Goal: Task Accomplishment & Management: Use online tool/utility

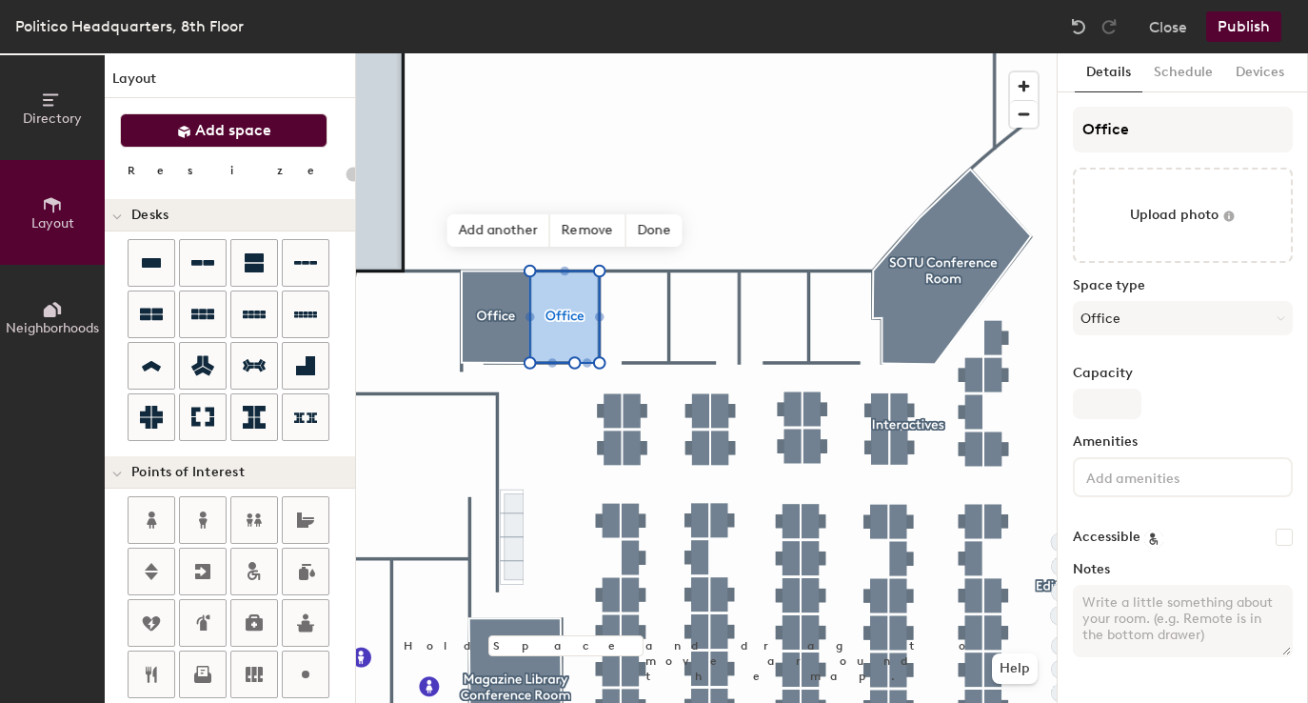
click at [268, 124] on span "Add space" at bounding box center [233, 130] width 76 height 19
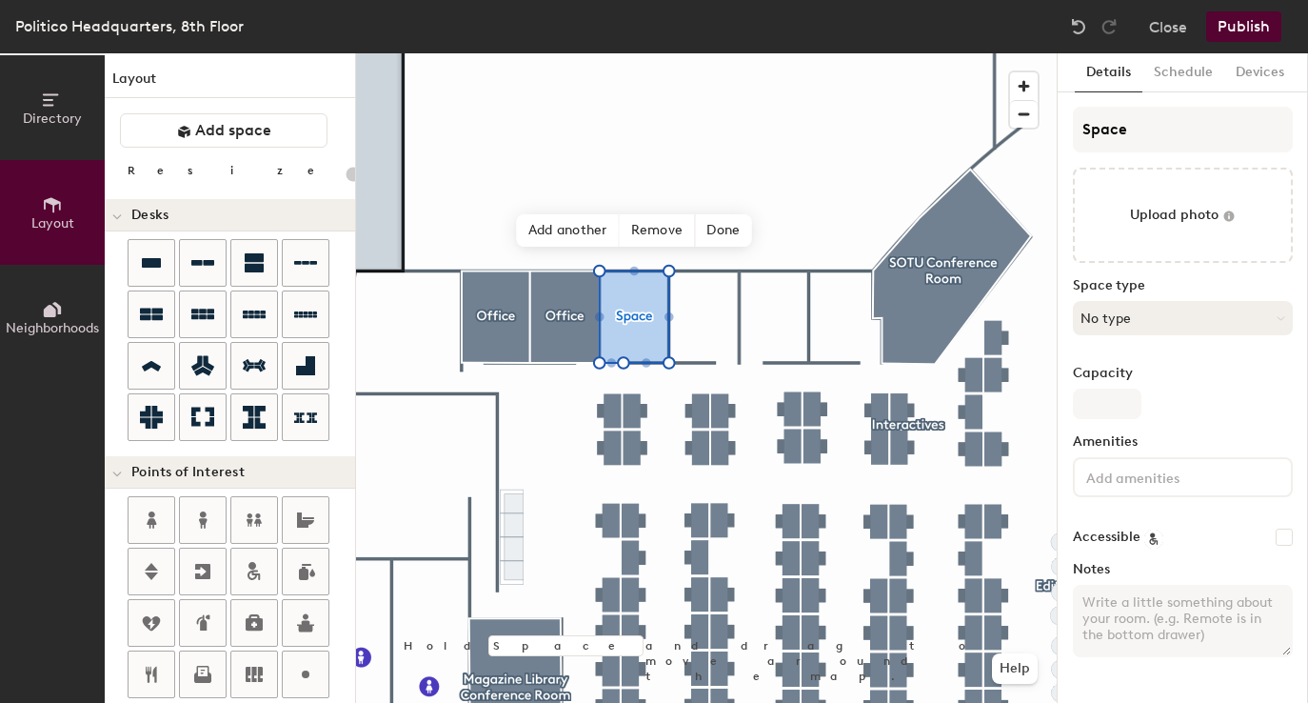
click at [1125, 313] on button "No type" at bounding box center [1183, 318] width 220 height 34
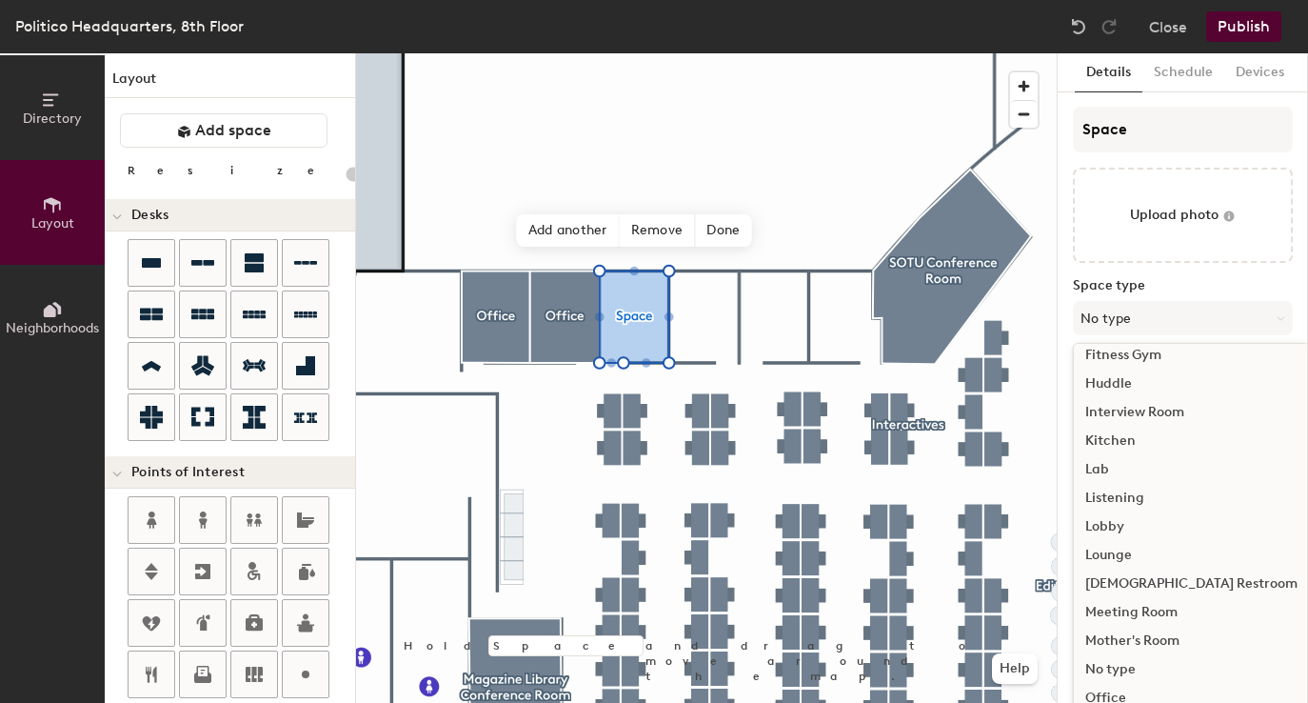
scroll to position [427, 0]
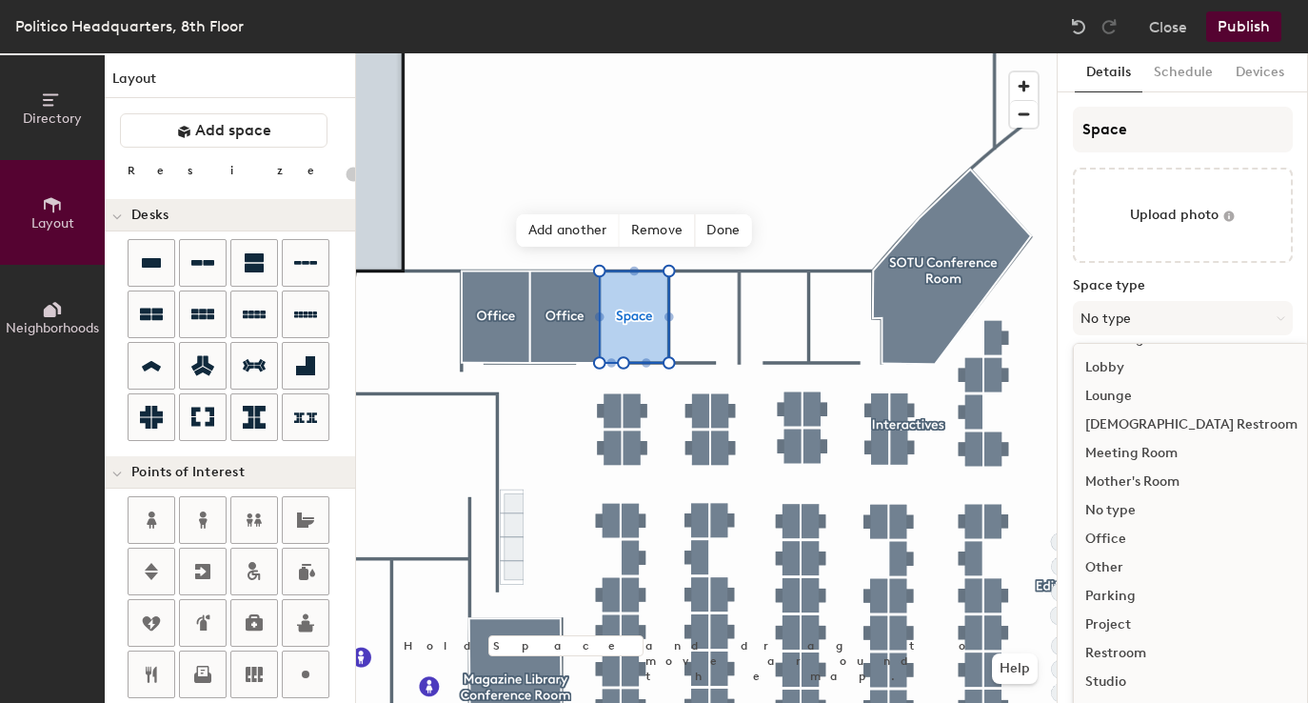
click at [1114, 546] on div "Office" at bounding box center [1191, 539] width 235 height 29
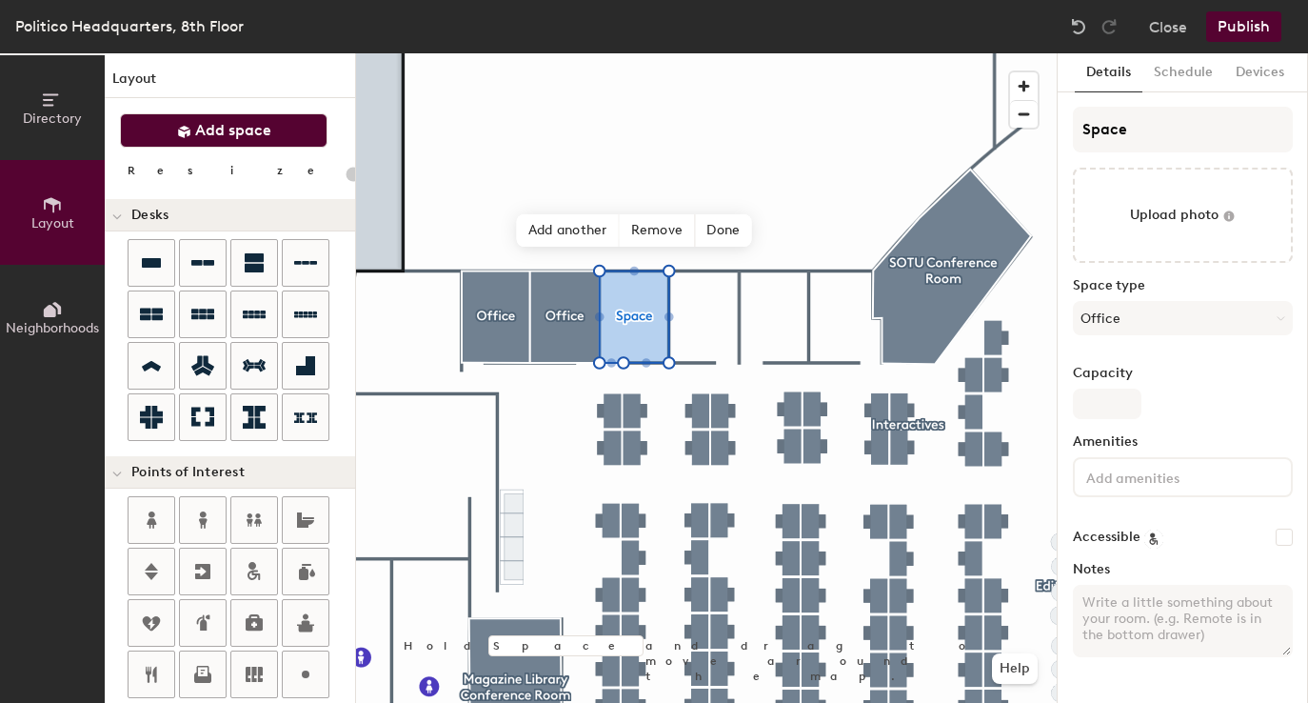
click at [269, 134] on span "Add space" at bounding box center [233, 130] width 76 height 19
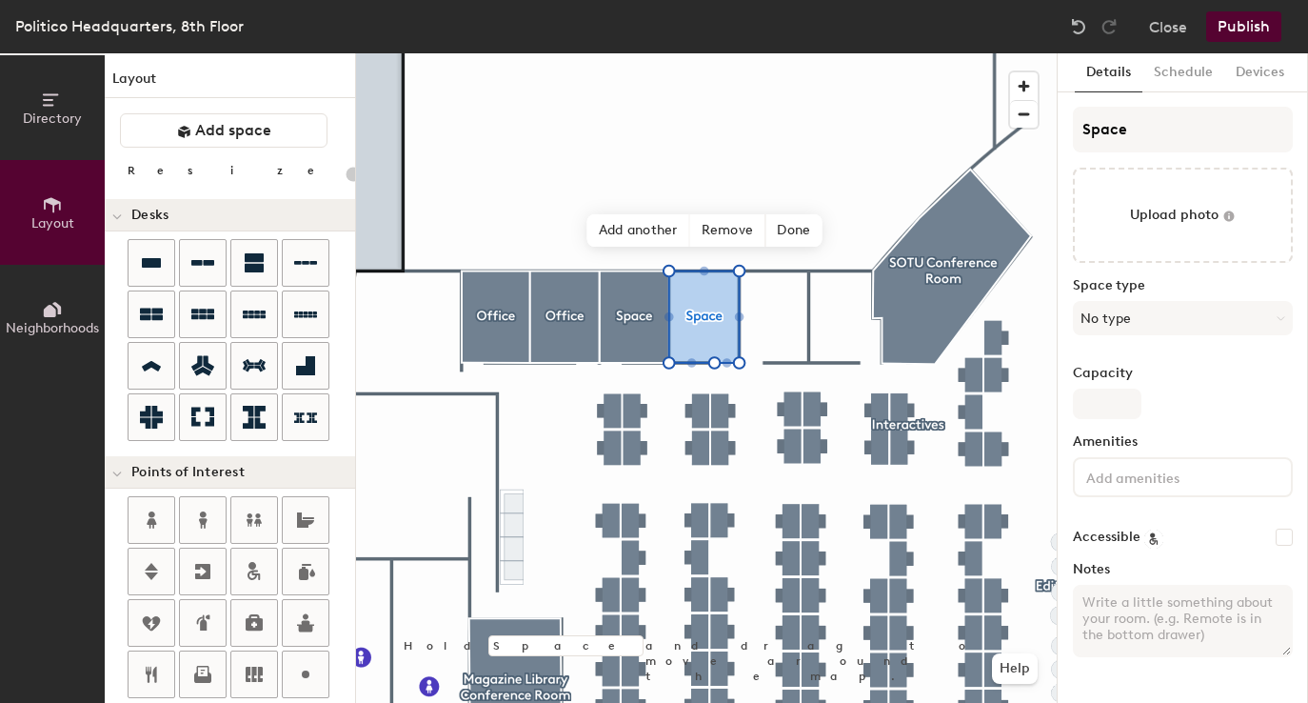
type input "20"
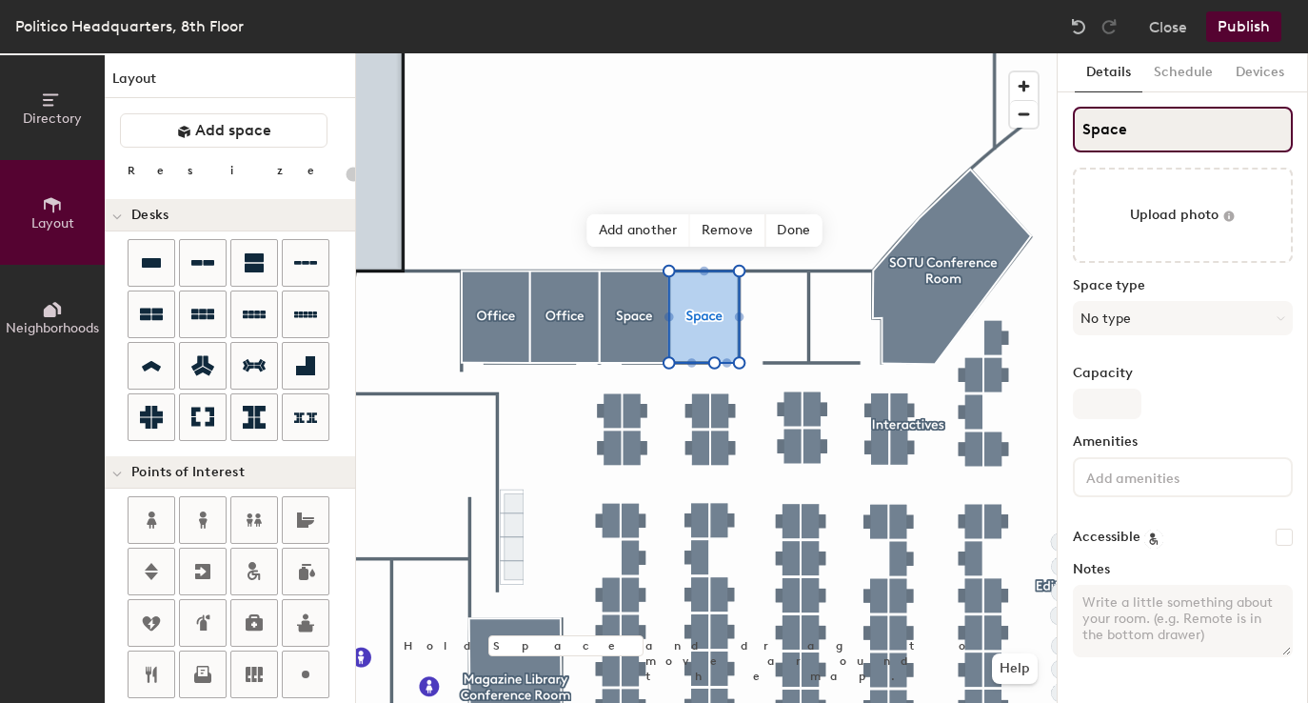
click at [1108, 134] on input "Space" at bounding box center [1183, 130] width 220 height 46
type input "Of"
type input "20"
type input "Office"
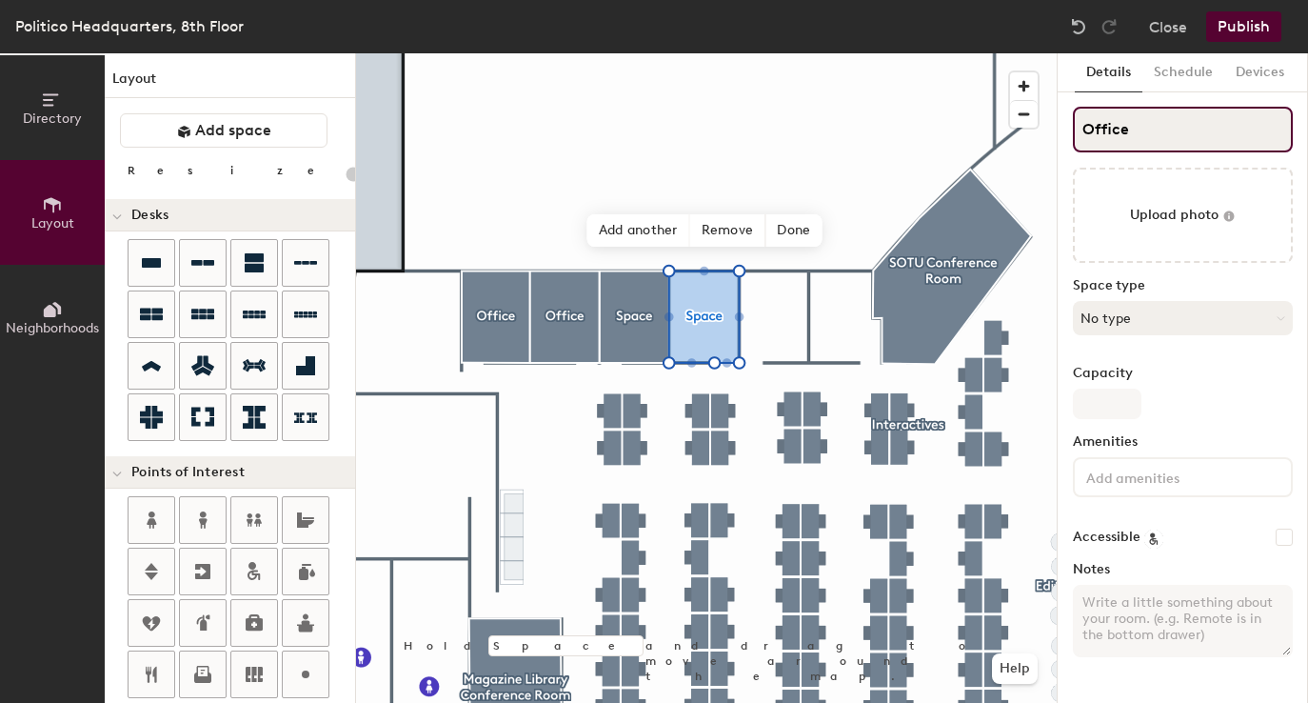
type input "20"
type input "Office"
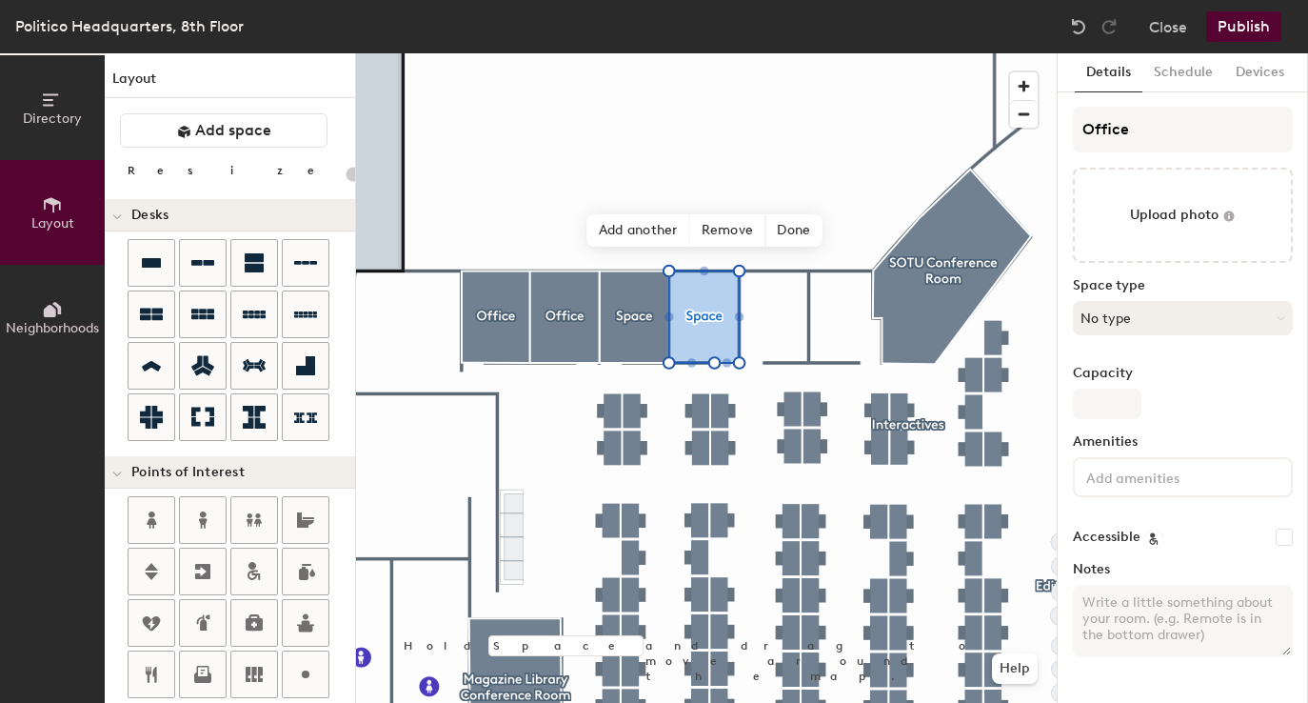
click at [1138, 314] on button "No type" at bounding box center [1183, 318] width 220 height 34
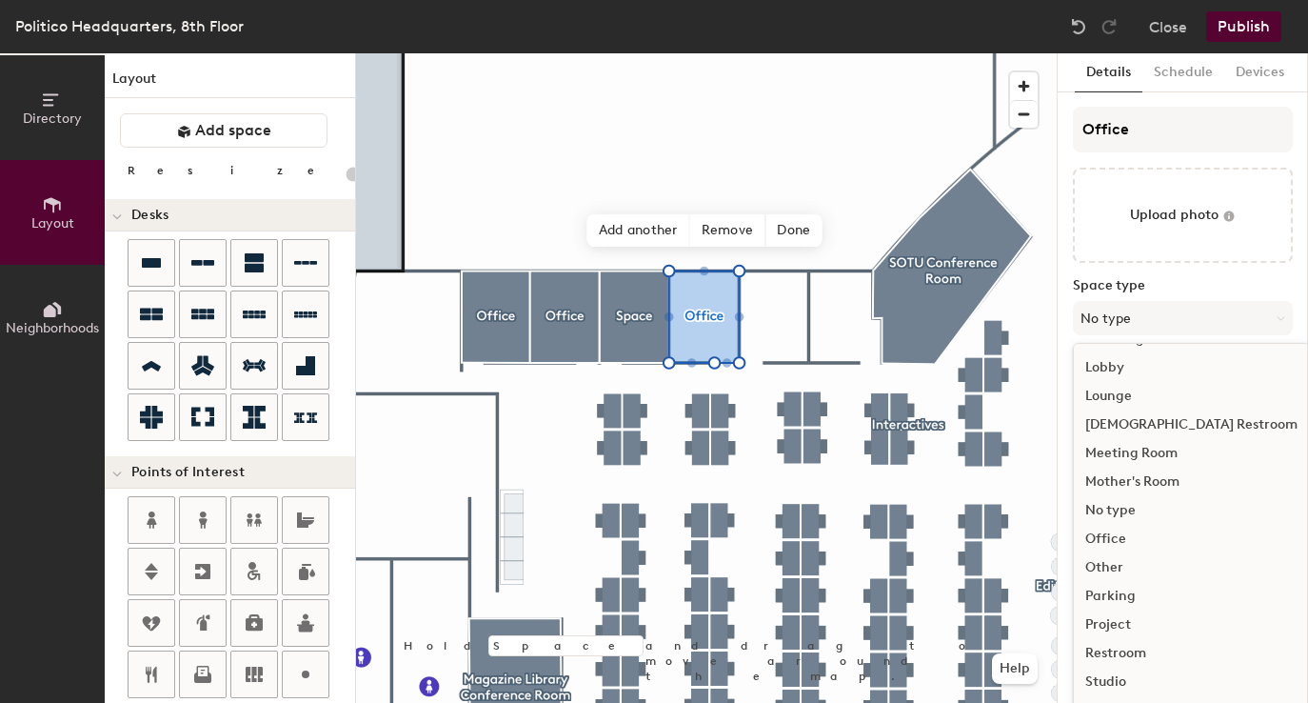
click at [1126, 533] on div "Office" at bounding box center [1191, 539] width 235 height 29
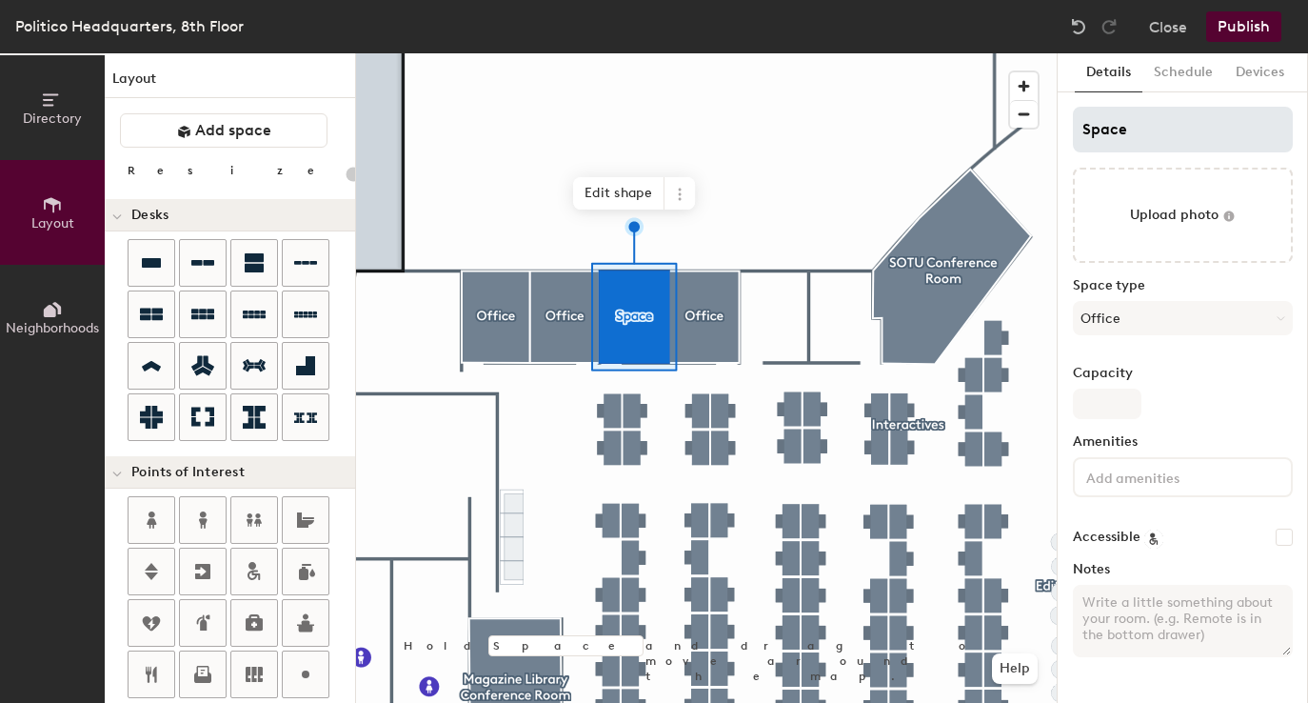
type input "20"
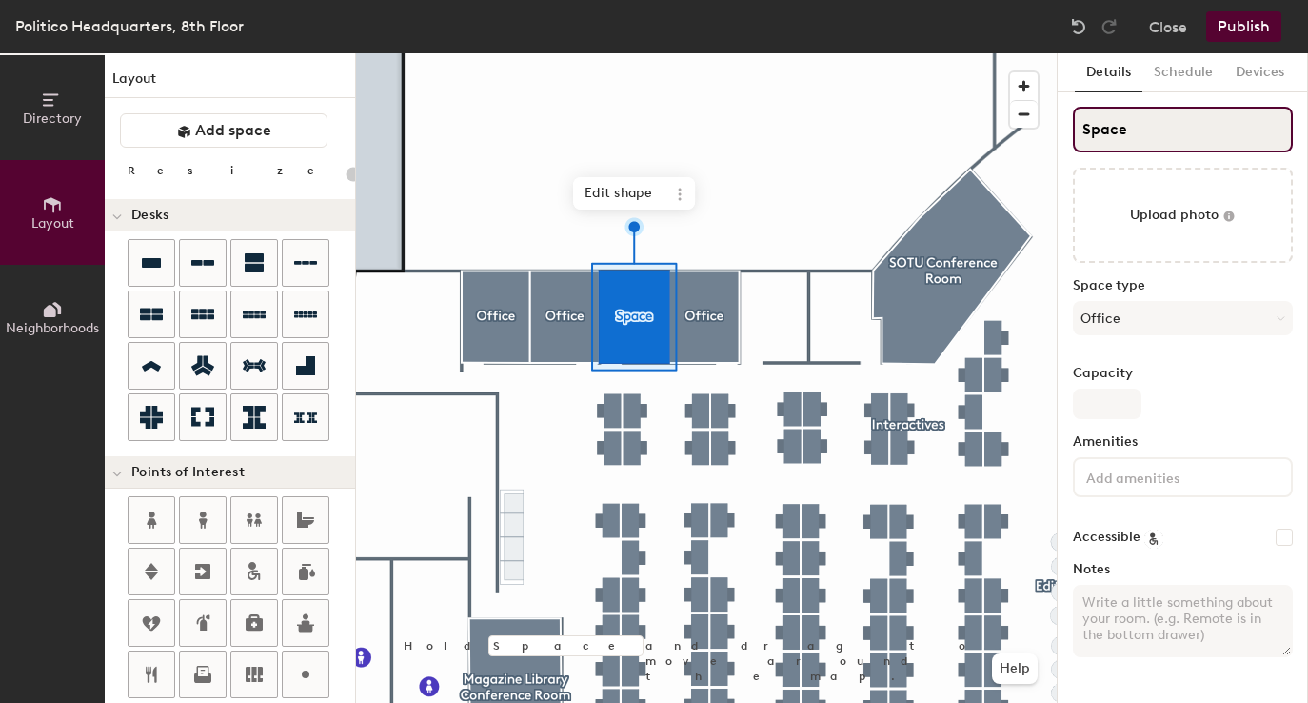
click at [1124, 128] on input "Space" at bounding box center [1183, 130] width 220 height 46
type input "Of"
type input "20"
type input "Office"
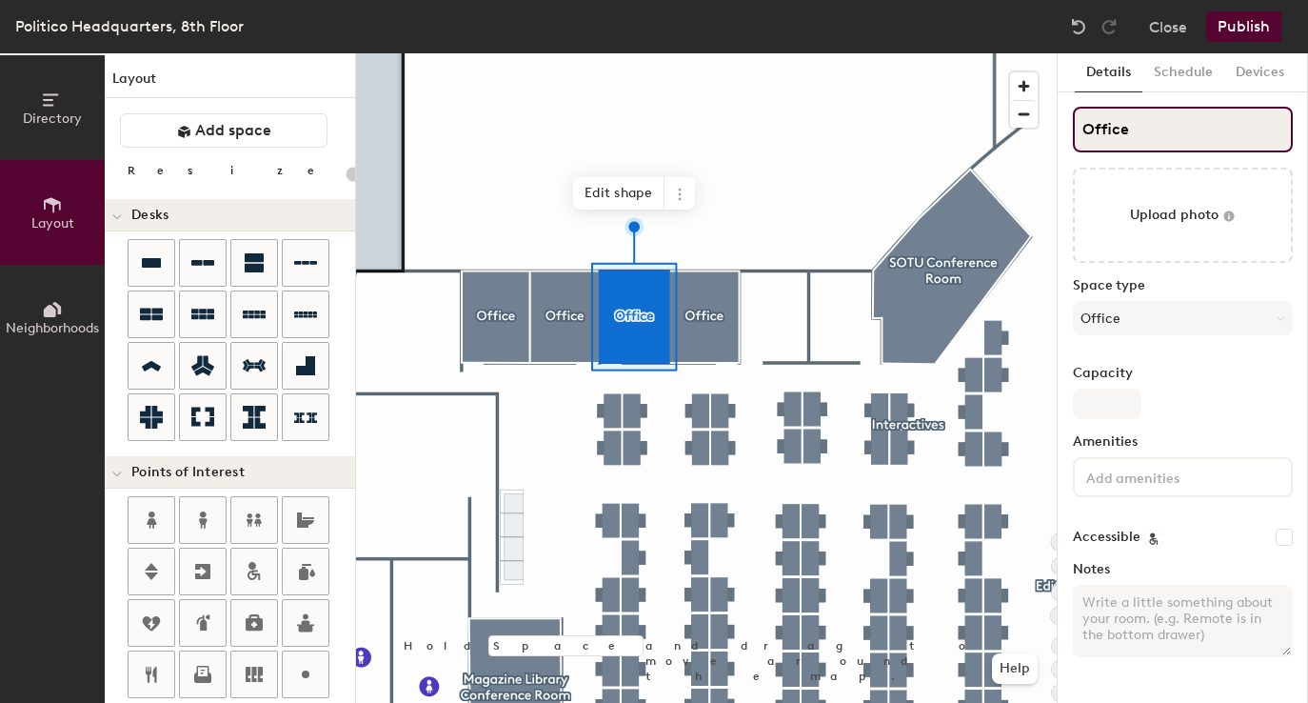
type input "20"
type input "Office"
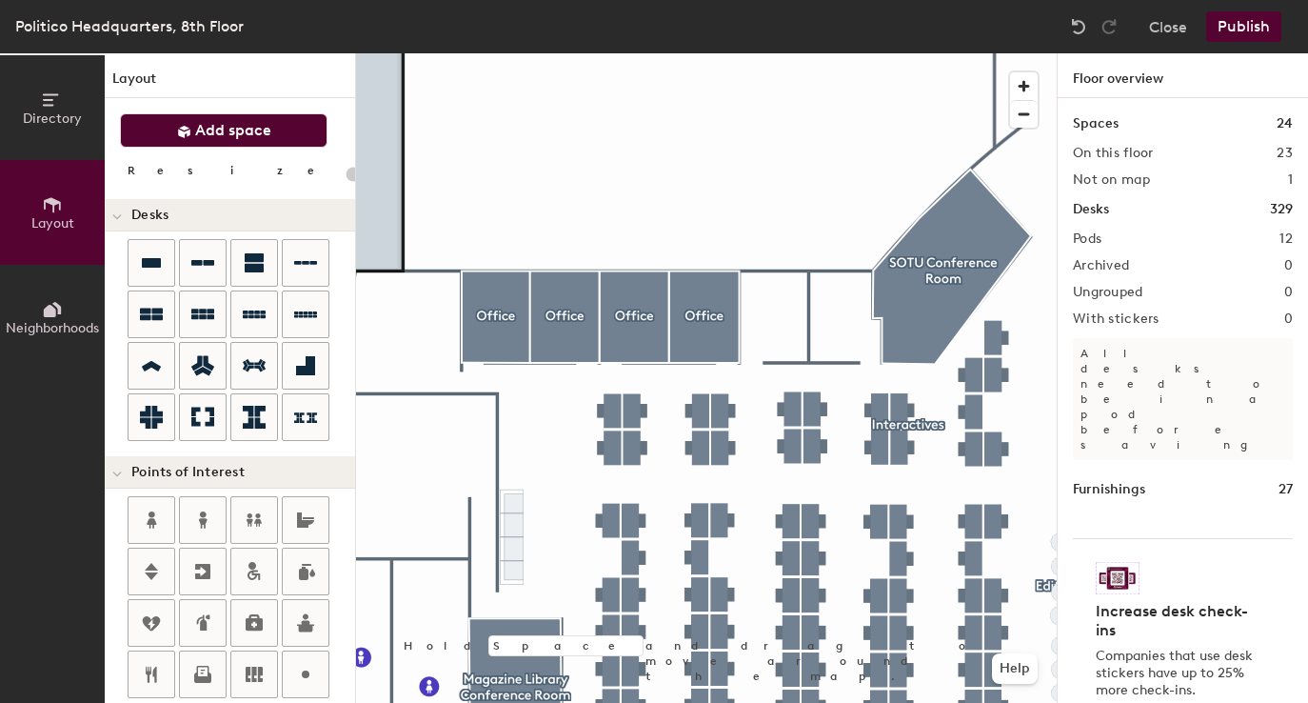
click at [237, 133] on span "Add space" at bounding box center [233, 130] width 76 height 19
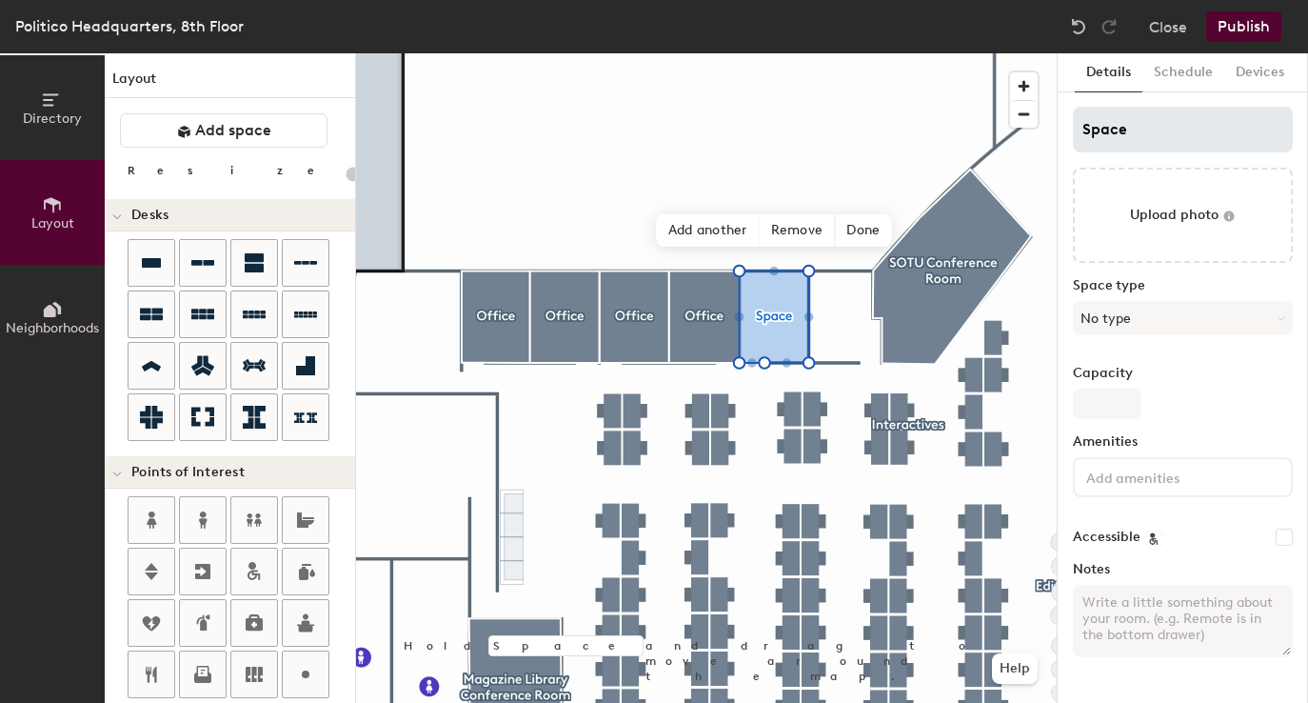
type input "20"
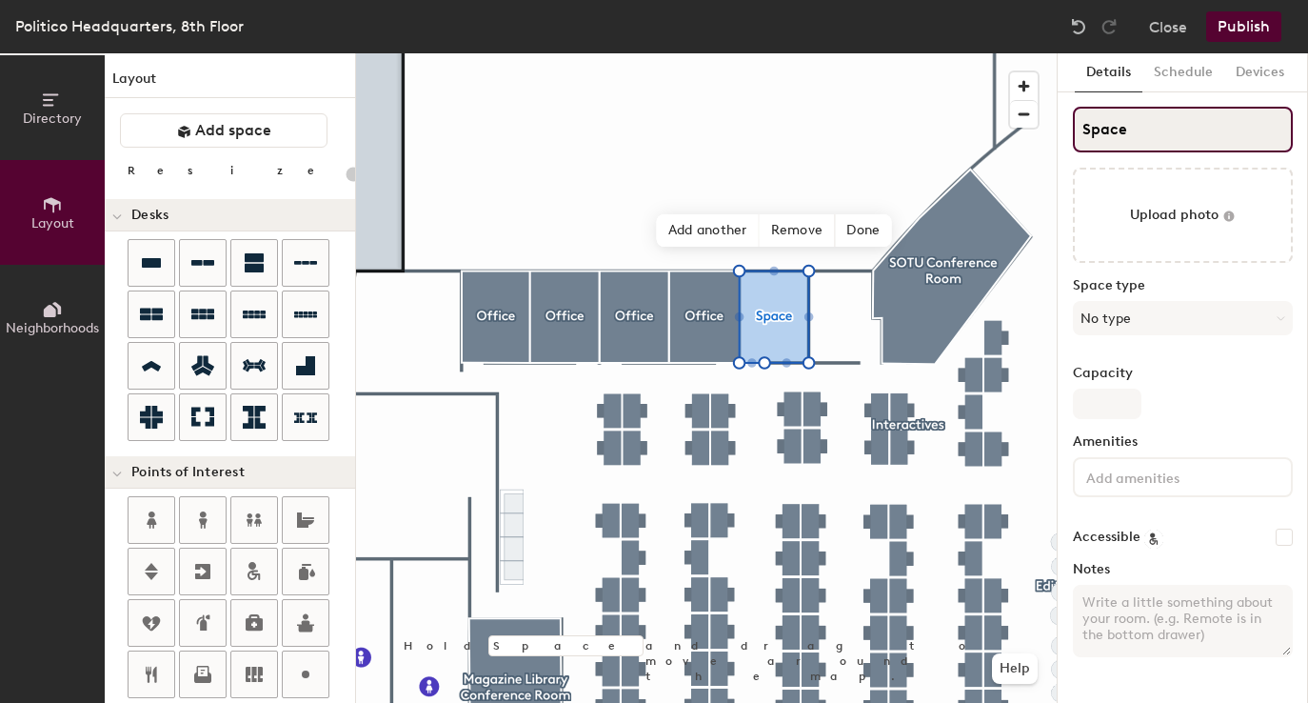
click at [1117, 126] on input "Space" at bounding box center [1183, 130] width 220 height 46
type input "Of"
type input "20"
type input "Office"
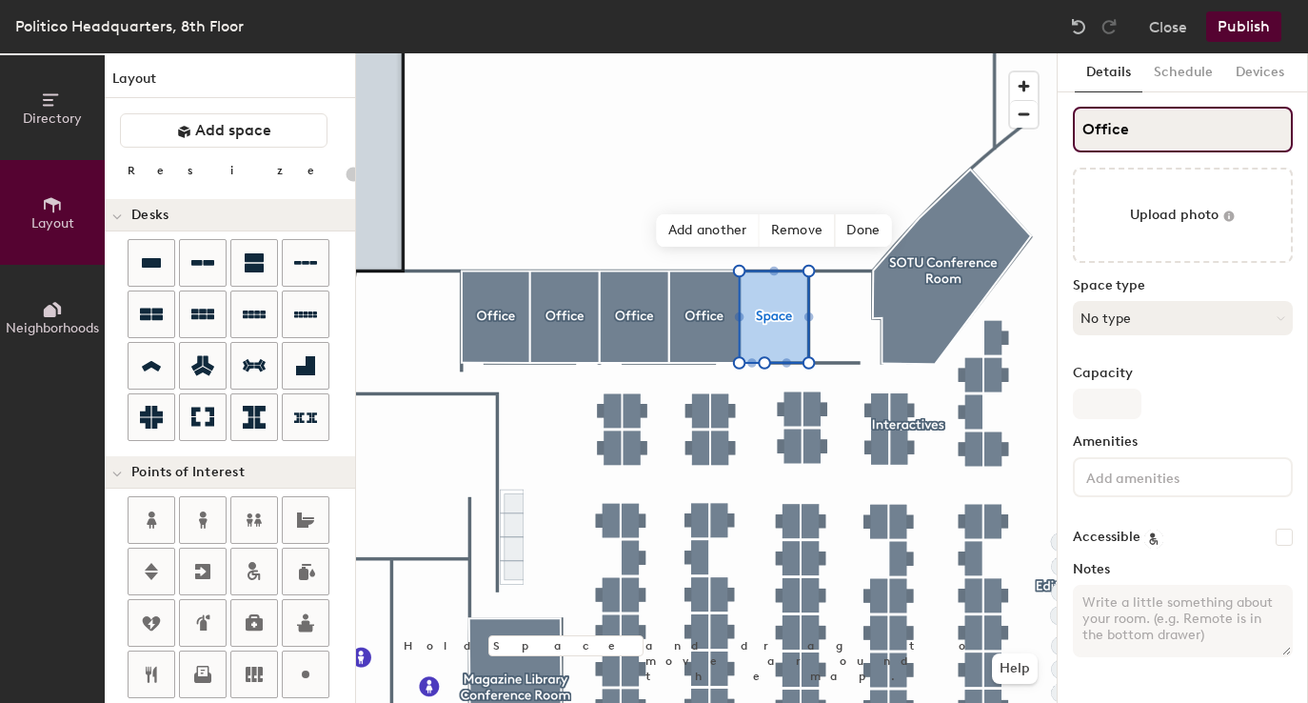
type input "20"
type input "Office"
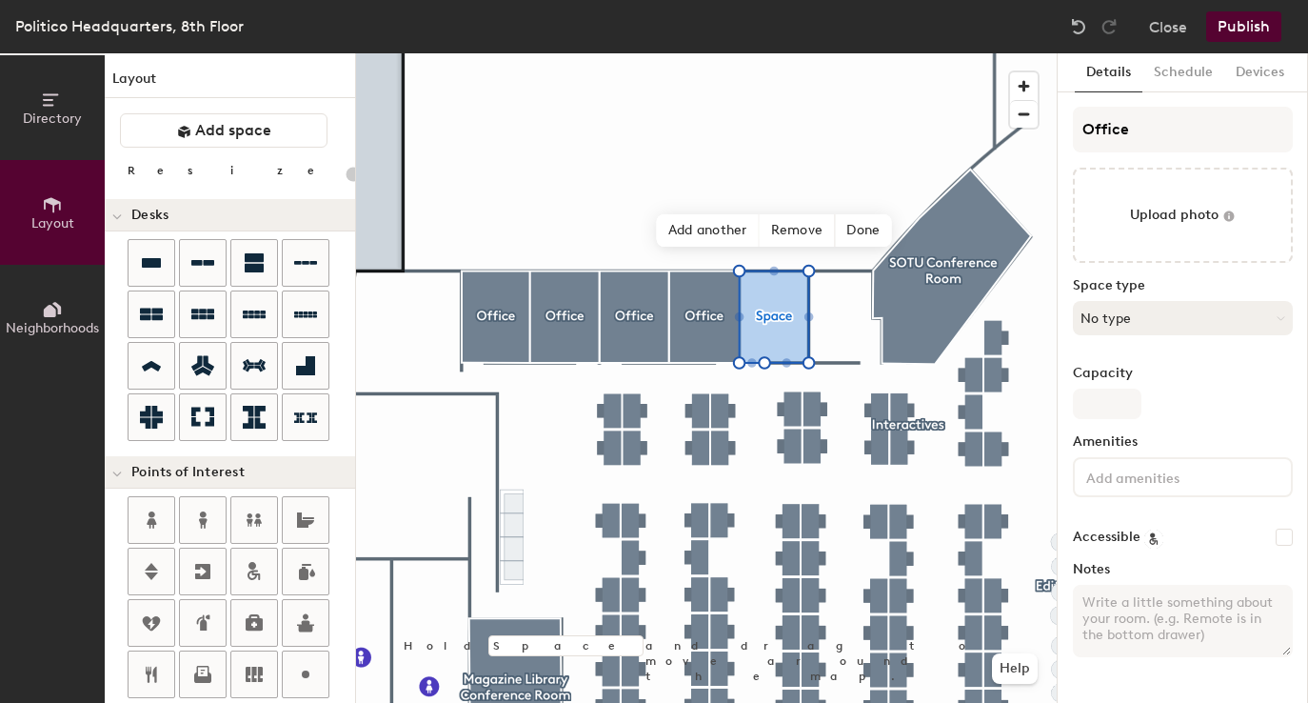
click at [1113, 315] on button "No type" at bounding box center [1183, 318] width 220 height 34
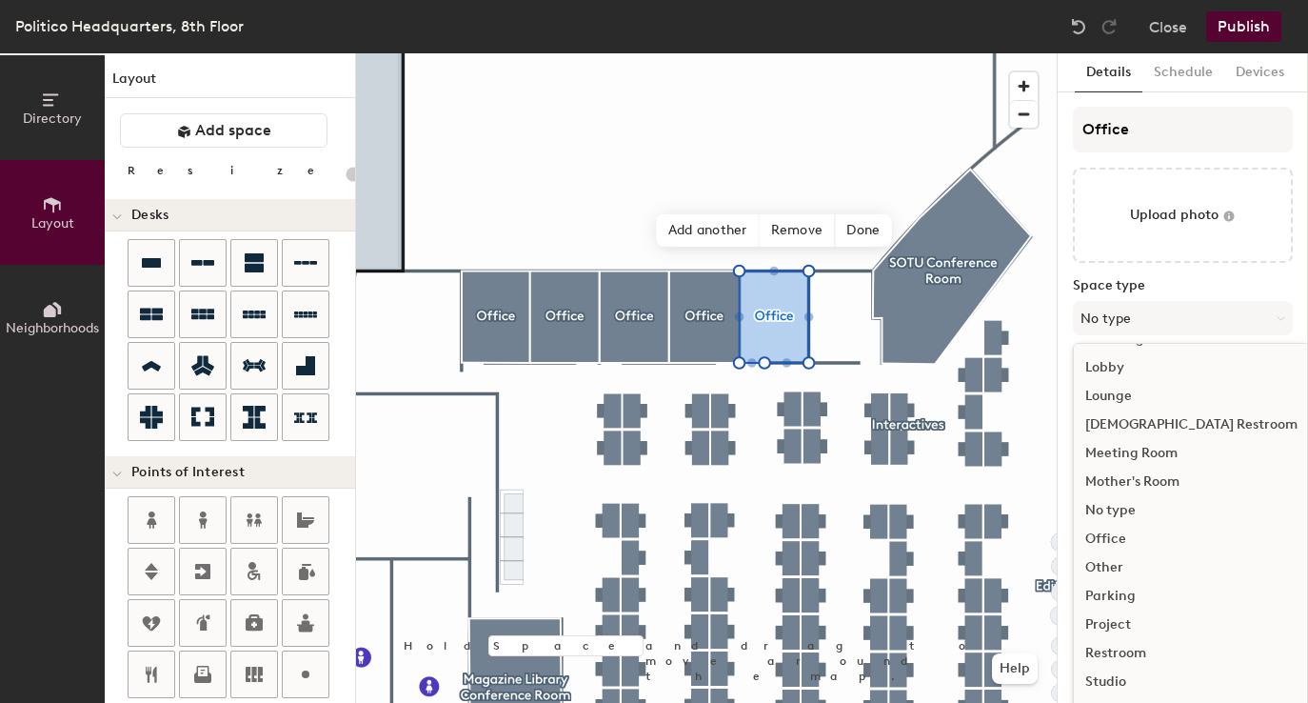
click at [1113, 542] on div "Office" at bounding box center [1191, 539] width 235 height 29
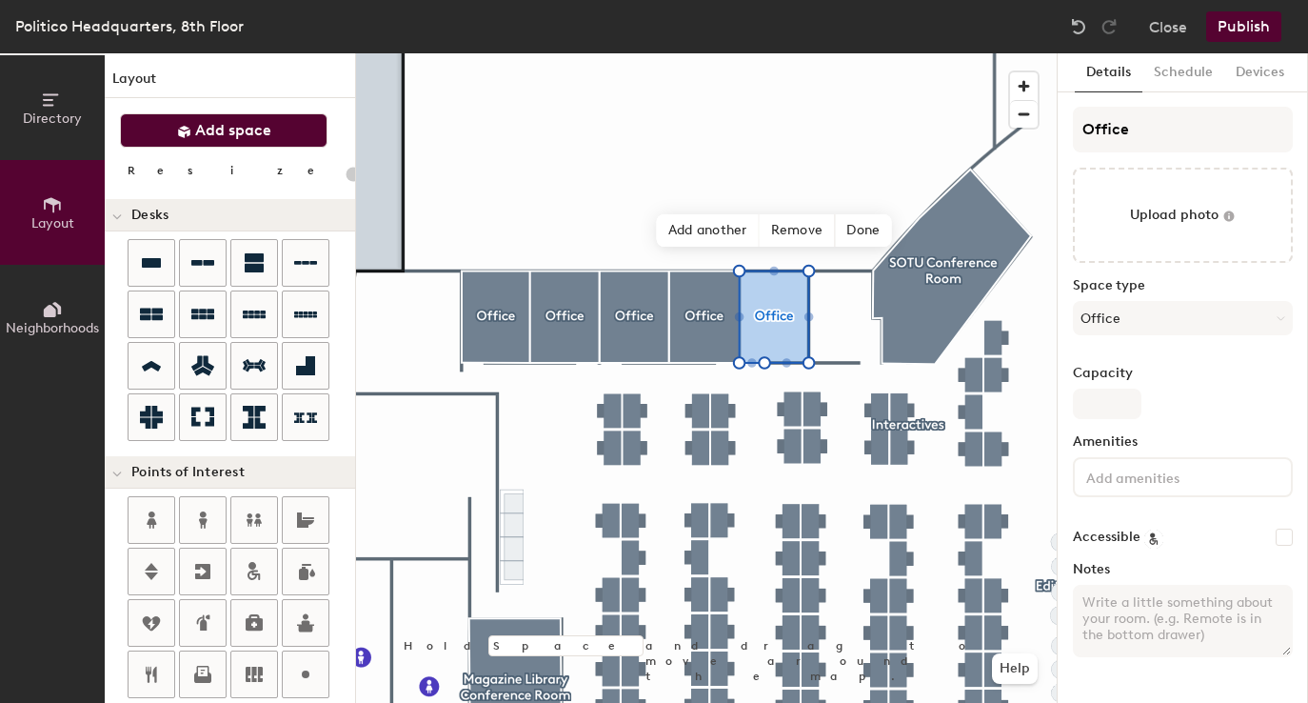
click at [237, 135] on span "Add space" at bounding box center [233, 130] width 76 height 19
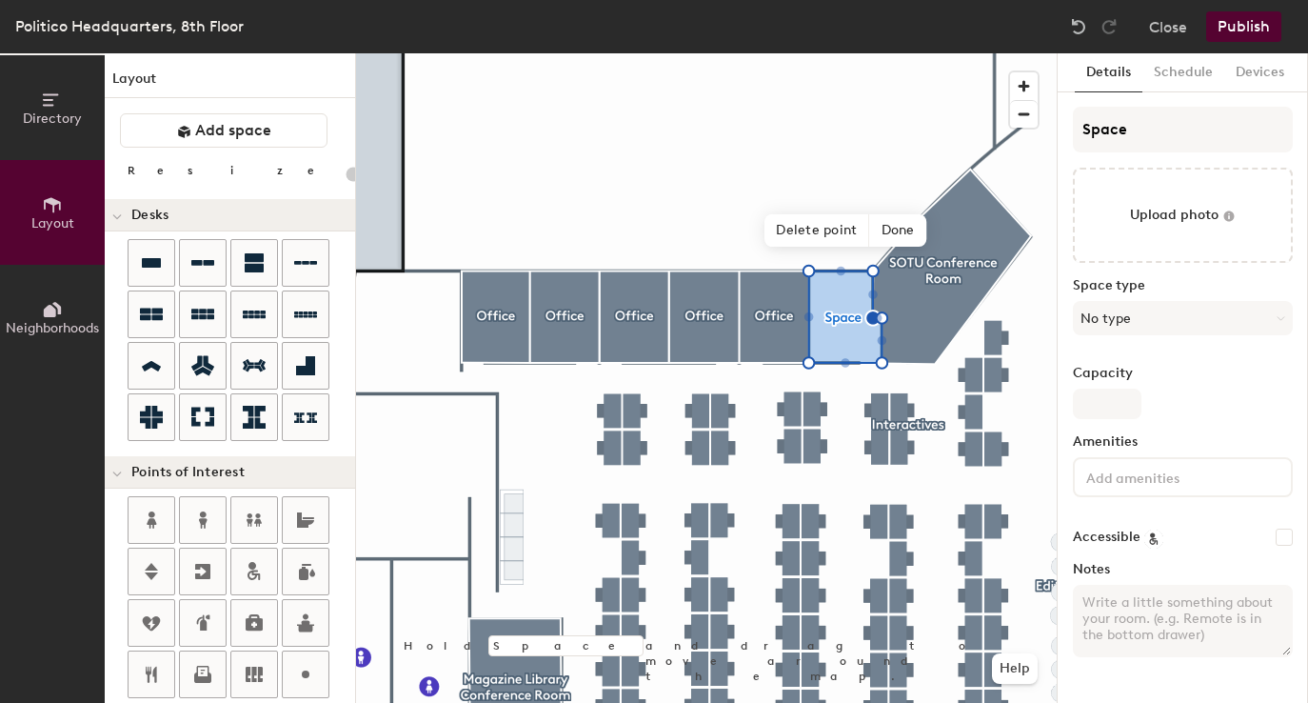
type input "20"
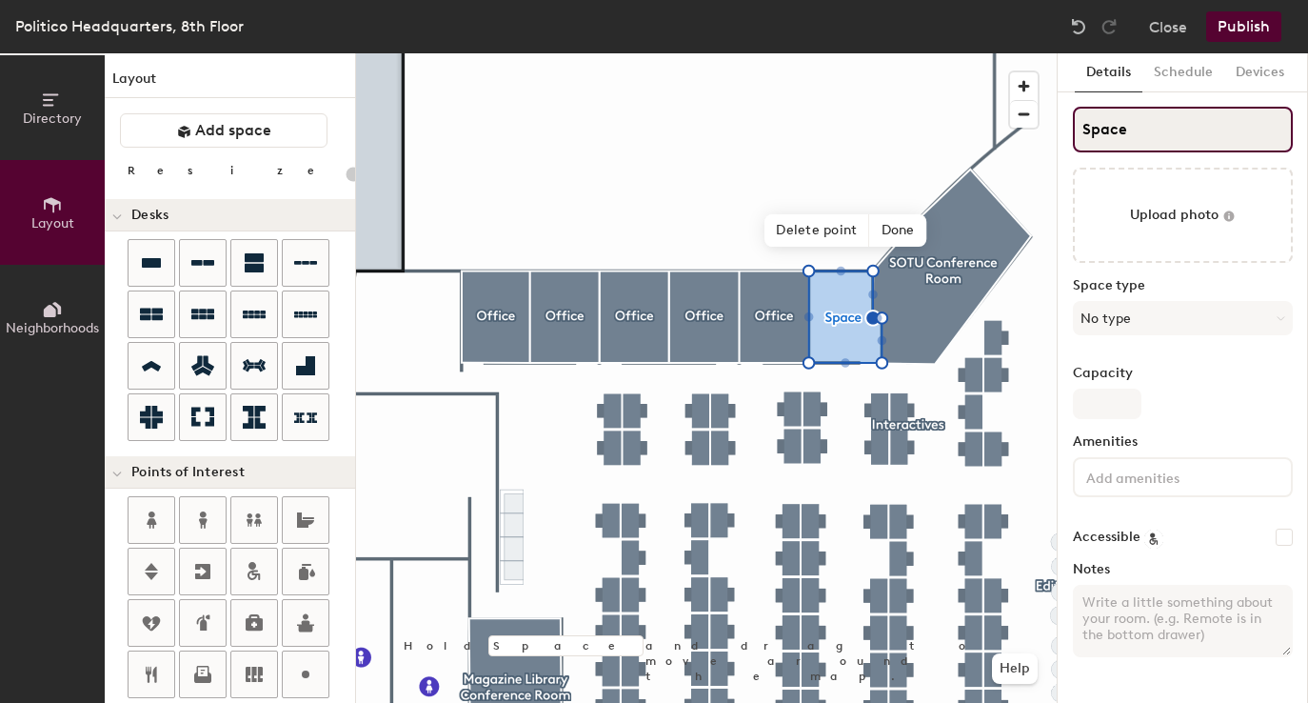
click at [1107, 125] on input "Space" at bounding box center [1183, 130] width 220 height 46
type input "Office"
type input "20"
type input "Office"
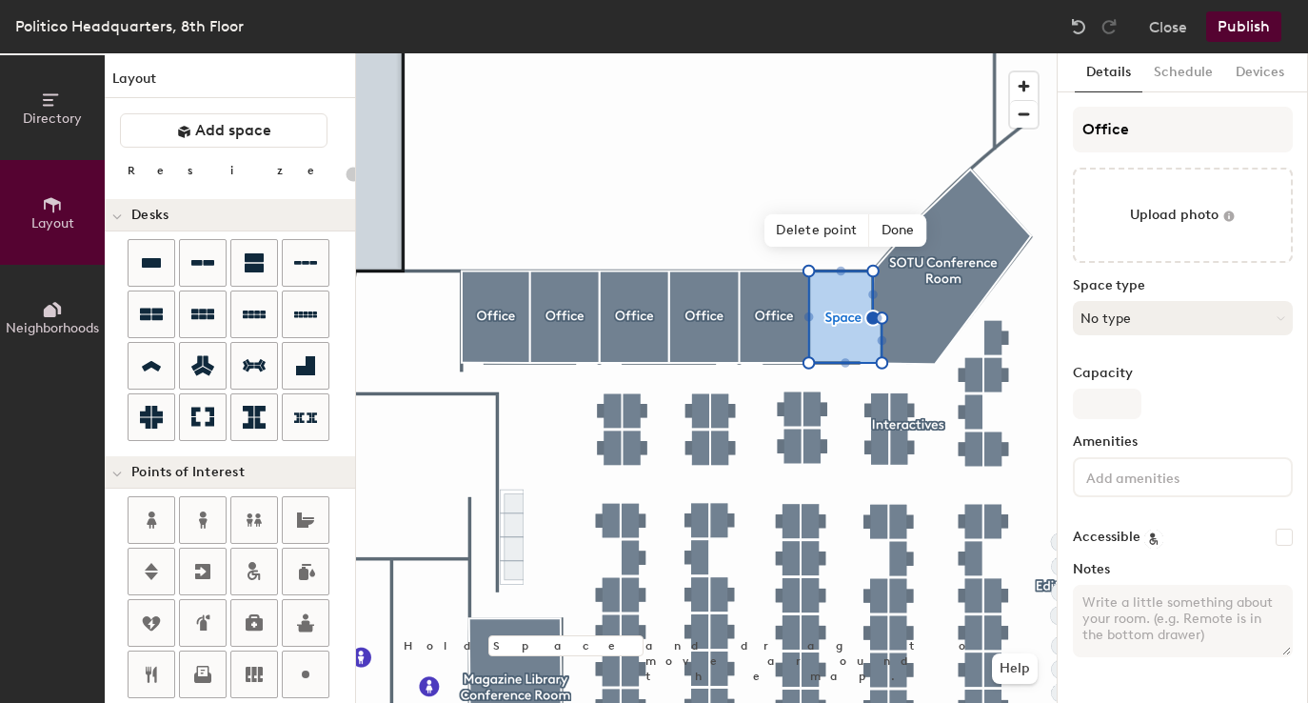
click at [1138, 323] on button "No type" at bounding box center [1183, 318] width 220 height 34
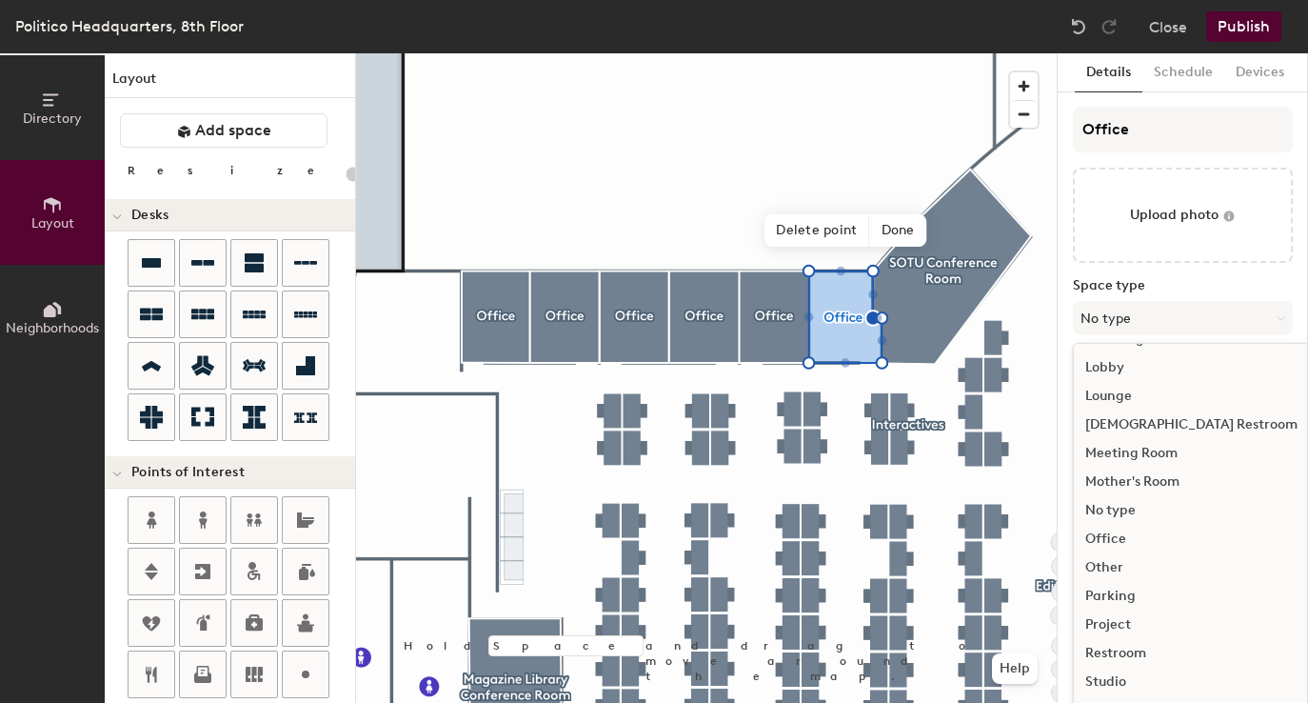
click at [1112, 531] on div "Office" at bounding box center [1191, 539] width 235 height 29
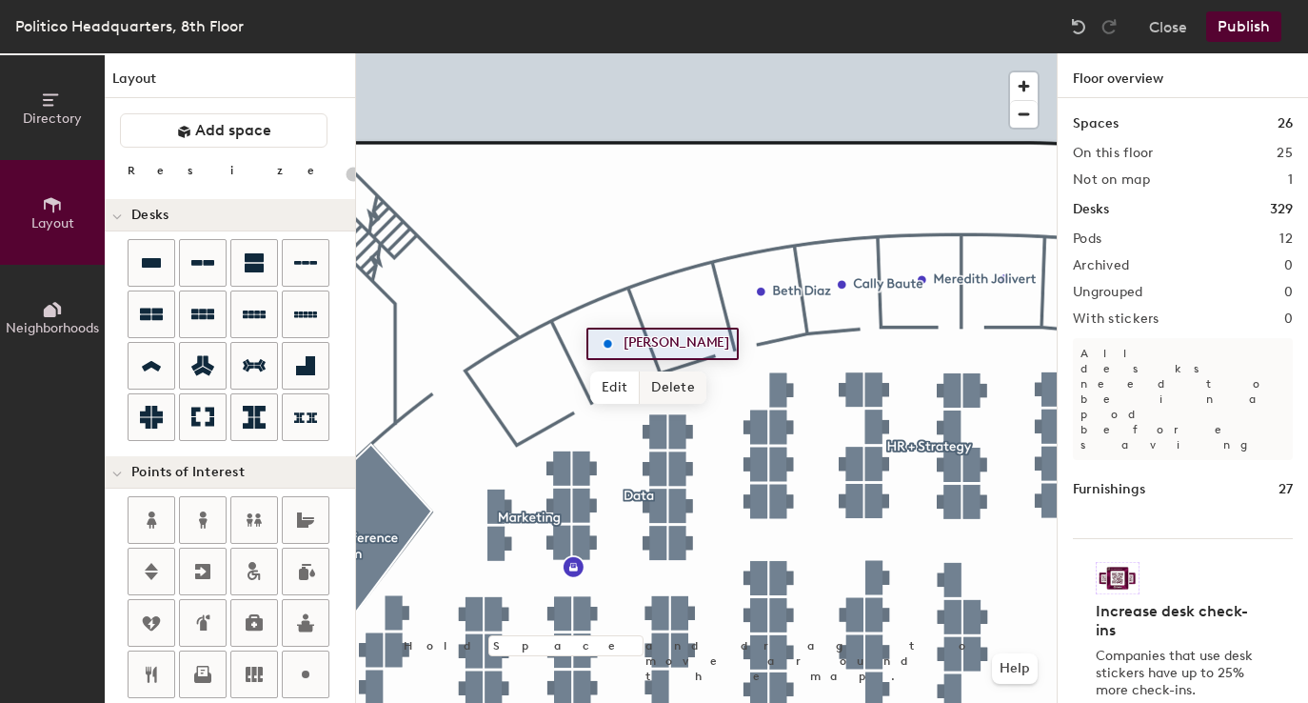
click at [669, 386] on span "Delete" at bounding box center [673, 387] width 67 height 32
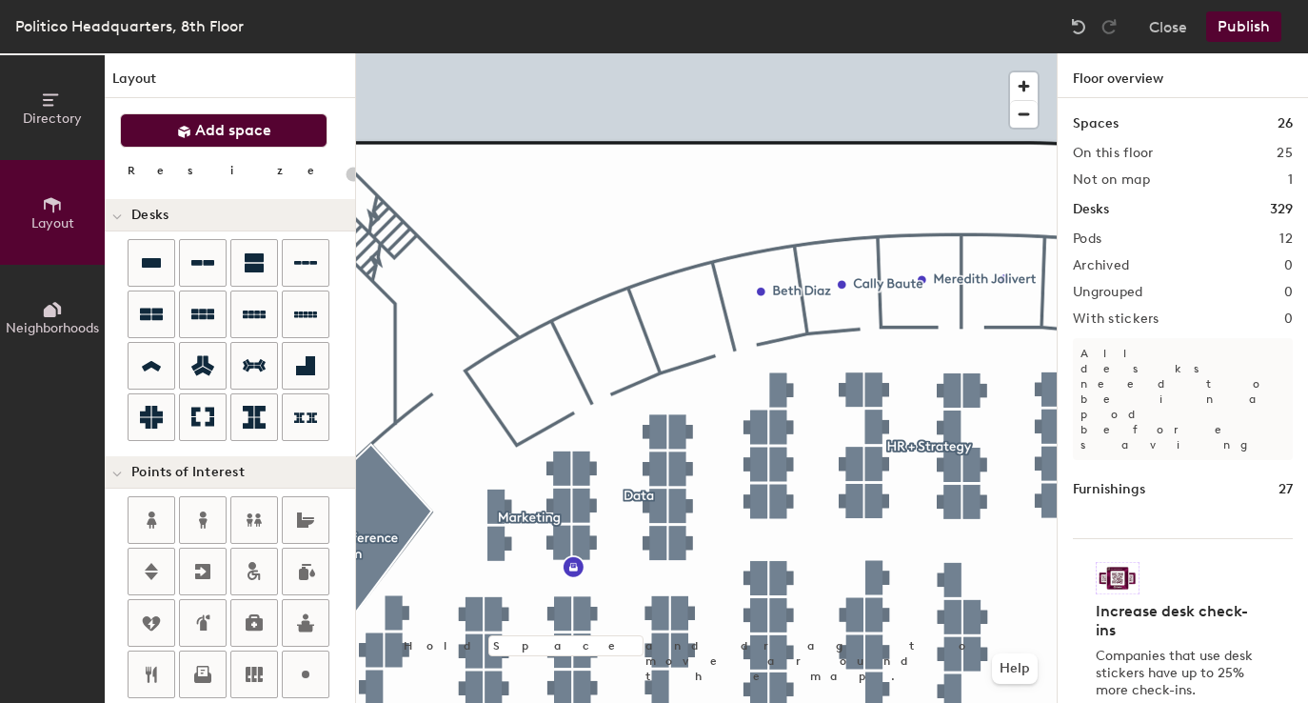
click at [298, 126] on button "Add space" at bounding box center [224, 130] width 208 height 34
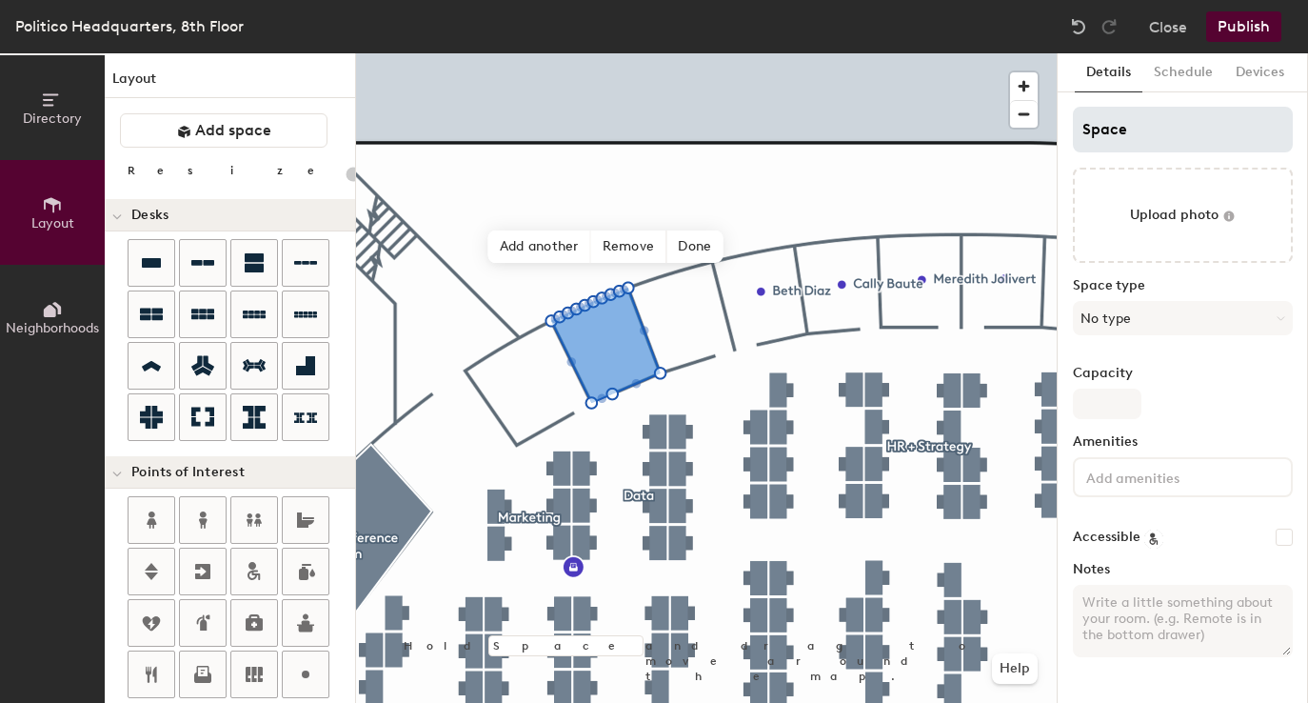
type input "20"
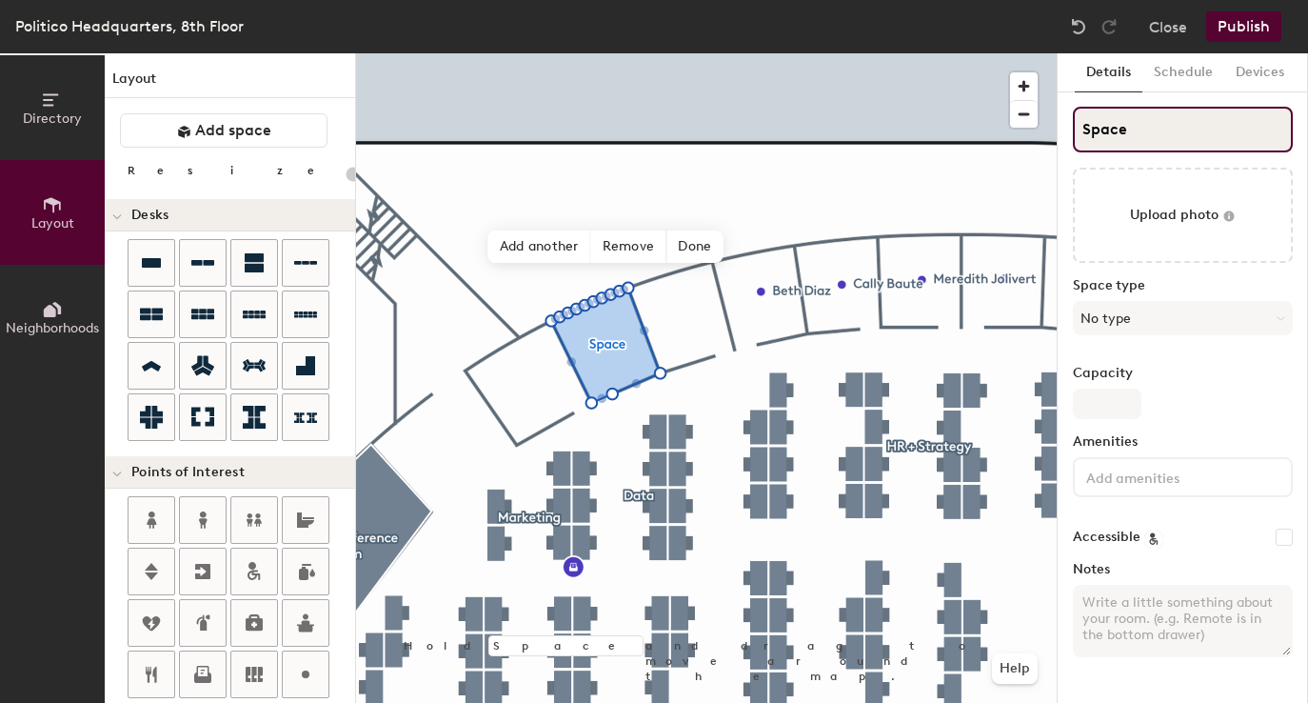
click at [1116, 141] on input "Space" at bounding box center [1183, 130] width 220 height 46
type input "Jo"
type input "20"
type input "Jonh"
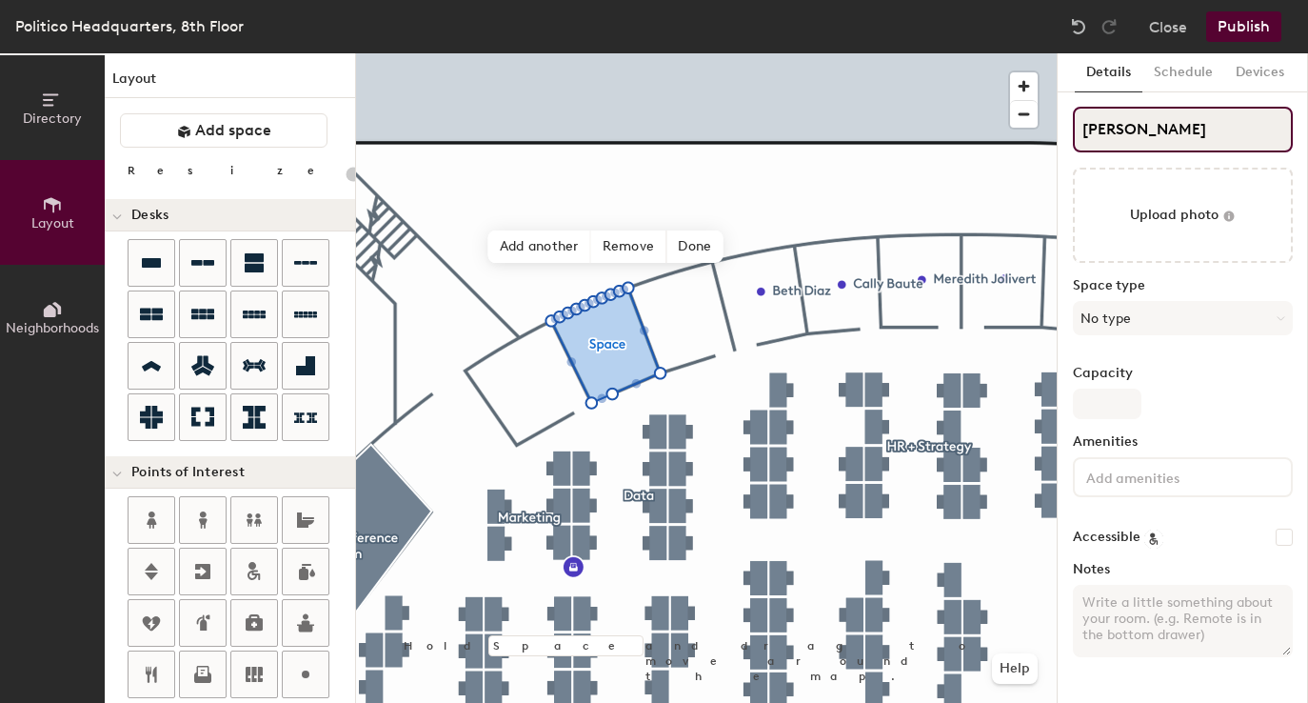
type input "20"
type input "Jo"
type input "20"
type input "Joh"
type input "20"
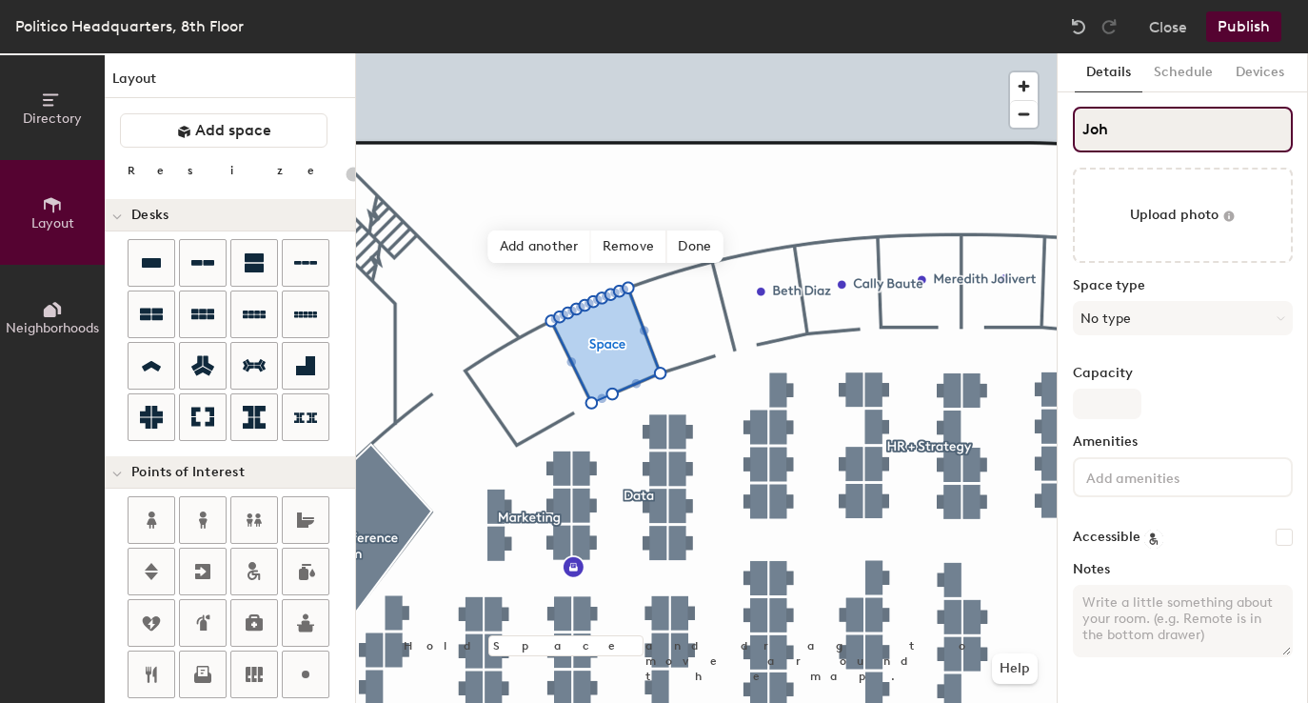
type input "John"
type input "20"
type input "John"
type input "20"
type input "John Ha"
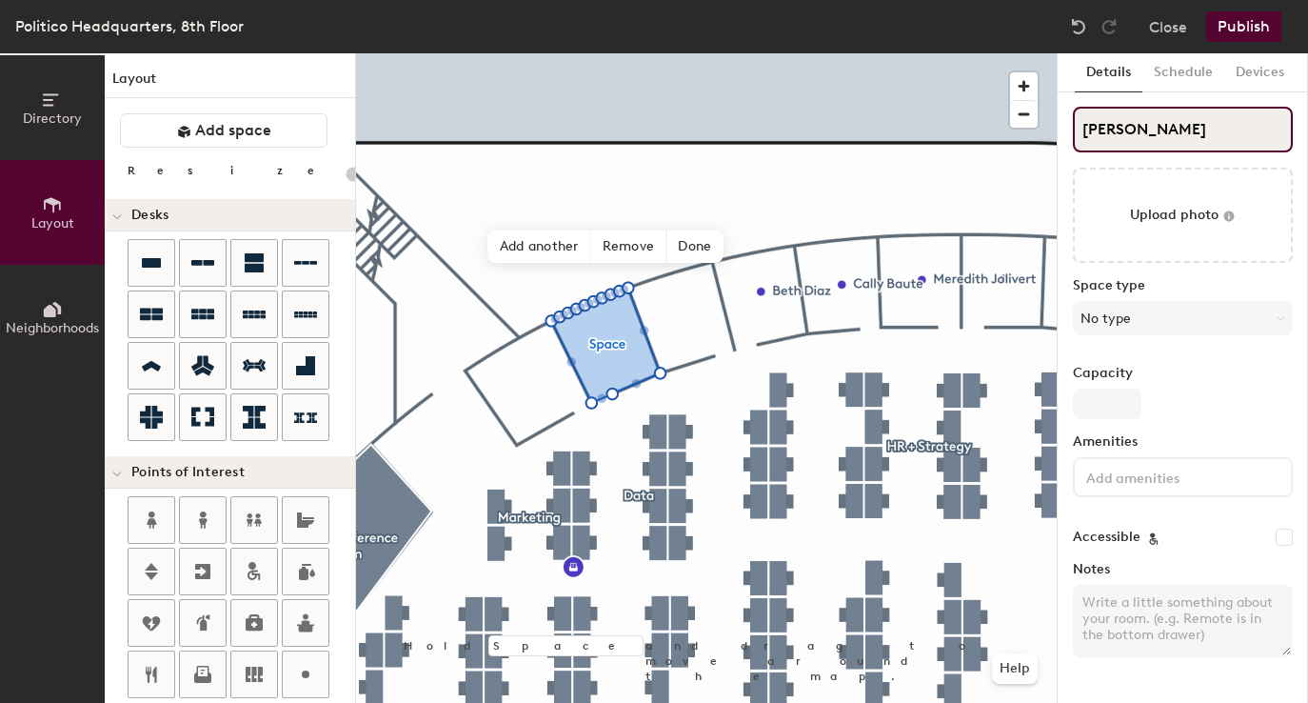
type input "20"
type input "John Har"
type input "20"
type input "John Harris"
type input "20"
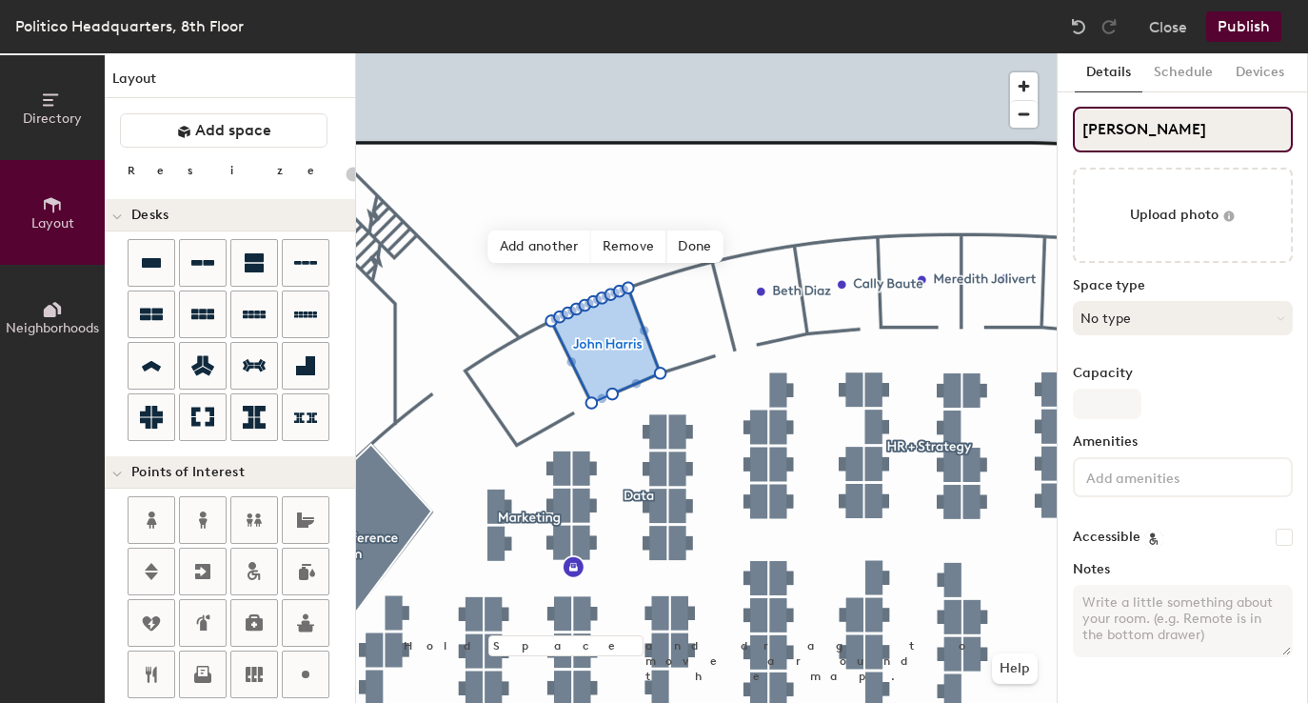
type input "John Harris"
click at [1154, 307] on button "No type" at bounding box center [1183, 318] width 220 height 34
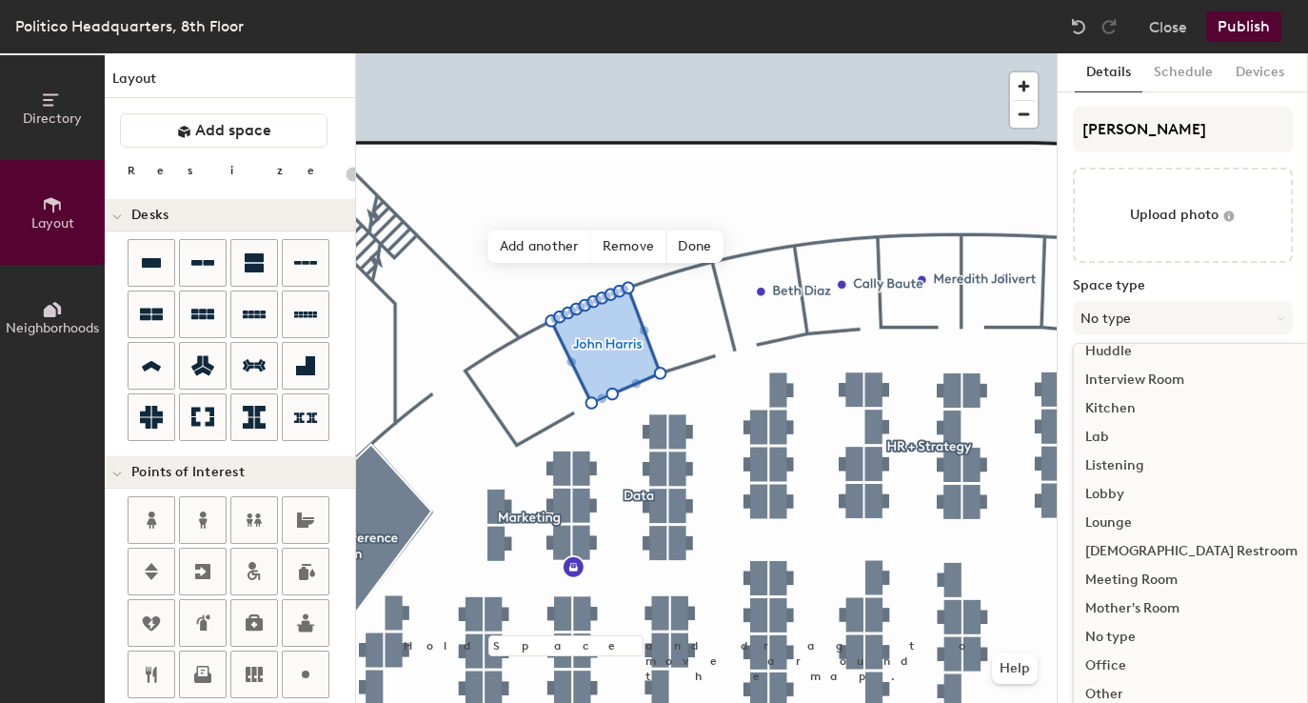
scroll to position [325, 0]
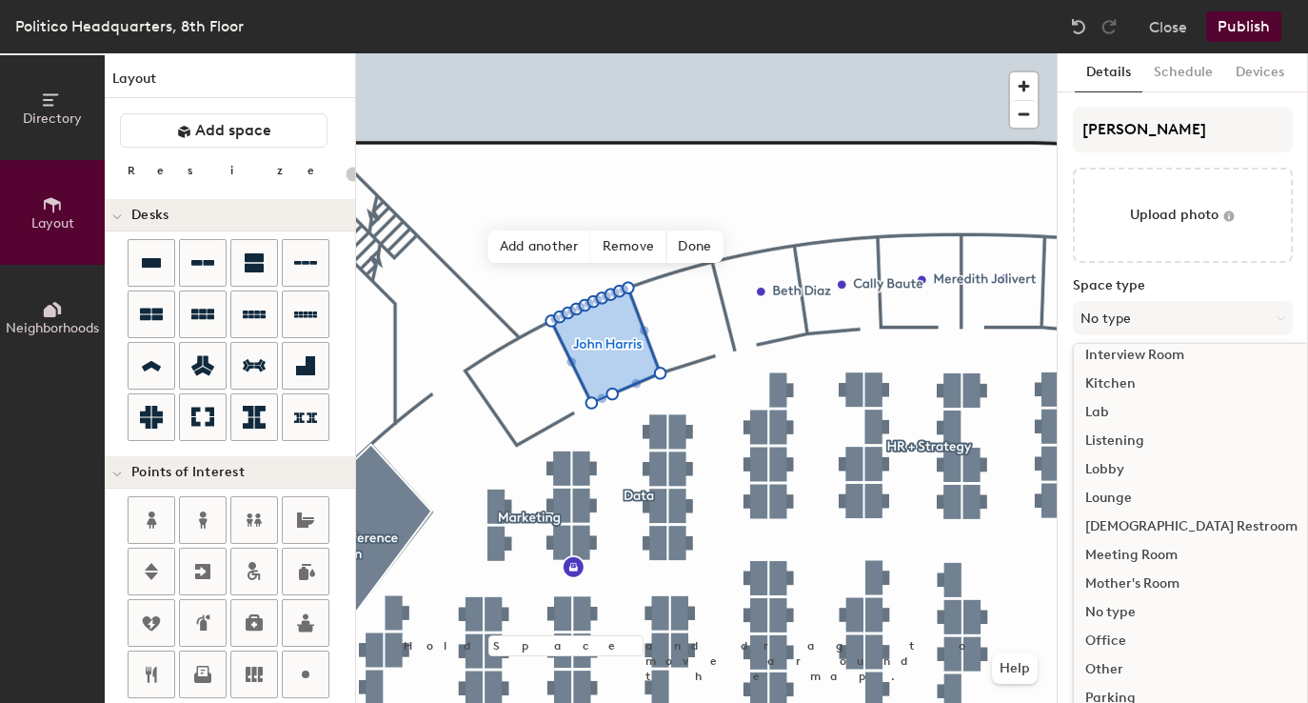
click at [1121, 632] on div "Office" at bounding box center [1191, 640] width 235 height 29
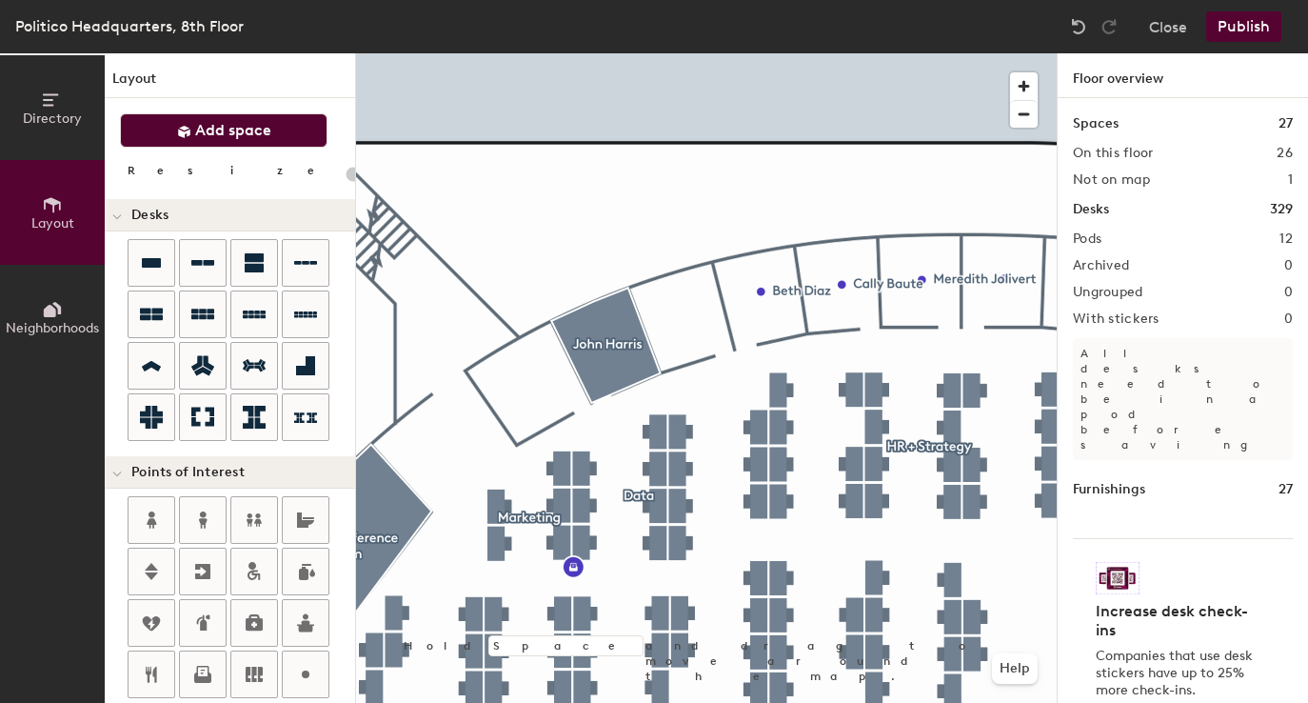
click at [228, 126] on span "Add space" at bounding box center [233, 130] width 76 height 19
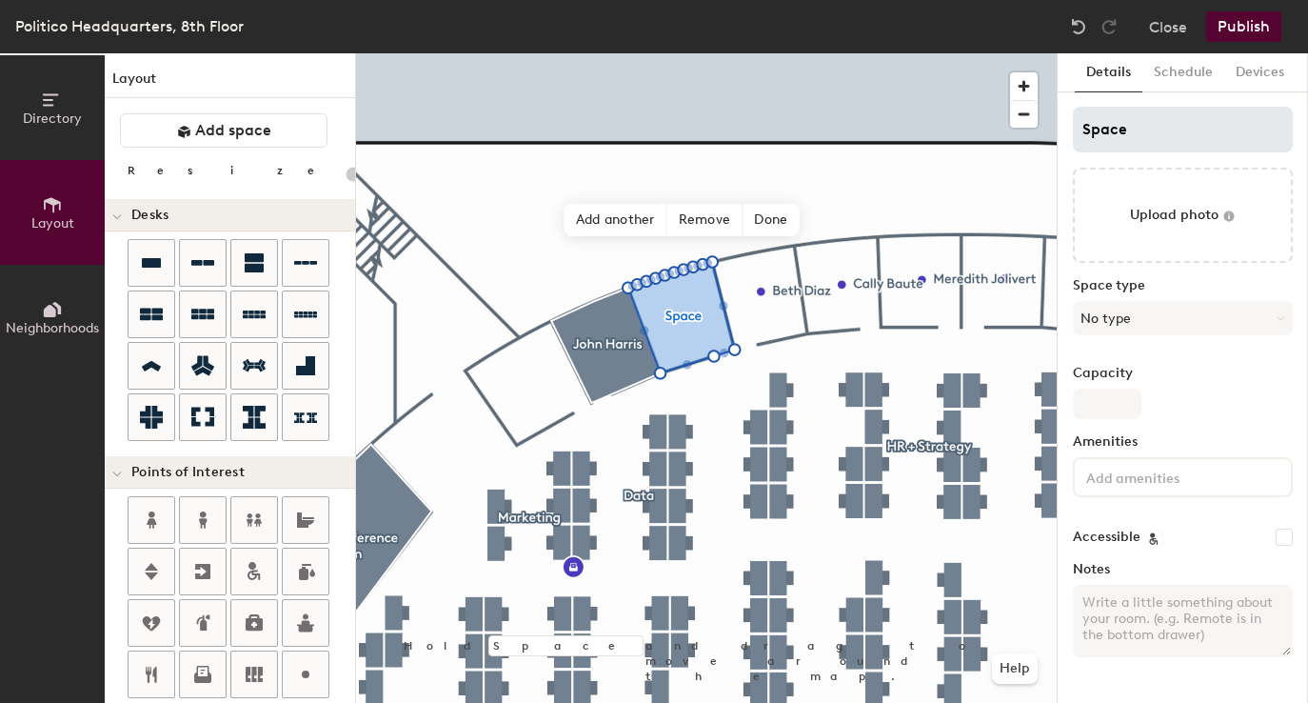
type input "20"
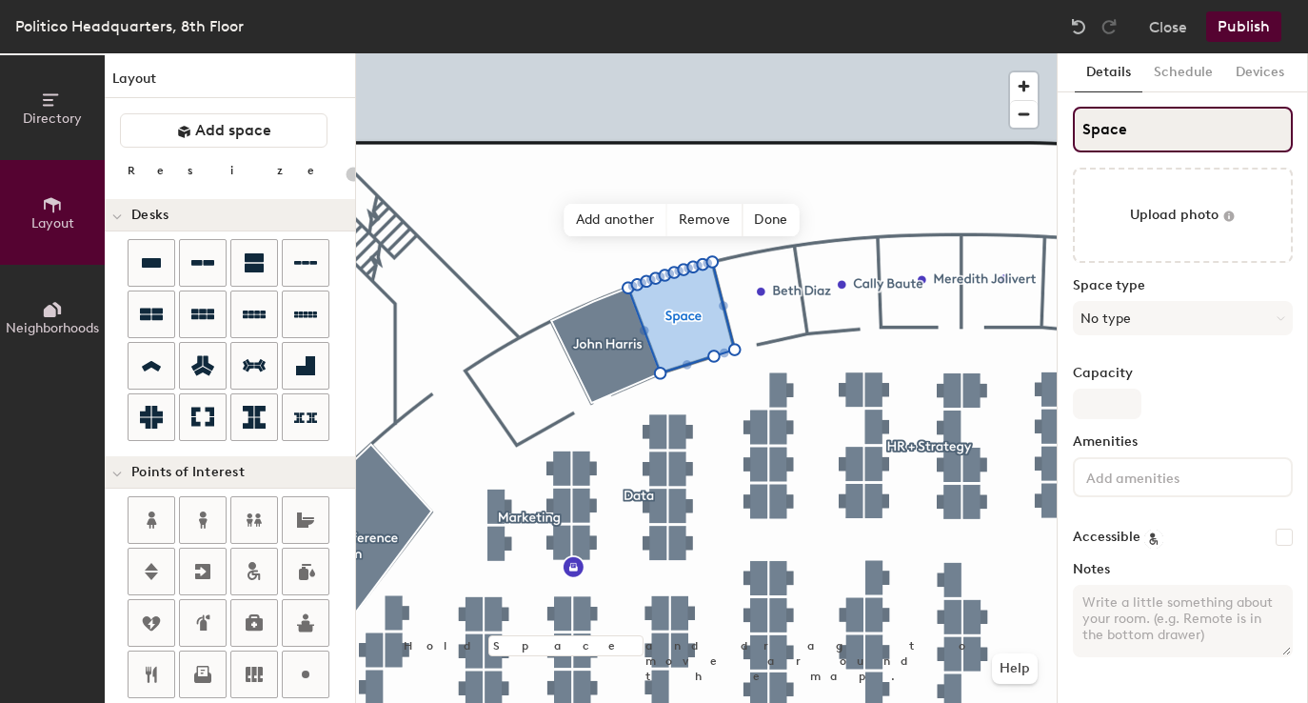
click at [1133, 127] on input "Space" at bounding box center [1183, 130] width 220 height 46
type input "Of"
type input "20"
type input "Office"
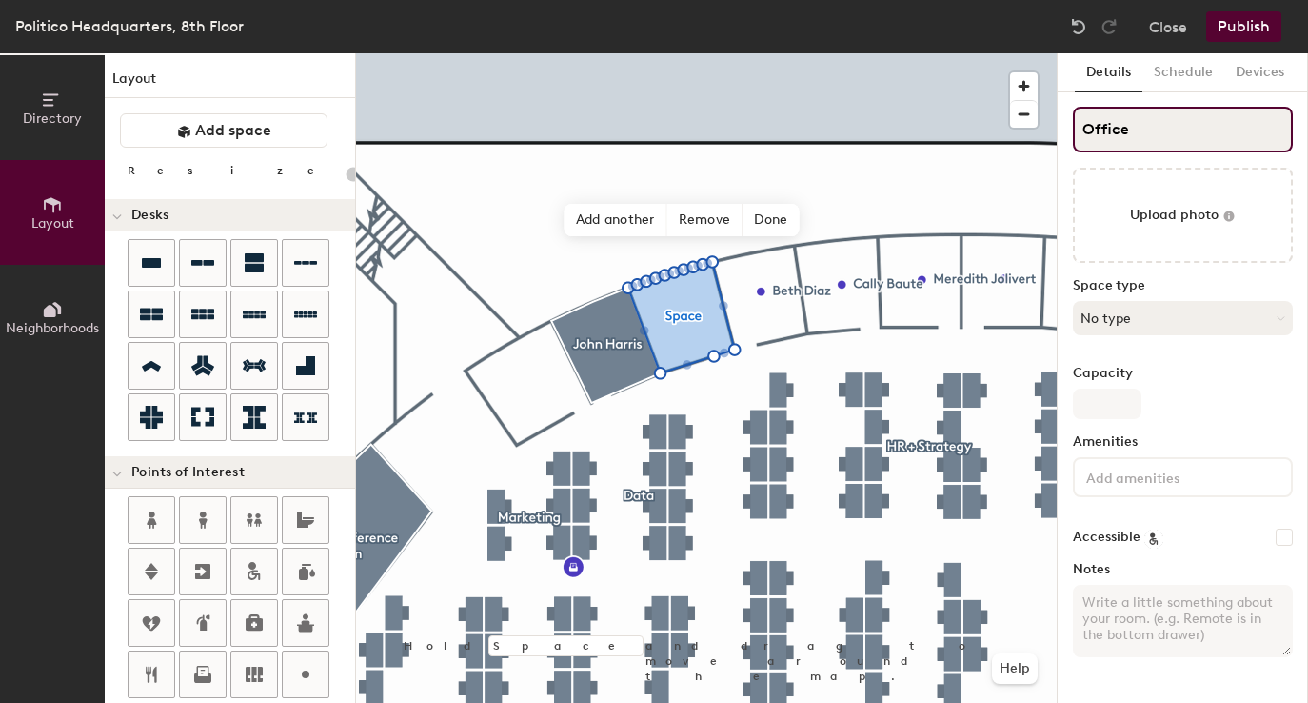
type input "20"
type input "Office"
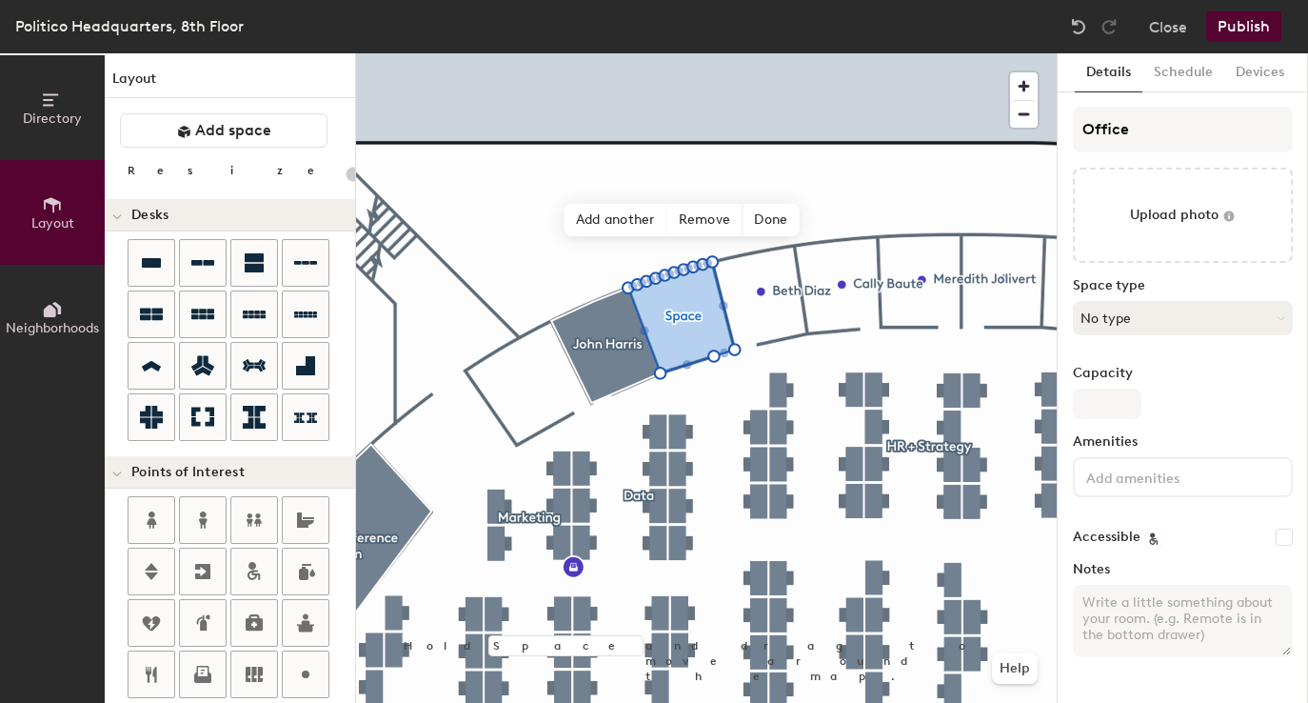
click at [1170, 319] on button "No type" at bounding box center [1183, 318] width 220 height 34
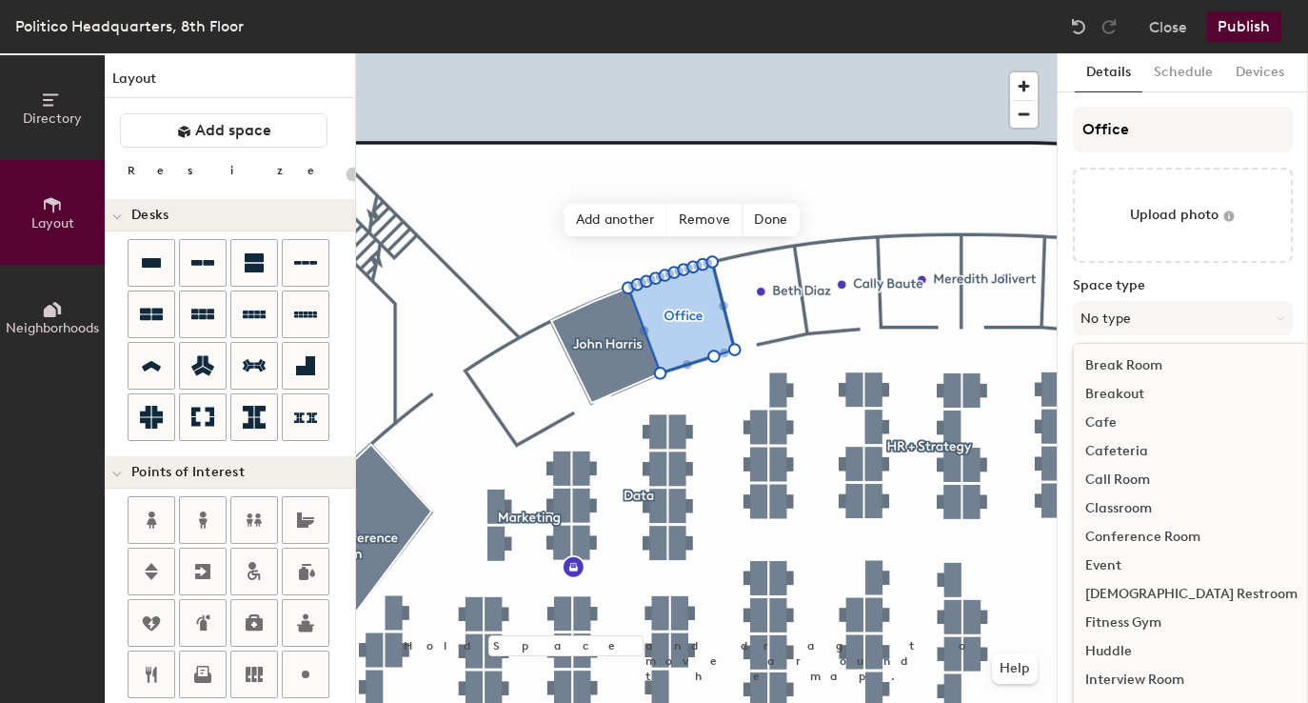
scroll to position [427, 0]
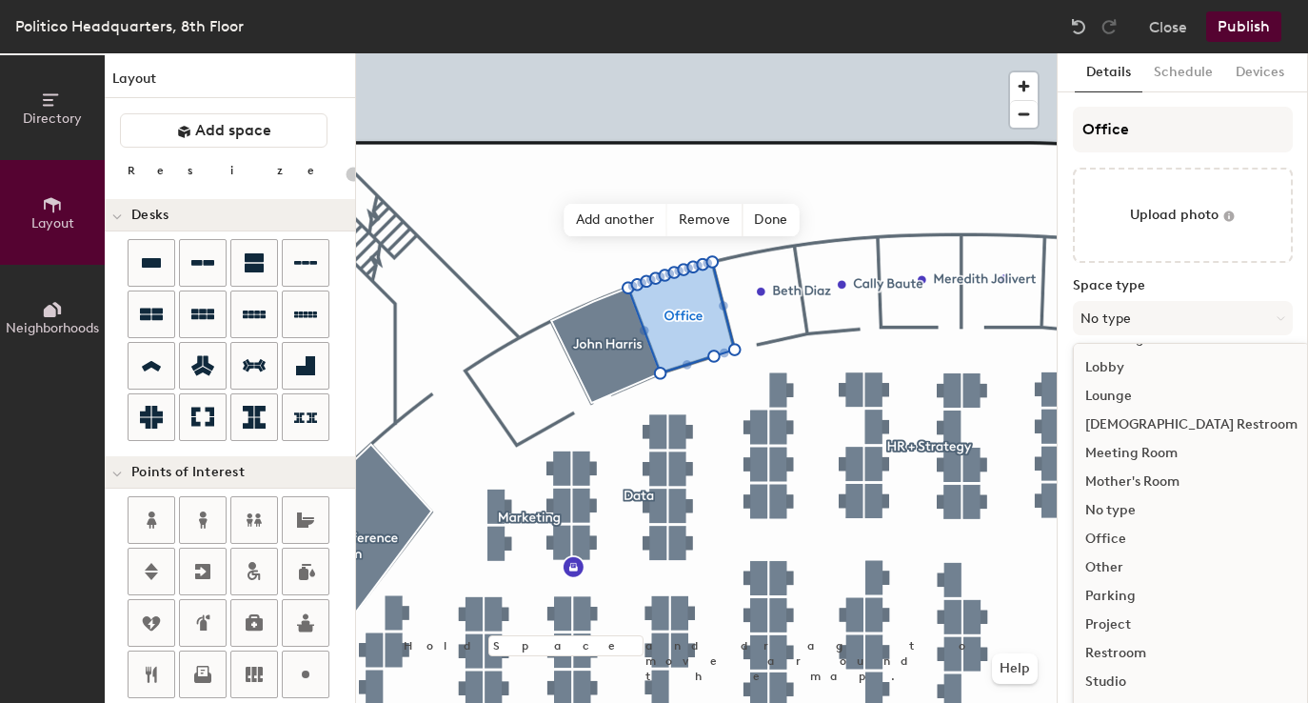
click at [1128, 535] on div "Office" at bounding box center [1191, 539] width 235 height 29
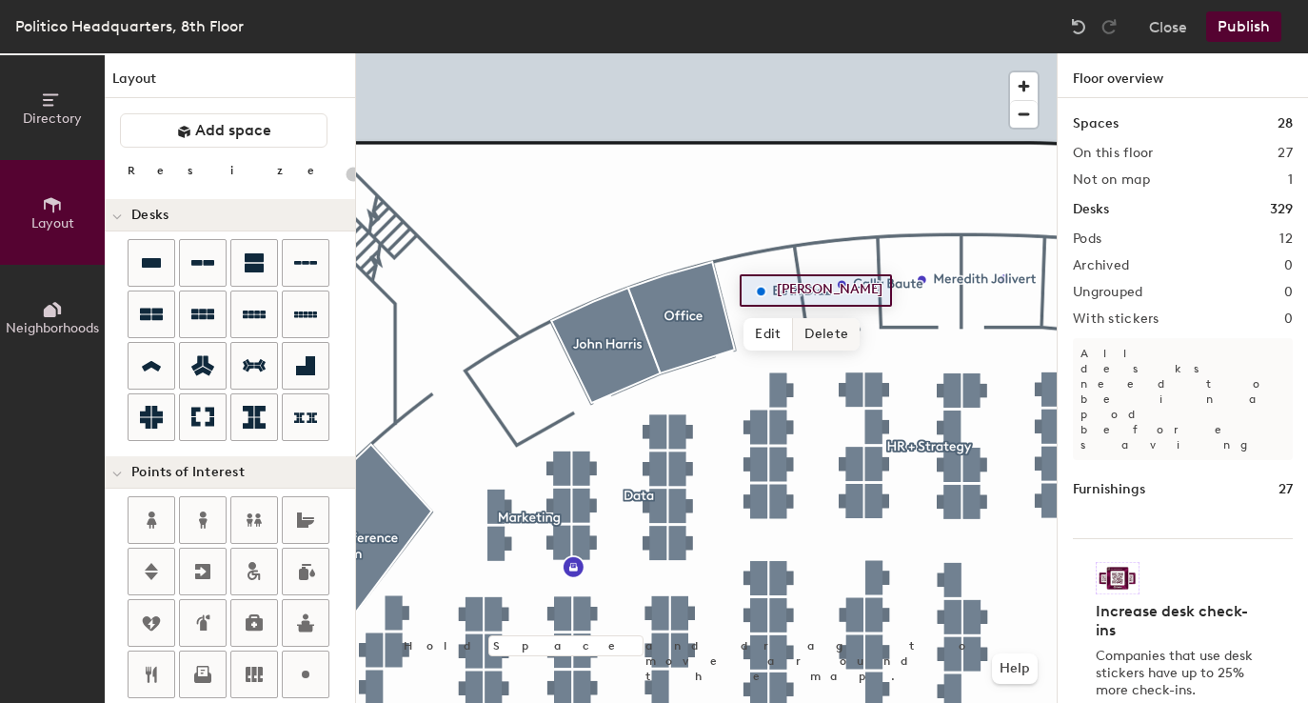
click at [818, 325] on span "Delete" at bounding box center [826, 334] width 67 height 32
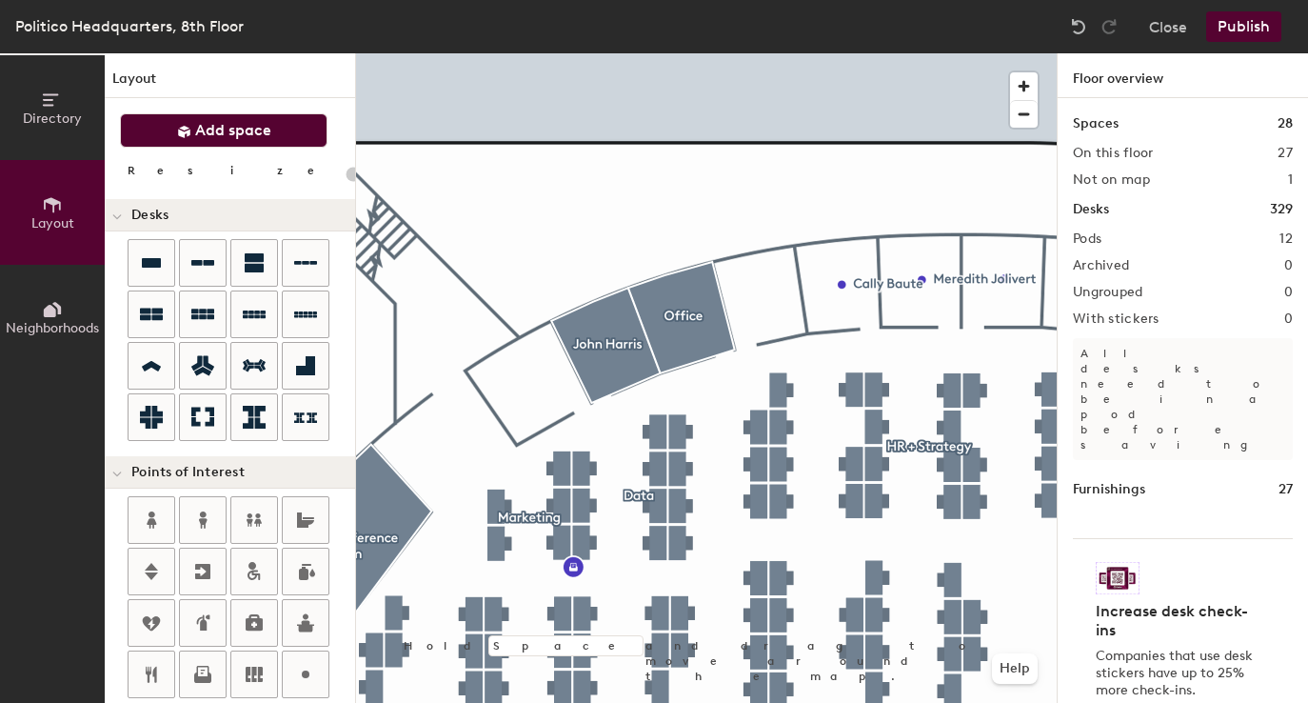
click at [300, 128] on button "Add space" at bounding box center [224, 130] width 208 height 34
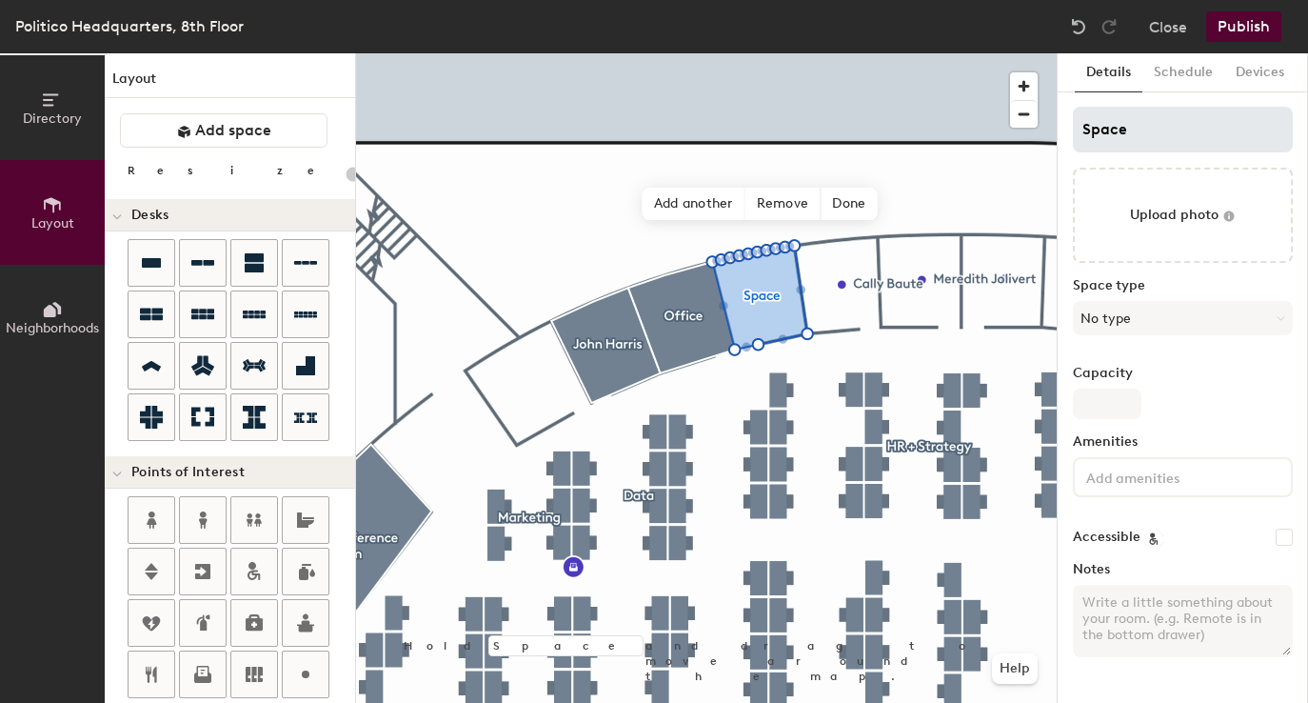
type input "20"
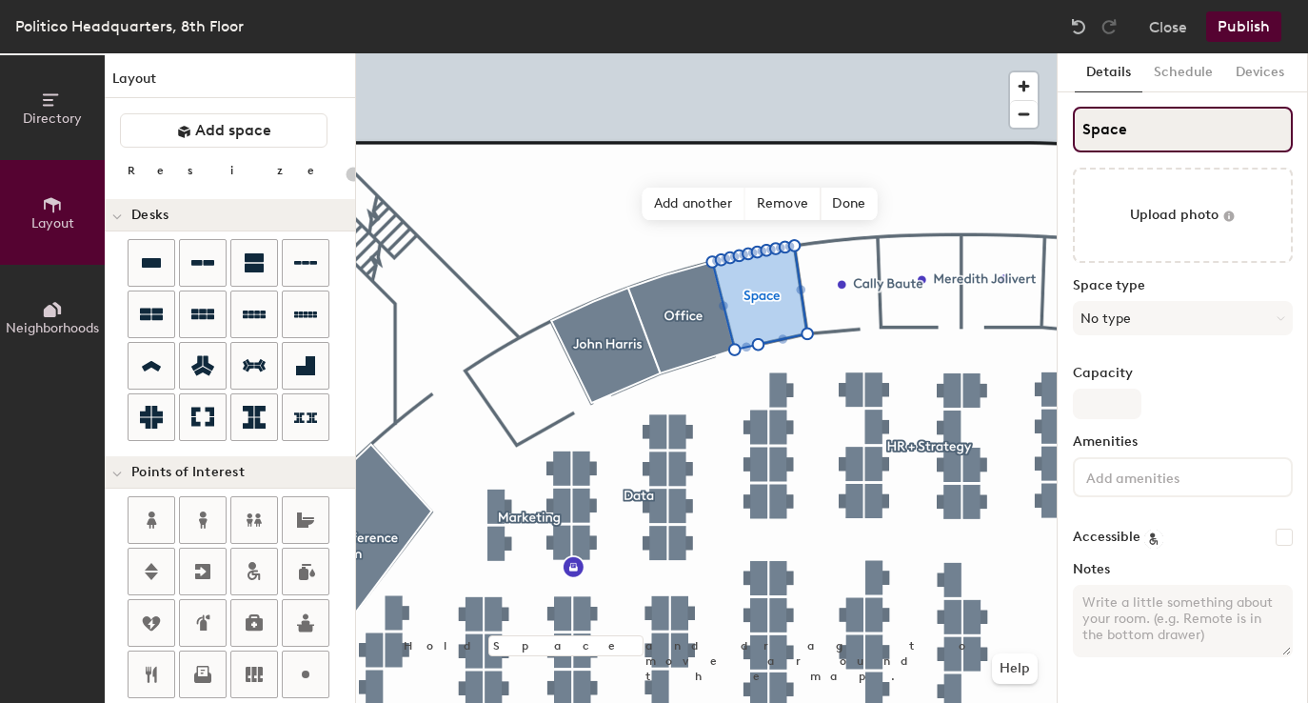
click at [1108, 135] on input "Space" at bounding box center [1183, 130] width 220 height 46
type input "Beth"
type input "20"
type input "Beth D"
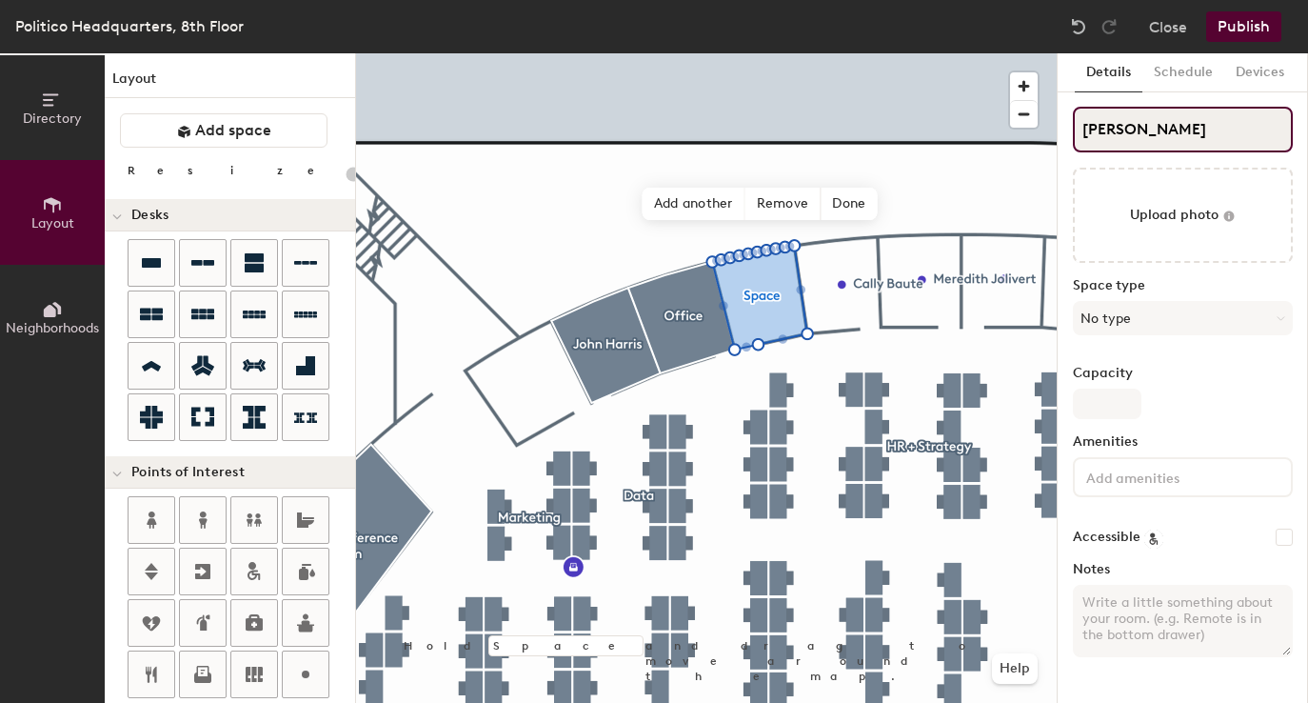
type input "20"
type input "Beth Dia"
type input "20"
type input "Beth Diaz"
type input "20"
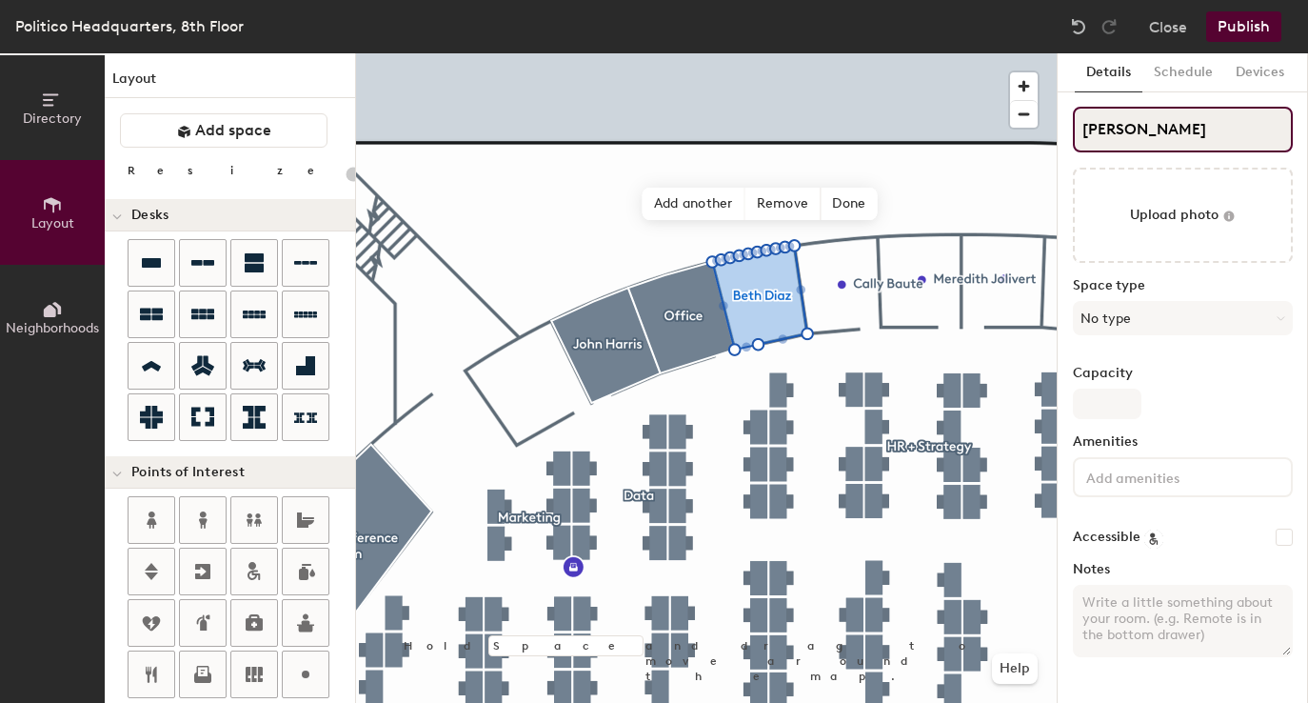
type input "Beth Diaz"
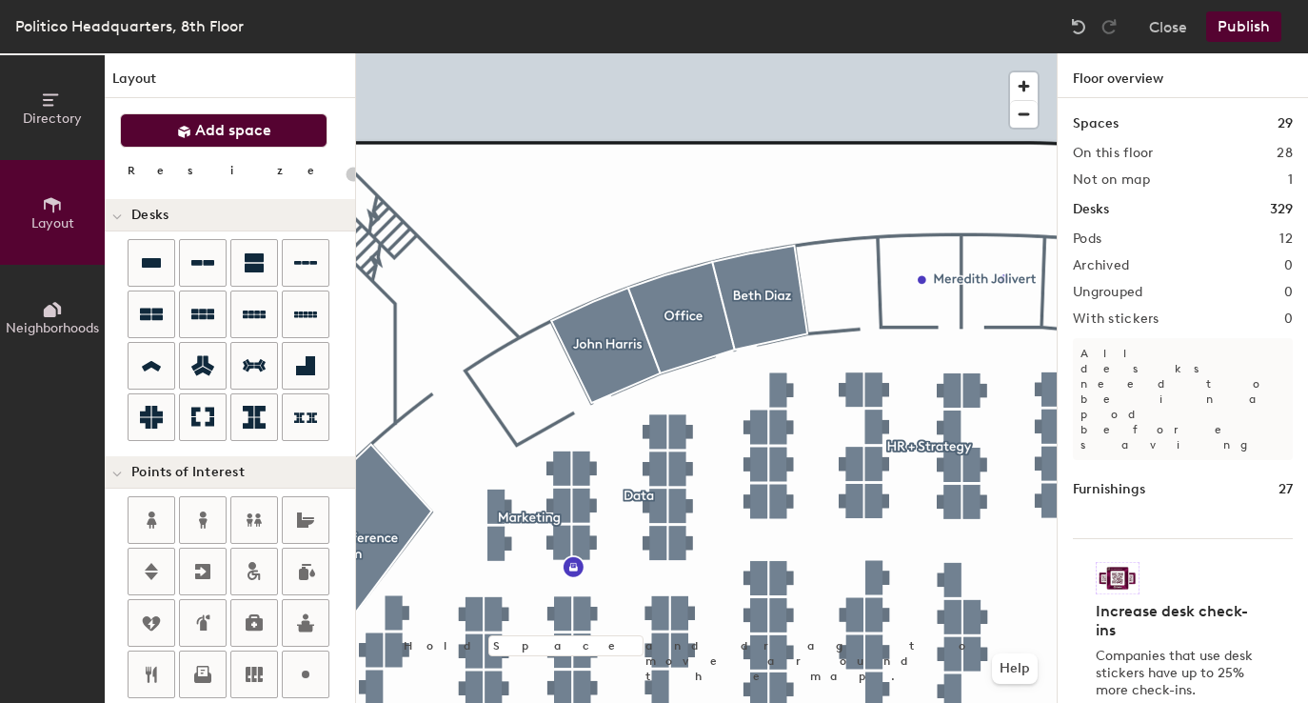
click at [266, 137] on span "Add space" at bounding box center [233, 130] width 76 height 19
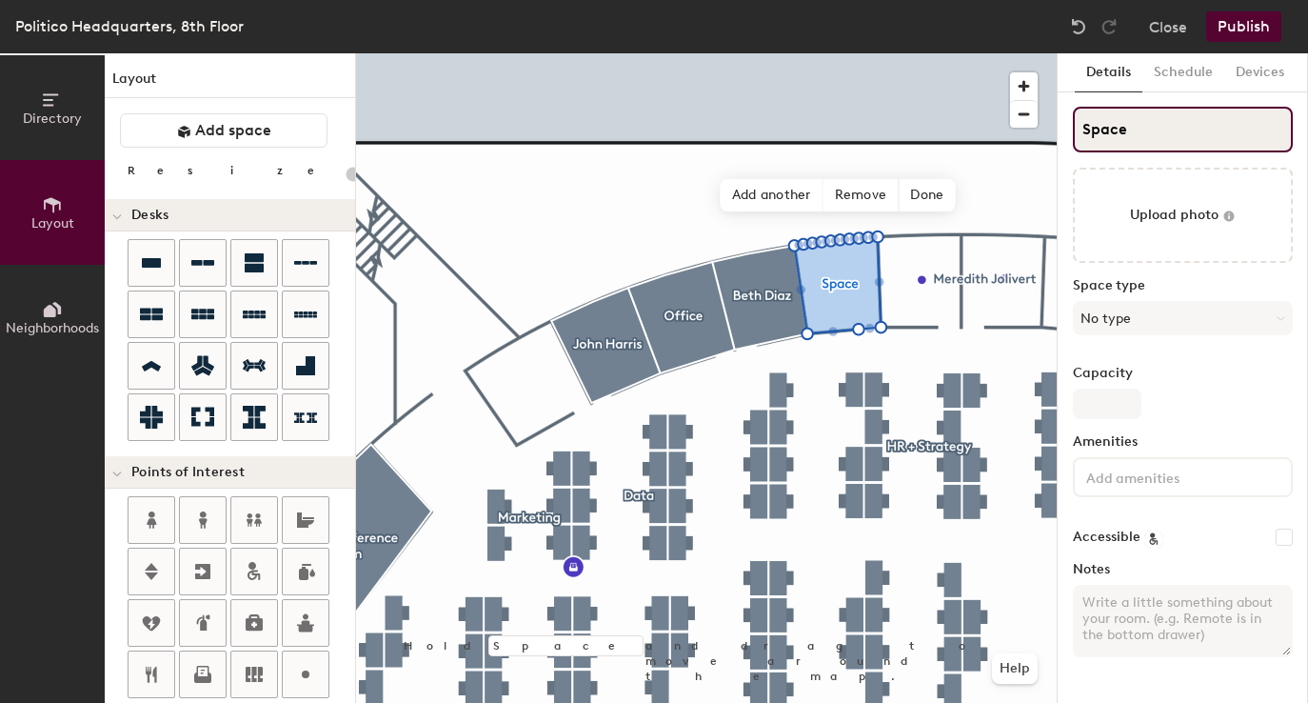
click at [1144, 123] on input "Space" at bounding box center [1183, 130] width 220 height 46
type input "20"
click at [1144, 123] on input "Space" at bounding box center [1183, 130] width 220 height 46
type input "Cally"
type input "20"
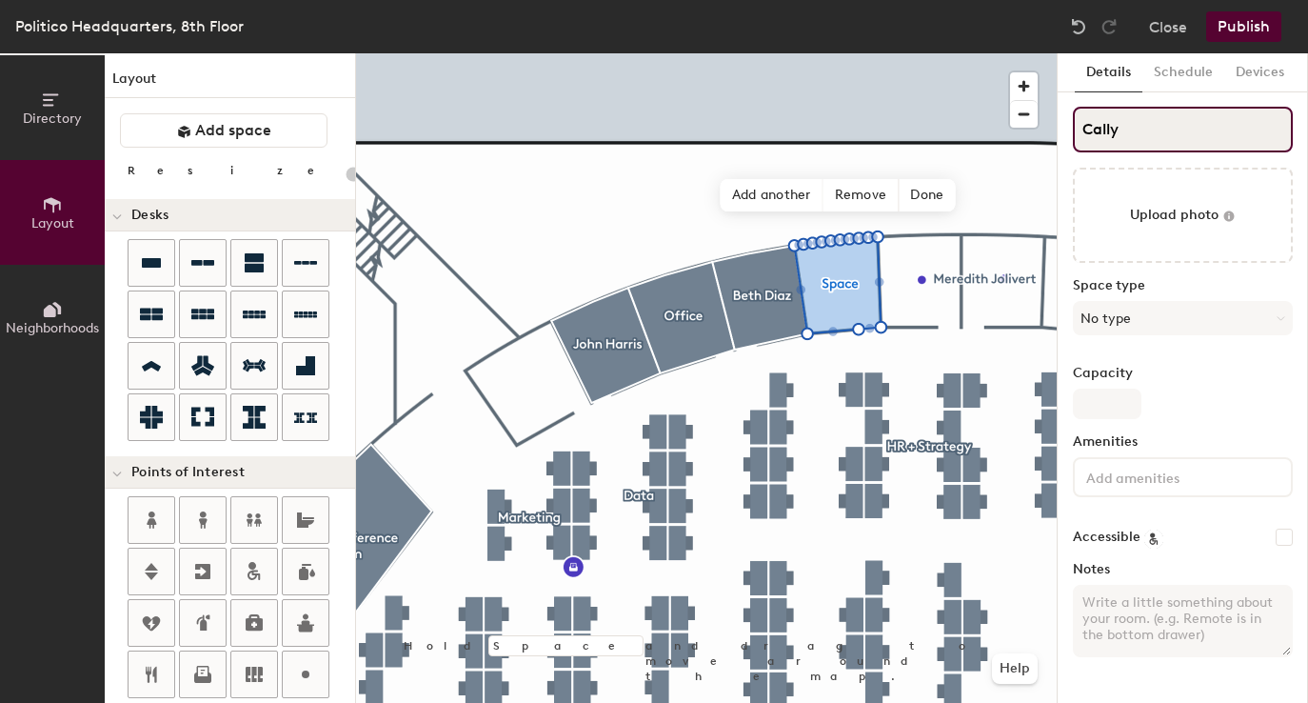
type input "Cally B"
type input "20"
type input "Cally Baut"
type input "20"
type input "Cally Baute"
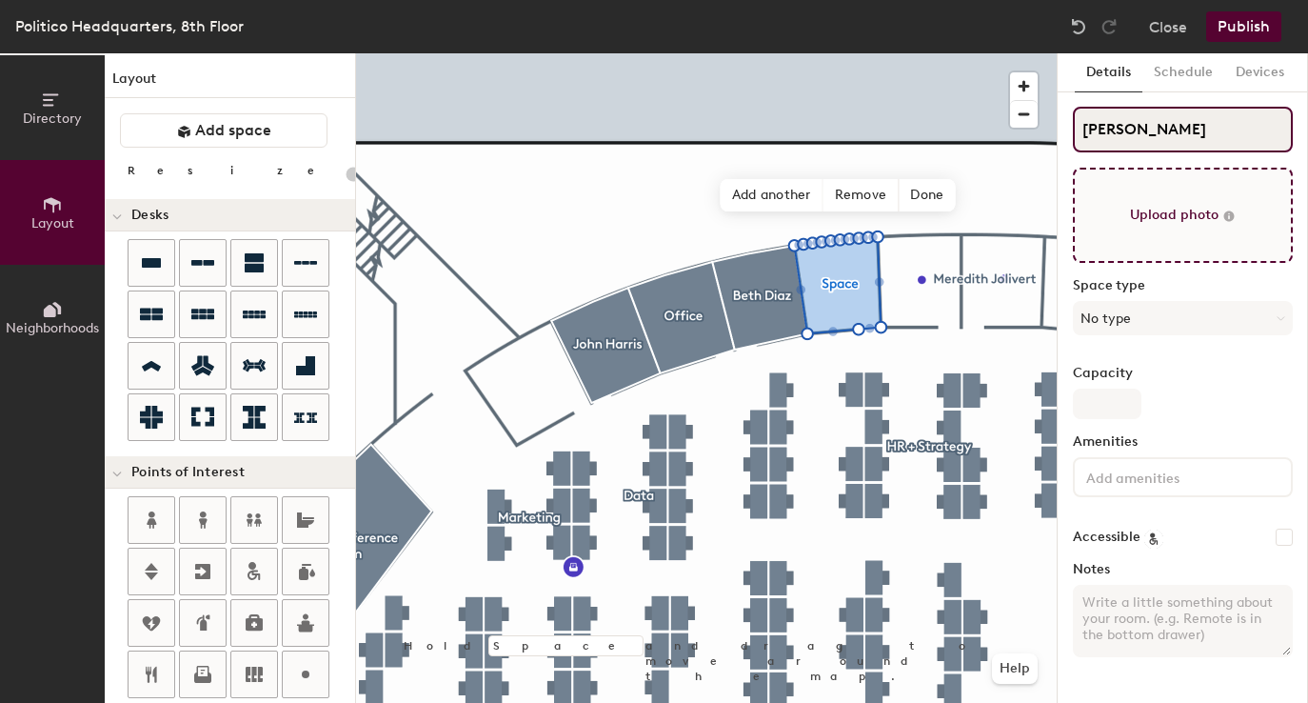
type input "20"
type input "Cally Baute"
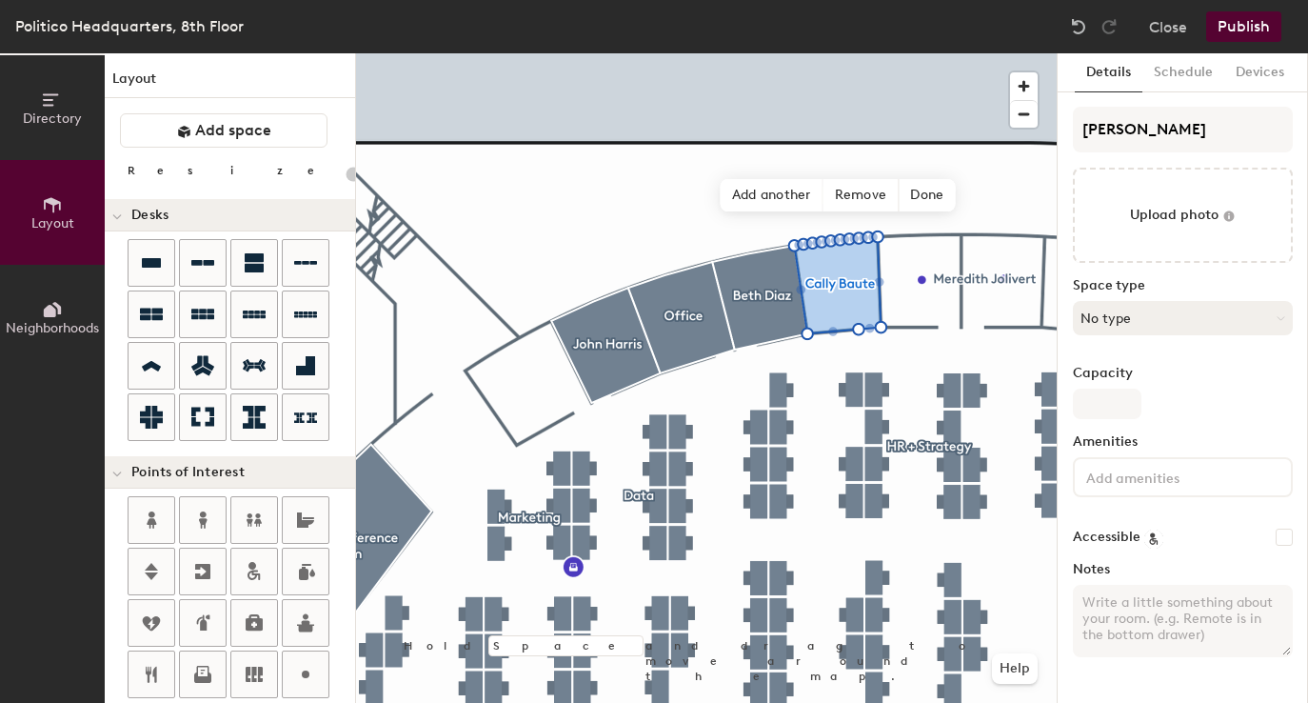
click at [1159, 328] on button "No type" at bounding box center [1183, 318] width 220 height 34
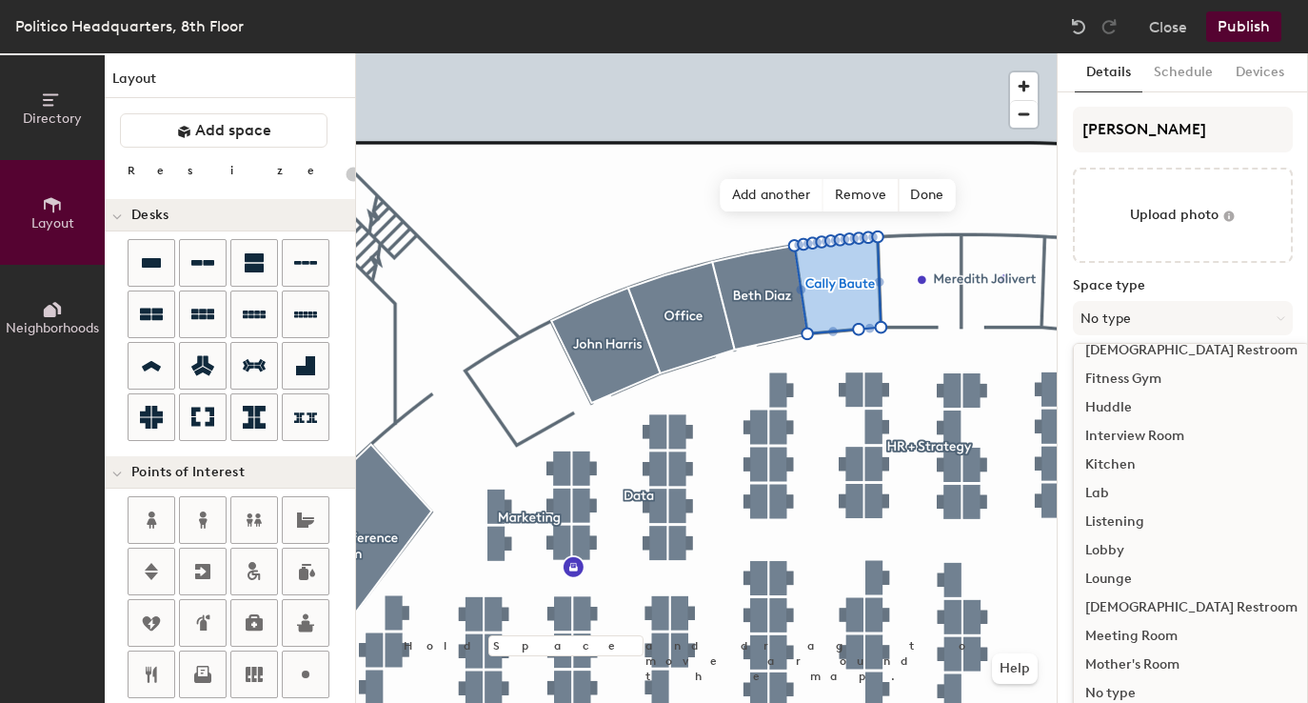
scroll to position [299, 0]
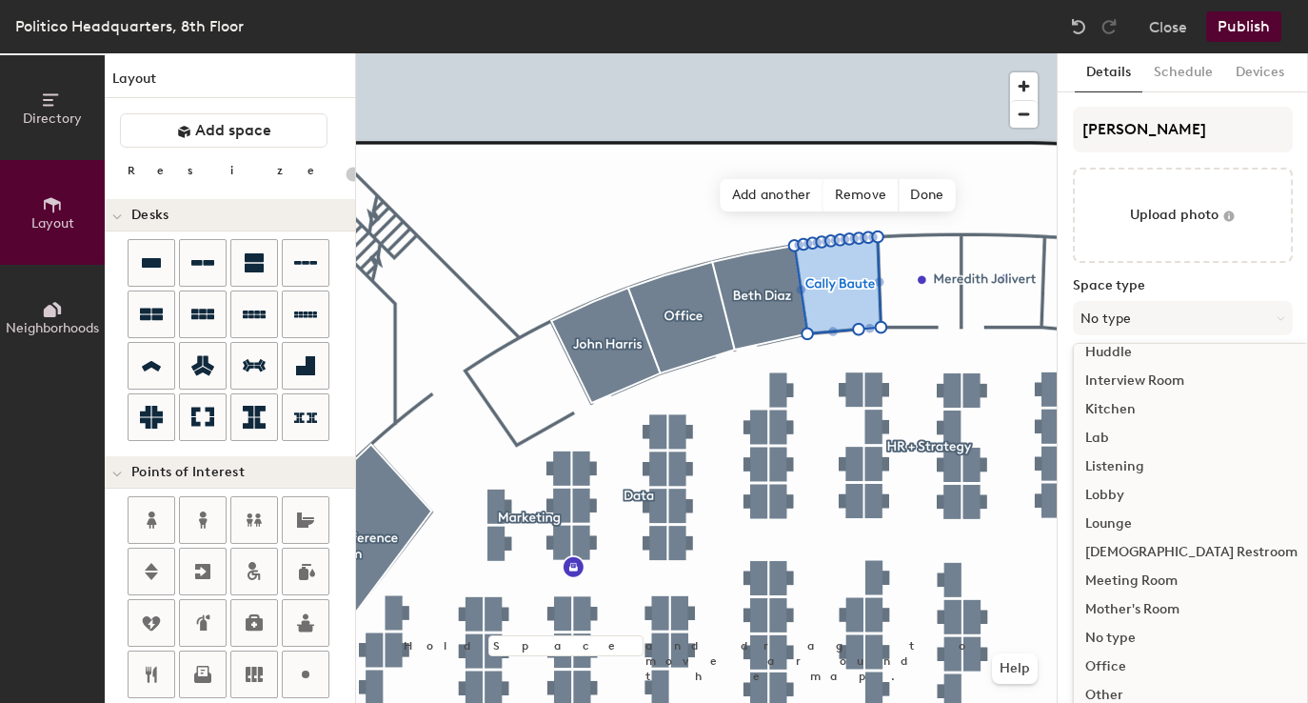
click at [1110, 667] on div "Office" at bounding box center [1191, 666] width 235 height 29
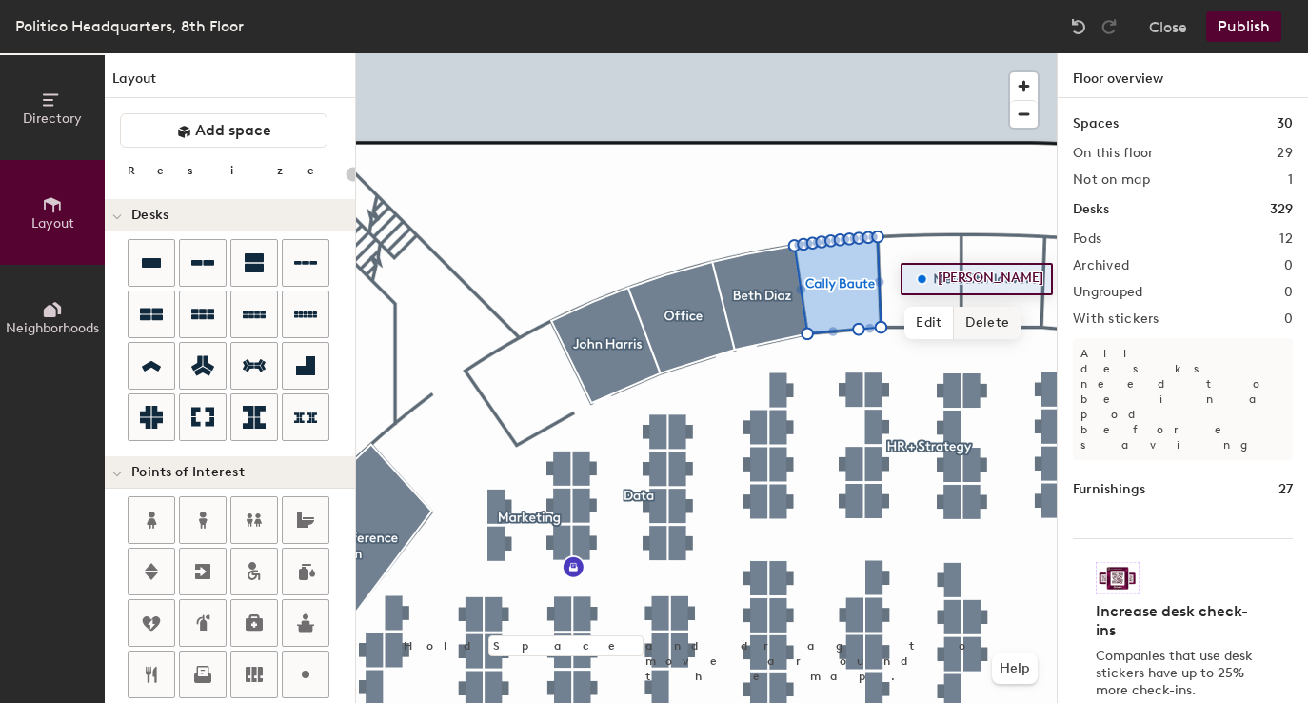
click at [971, 310] on span "Delete" at bounding box center [987, 323] width 67 height 32
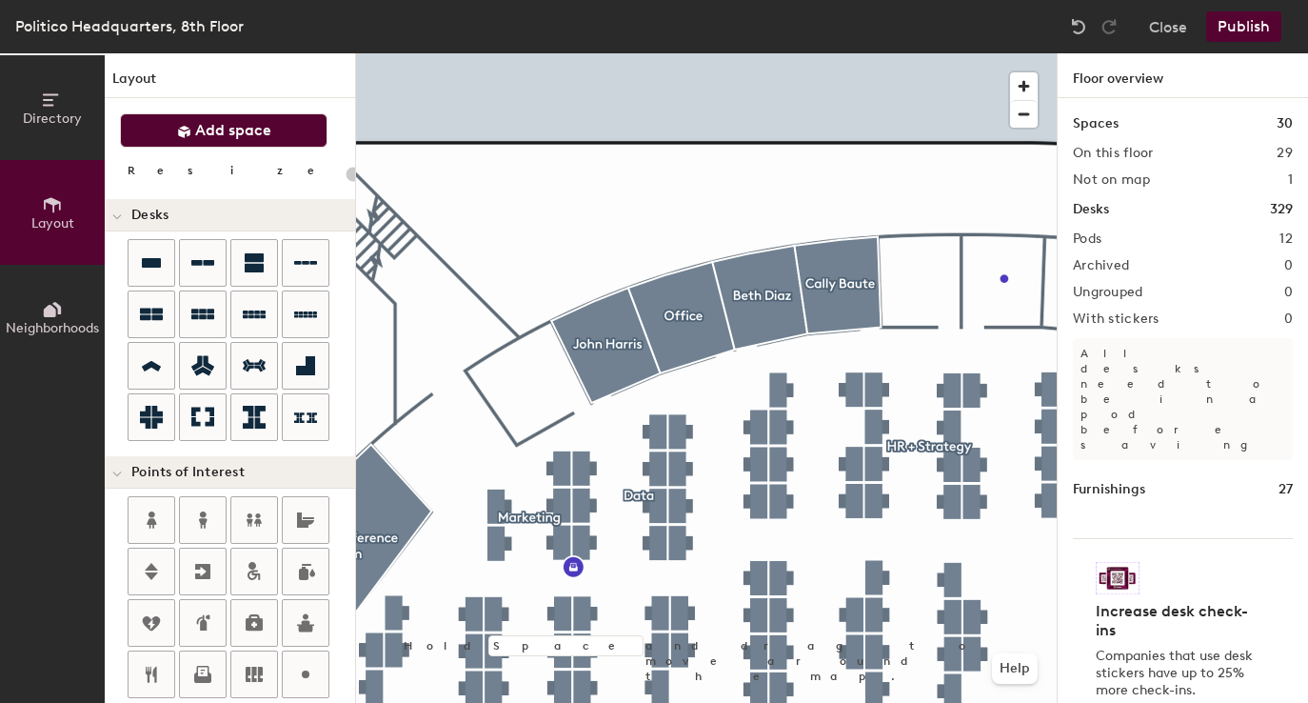
click at [289, 130] on button "Add space" at bounding box center [224, 130] width 208 height 34
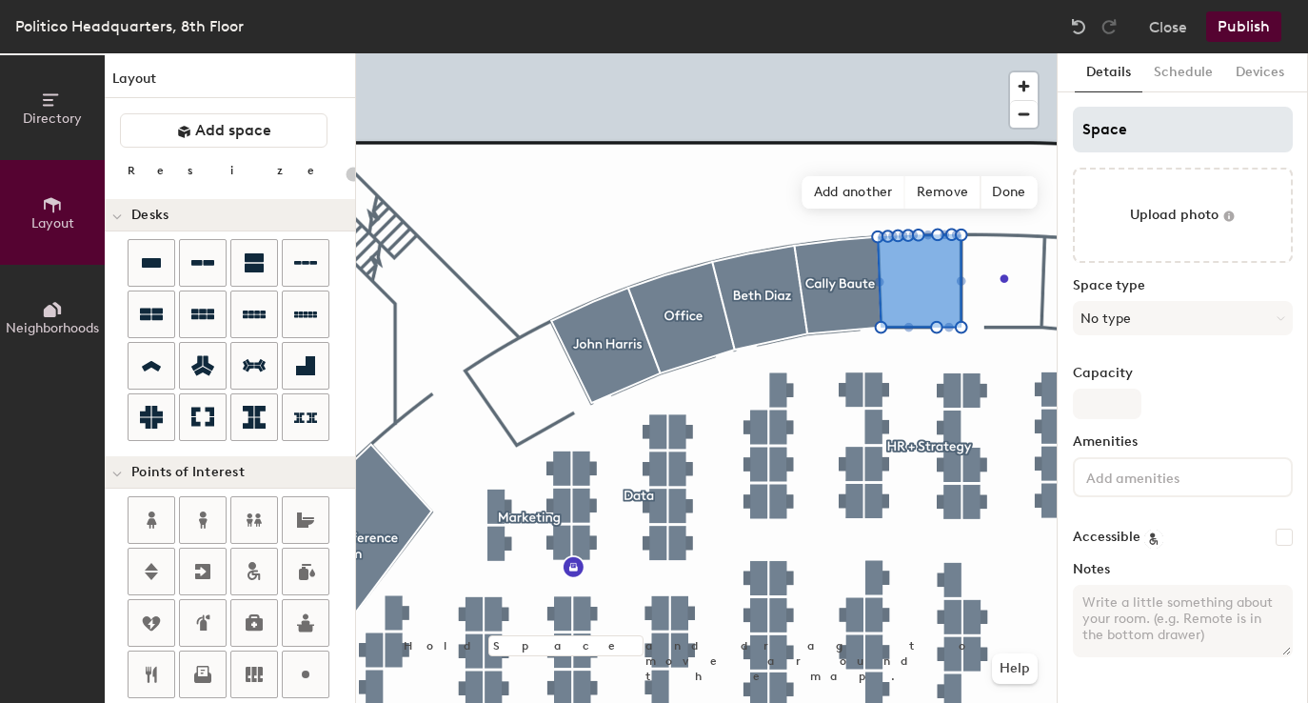
type input "20"
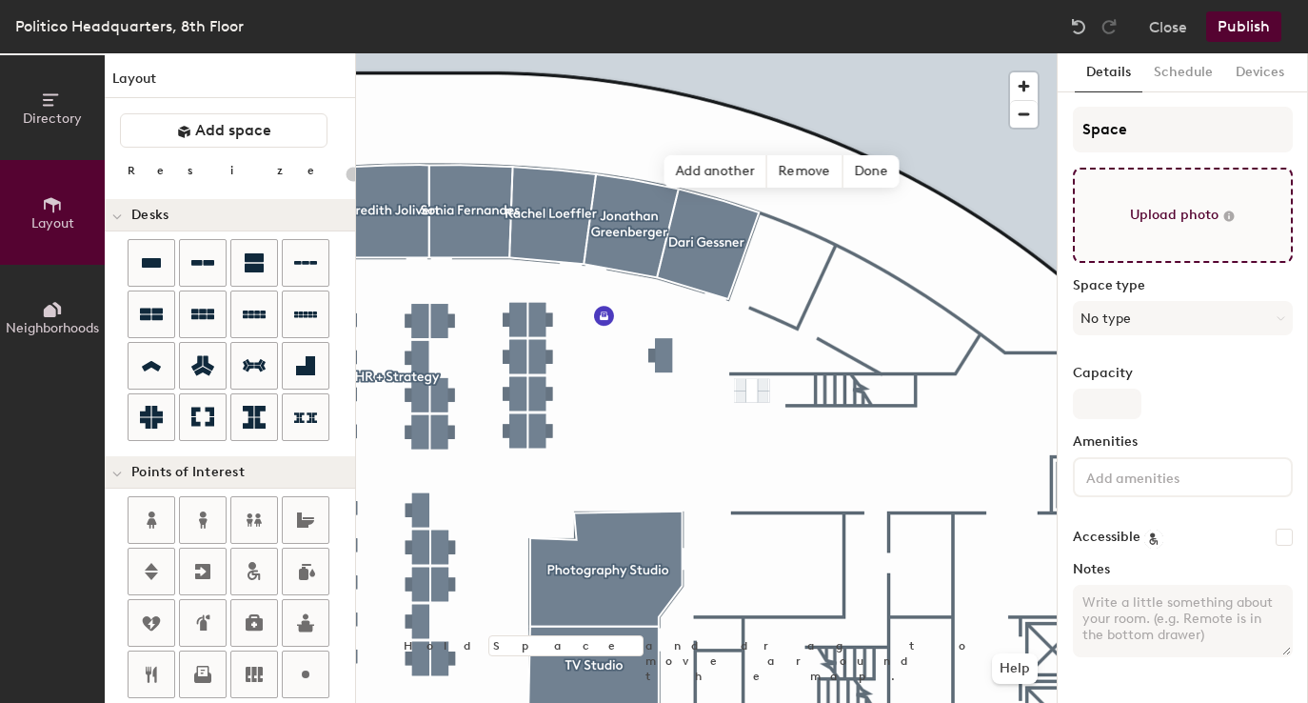
type input "20"
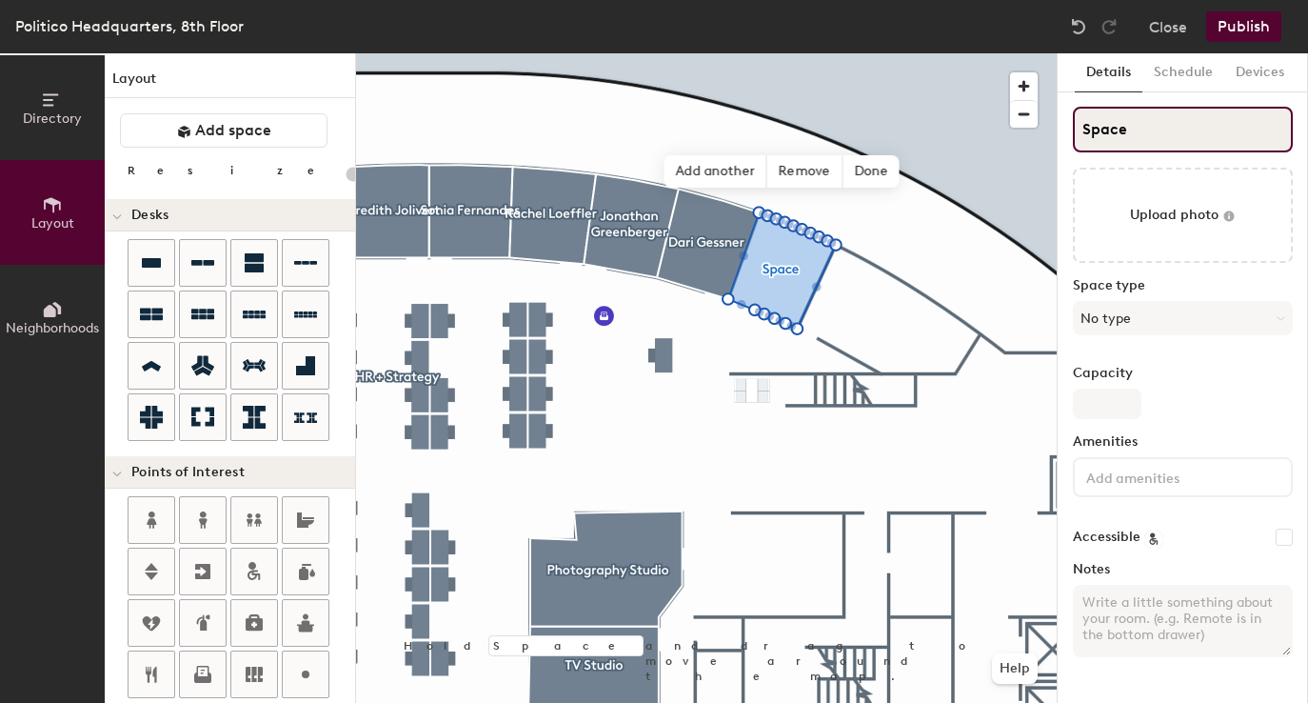
click at [1138, 144] on input "Space" at bounding box center [1183, 130] width 220 height 46
type input "G"
type input "20"
type input "Go"
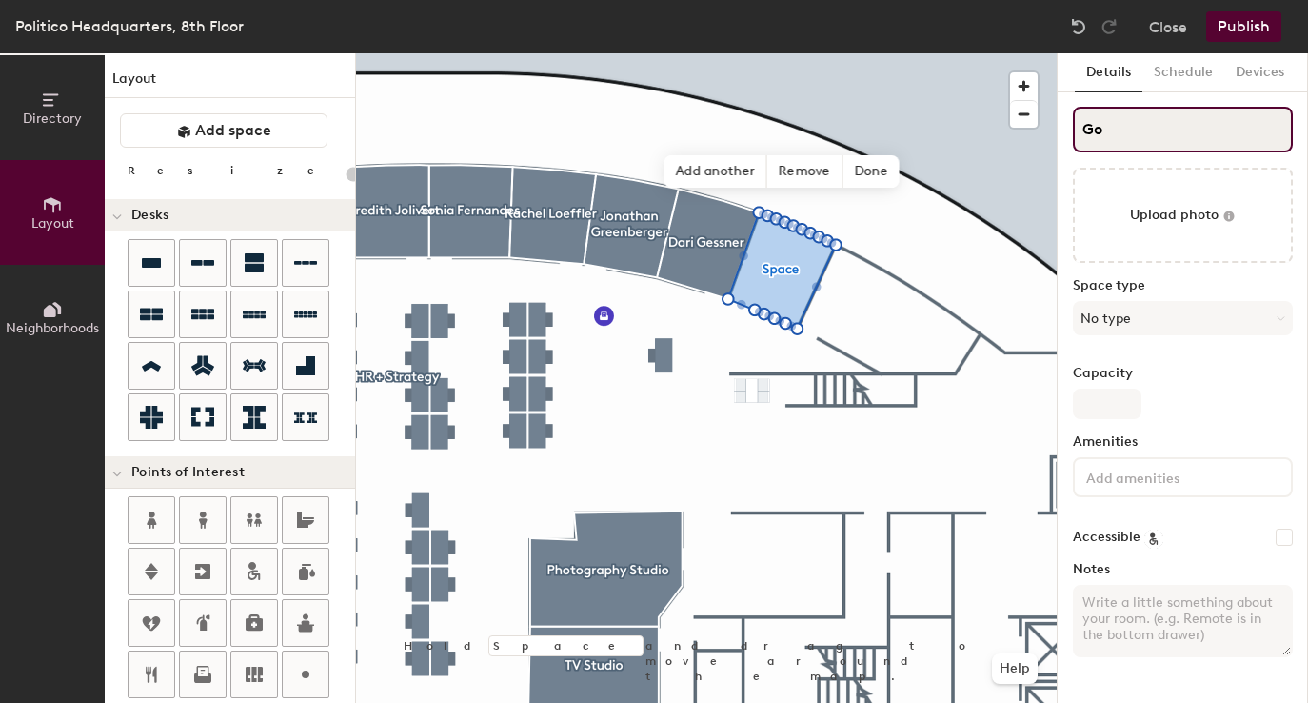
type input "20"
type input "Goli"
type input "20"
type input "Goli Shei"
type input "20"
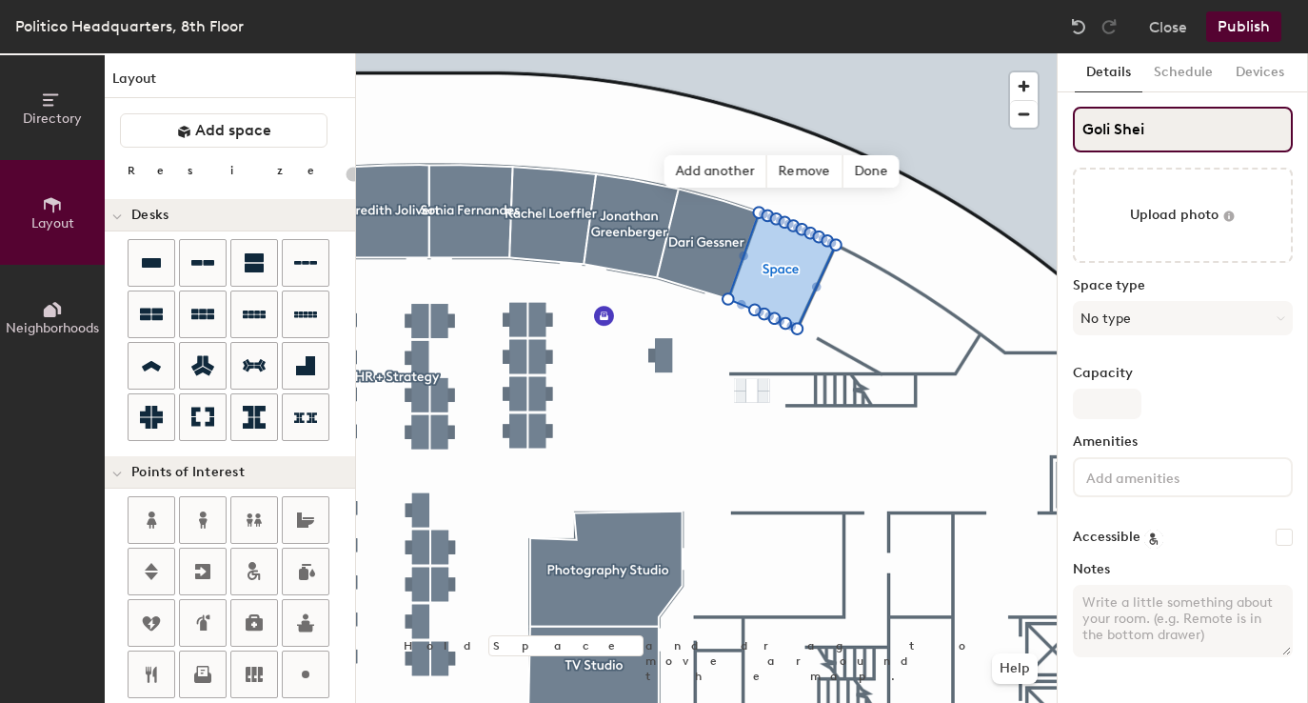
type input "Goli Sheik"
type input "20"
type input "Goli Sheikho"
type input "20"
type input "Goli Sheikhols"
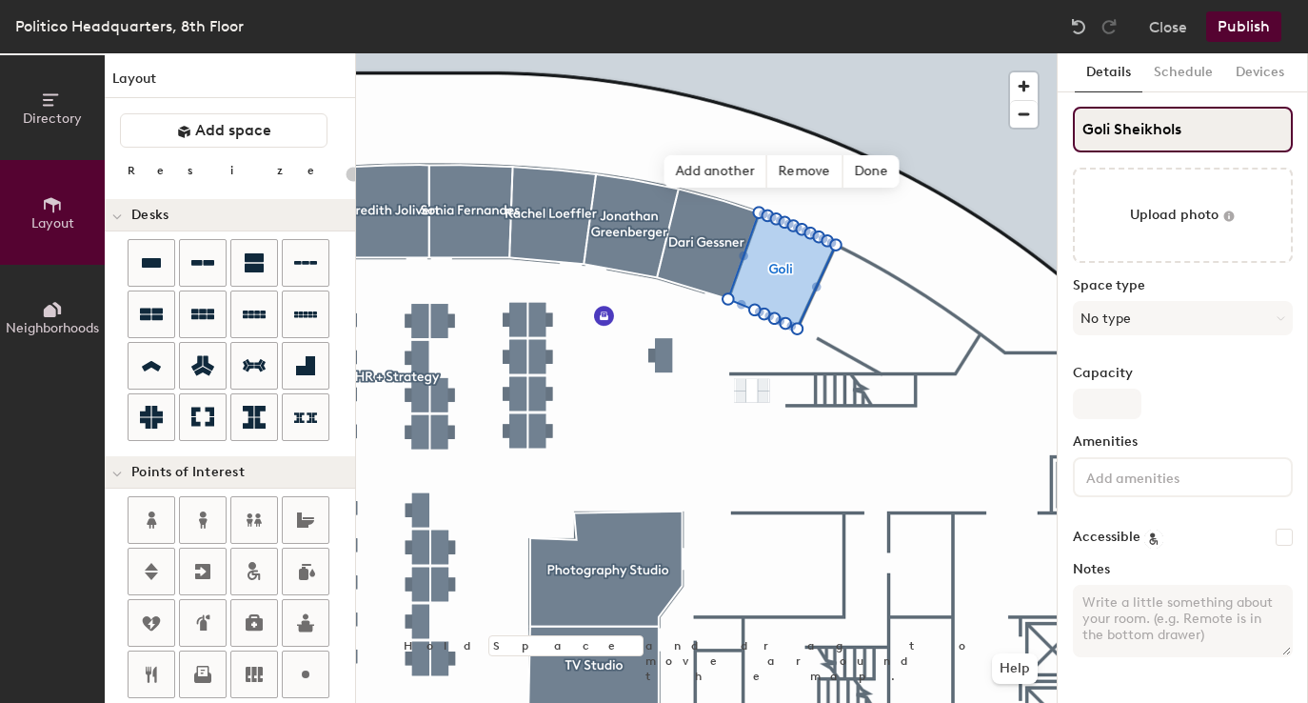
type input "20"
type input "Goli Sheikholes"
type input "20"
type input "Goli Sheikholesla"
type input "20"
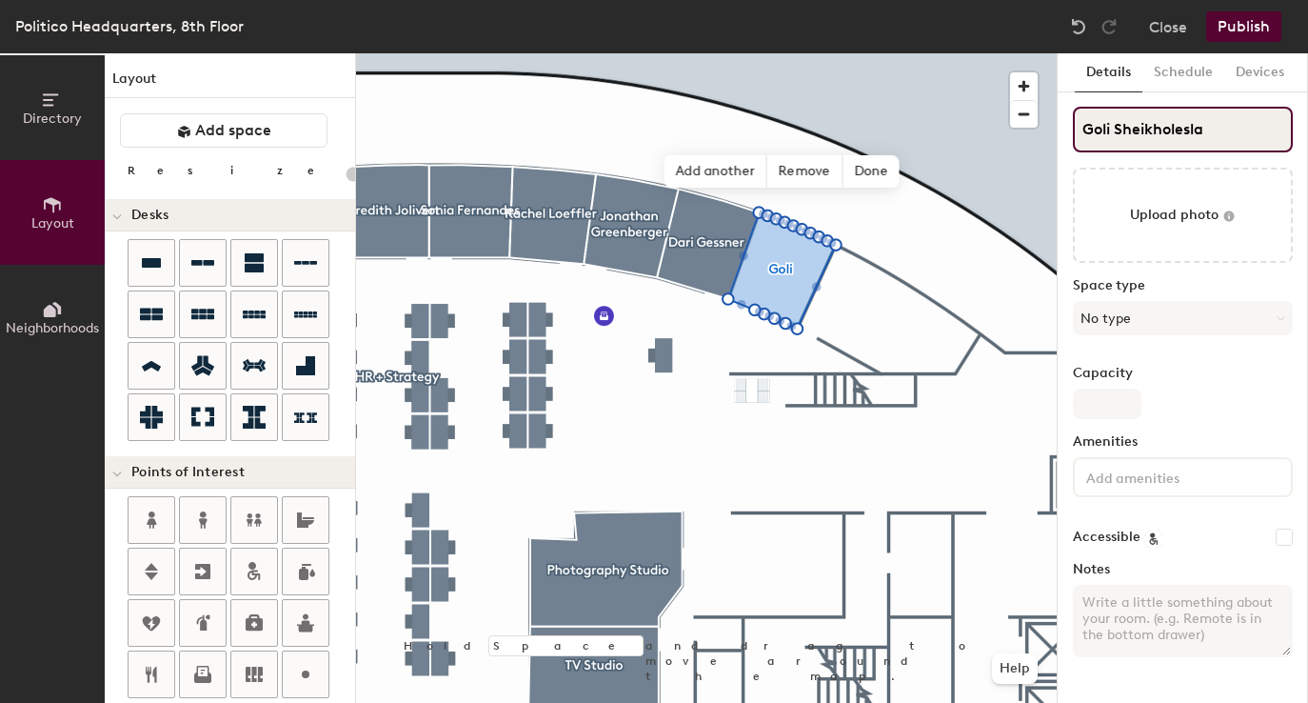
type input "Goli Sheikholeslam"
type input "20"
type input "Goli Sheikholeslami"
type input "20"
type input "Goli Sheikholeslami"
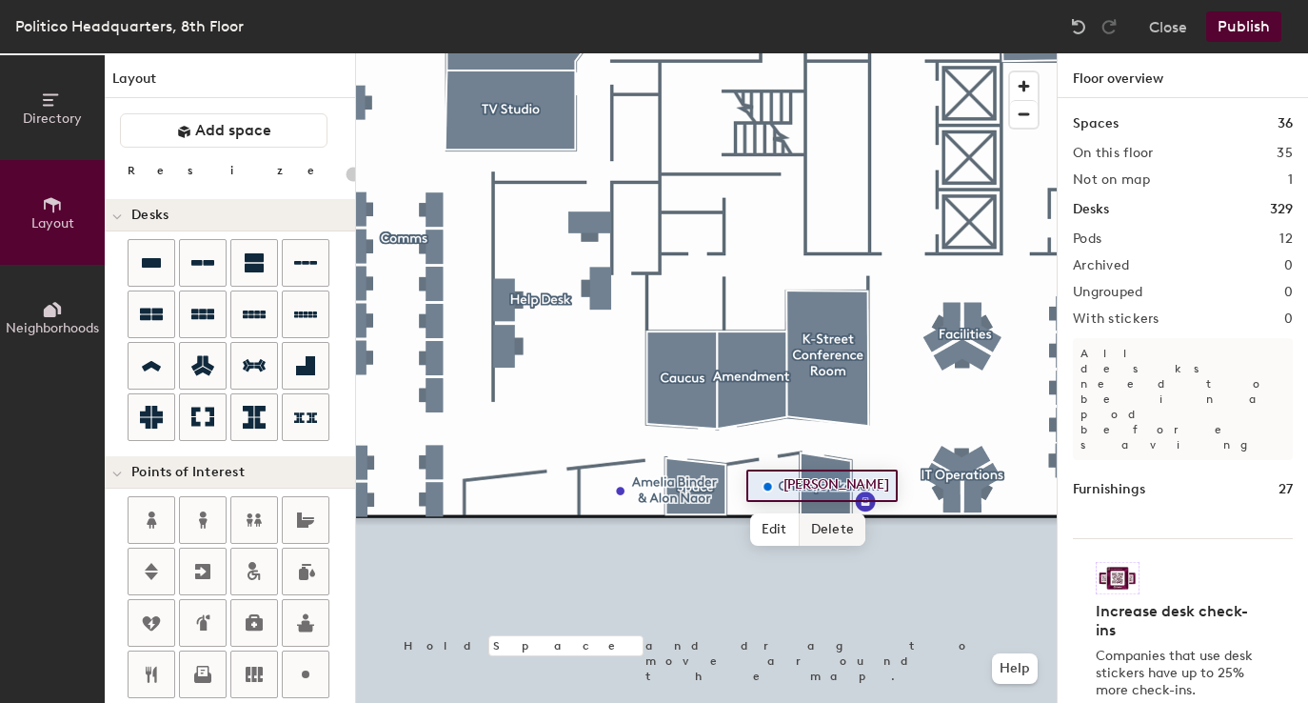
click at [829, 531] on span "Delete" at bounding box center [833, 529] width 67 height 32
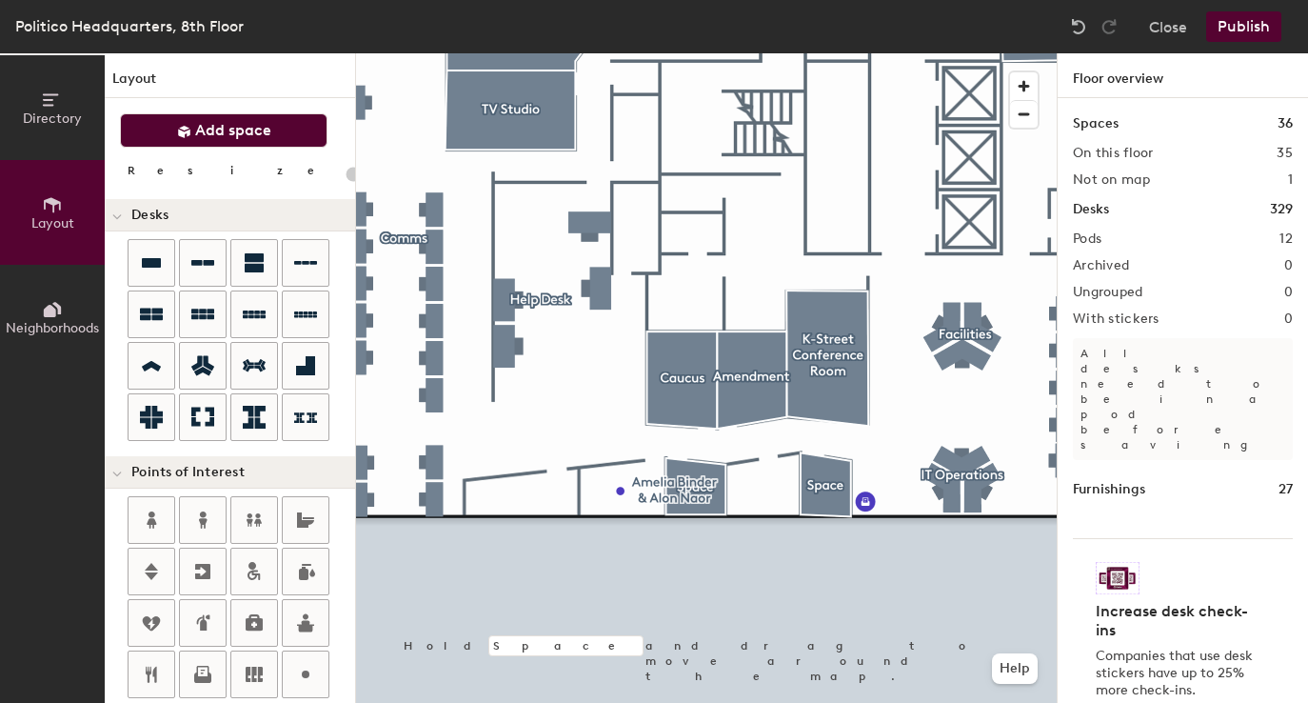
click at [309, 136] on button "Add space" at bounding box center [224, 130] width 208 height 34
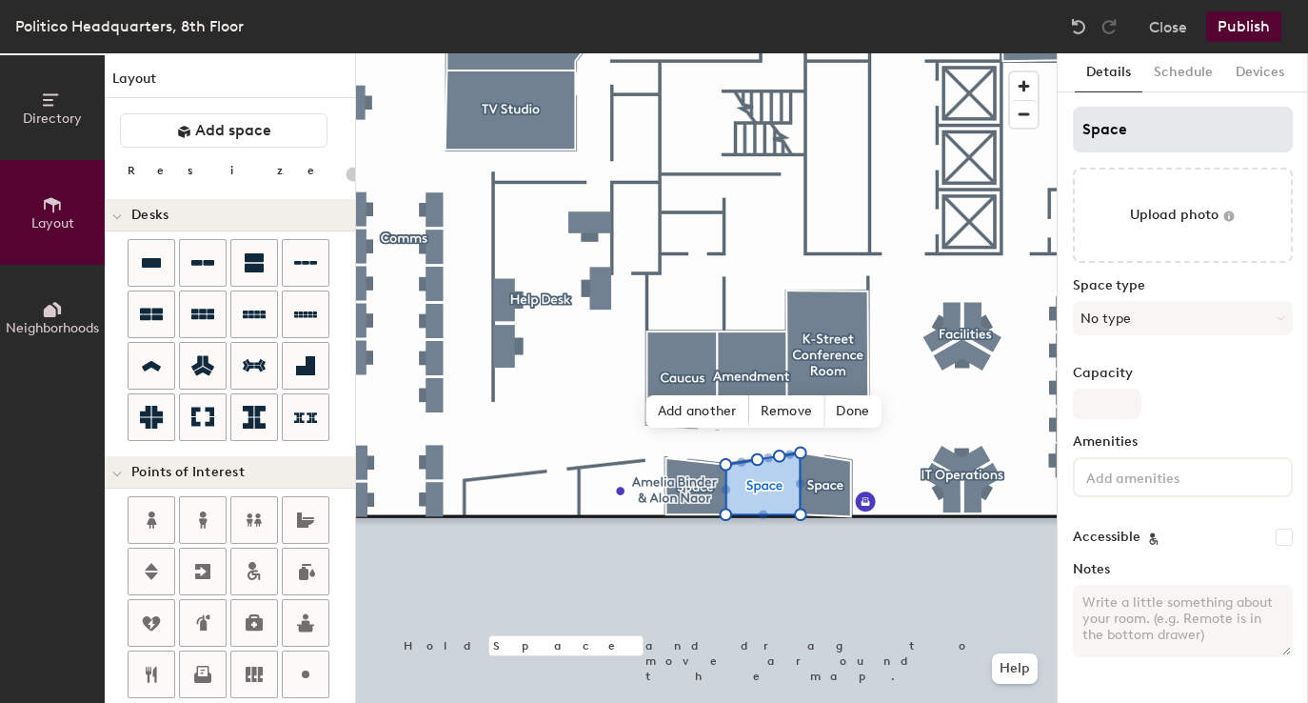
type input "20"
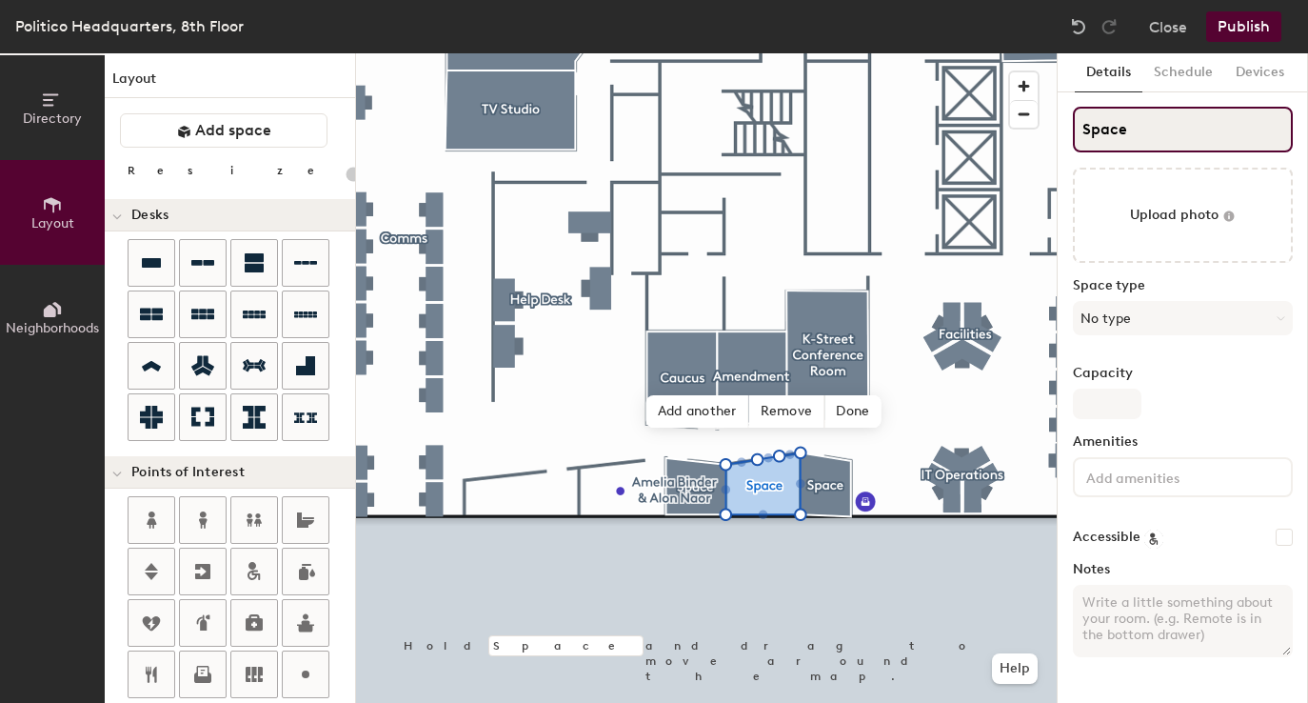
click at [1127, 130] on input "Space" at bounding box center [1183, 130] width 220 height 46
type input "C"
type input "20"
type input "Chinel"
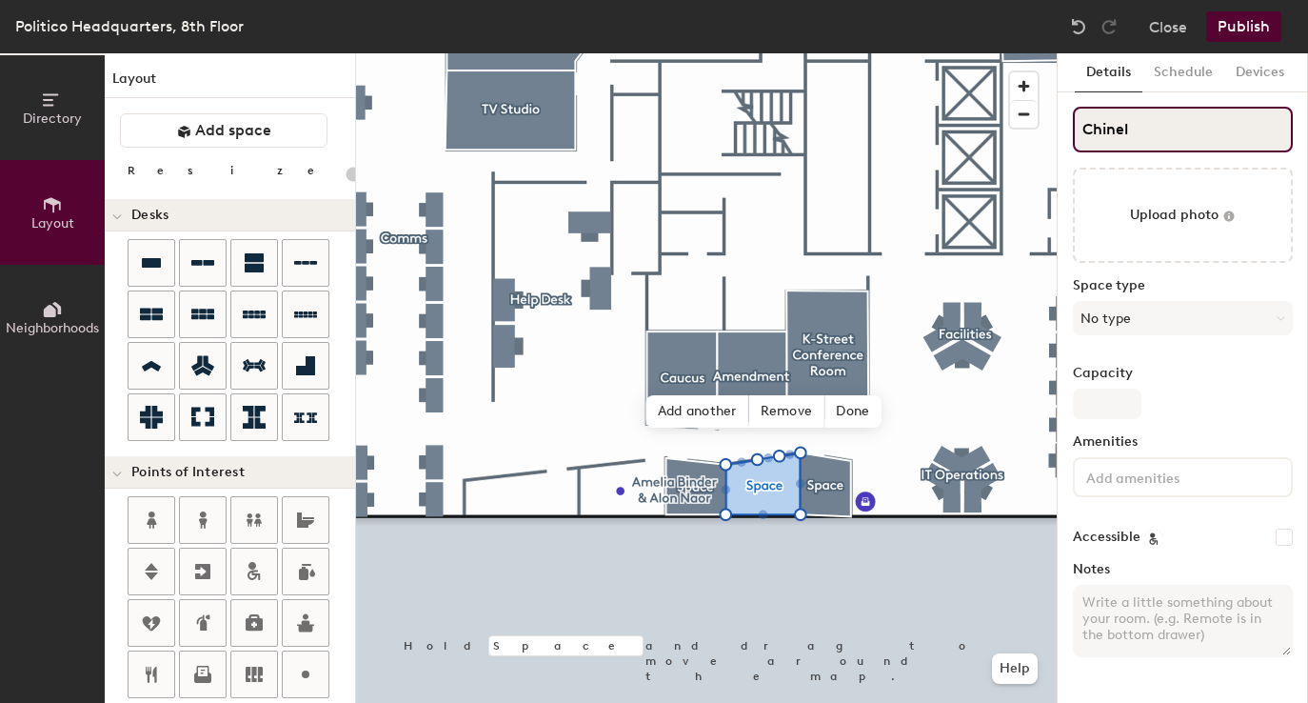
type input "20"
type input "Chinelle"
type input "20"
type input "Chinelle E"
type input "20"
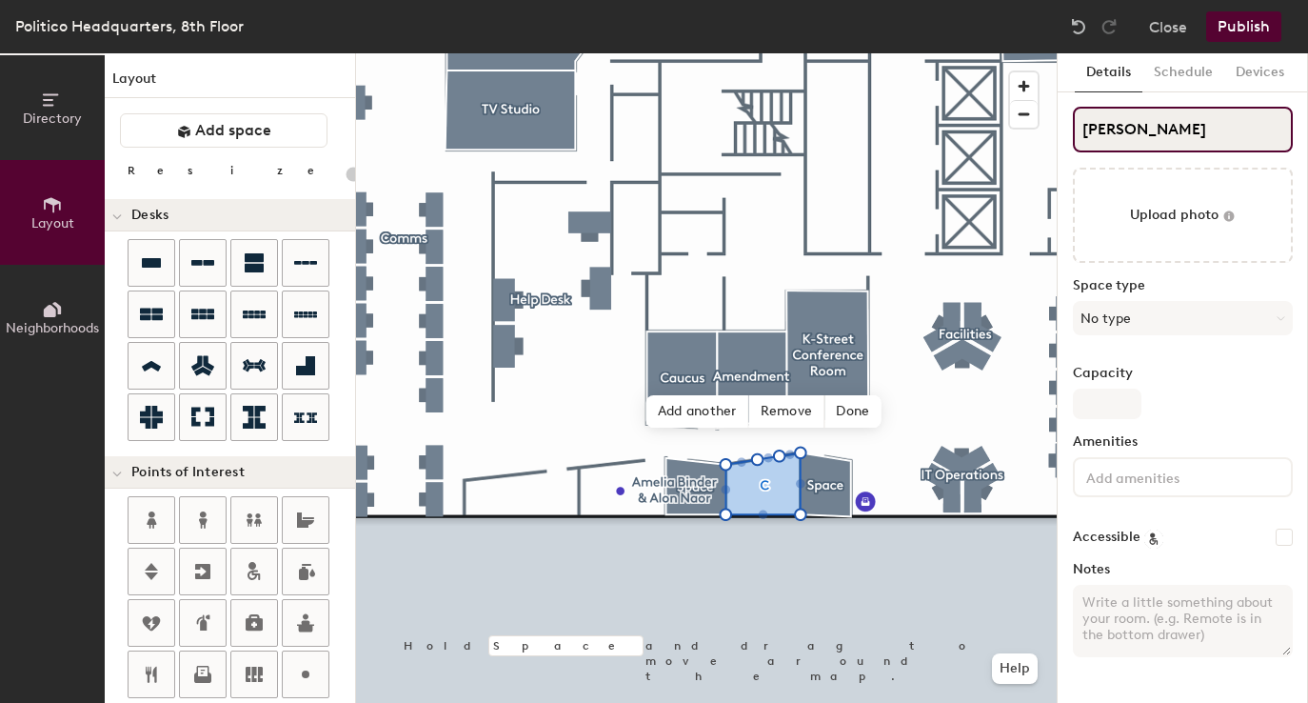
type input "Chinelle Ek"
type input "20"
type input "Chinelle Ekan"
type input "20"
type input "Chinelle Ekanem"
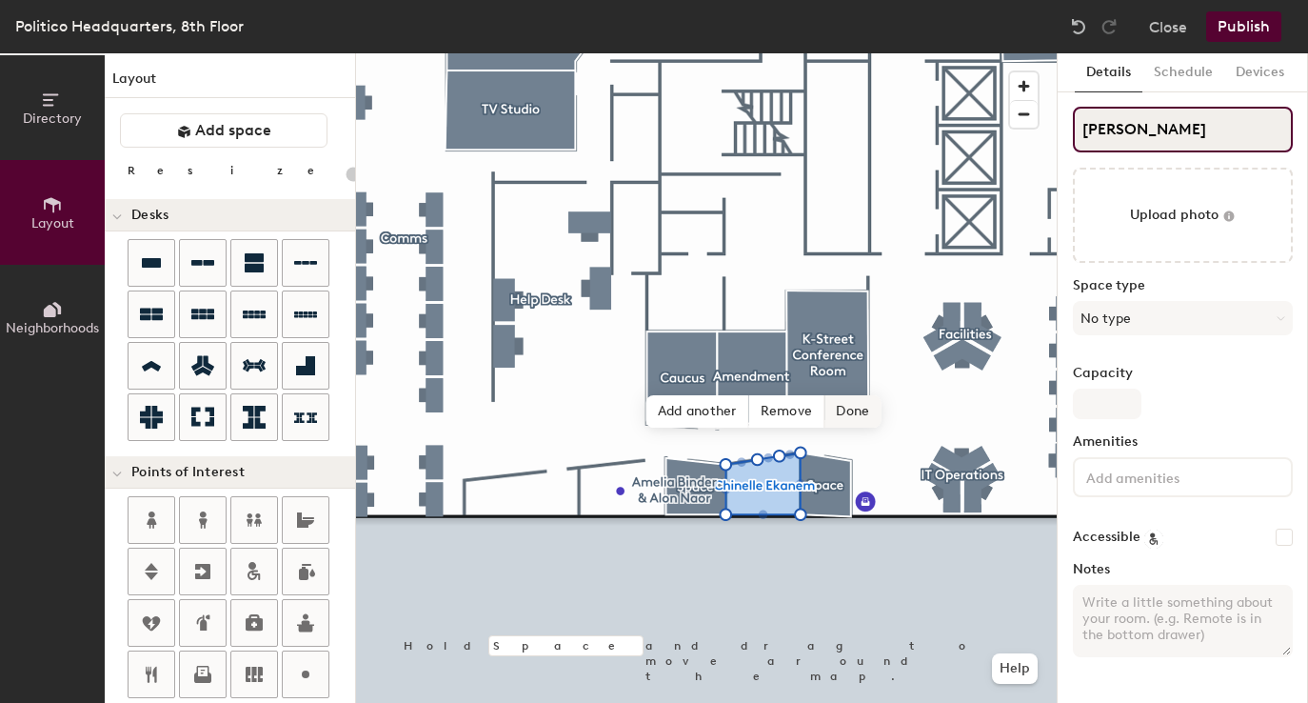
type input "20"
type input "Chinelle Ekanem"
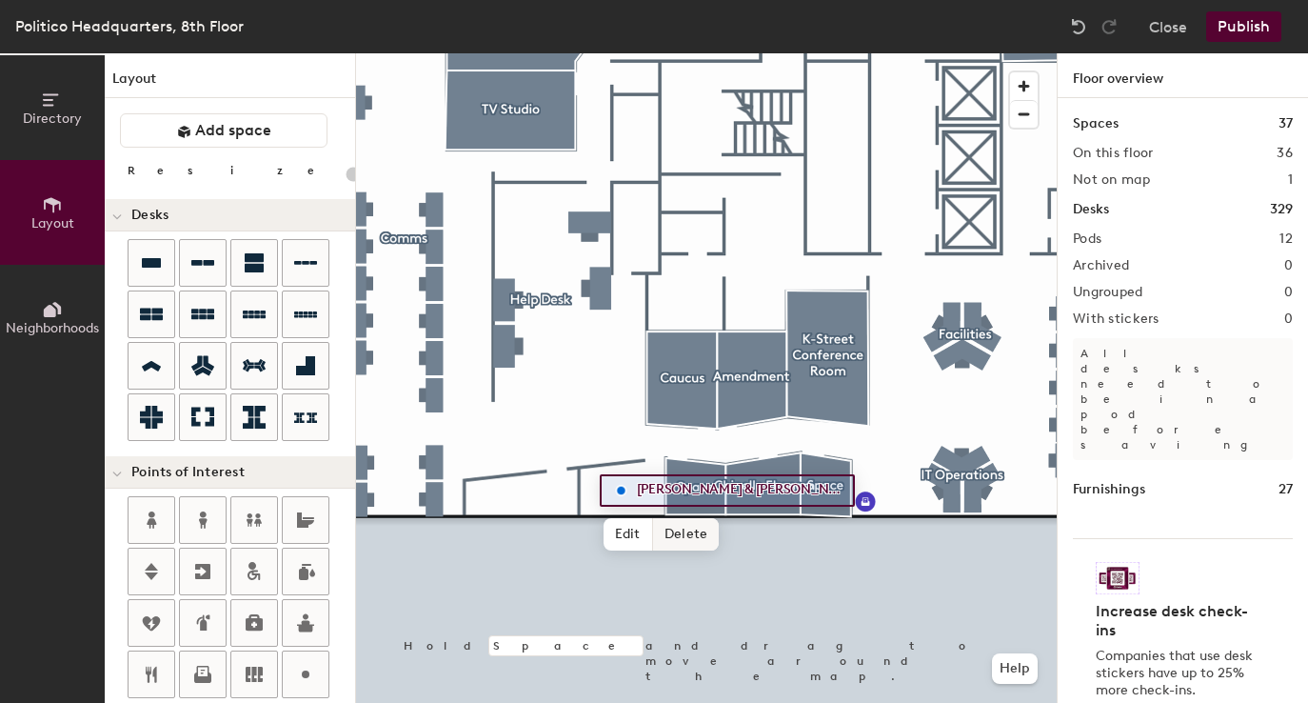
click at [670, 533] on span "Delete" at bounding box center [686, 534] width 67 height 32
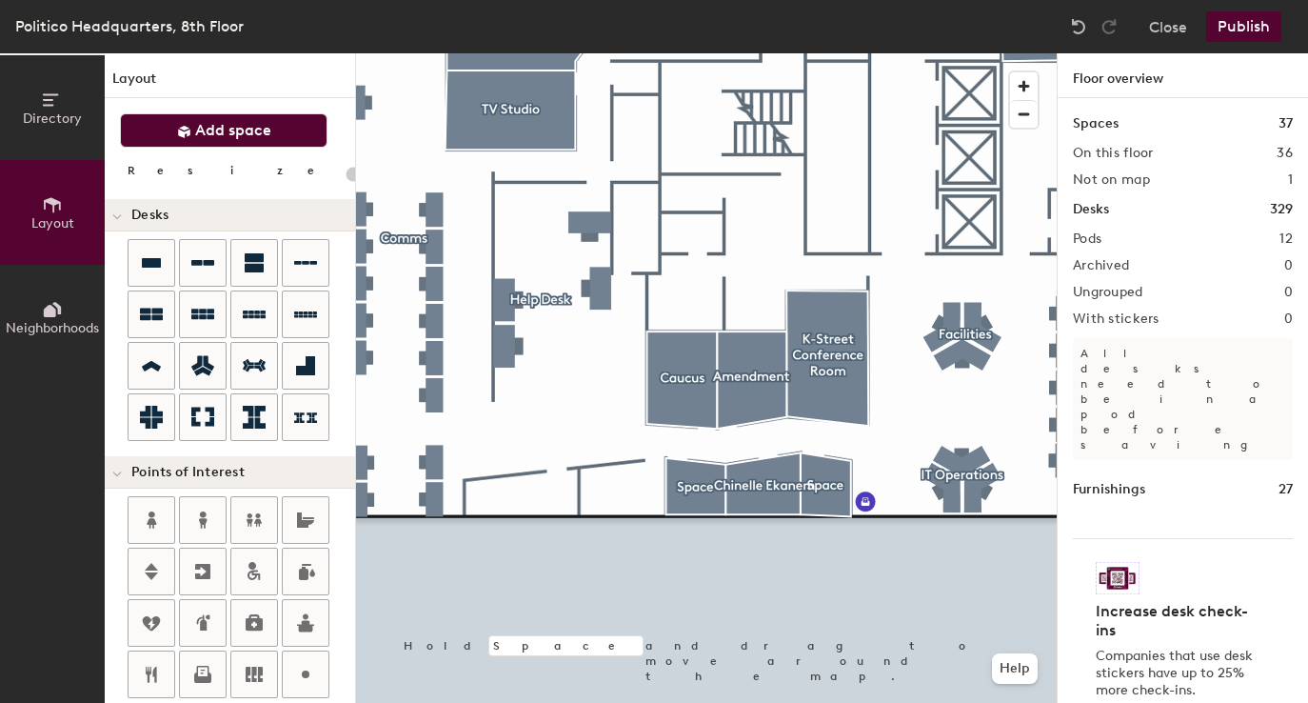
click at [239, 129] on span "Add space" at bounding box center [233, 130] width 76 height 19
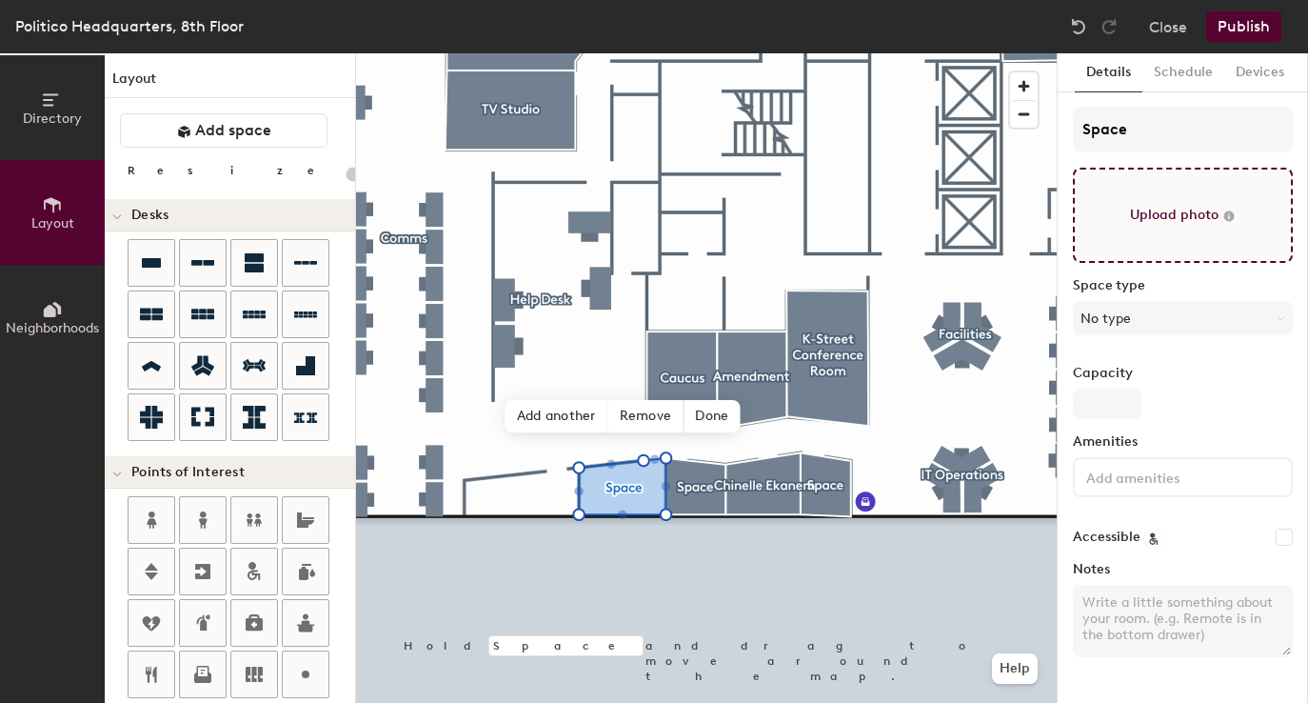
type input "20"
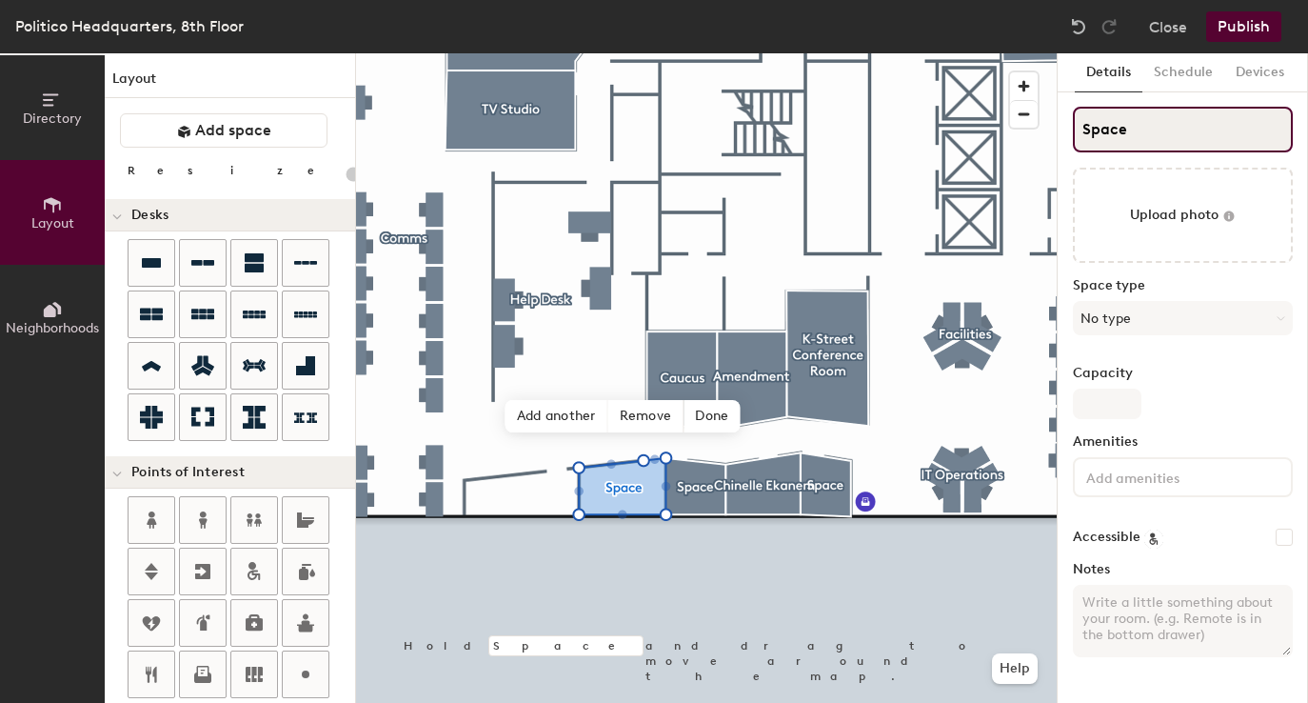
click at [1150, 131] on input "Space" at bounding box center [1183, 130] width 220 height 46
type input "Amel"
type input "20"
type input "Amelia"
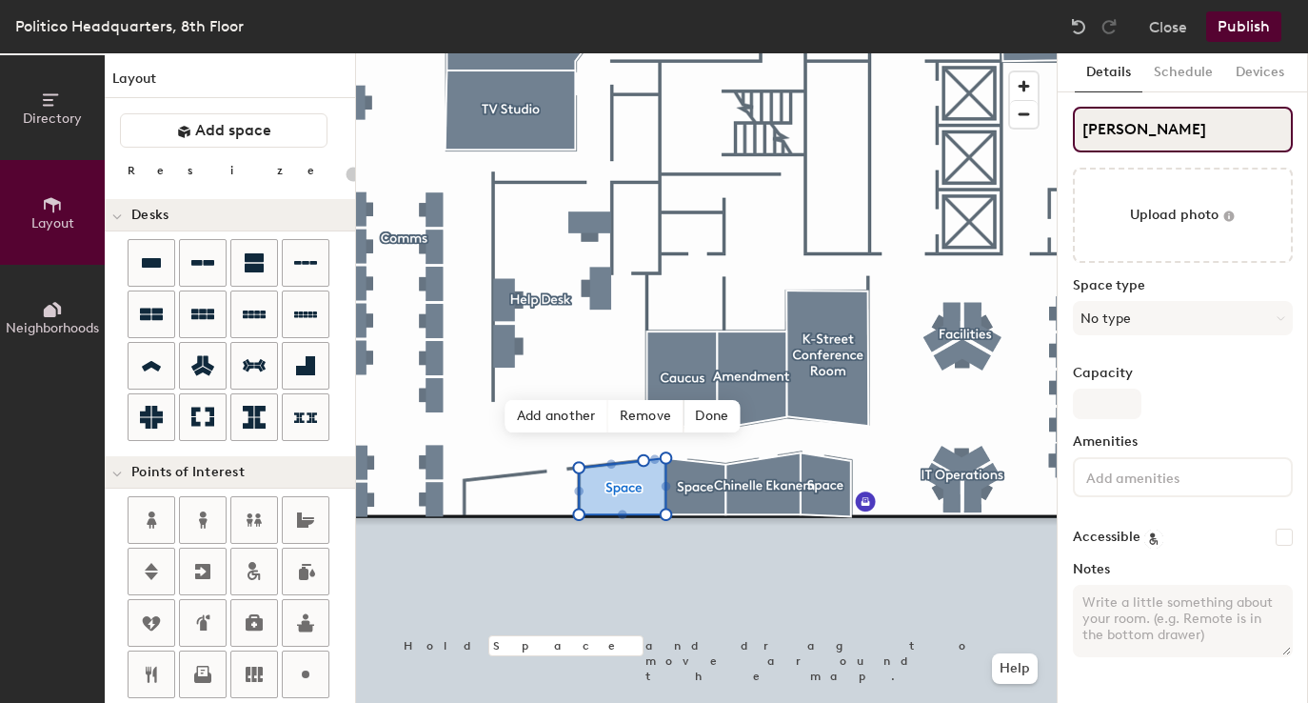
type input "20"
type input "Amelia B"
type input "20"
type input "Amelia Bin"
type input "20"
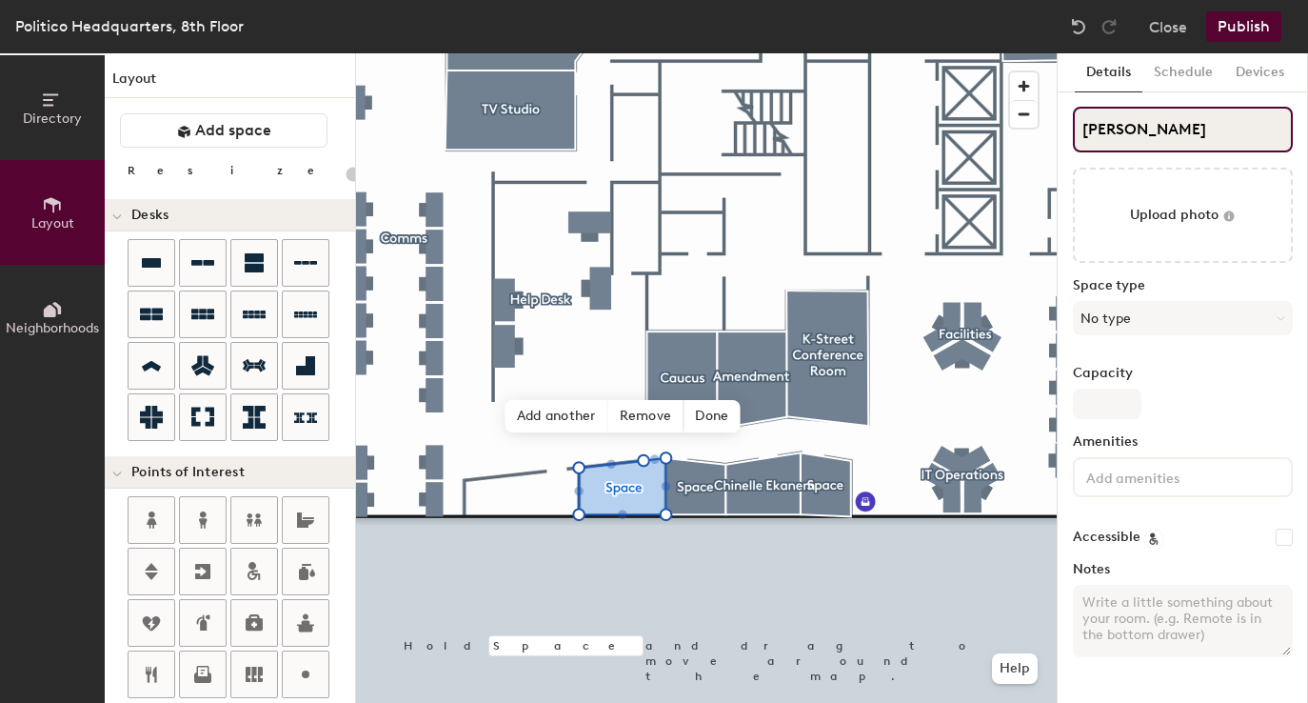
type input "Amelia Bind"
type input "20"
type input "Amelia Binder"
type input "20"
type input "Amelia Binder"
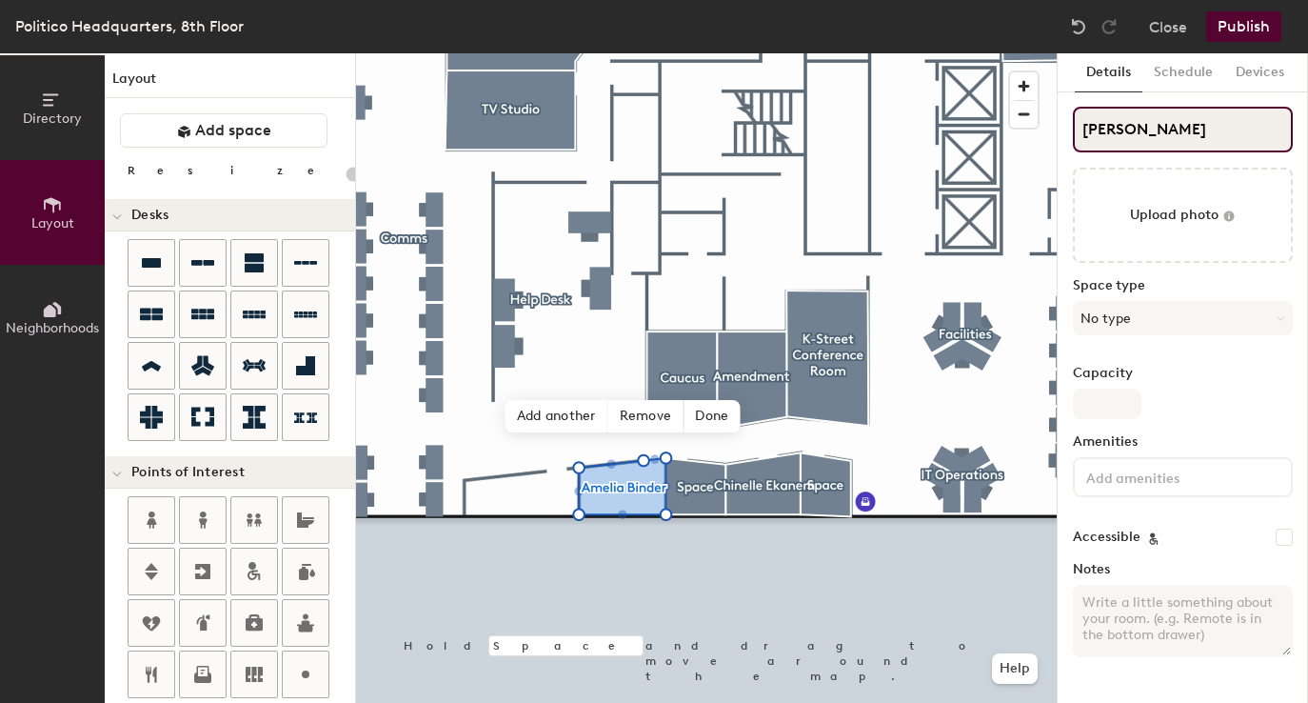
type input "20"
type input "Amelia Binder &"
type input "20"
type input "Amelia Binder & Al"
type input "20"
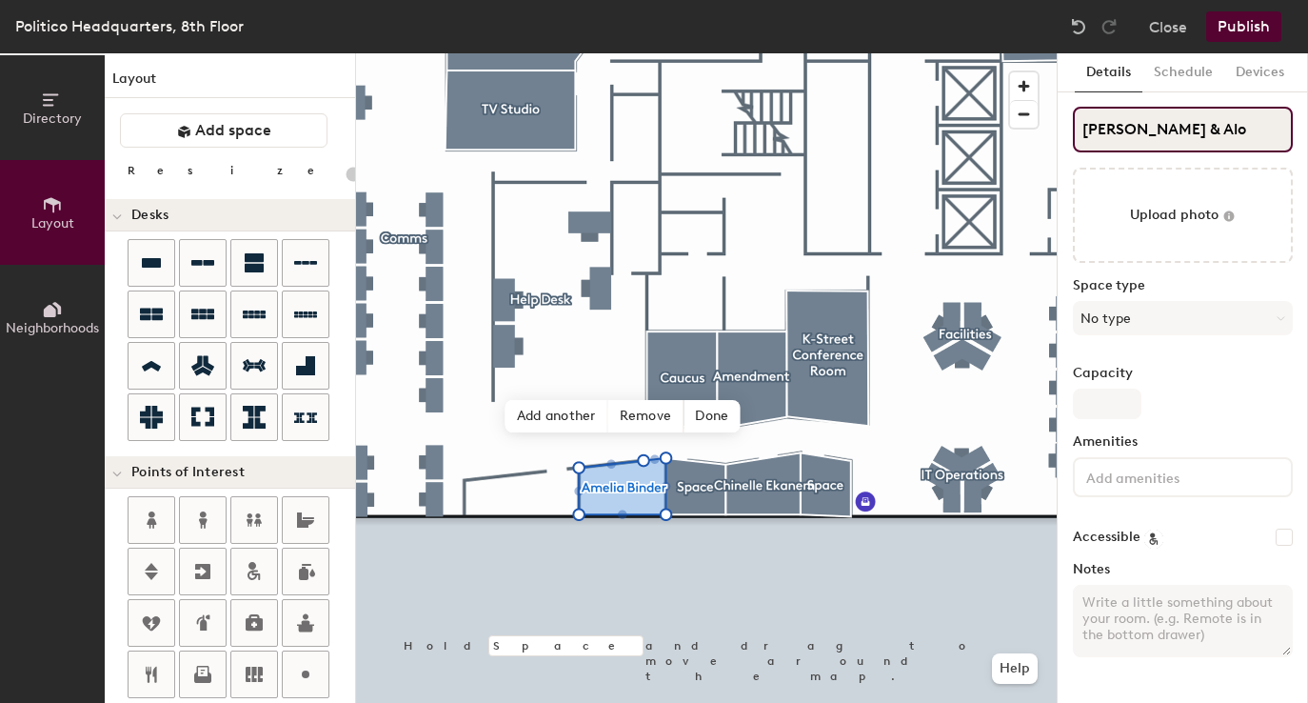
type input "Amelia Binder & Alon"
type input "20"
type input "Amelia Binder & Alon"
type input "20"
type input "Amelia Binder & Alon N"
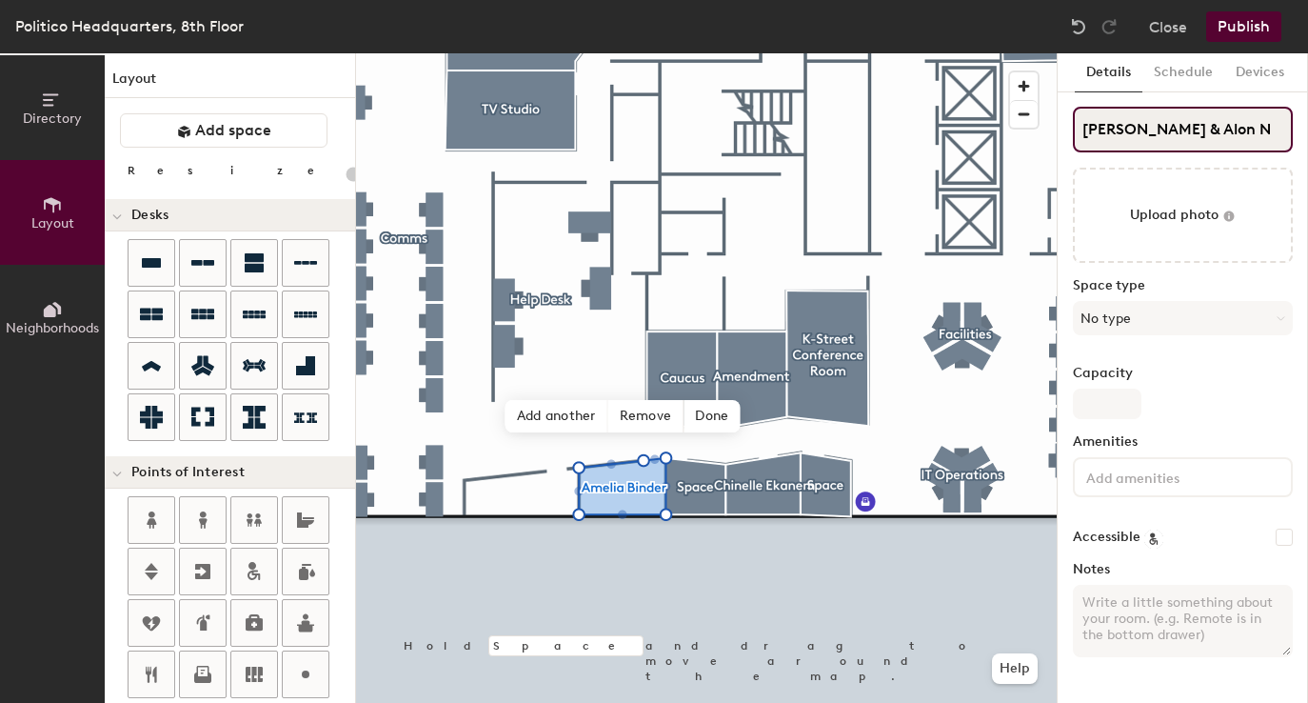
type input "20"
type input "Amelia Binder & Alon Naor"
type input "20"
type input "Amelia Binder & Alon Naor"
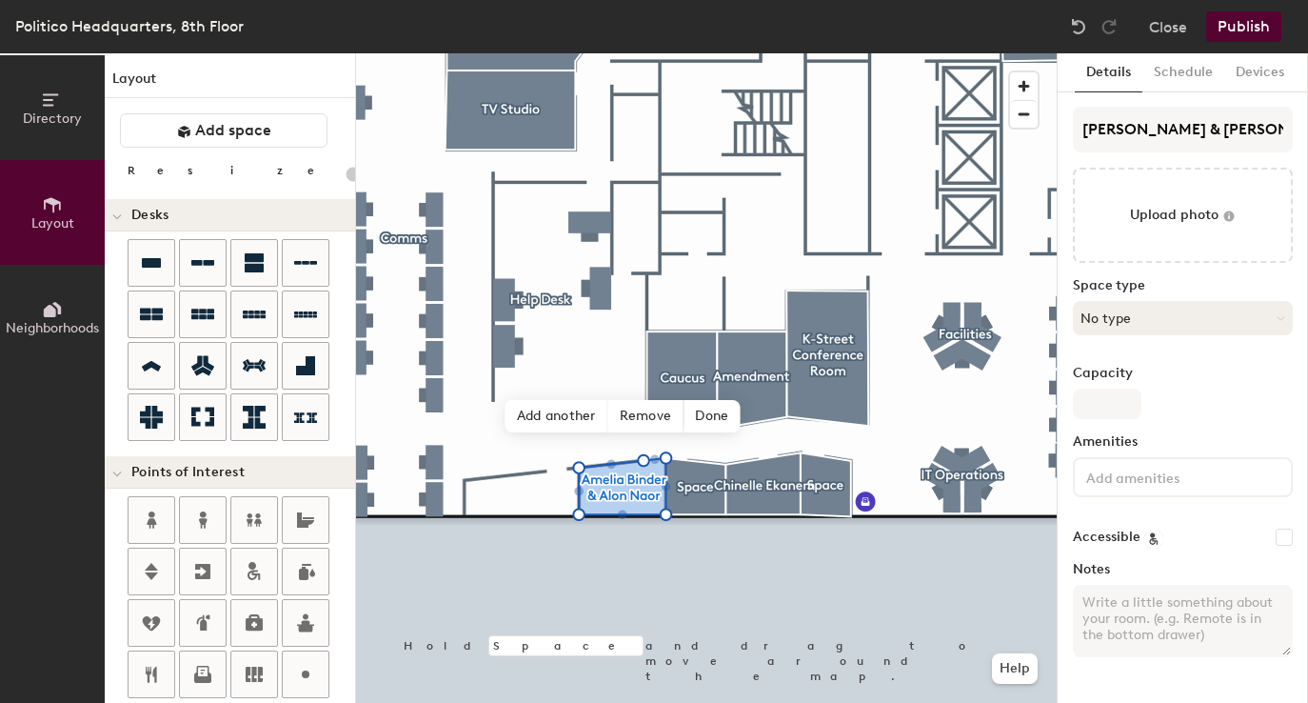
click at [1145, 321] on button "No type" at bounding box center [1183, 318] width 220 height 34
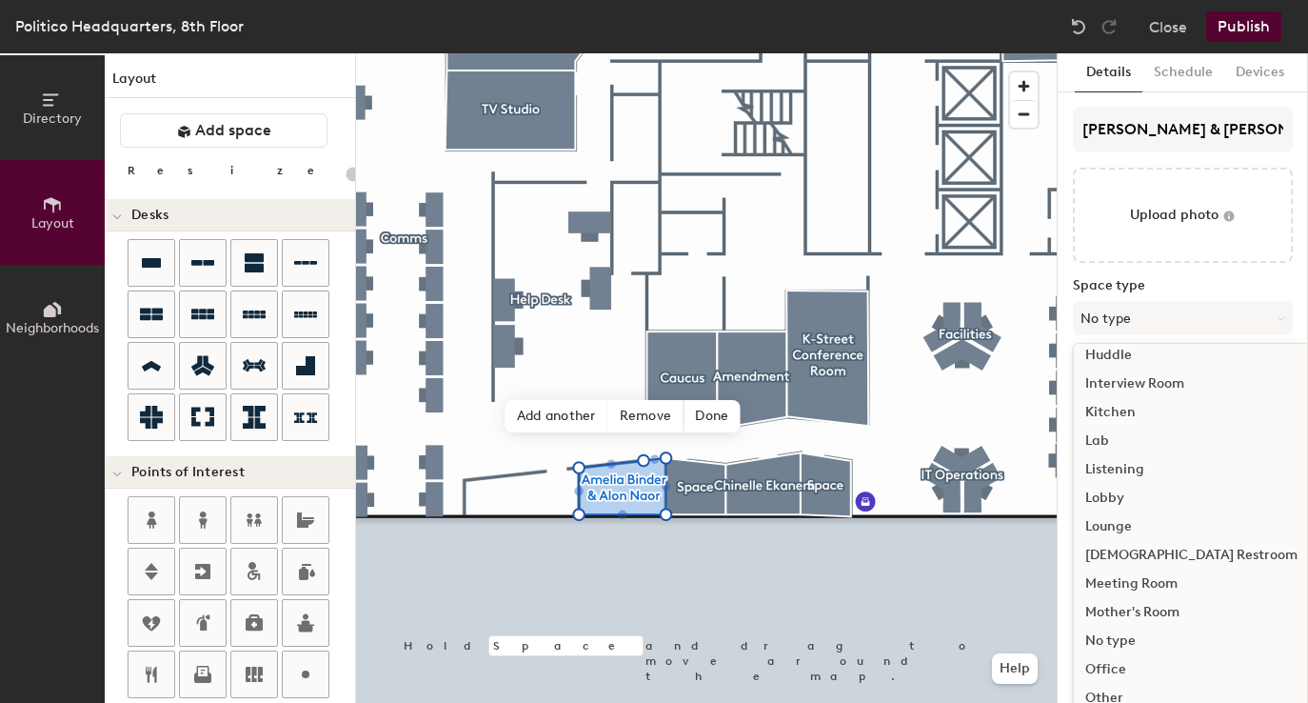
scroll to position [295, 0]
click at [1105, 665] on div "Office" at bounding box center [1191, 670] width 235 height 29
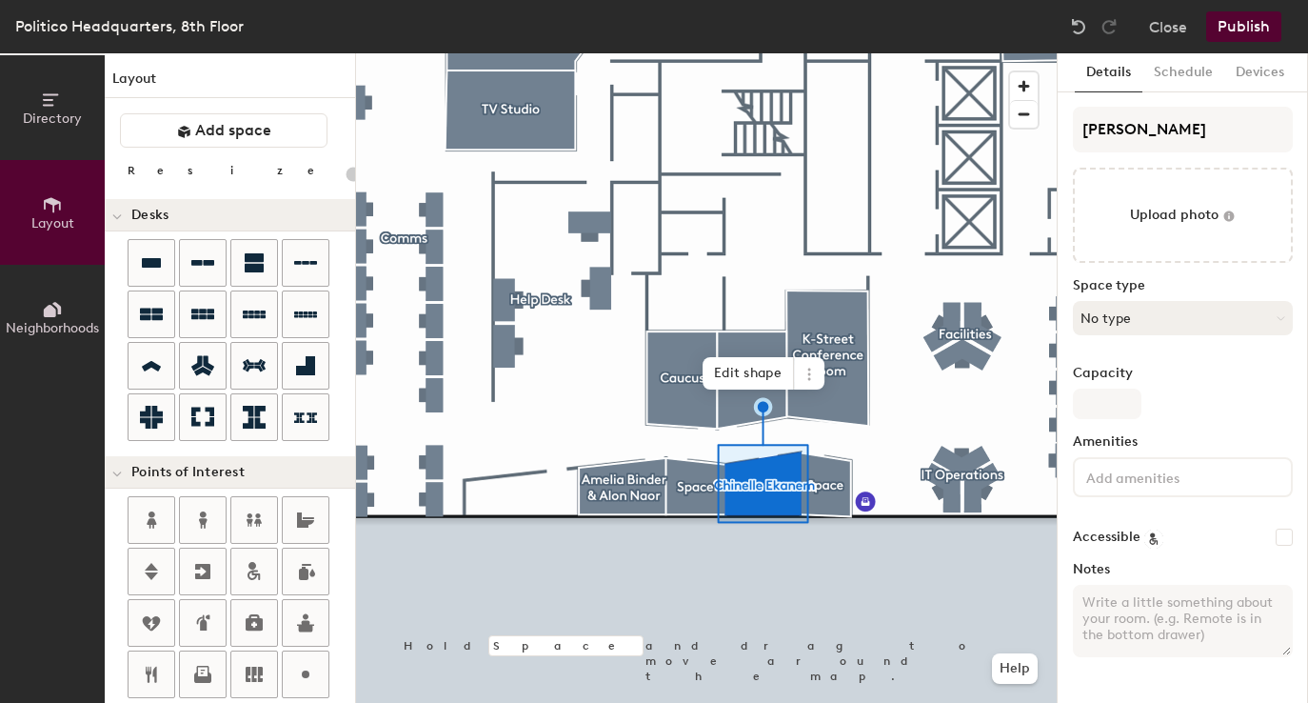
click at [1100, 319] on button "No type" at bounding box center [1183, 318] width 220 height 34
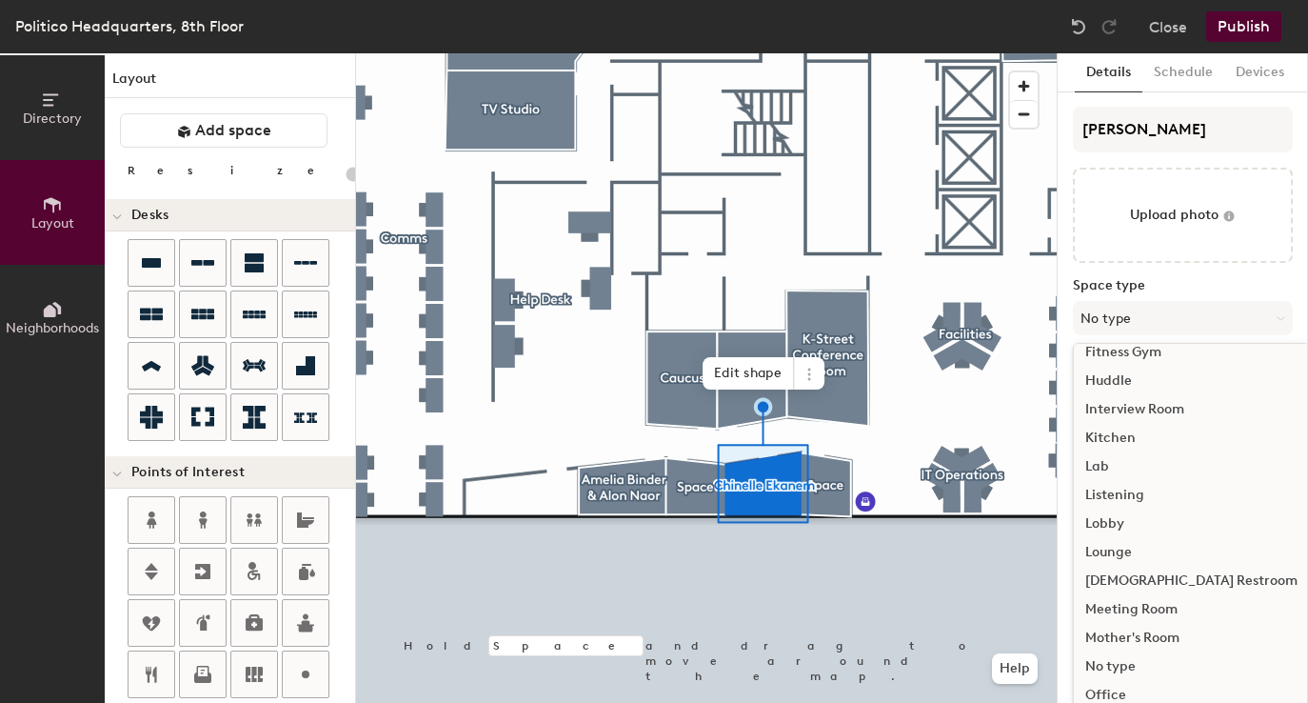
scroll to position [271, 0]
click at [1100, 686] on div "Office" at bounding box center [1191, 694] width 235 height 29
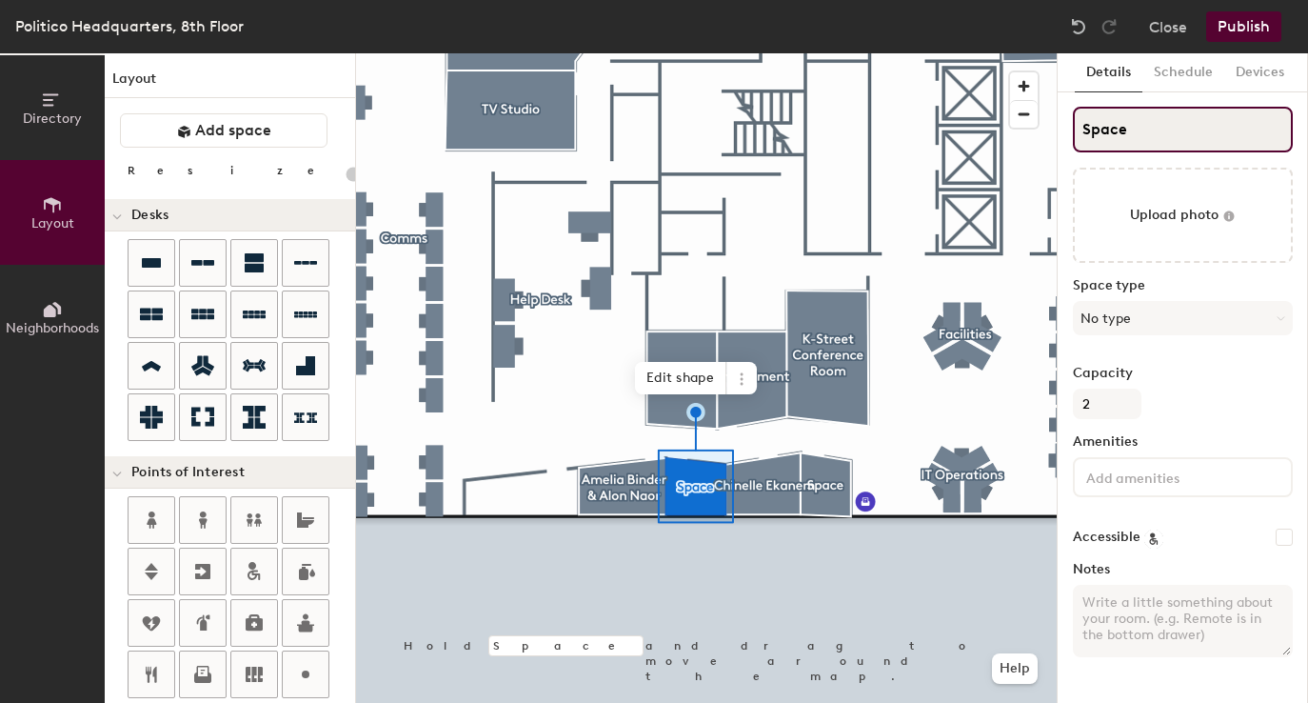
type input "20"
click at [1128, 128] on input "Space" at bounding box center [1183, 130] width 220 height 46
type input "Call"
type input "20"
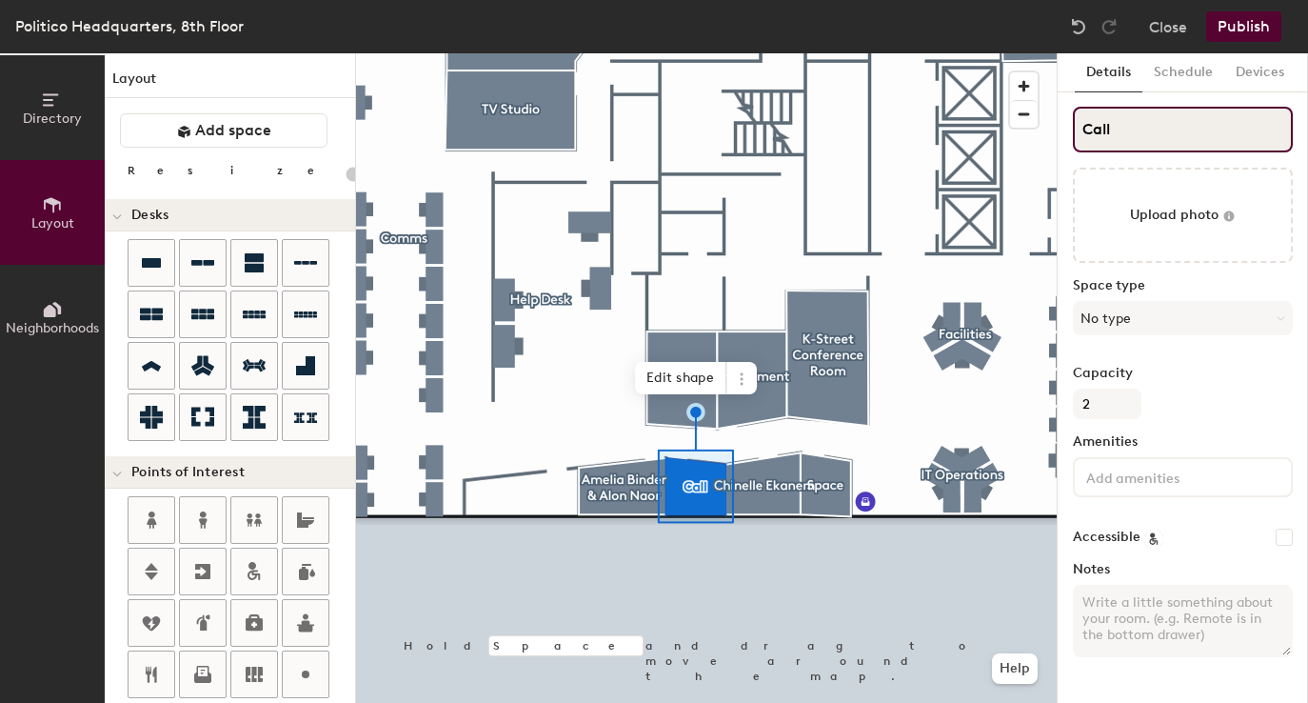
type input "Call R"
type input "20"
type input "Call Roo"
type input "20"
type input "Call Room"
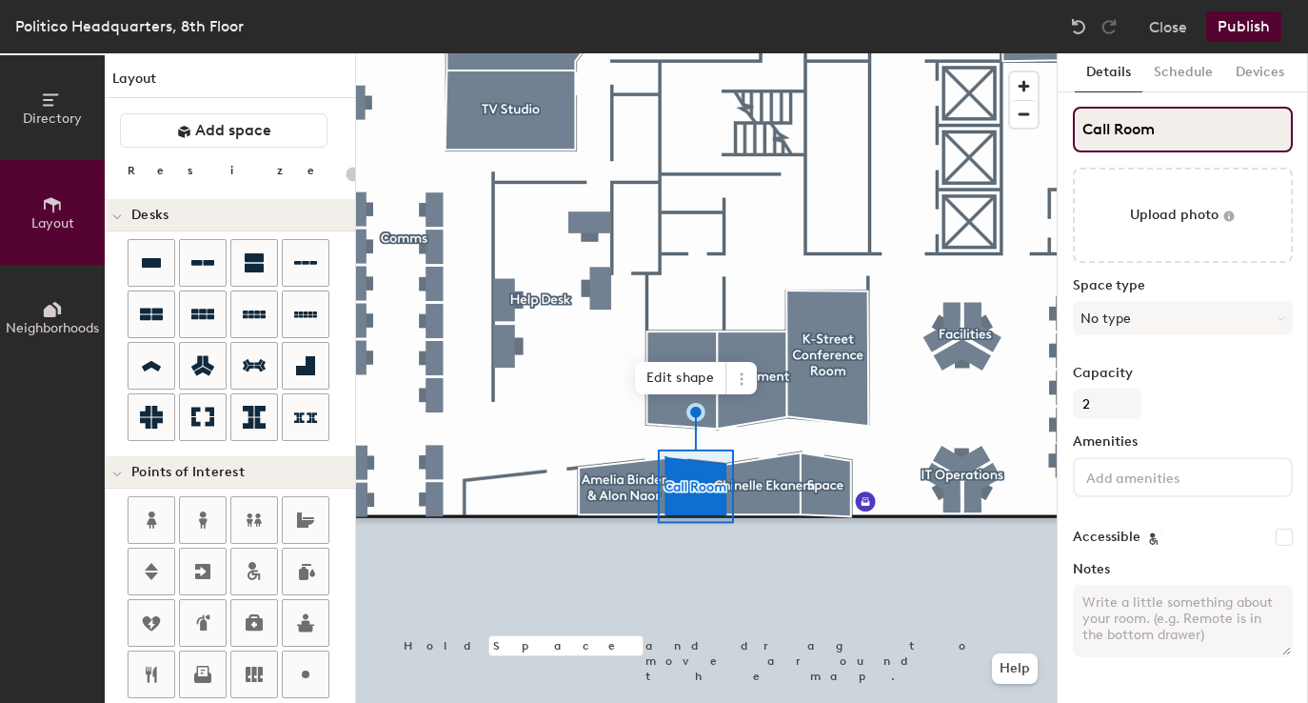
type input "20"
type input "Call Room"
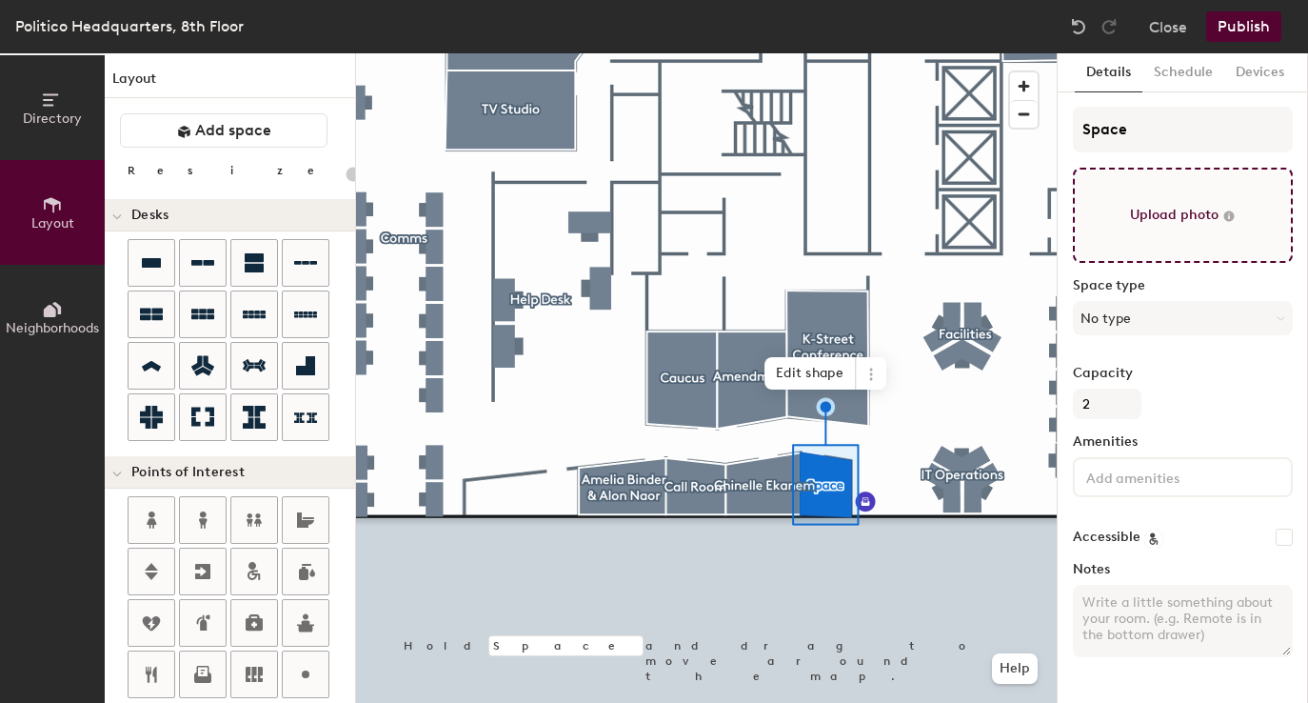
type input "20"
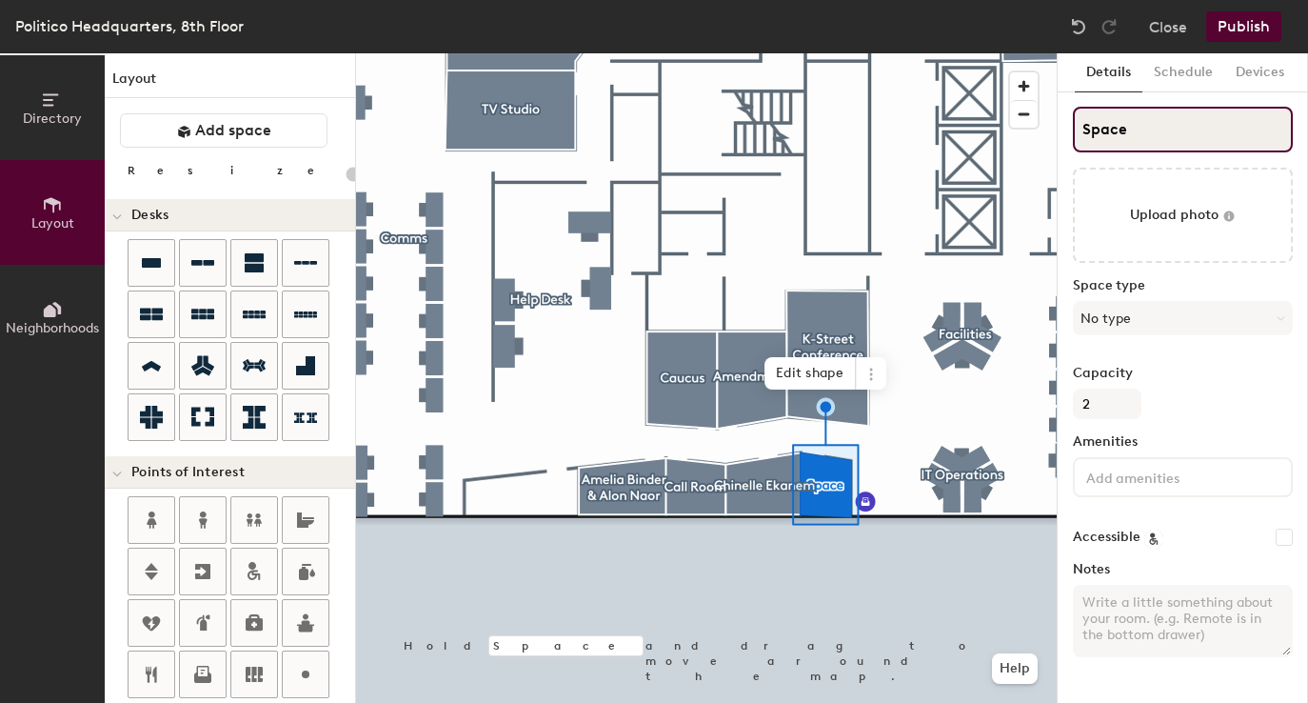
click at [1130, 139] on input "Space" at bounding box center [1183, 130] width 220 height 46
type input "Call"
type input "20"
type input "Call Room"
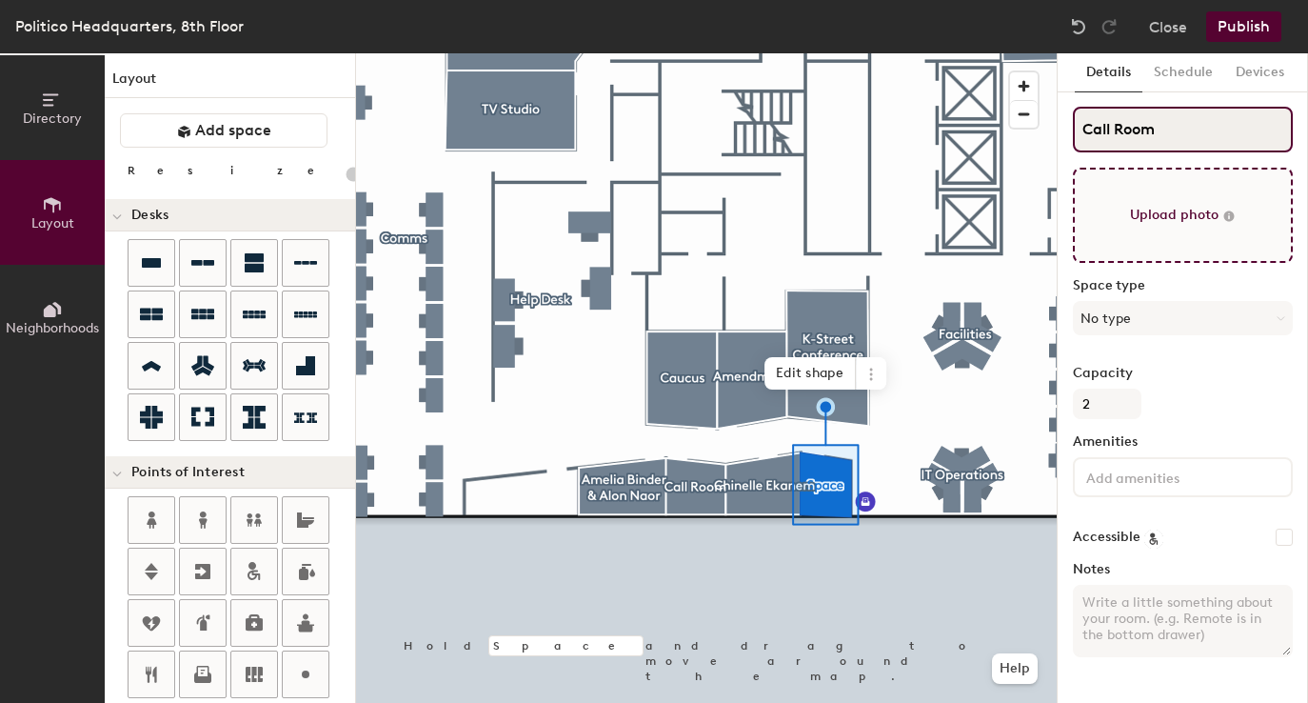
type input "20"
type input "Call Room"
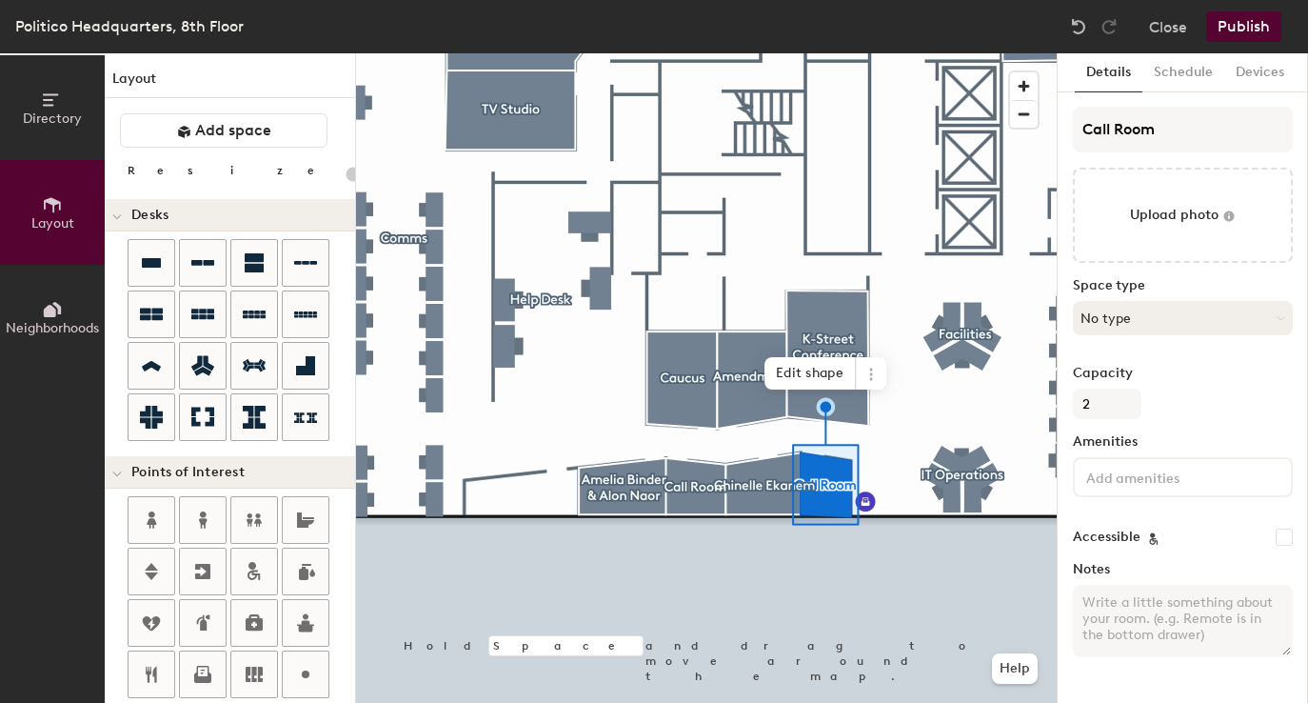
click at [1097, 320] on button "No type" at bounding box center [1183, 318] width 220 height 34
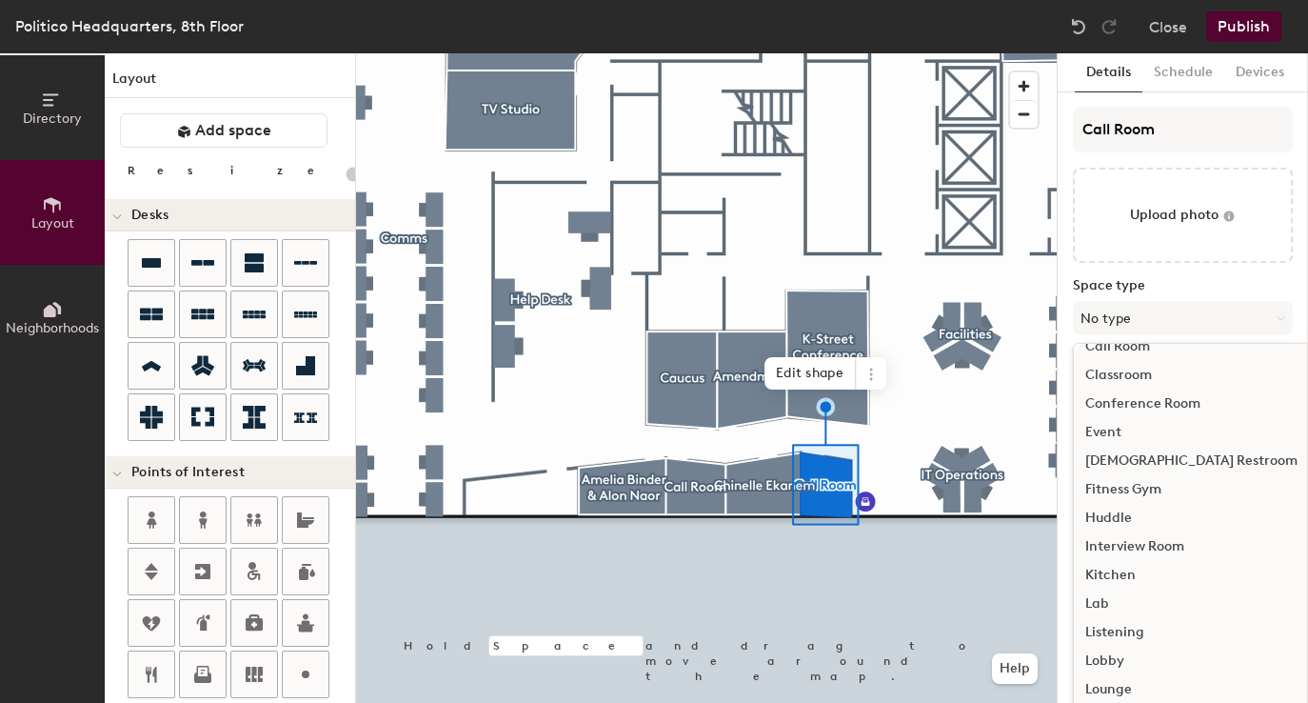
scroll to position [122, 0]
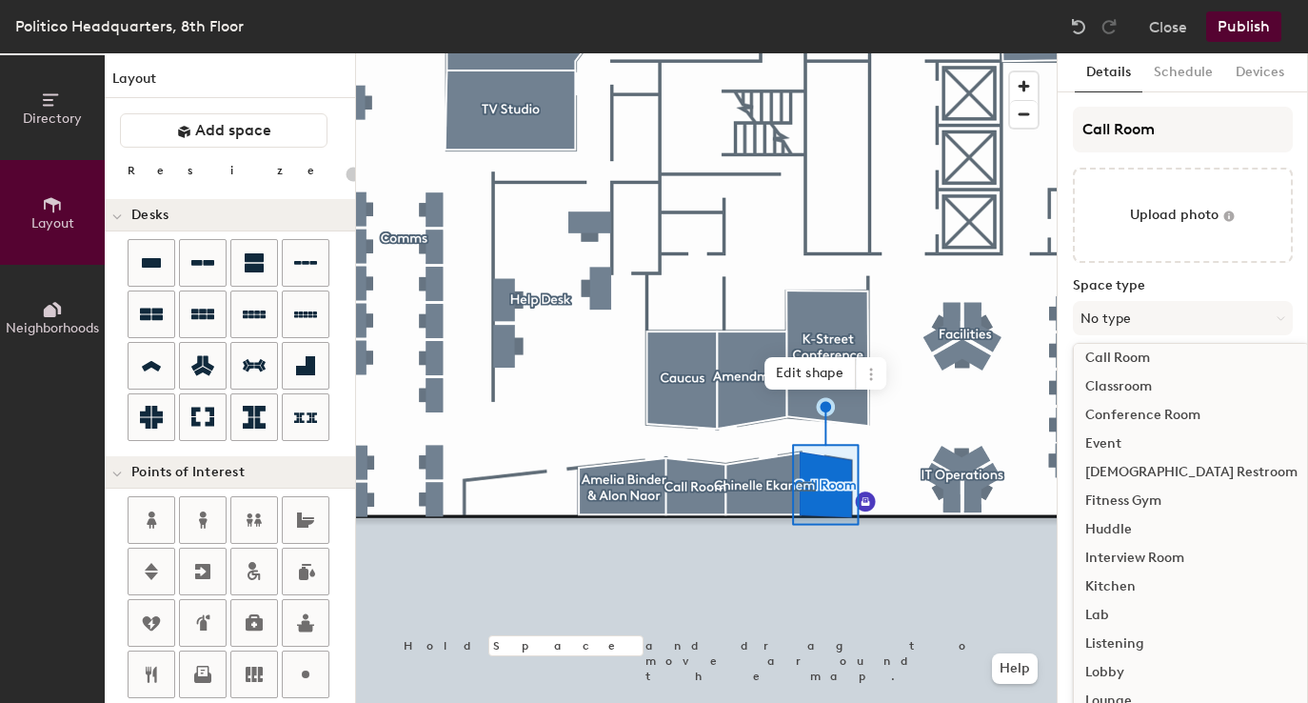
click at [1122, 362] on div "Call Room" at bounding box center [1191, 358] width 235 height 29
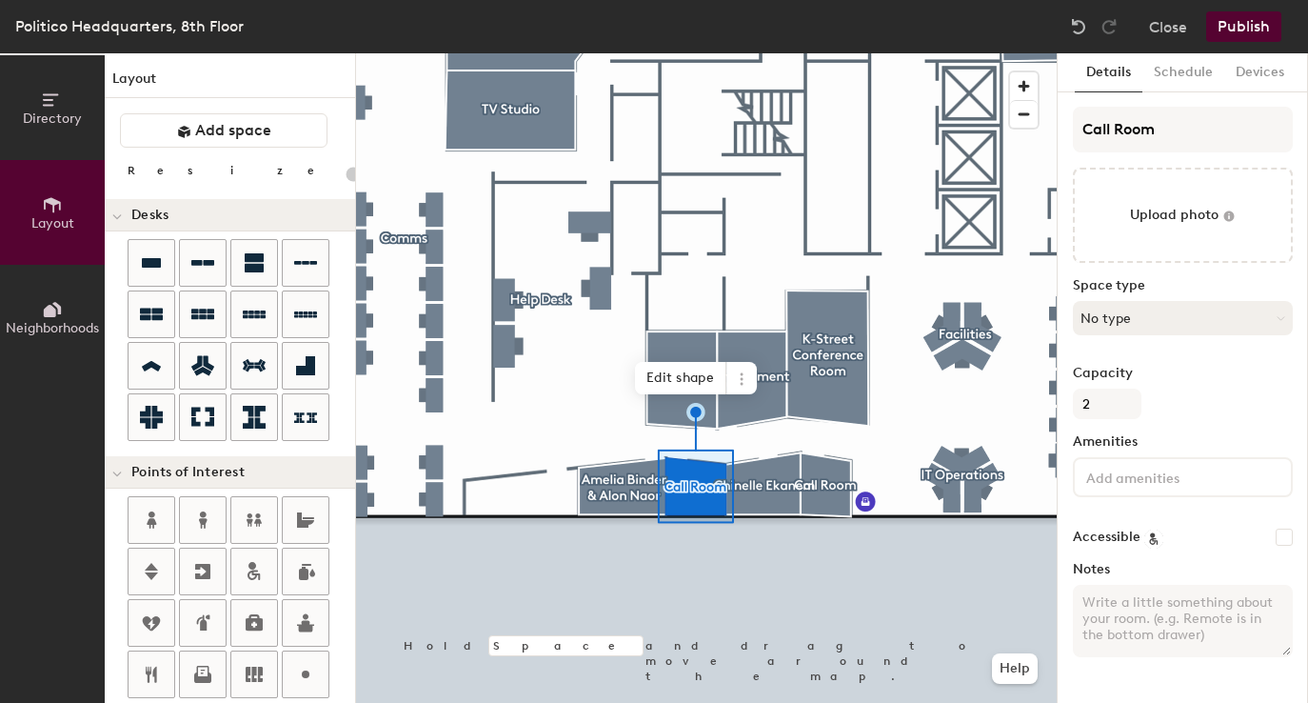
click at [1137, 327] on button "No type" at bounding box center [1183, 318] width 220 height 34
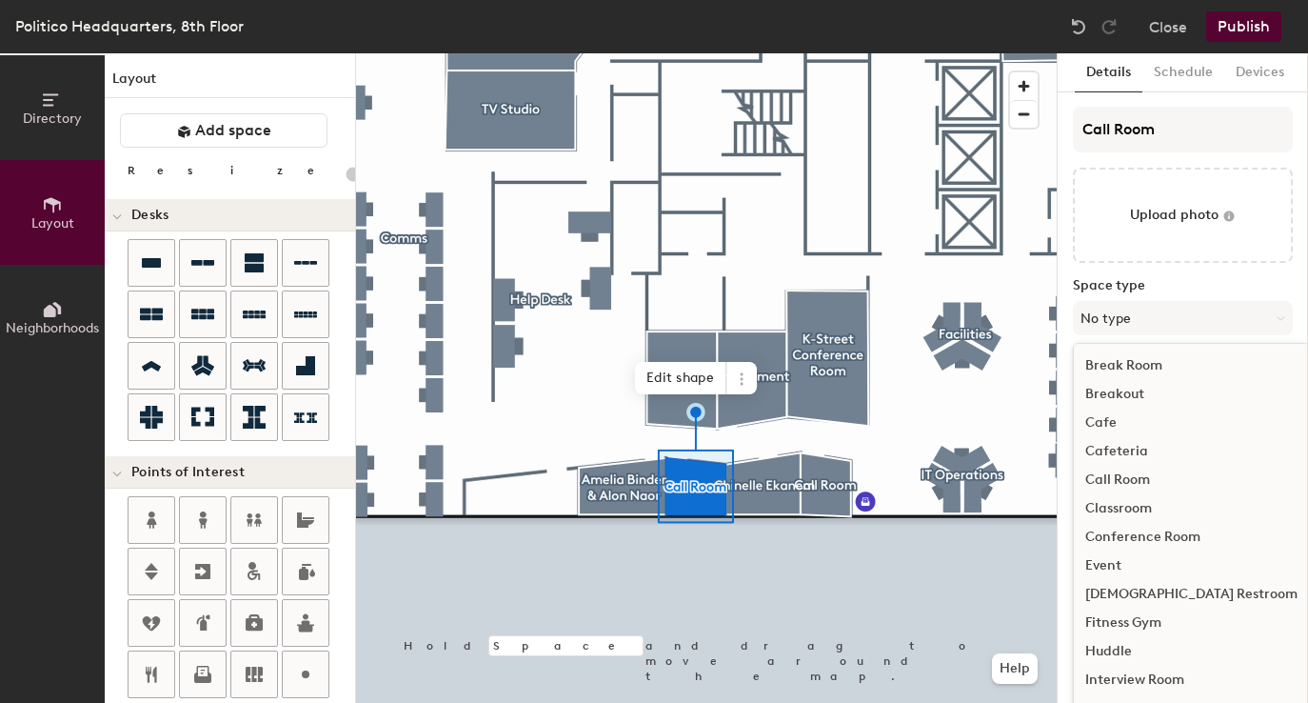
click at [1140, 488] on div "Call Room" at bounding box center [1191, 480] width 235 height 29
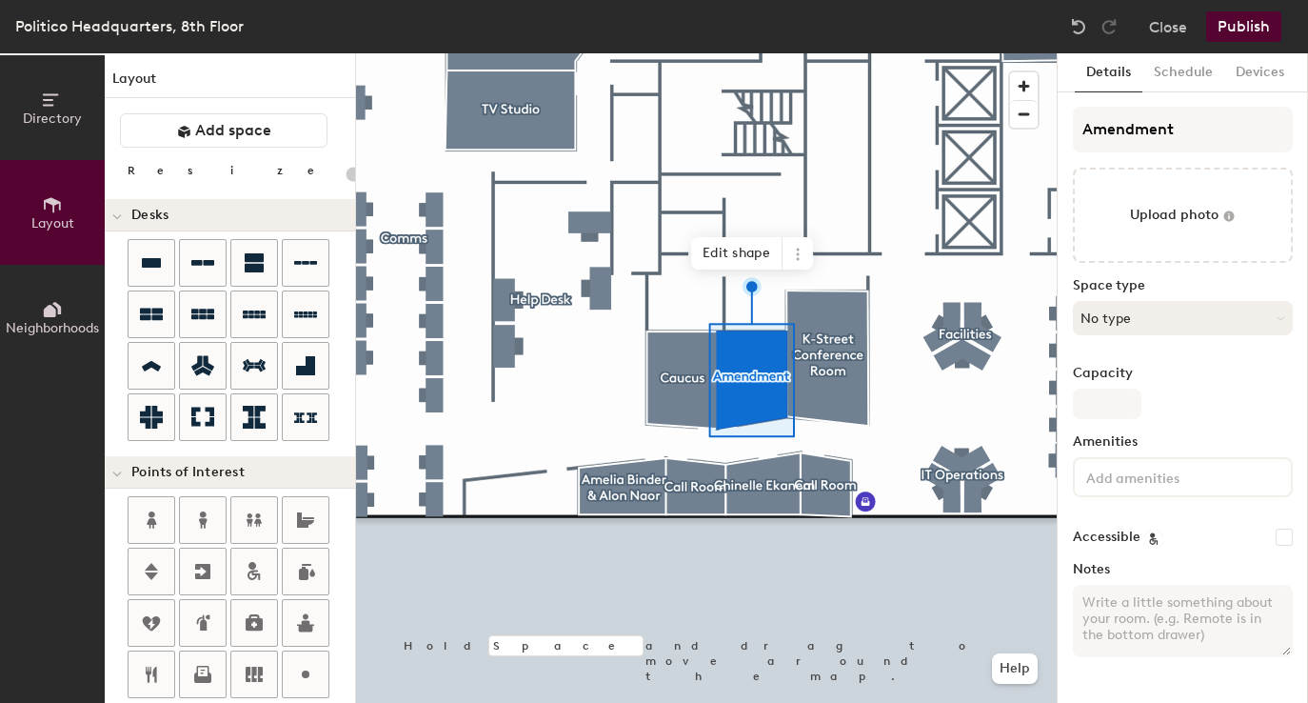
click at [1122, 327] on button "No type" at bounding box center [1183, 318] width 220 height 34
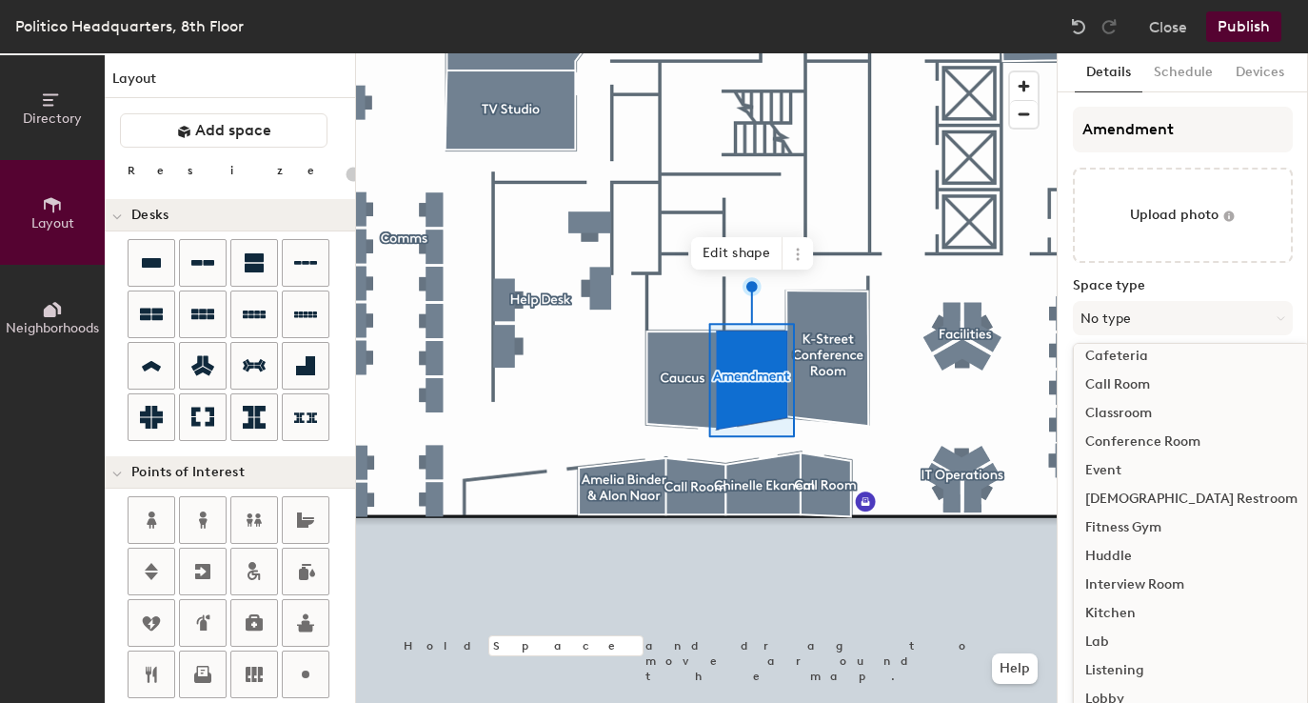
scroll to position [57, 0]
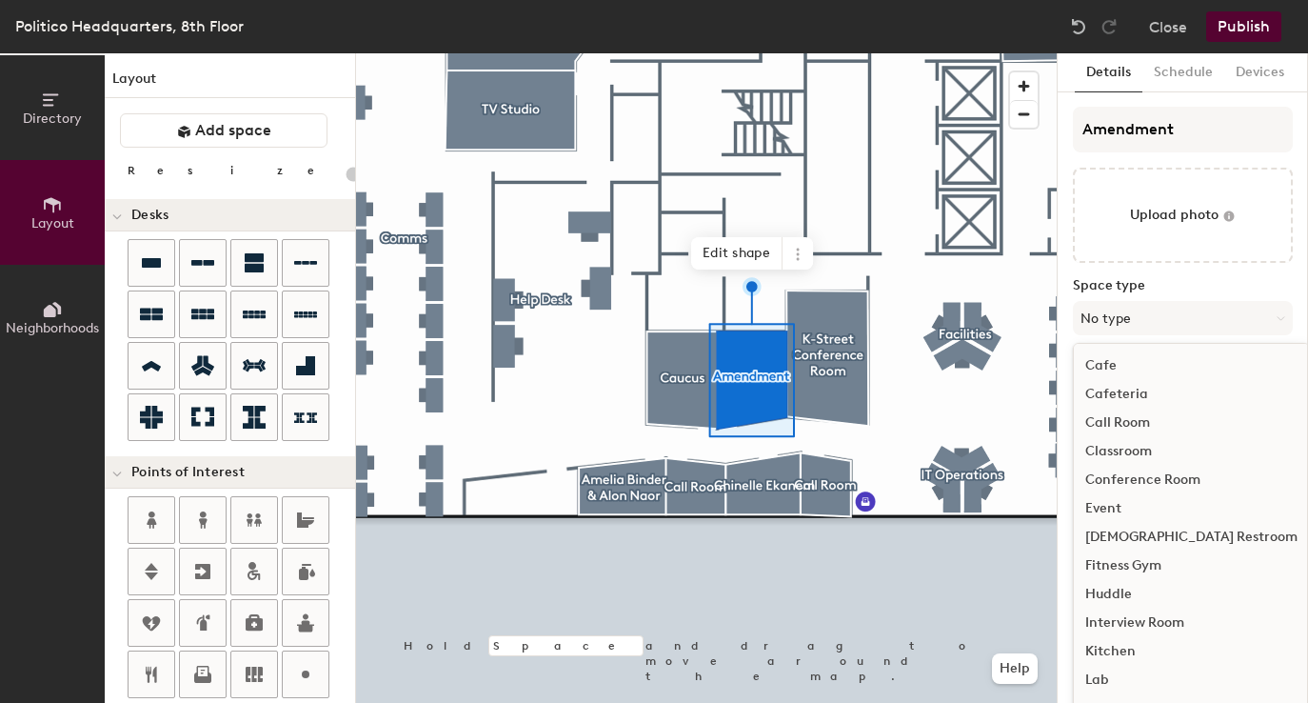
click at [1121, 480] on div "Conference Room" at bounding box center [1191, 480] width 235 height 29
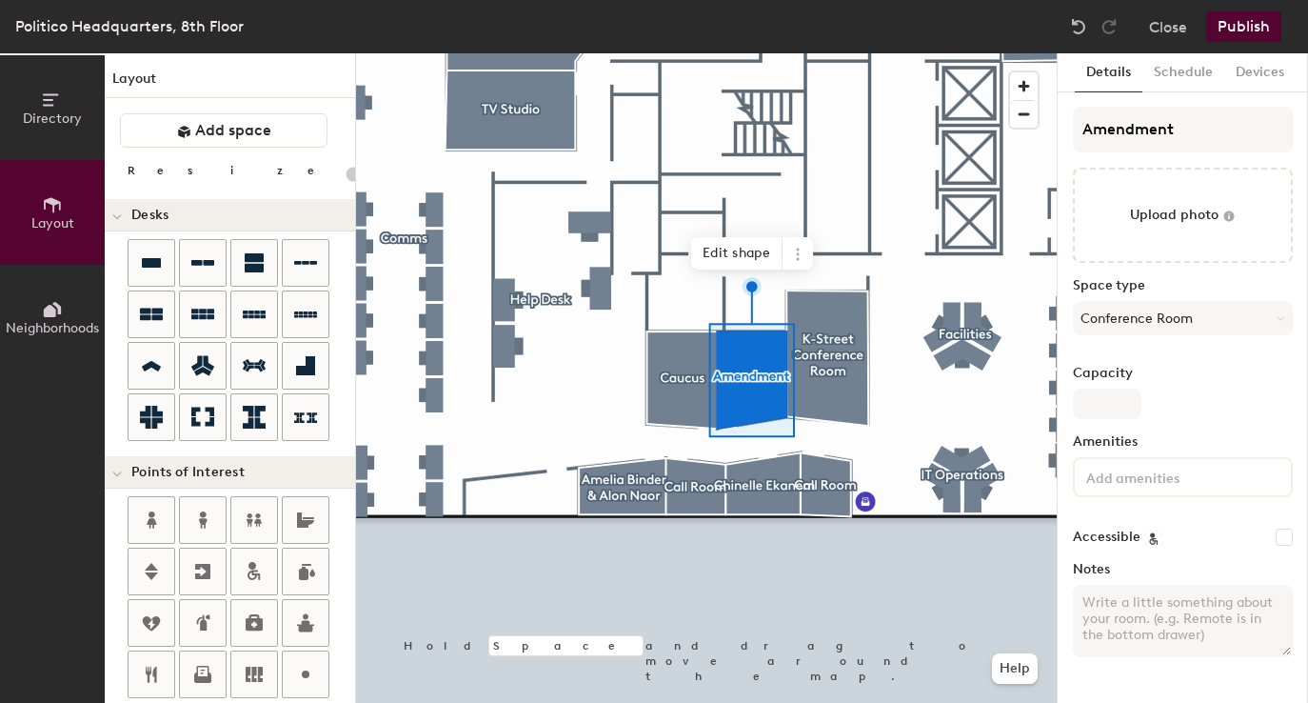
type input "20"
click at [1106, 403] on input "Capacity" at bounding box center [1107, 403] width 69 height 30
type input "4"
type input "20"
type input "4"
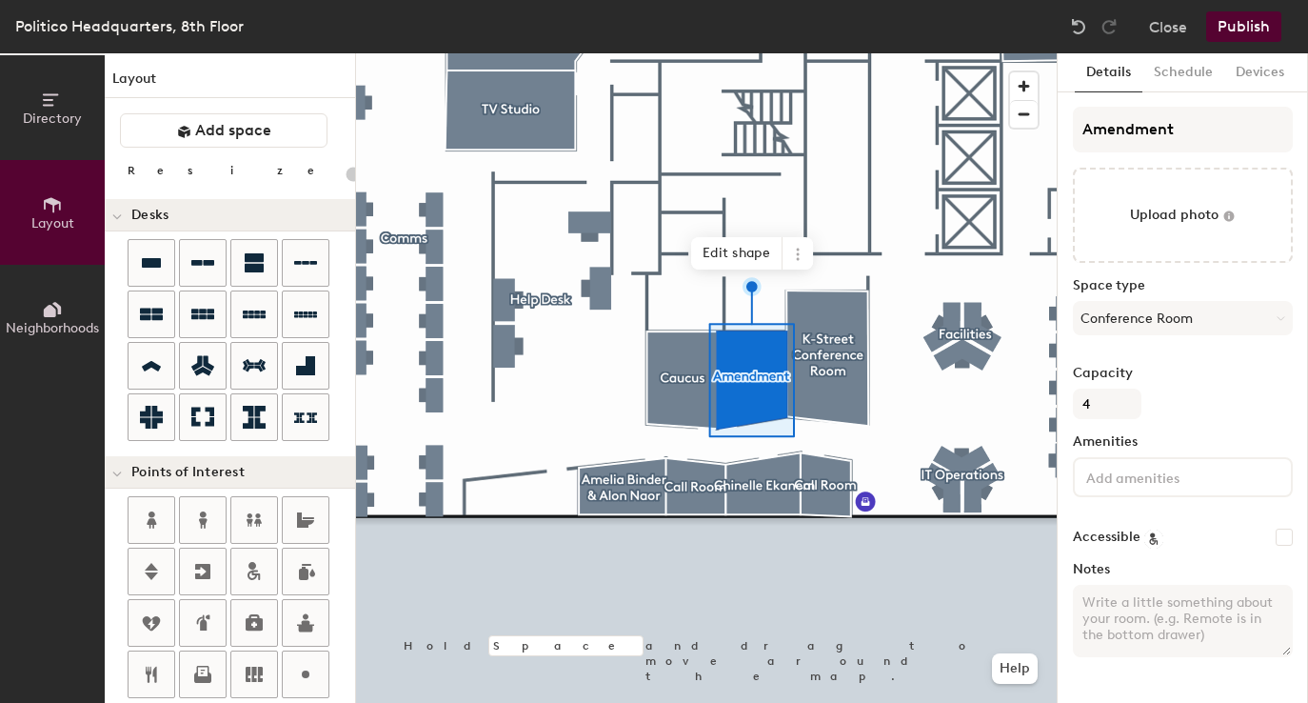
click at [1119, 480] on input at bounding box center [1167, 476] width 171 height 23
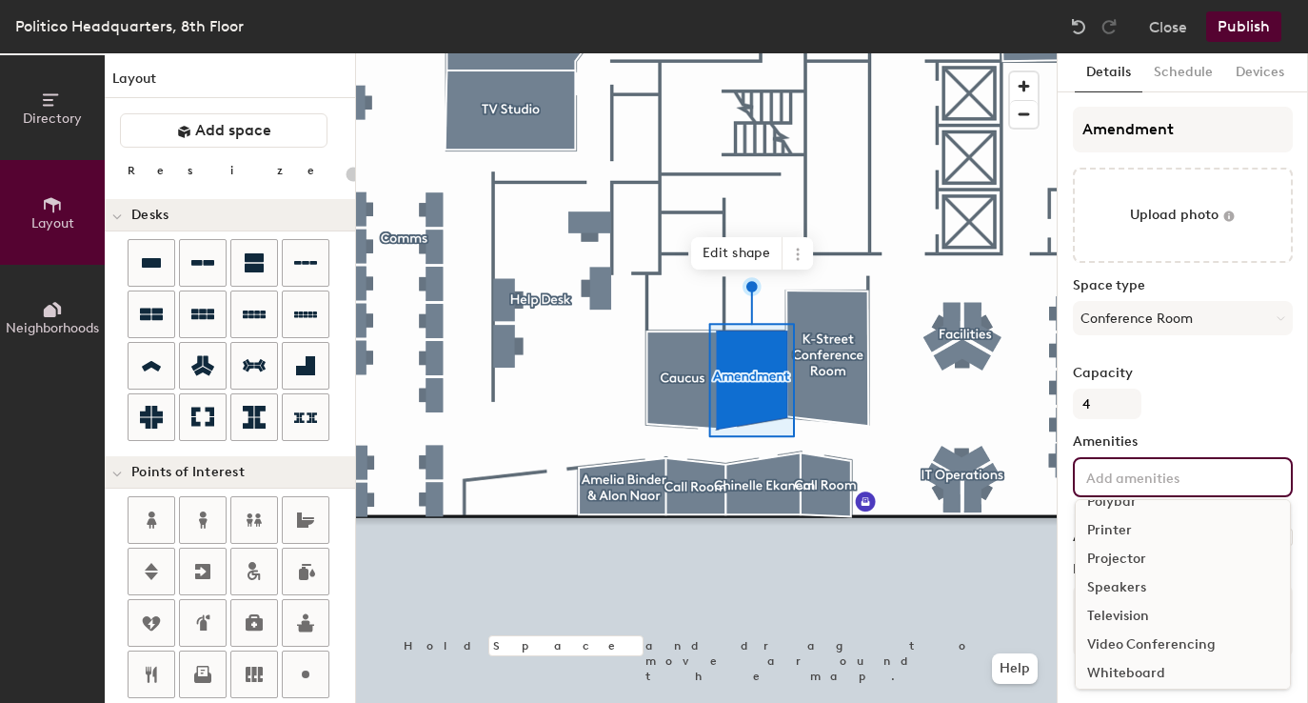
scroll to position [169, 0]
click at [1105, 635] on div "Video Conferencing" at bounding box center [1183, 638] width 214 height 29
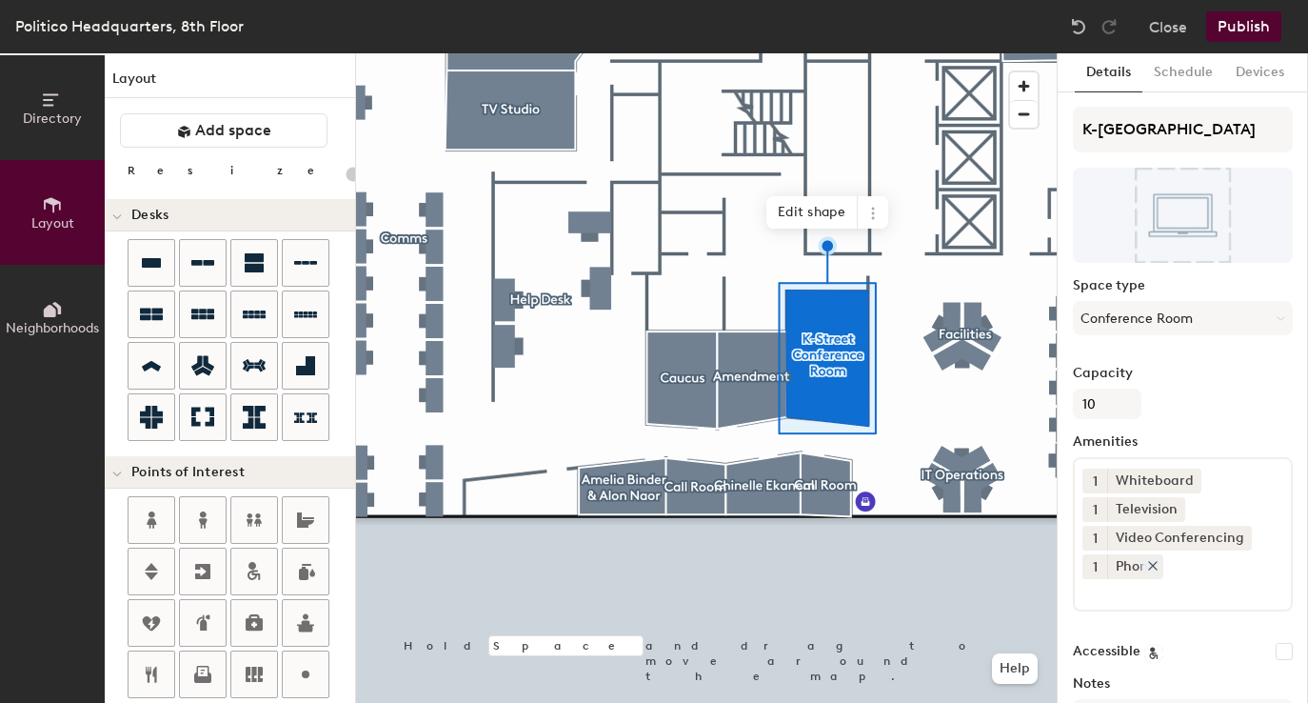
scroll to position [54, 0]
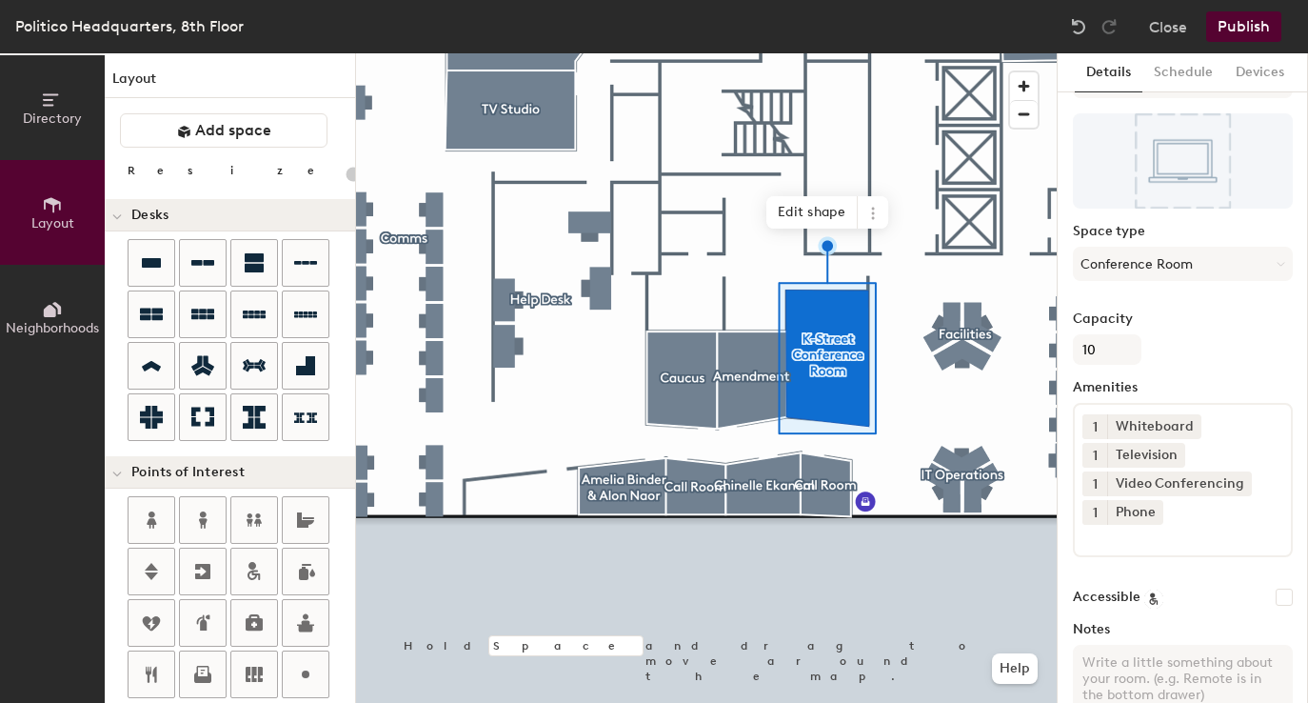
click at [1143, 549] on div "1 Whiteboard 1 Television 1 Video Conferencing 1 Phone" at bounding box center [1183, 480] width 220 height 154
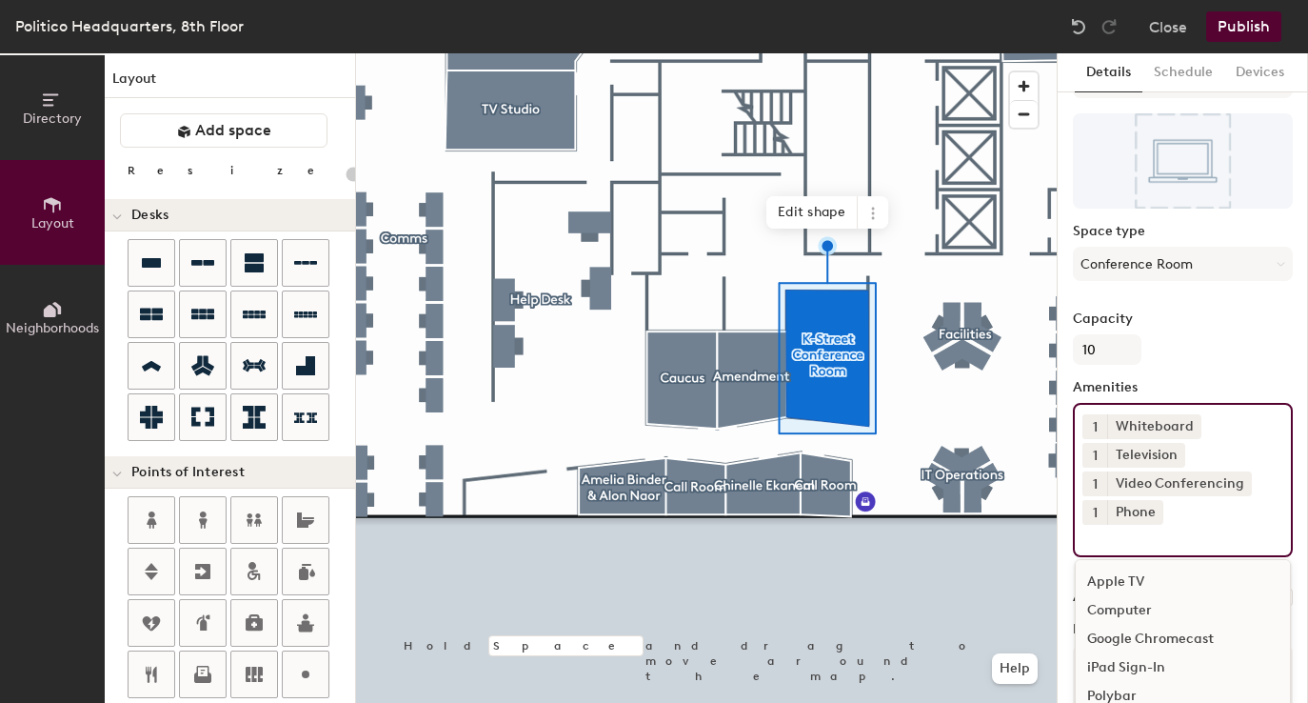
scroll to position [55, 0]
click at [1127, 617] on div "iPad Sign-In" at bounding box center [1183, 612] width 214 height 29
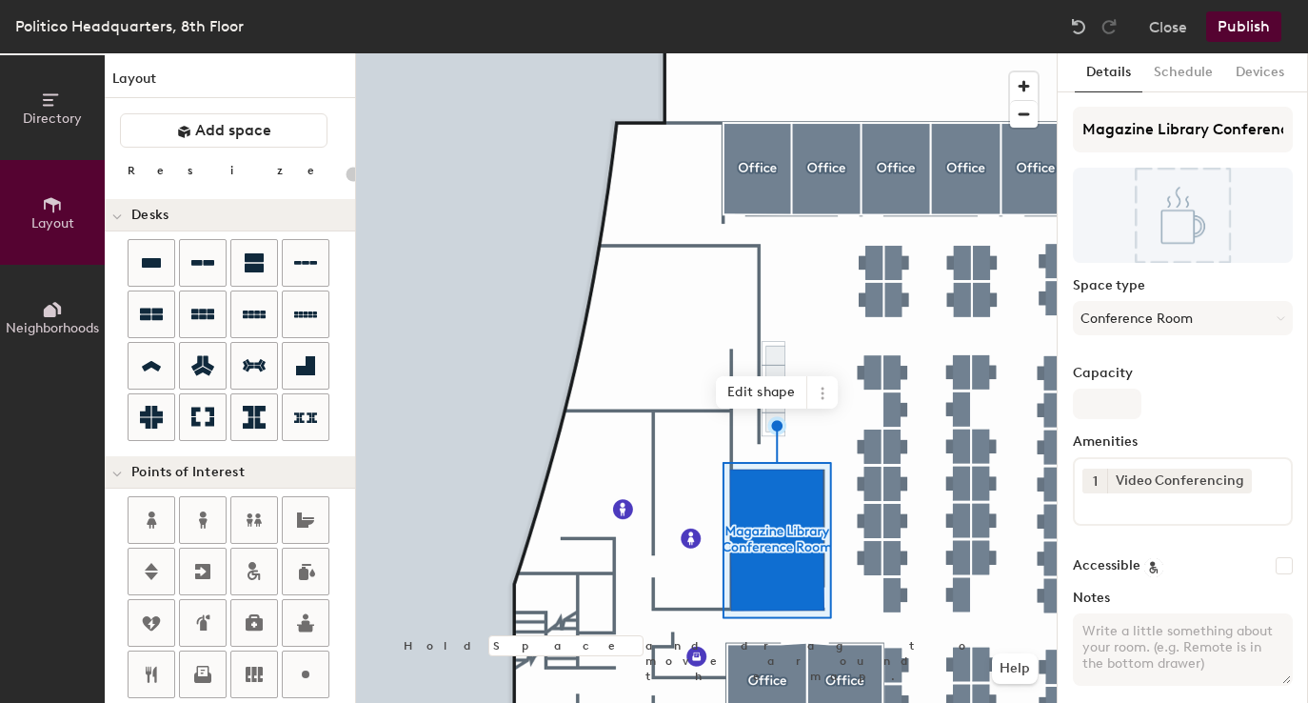
click at [1127, 511] on input at bounding box center [1167, 504] width 171 height 23
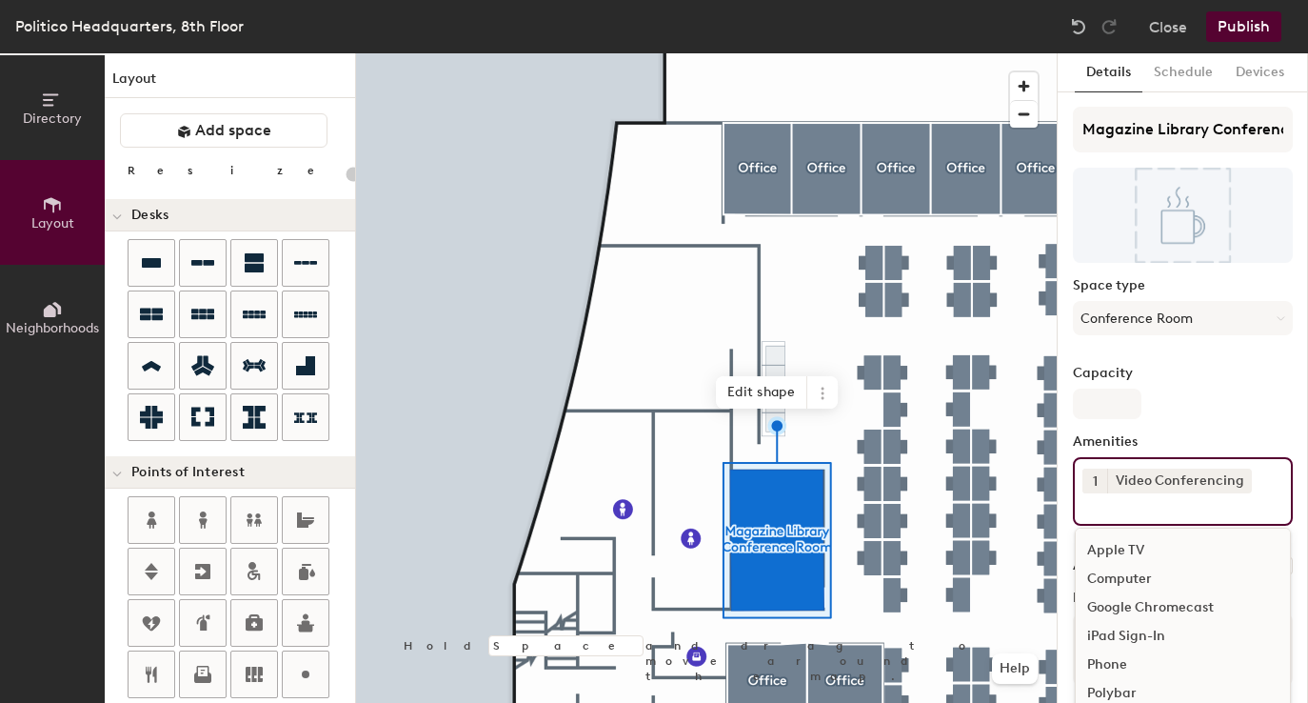
scroll to position [45, 0]
click at [1120, 586] on div "iPad Sign-In" at bounding box center [1183, 591] width 214 height 29
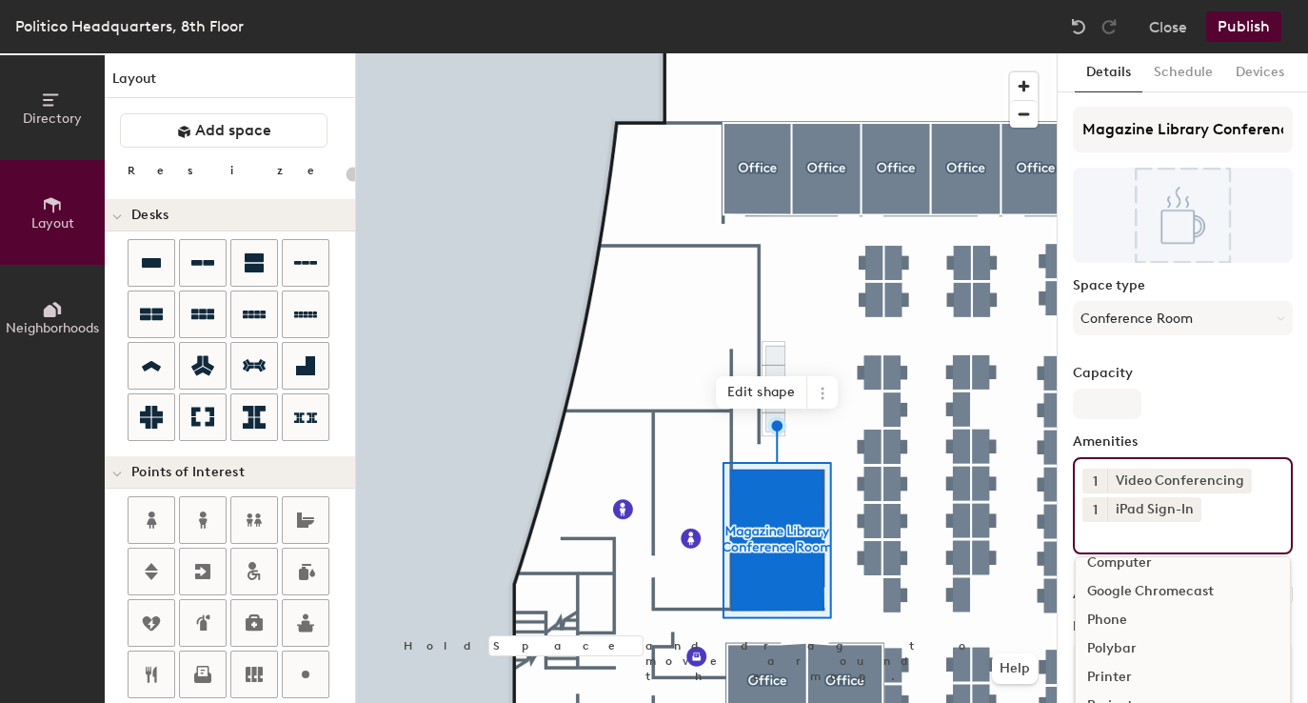
type input "20"
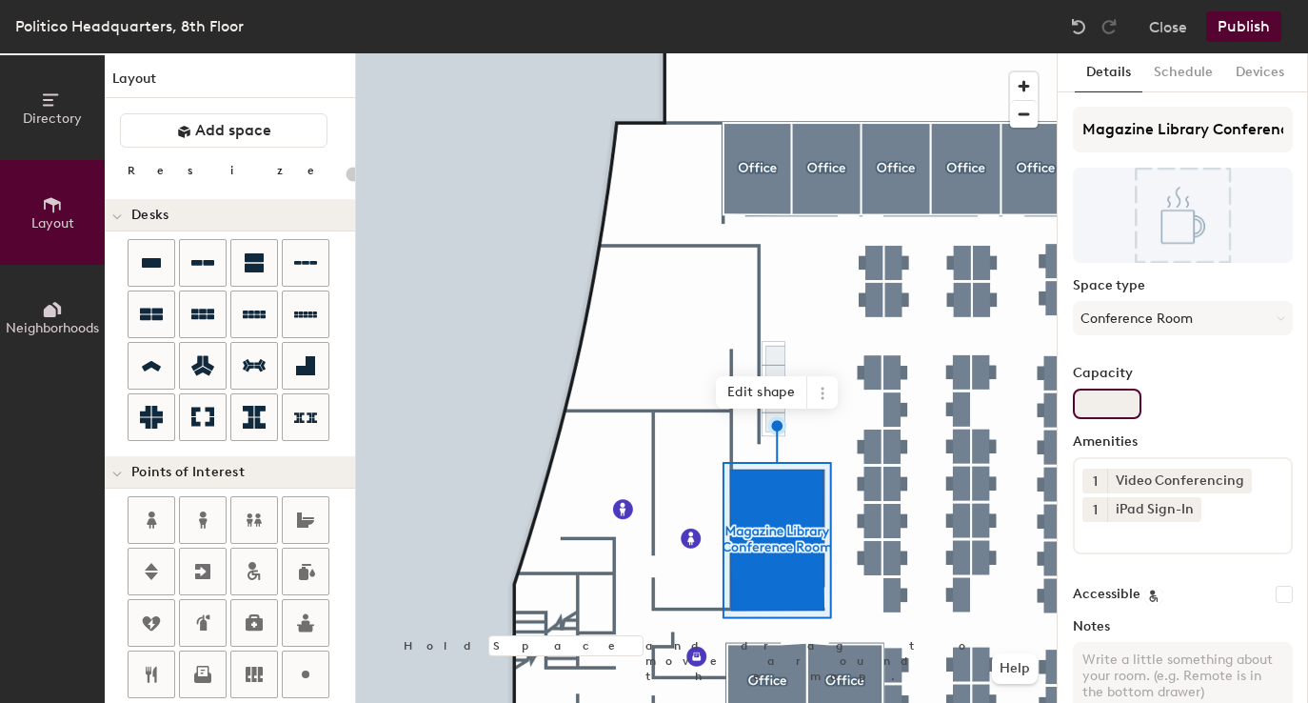
click at [1082, 406] on input "Capacity" at bounding box center [1107, 403] width 69 height 30
type input "7"
type input "20"
type input "7"
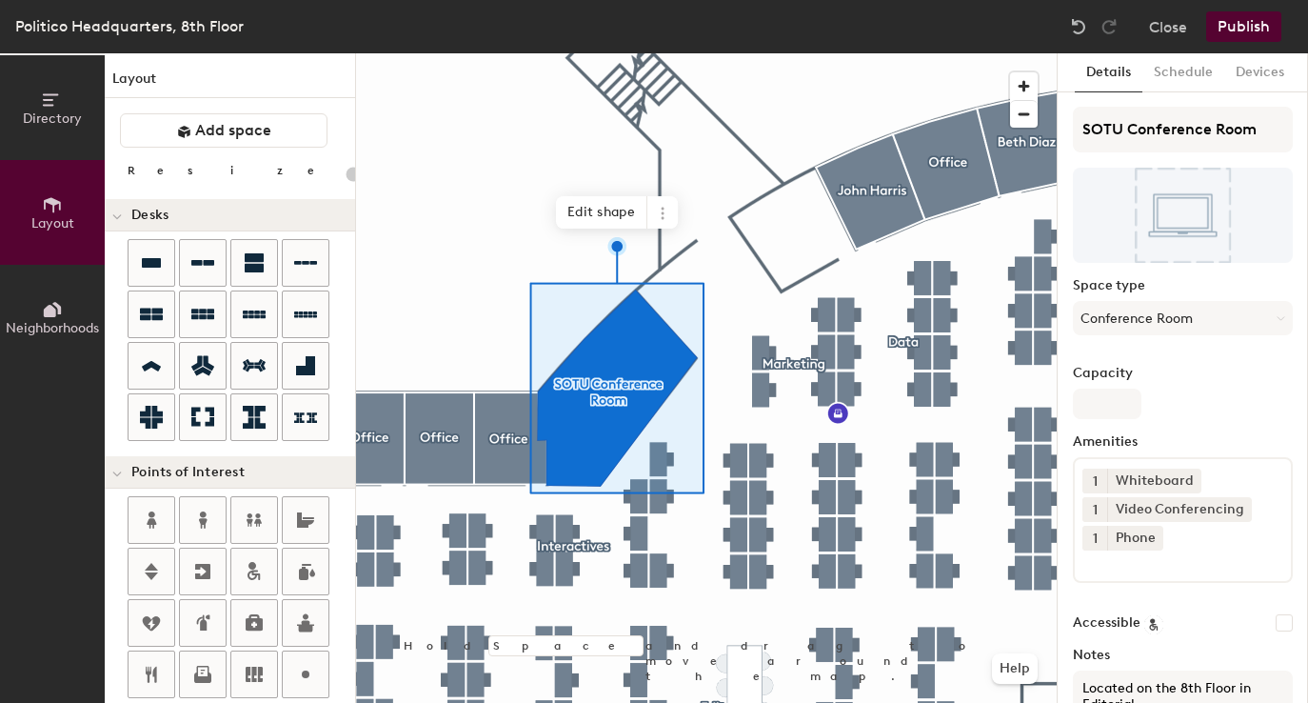
type input "20"
click at [1105, 409] on input "Capacity" at bounding box center [1107, 403] width 69 height 30
type input "2"
type input "20"
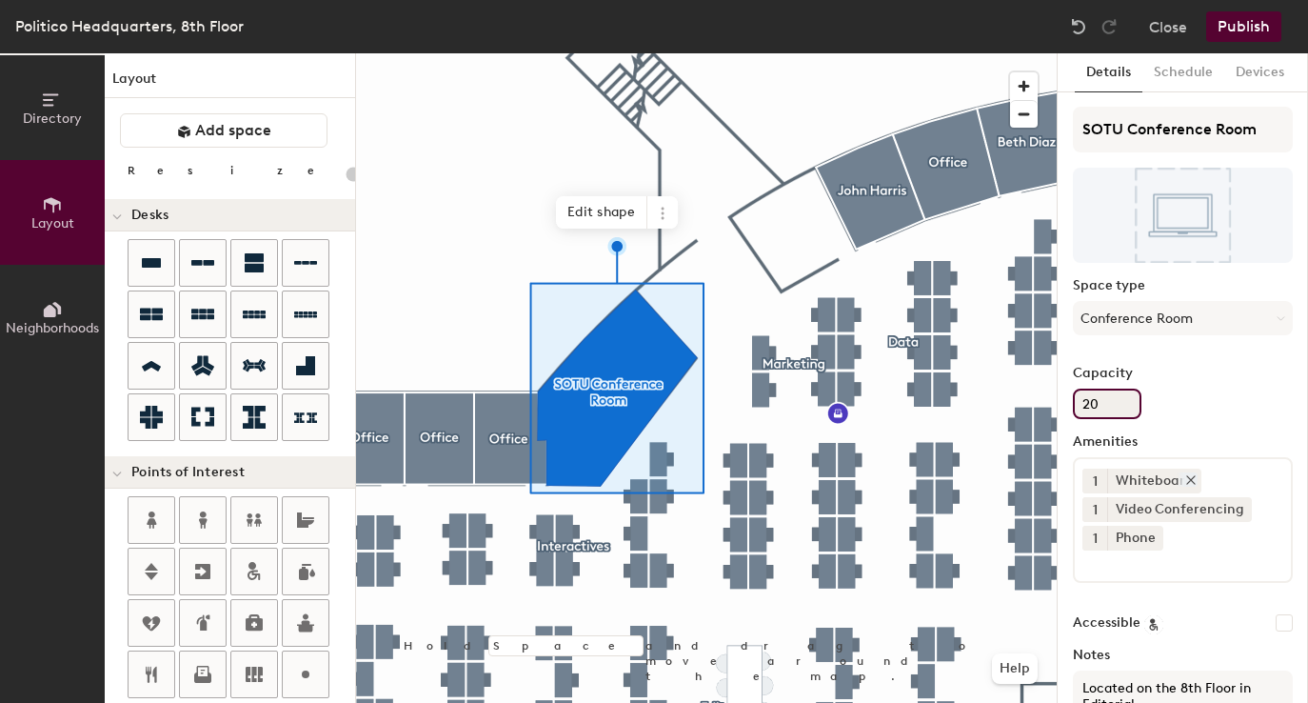
type input "20"
click at [1128, 579] on div "1 Whiteboard 1 Video Conferencing 1 Phone" at bounding box center [1183, 520] width 220 height 126
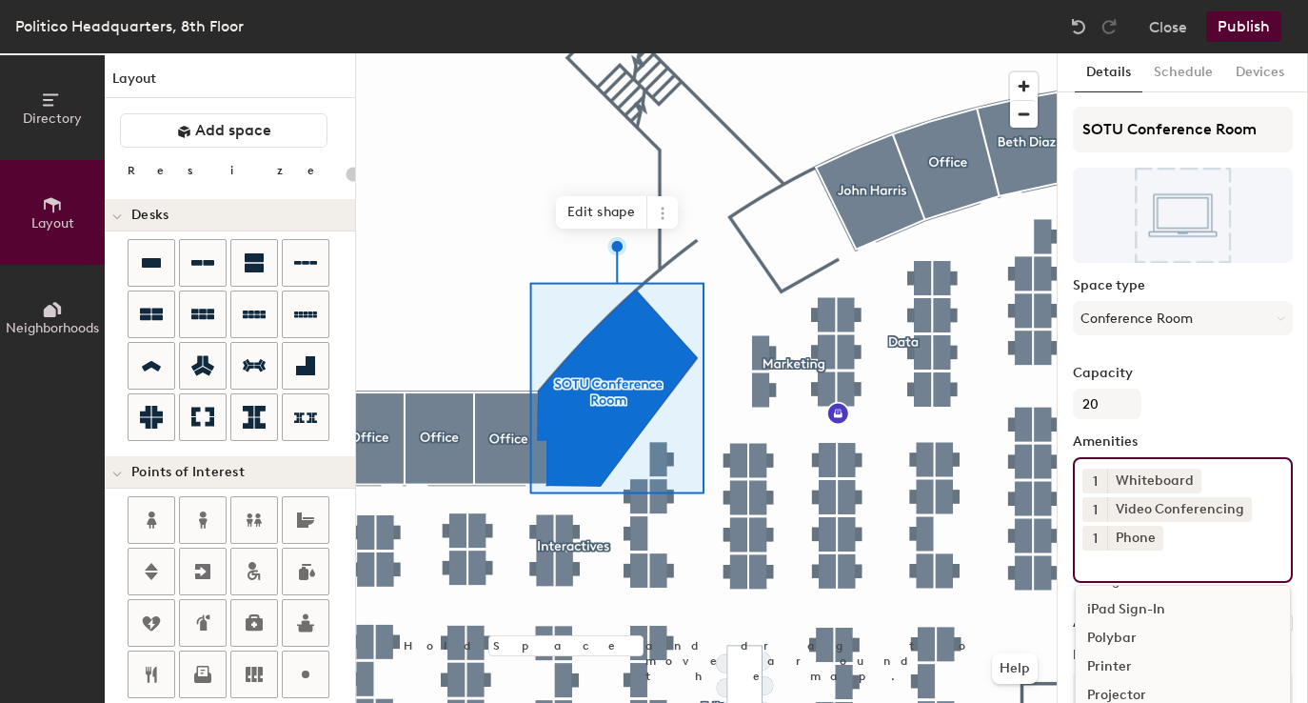
scroll to position [48, 0]
click at [1118, 644] on div "iPad Sign-In" at bounding box center [1183, 645] width 214 height 29
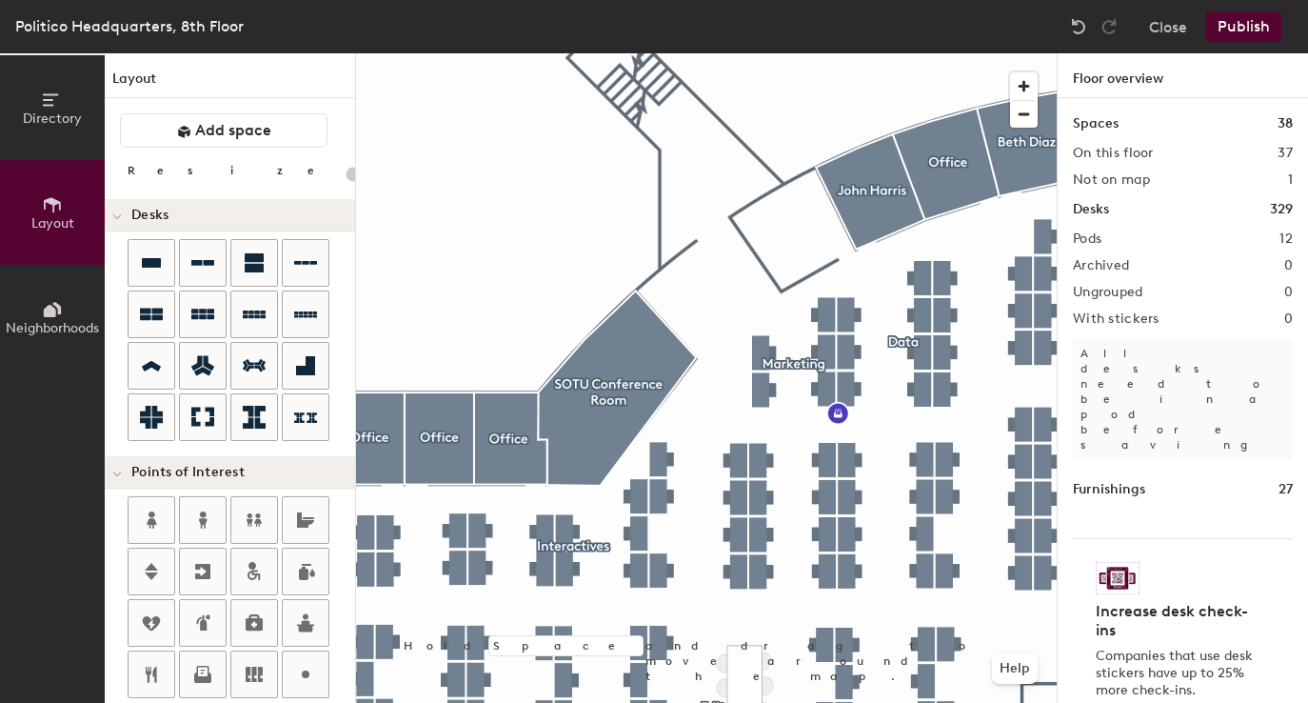
type input "20"
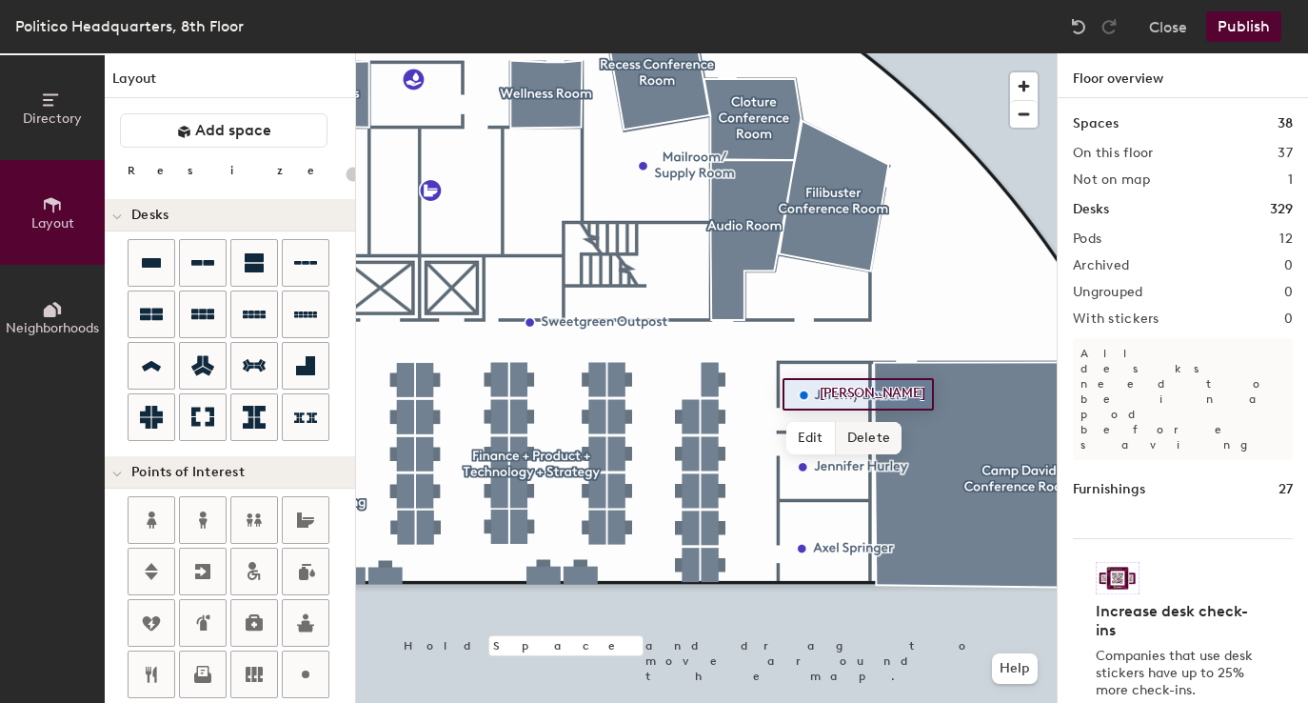
click at [854, 435] on span "Delete" at bounding box center [869, 438] width 67 height 32
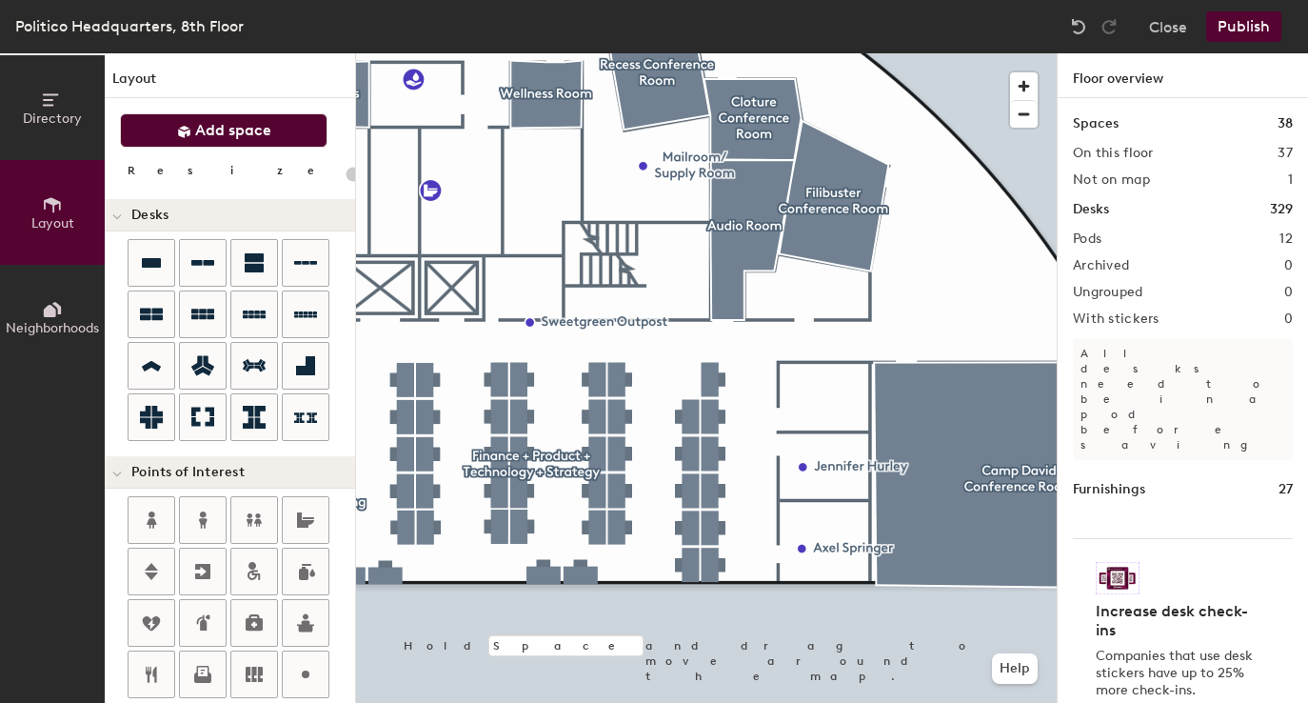
click at [280, 139] on button "Add space" at bounding box center [224, 130] width 208 height 34
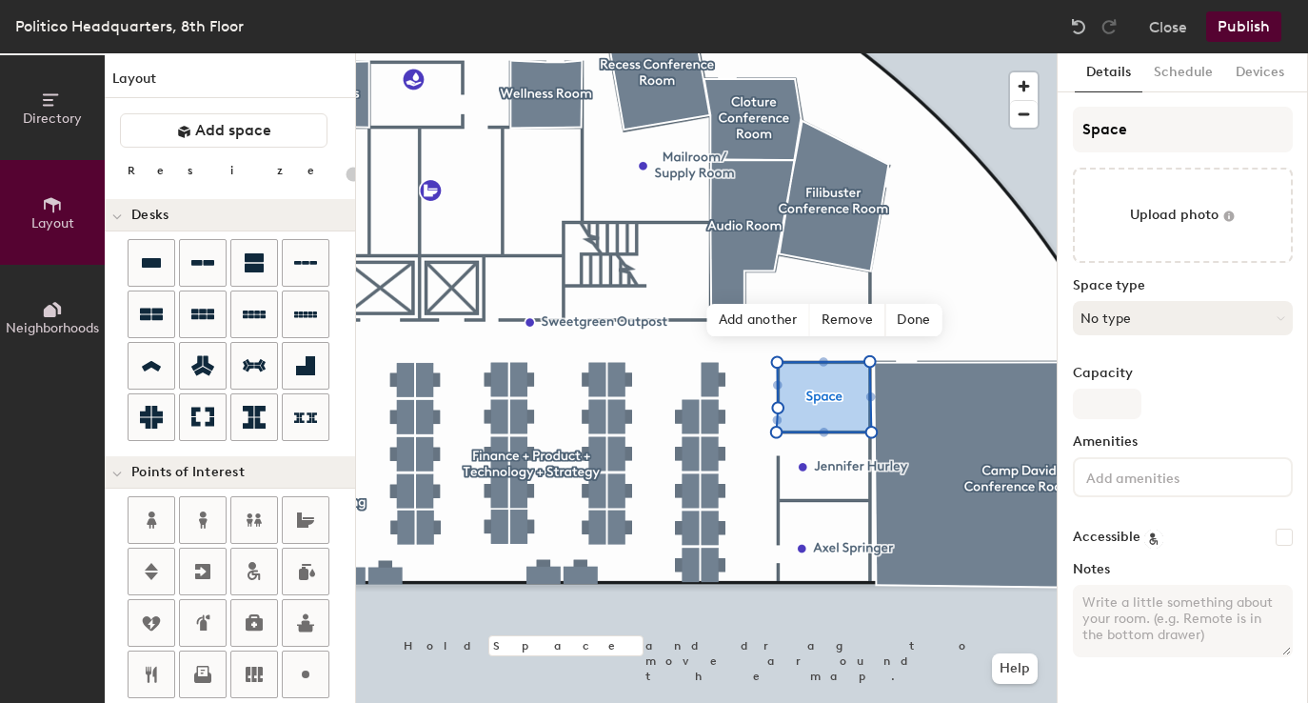
type input "20"
click at [1139, 329] on button "No type" at bounding box center [1183, 318] width 220 height 34
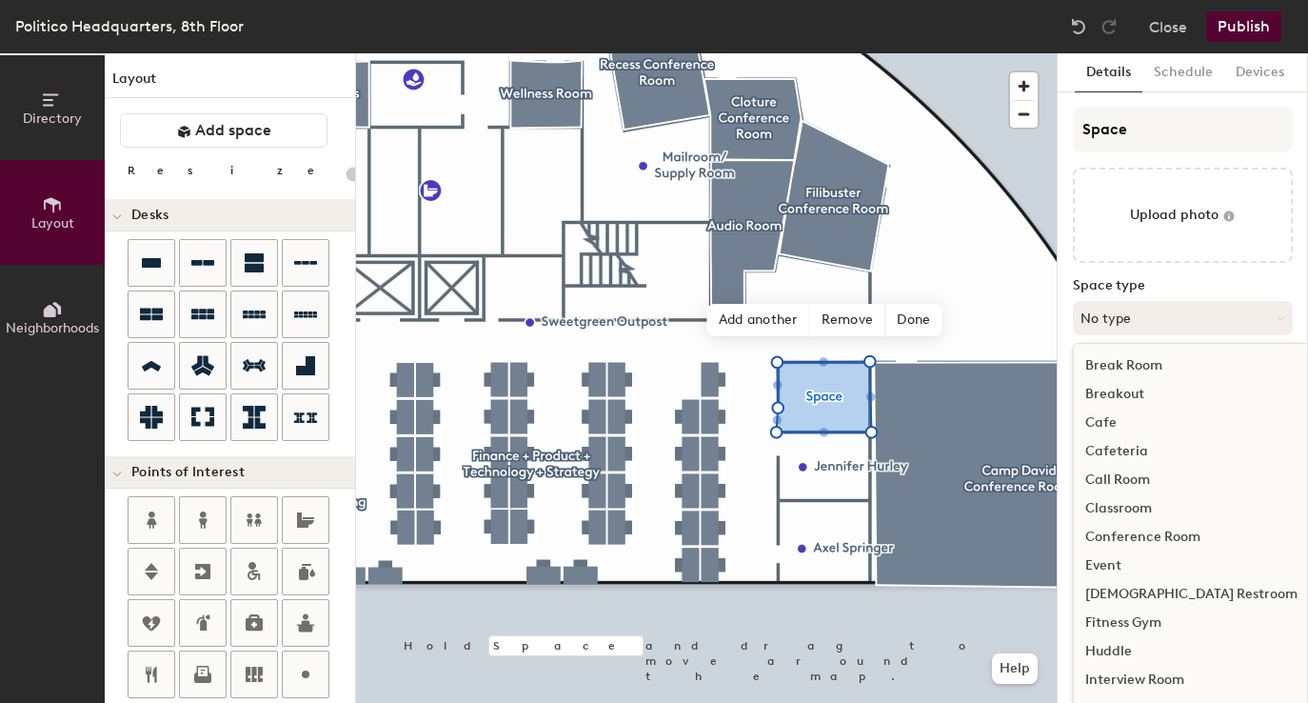
click at [1139, 329] on button "No type" at bounding box center [1183, 318] width 220 height 34
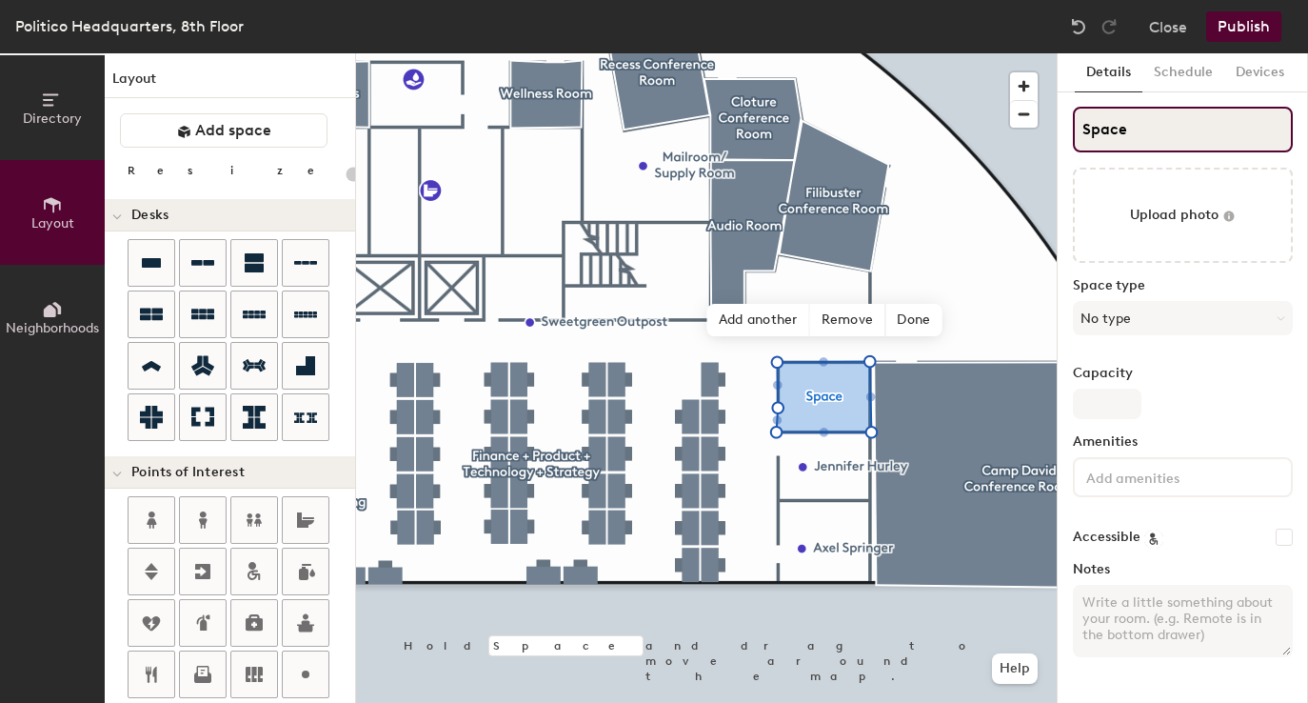
click at [1131, 134] on input "Space" at bounding box center [1183, 130] width 220 height 46
type input "Jerem"
type input "20"
type input "Jeremy"
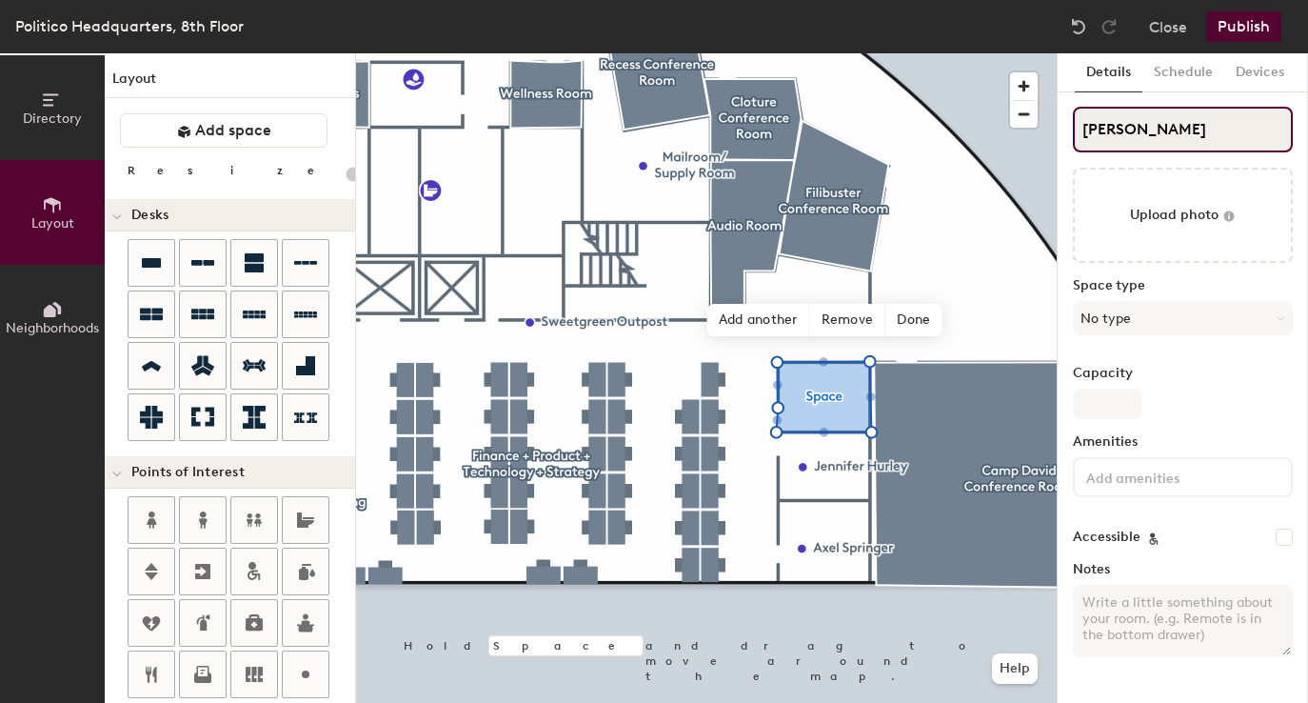
type input "20"
type input "Jeremy B"
type input "20"
type input "Jeremy Bower"
type input "20"
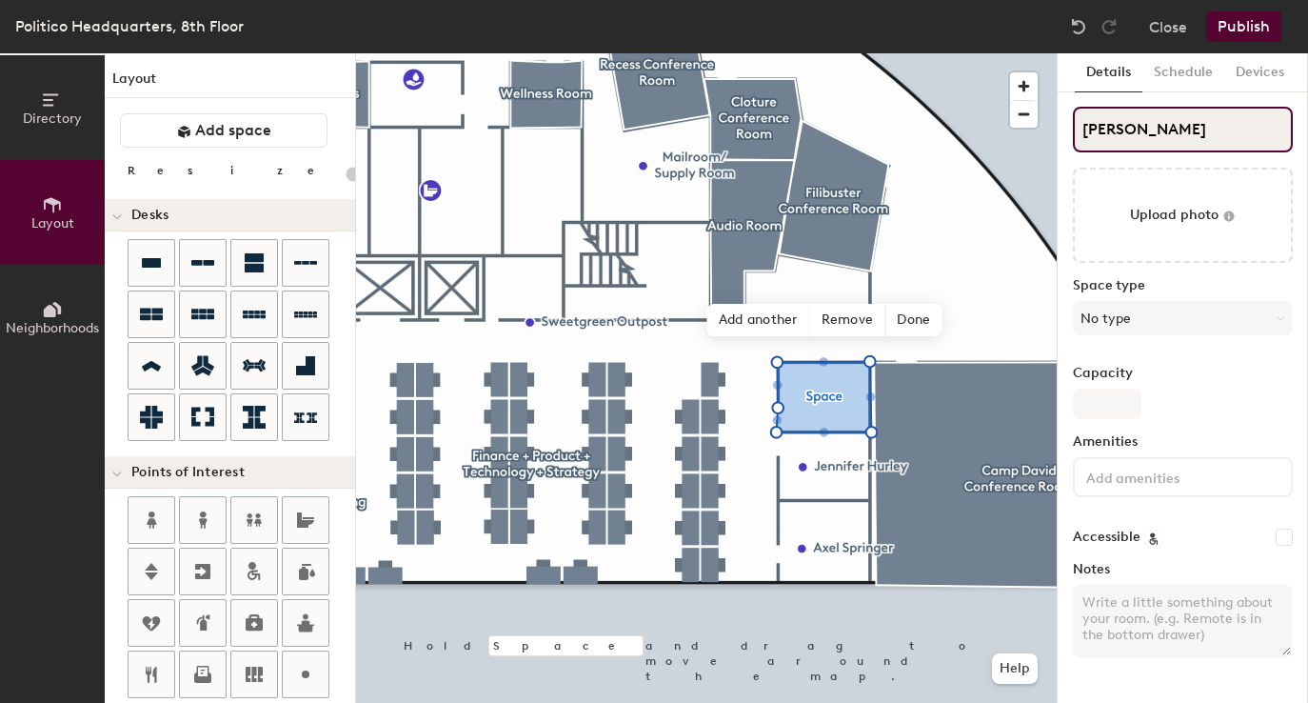
type input "Jeremy Bowers"
type input "20"
type input "Jeremy Bowers"
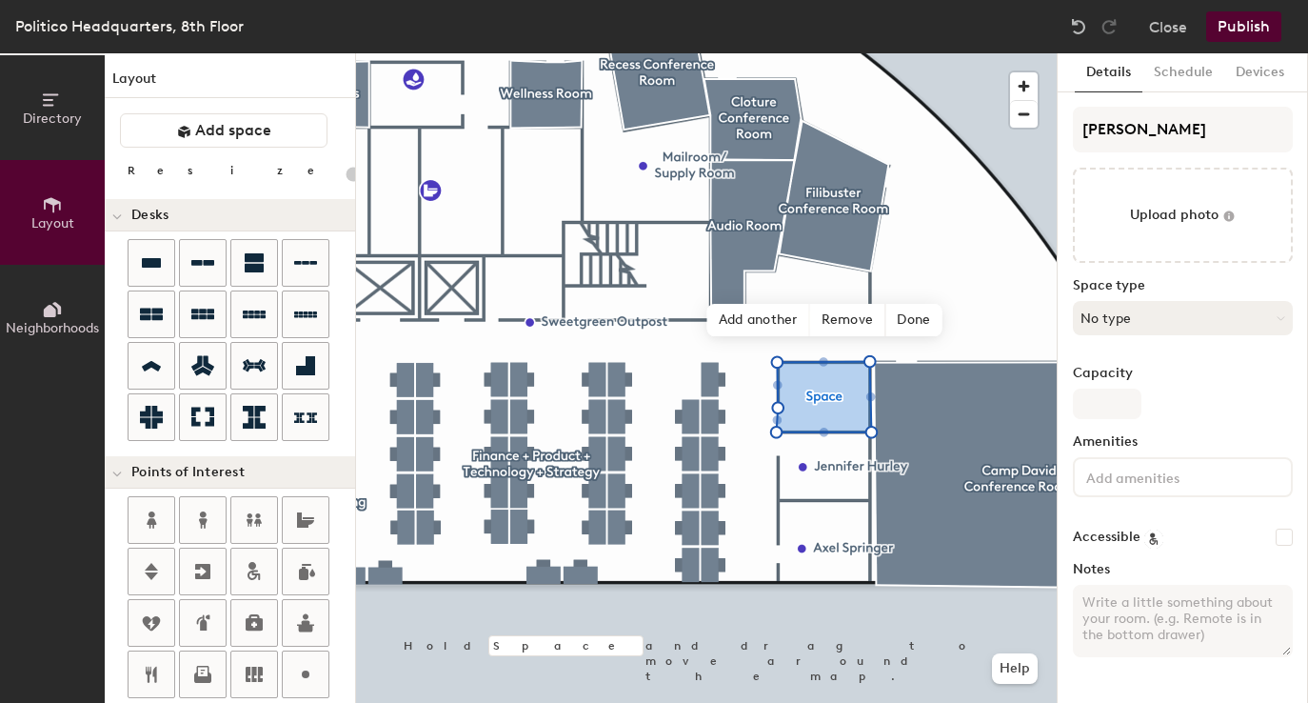
click at [1122, 322] on button "No type" at bounding box center [1183, 318] width 220 height 34
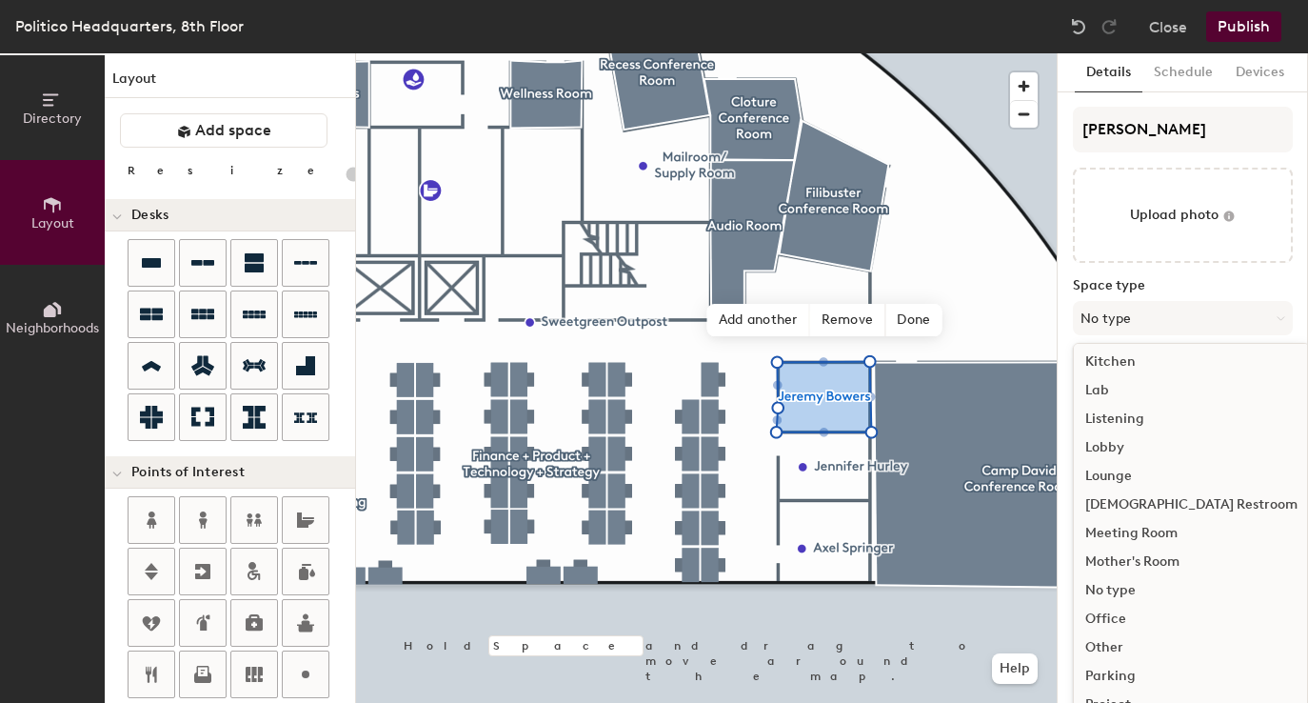
scroll to position [348, 0]
click at [1109, 619] on div "Office" at bounding box center [1191, 618] width 235 height 29
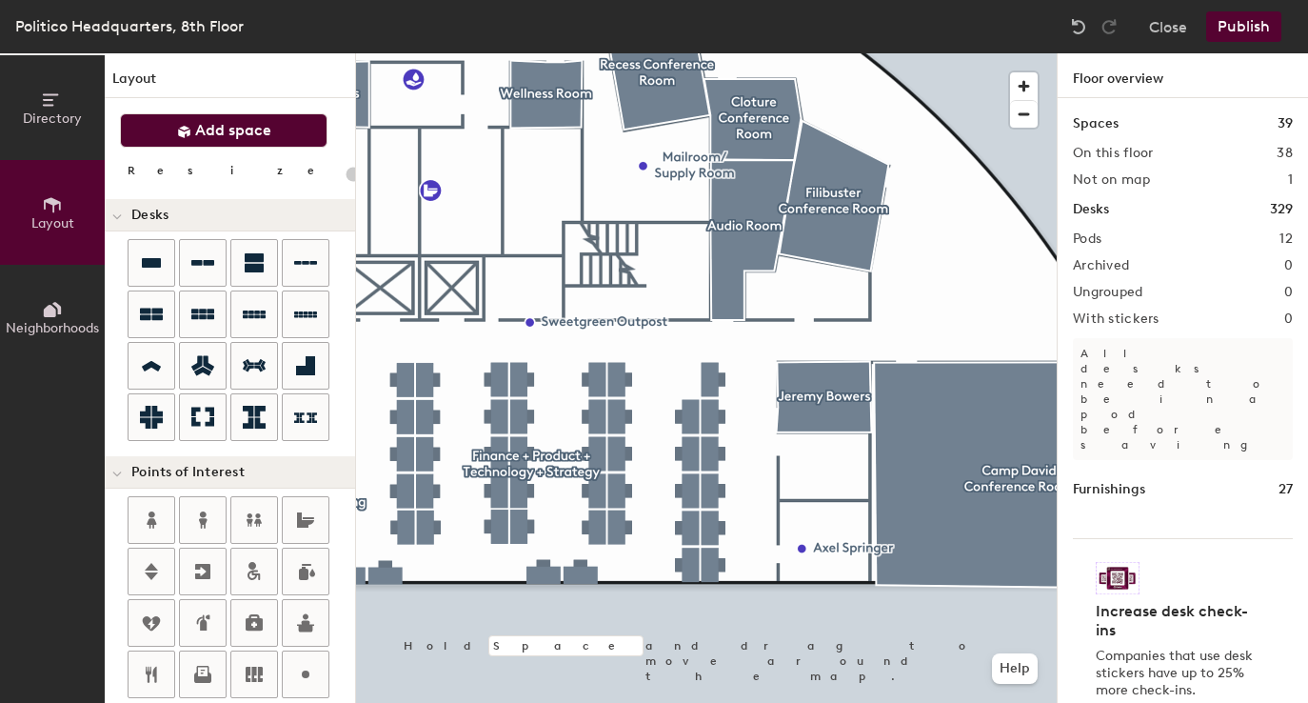
click at [254, 141] on button "Add space" at bounding box center [224, 130] width 208 height 34
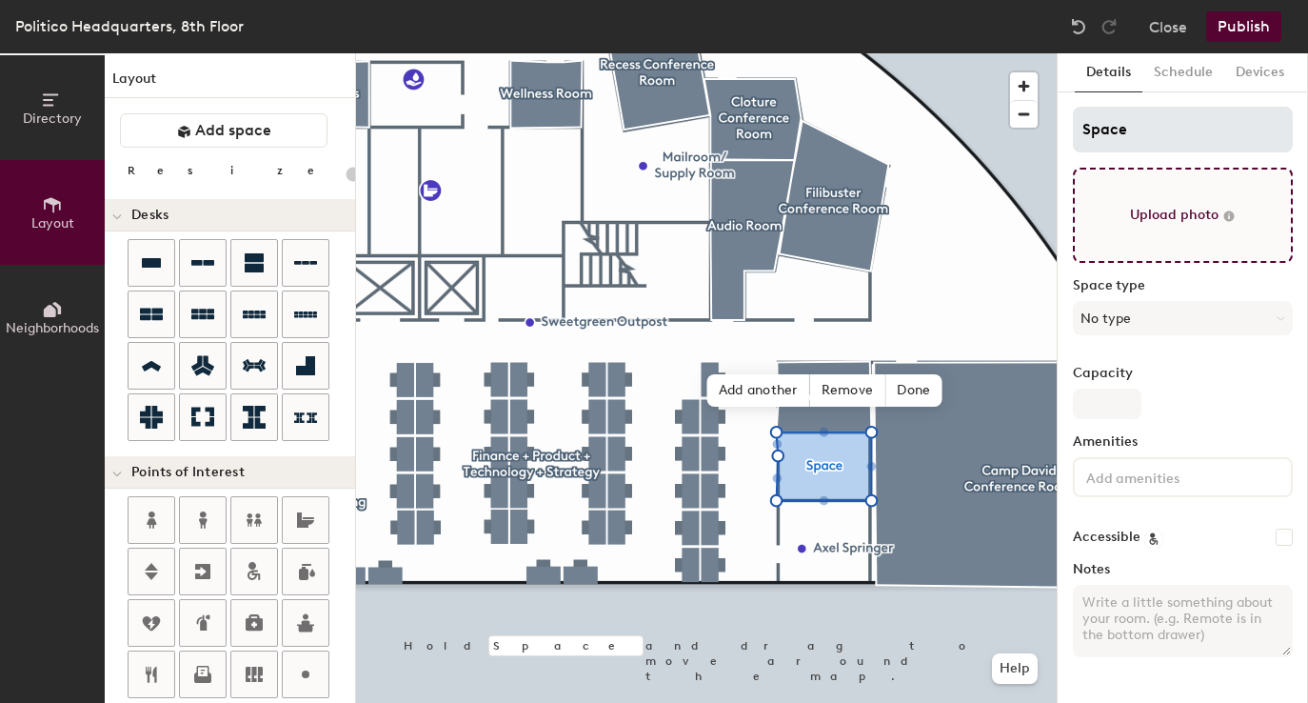
type input "20"
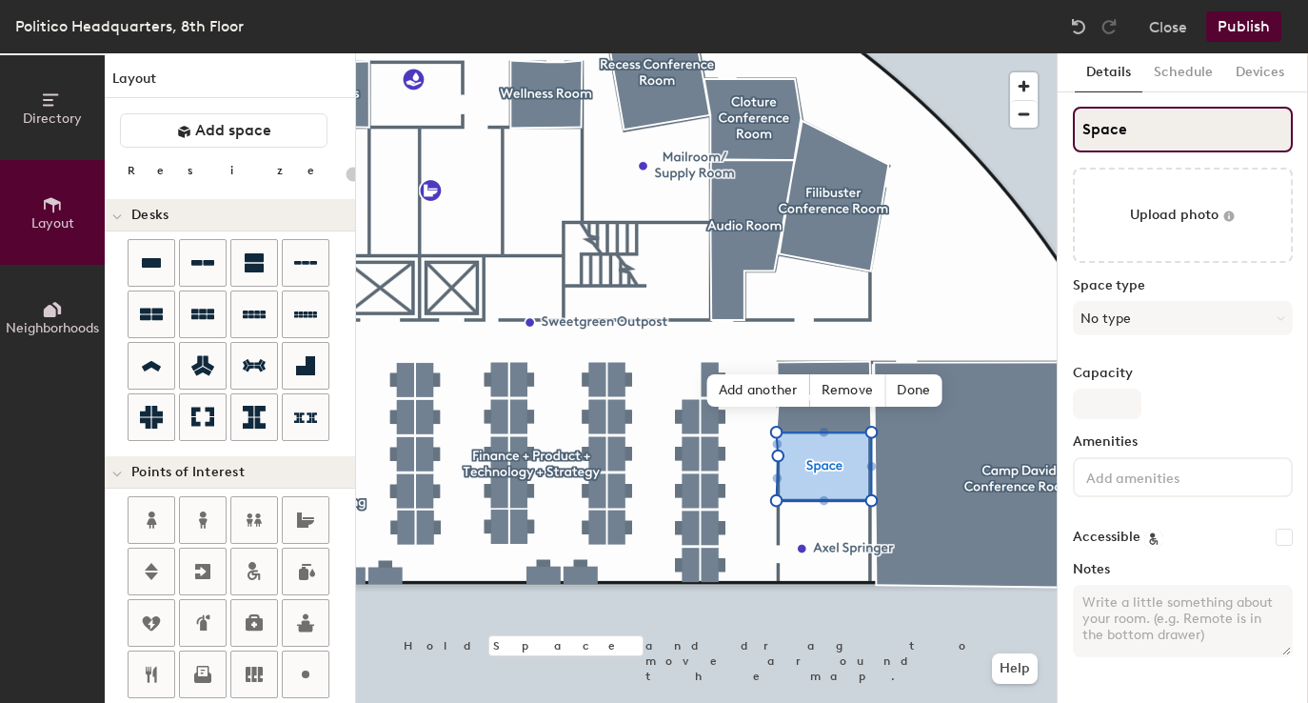
click at [1113, 126] on input "Space" at bounding box center [1183, 130] width 220 height 46
type input "Jenni"
type input "20"
type input "Jennif"
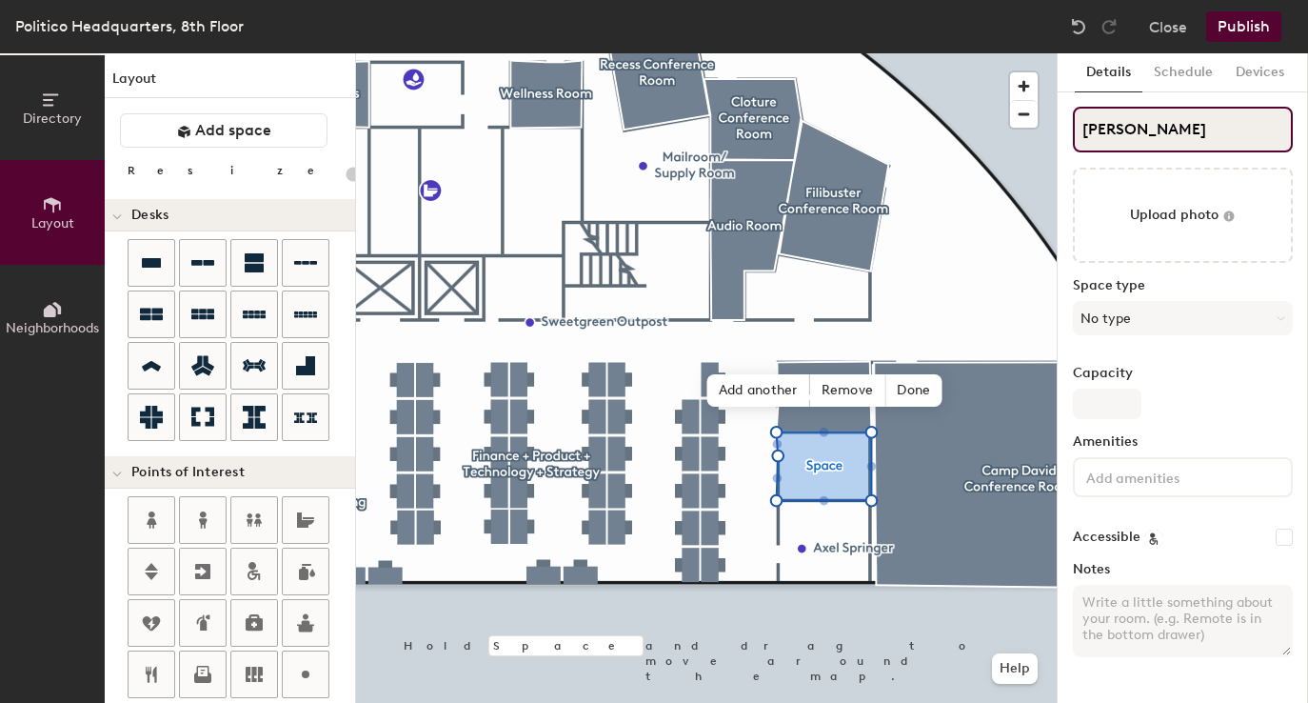
type input "20"
type input "Jennifer"
type input "20"
type input "Jennifer H"
type input "20"
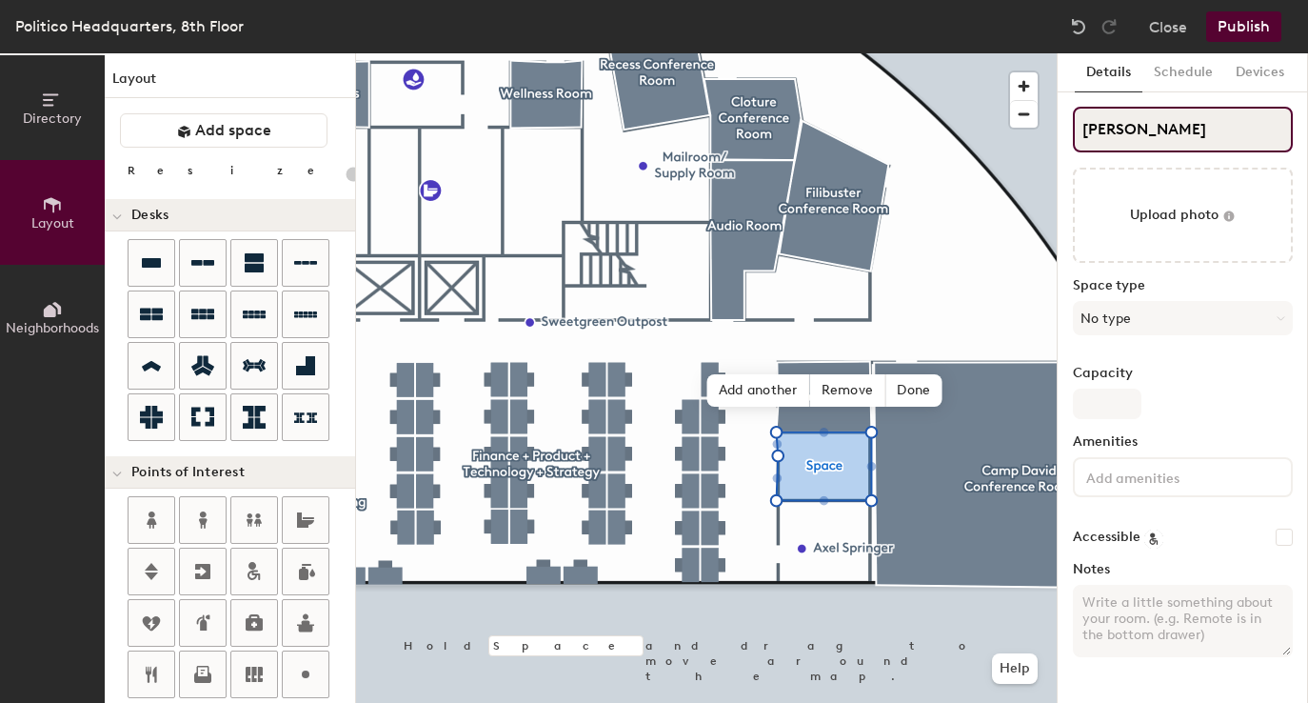
type input "Jennifer Hurl"
type input "20"
type input "Jennifer Hurley"
type input "20"
type input "Jennifer Hurley"
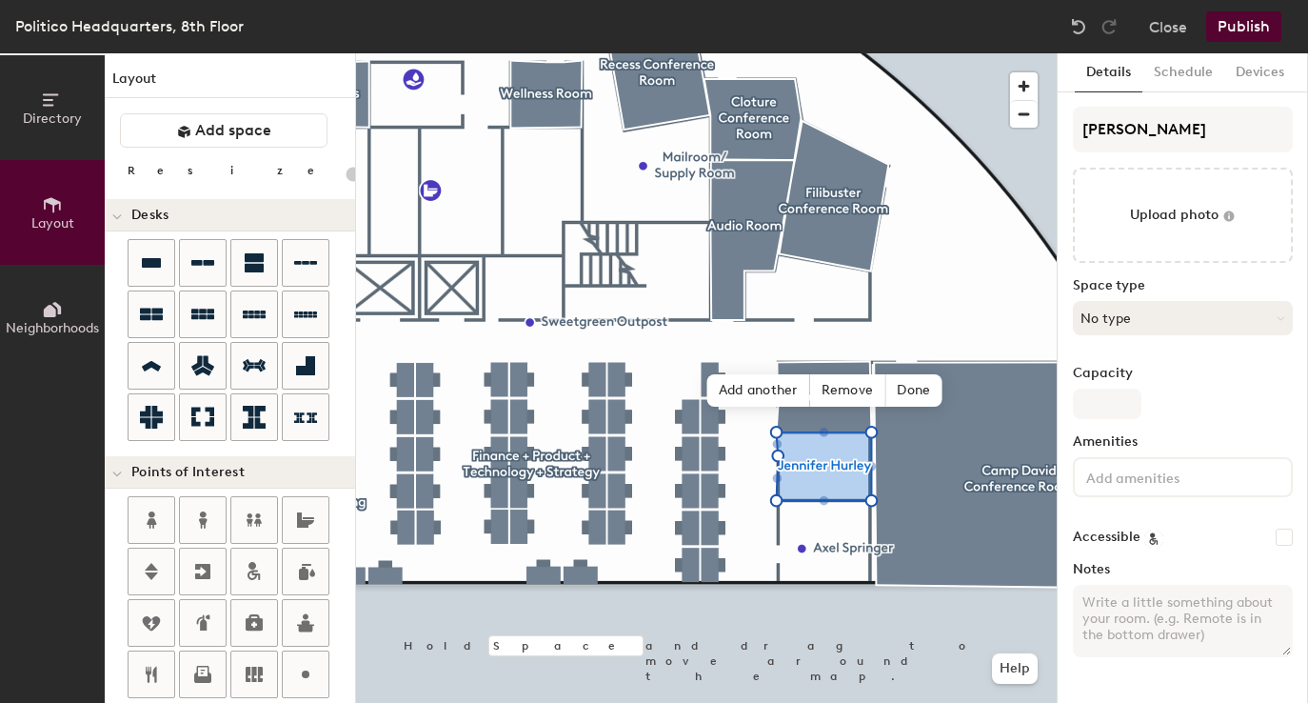
click at [1122, 323] on button "No type" at bounding box center [1183, 318] width 220 height 34
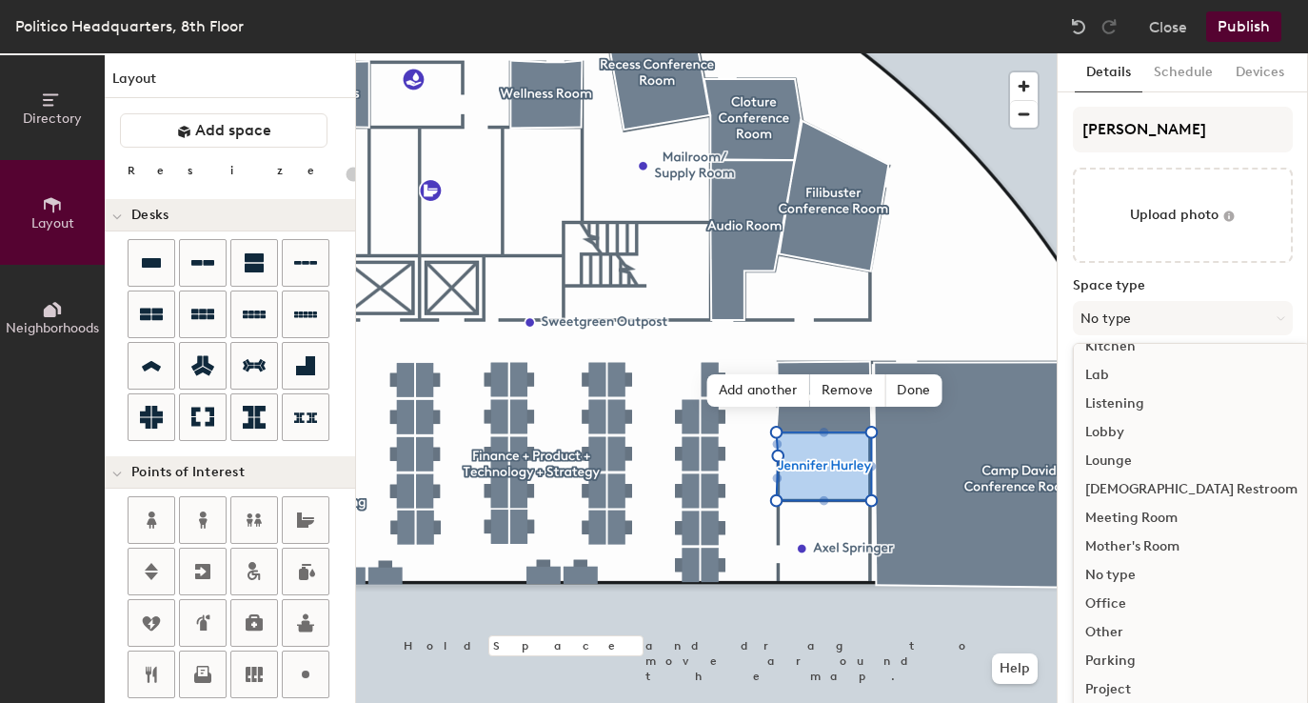
scroll to position [364, 0]
click at [1106, 597] on div "Office" at bounding box center [1191, 601] width 235 height 29
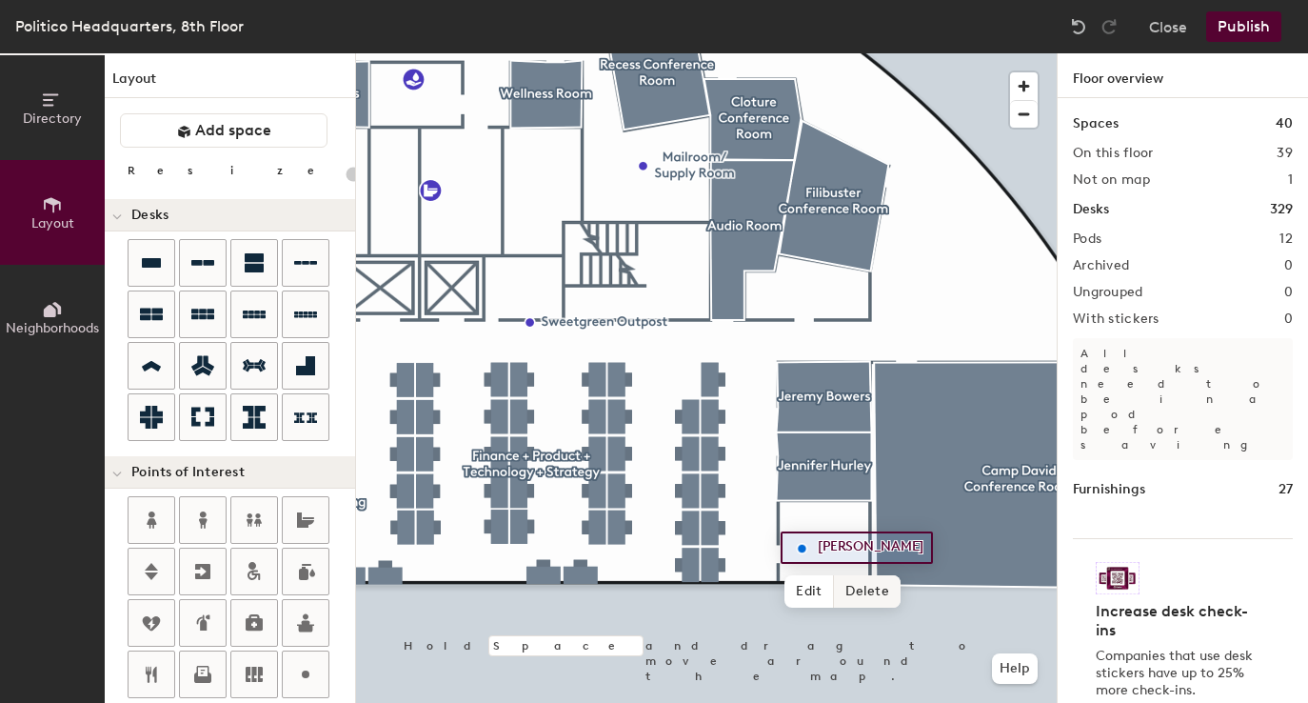
click at [873, 592] on span "Delete" at bounding box center [867, 591] width 67 height 32
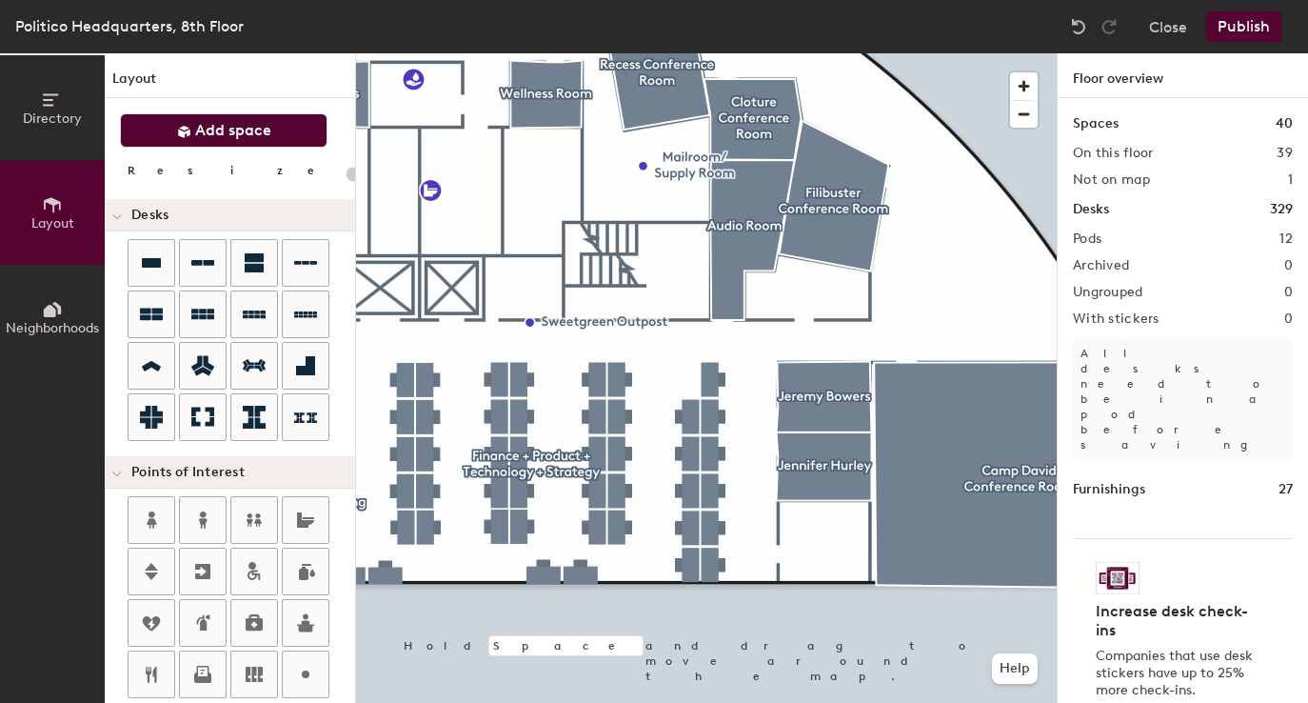
click at [309, 133] on button "Add space" at bounding box center [224, 130] width 208 height 34
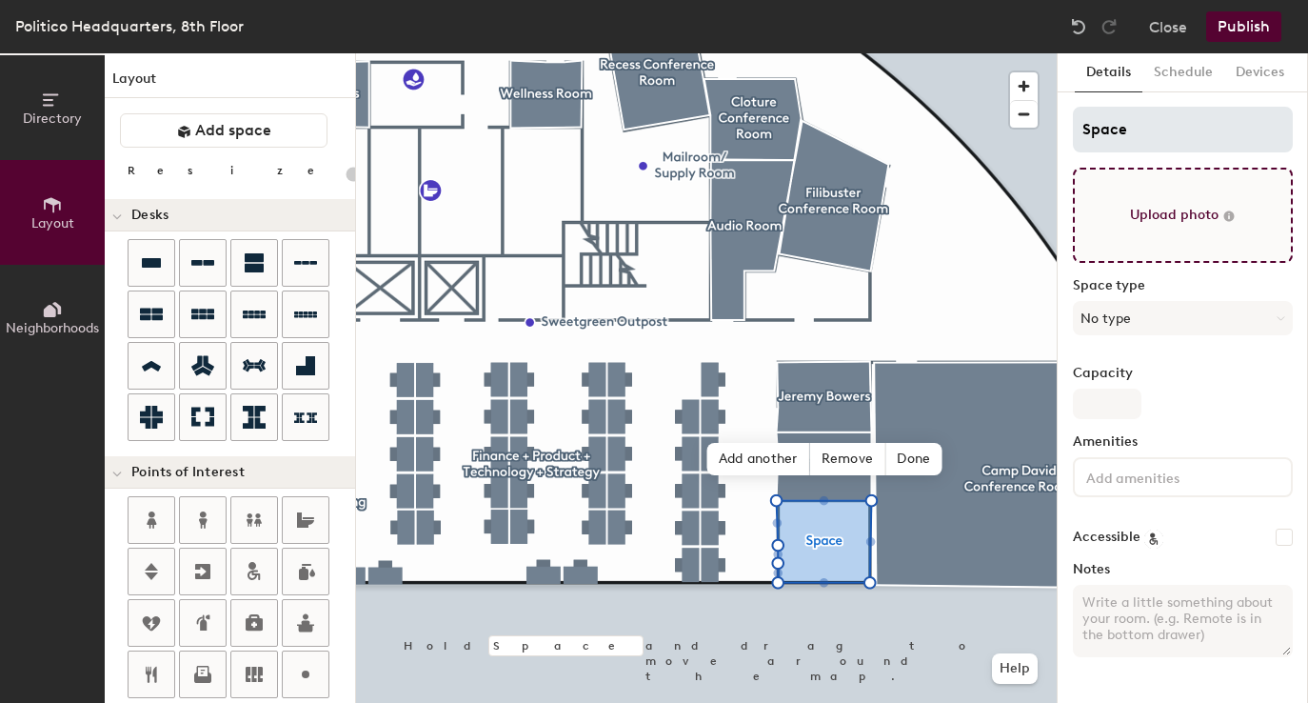
type input "20"
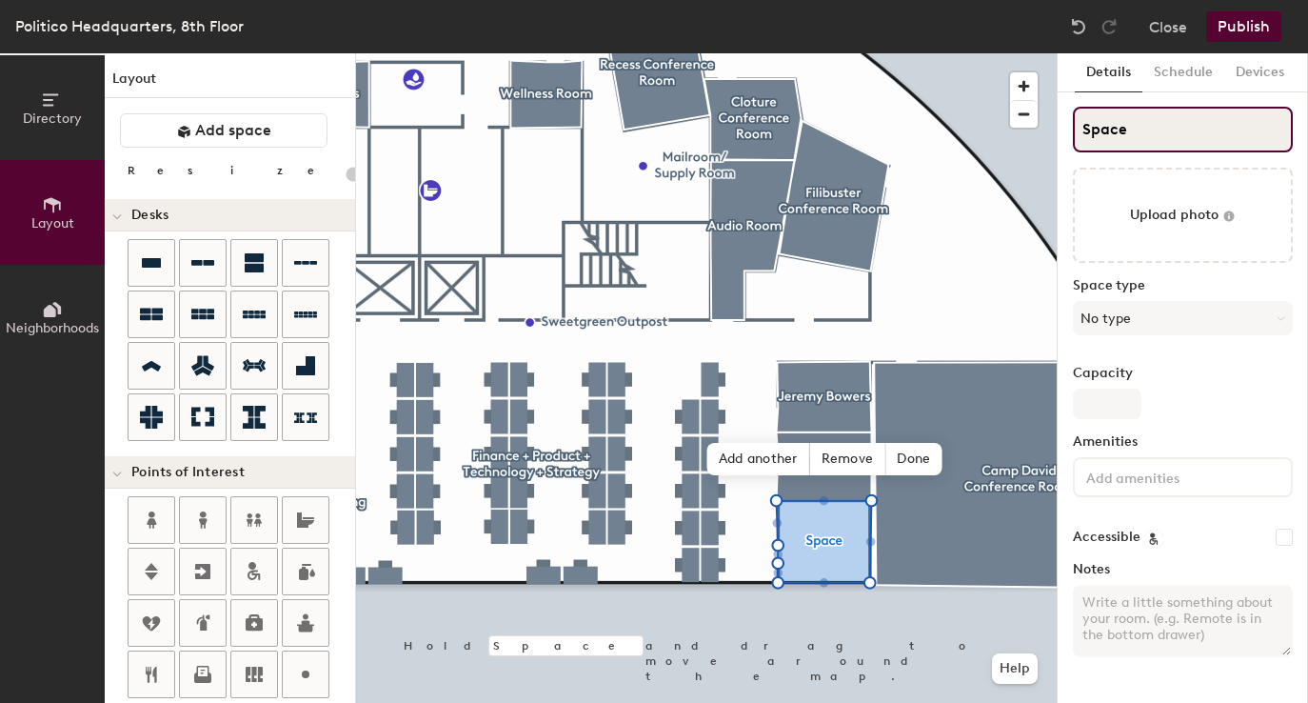
click at [1137, 142] on input "Space" at bounding box center [1183, 130] width 220 height 46
type input "A"
type input "20"
type input "Ax"
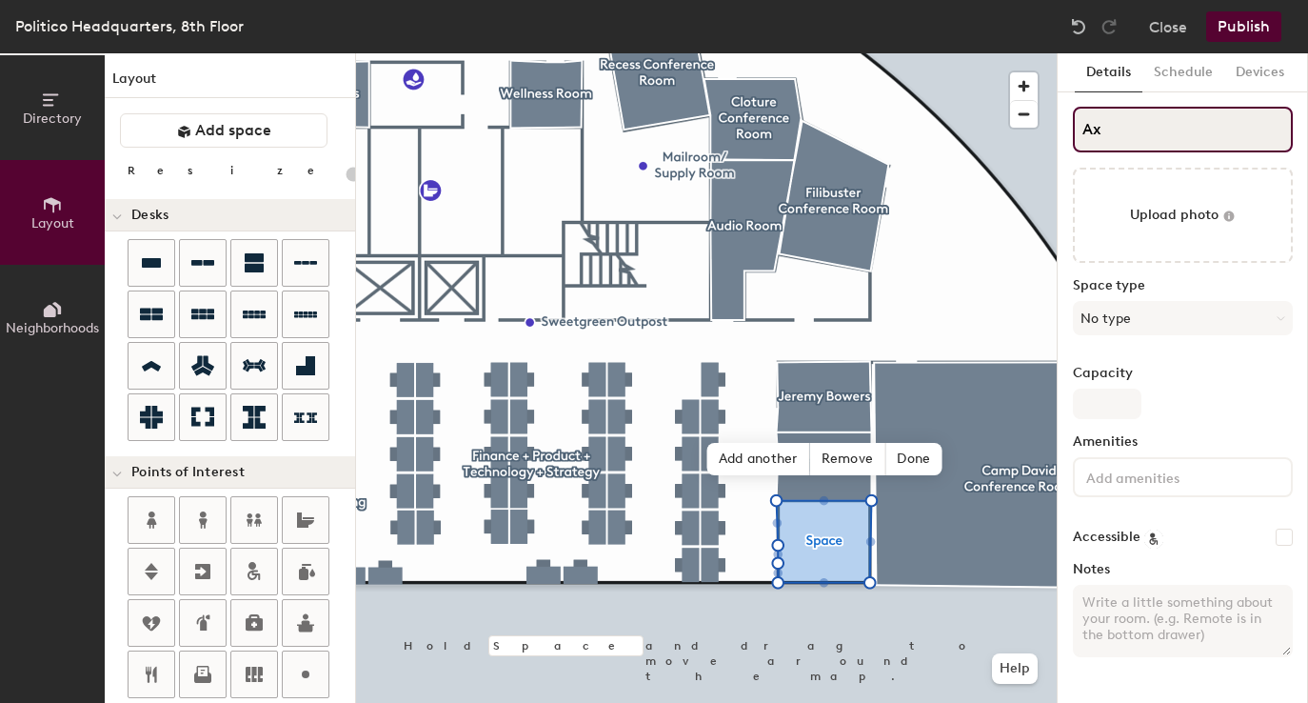
type input "20"
type input "Axel"
type input "20"
type input "Axel Sp"
type input "20"
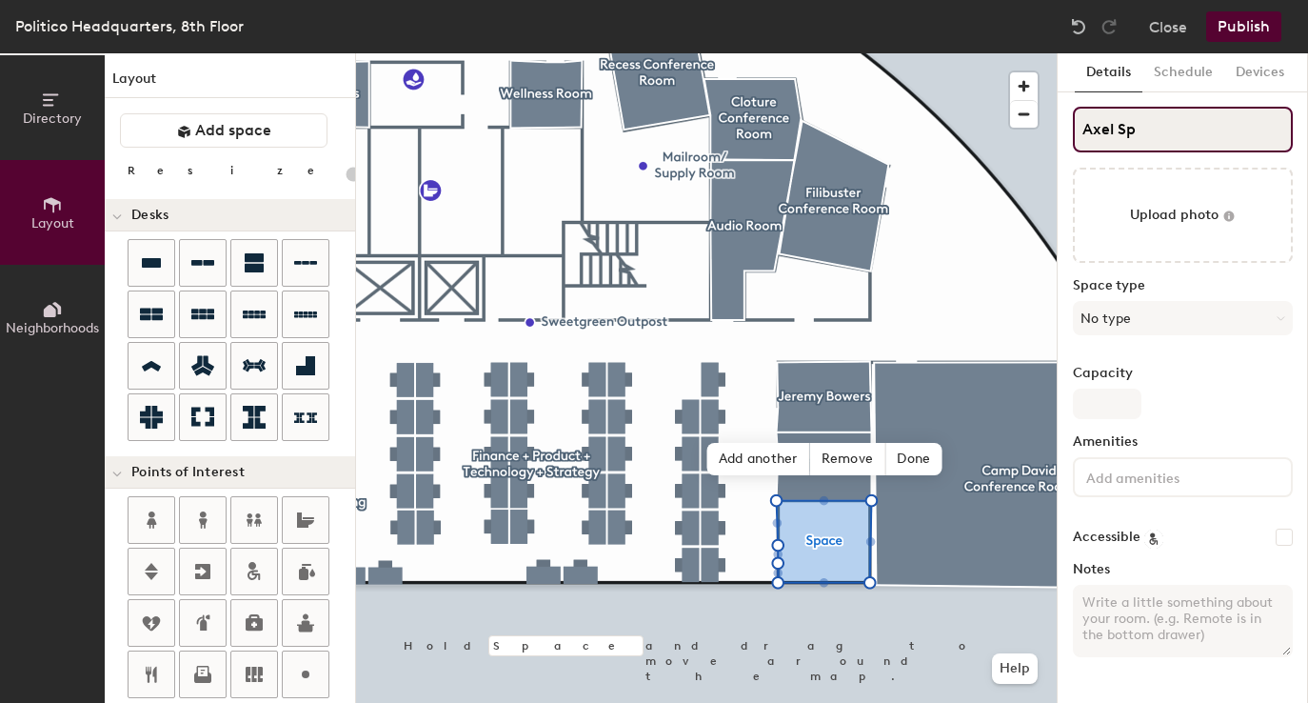
type input "Axel Spr"
type input "20"
type input "Axel Spring"
type input "20"
type input "Axel Springer"
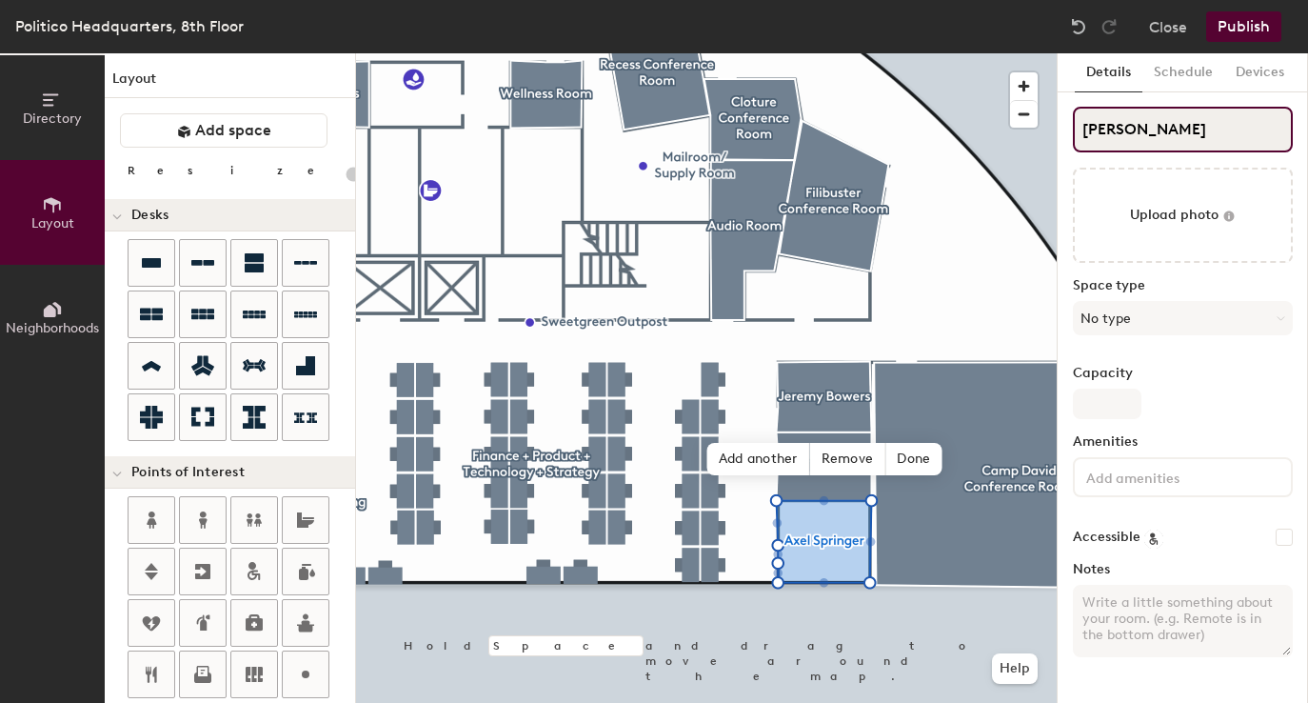
type input "20"
type input "Axel Springer"
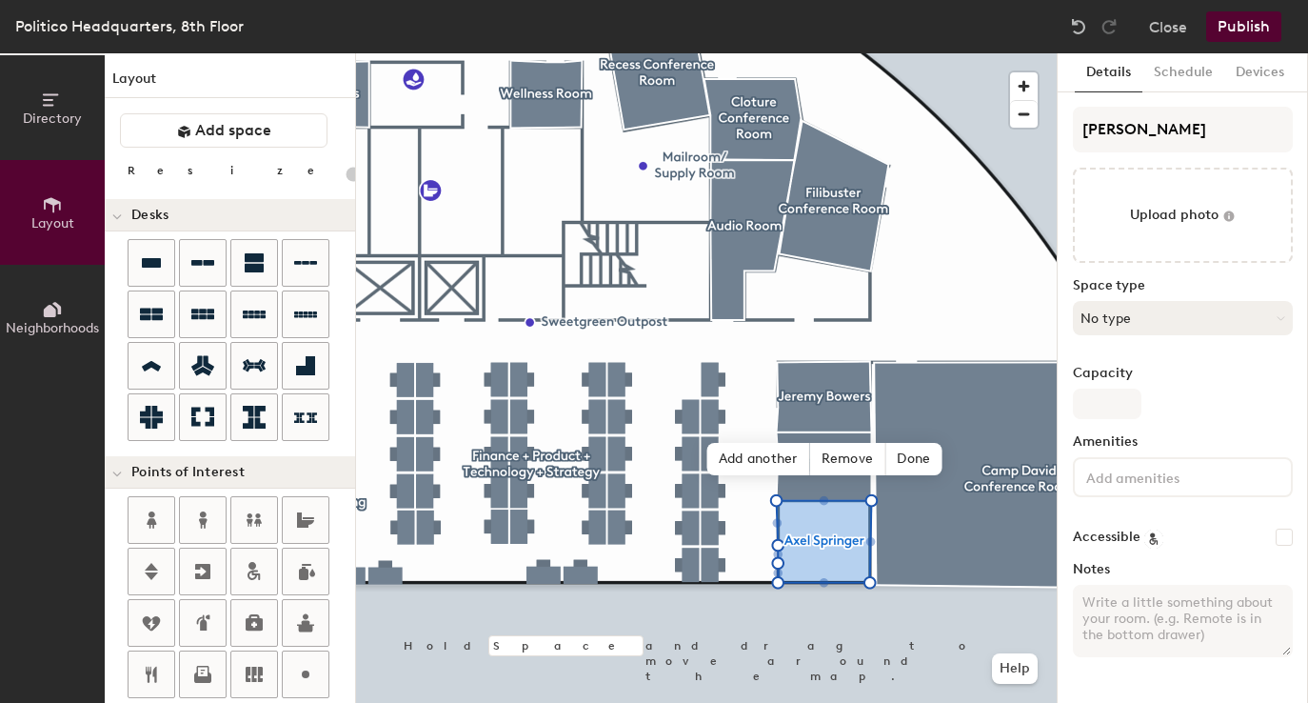
click at [1085, 313] on button "No type" at bounding box center [1183, 318] width 220 height 34
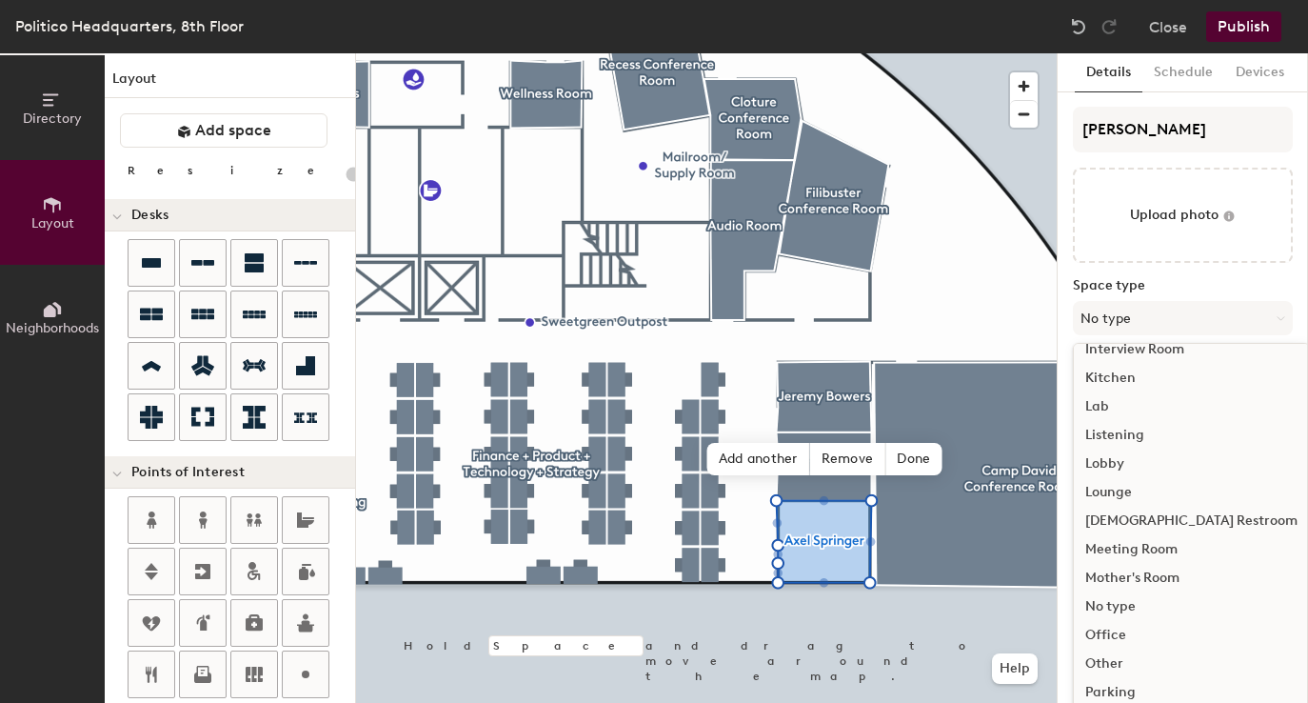
scroll to position [346, 0]
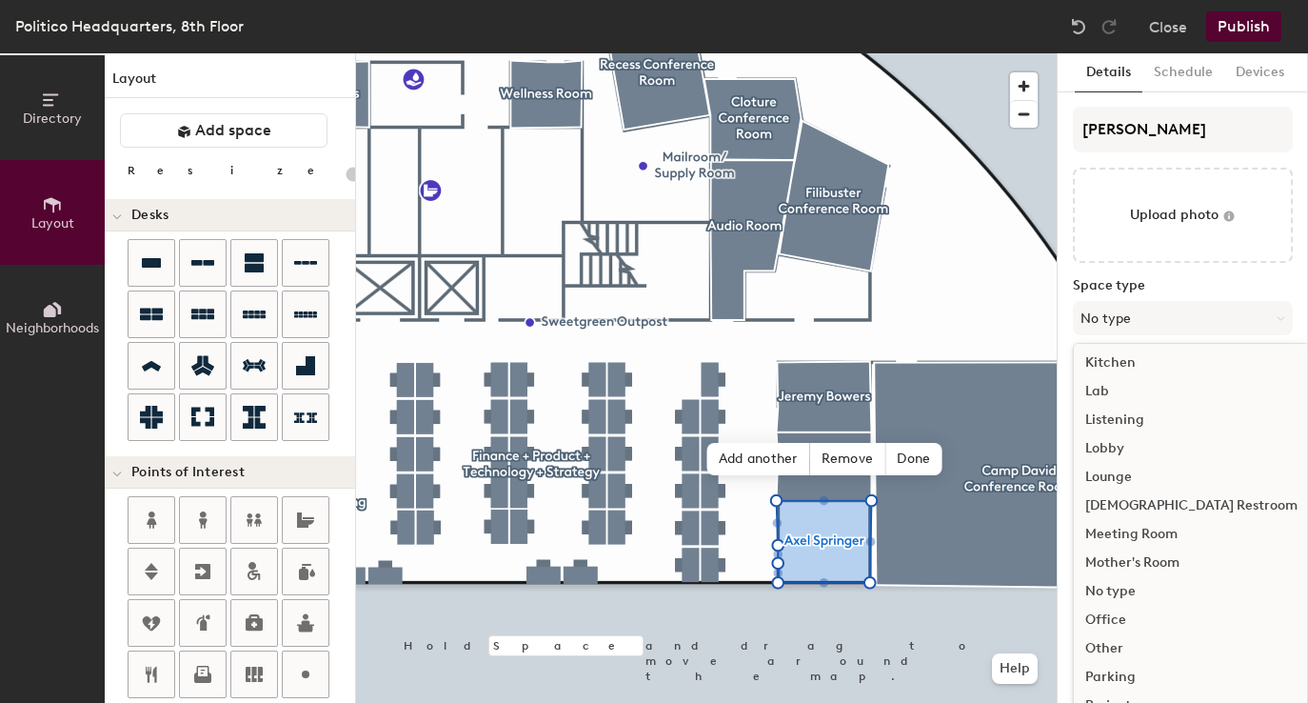
click at [1117, 617] on div "Office" at bounding box center [1191, 620] width 235 height 29
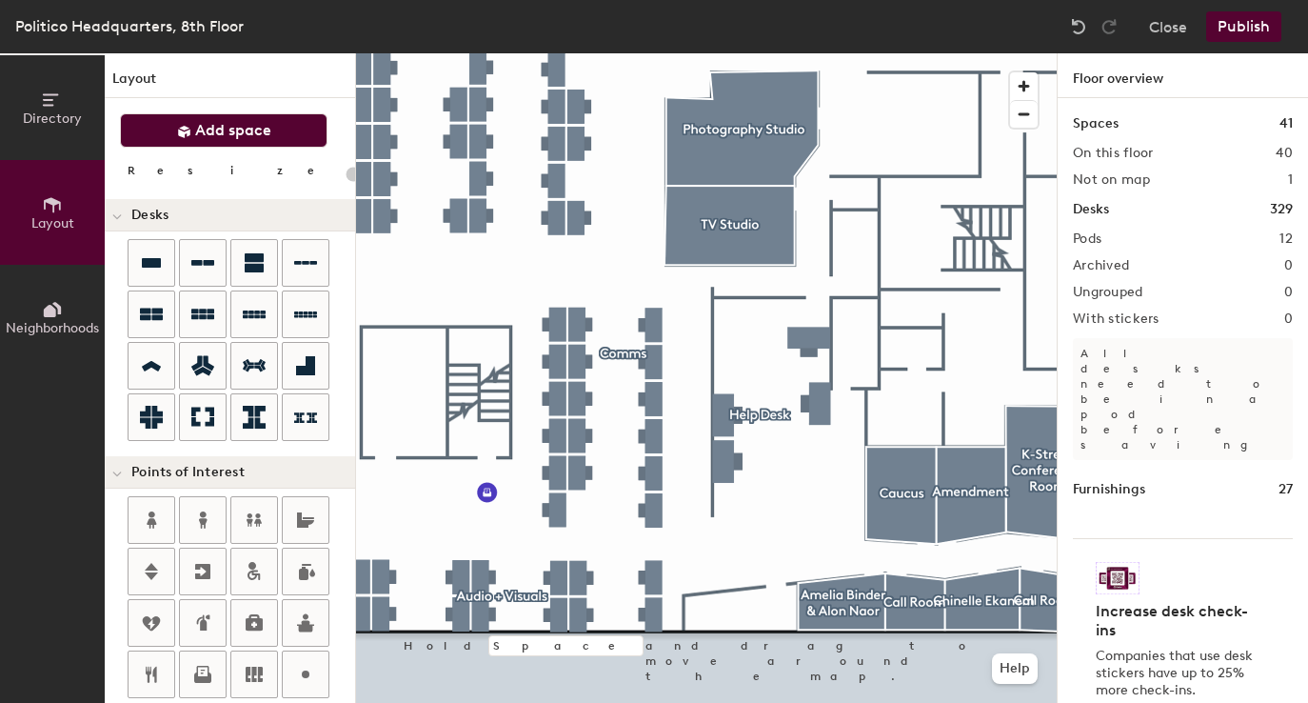
click at [294, 121] on button "Add space" at bounding box center [224, 130] width 208 height 34
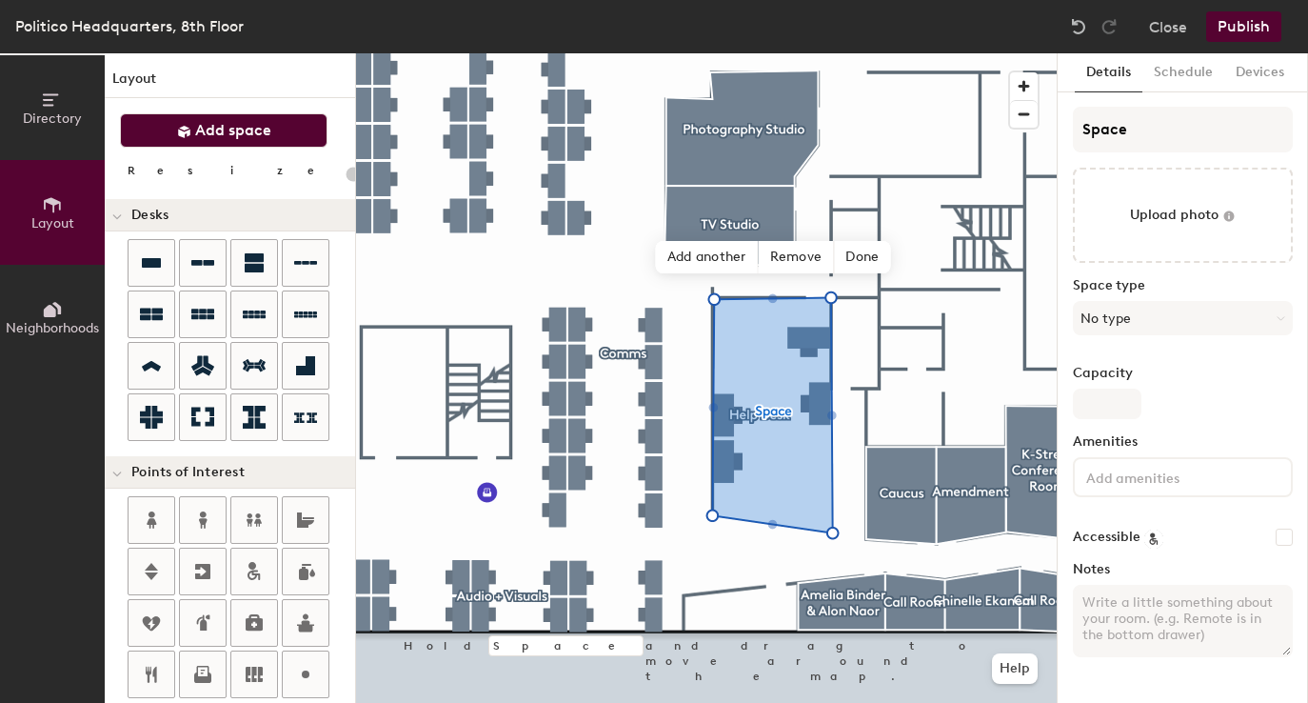
type input "20"
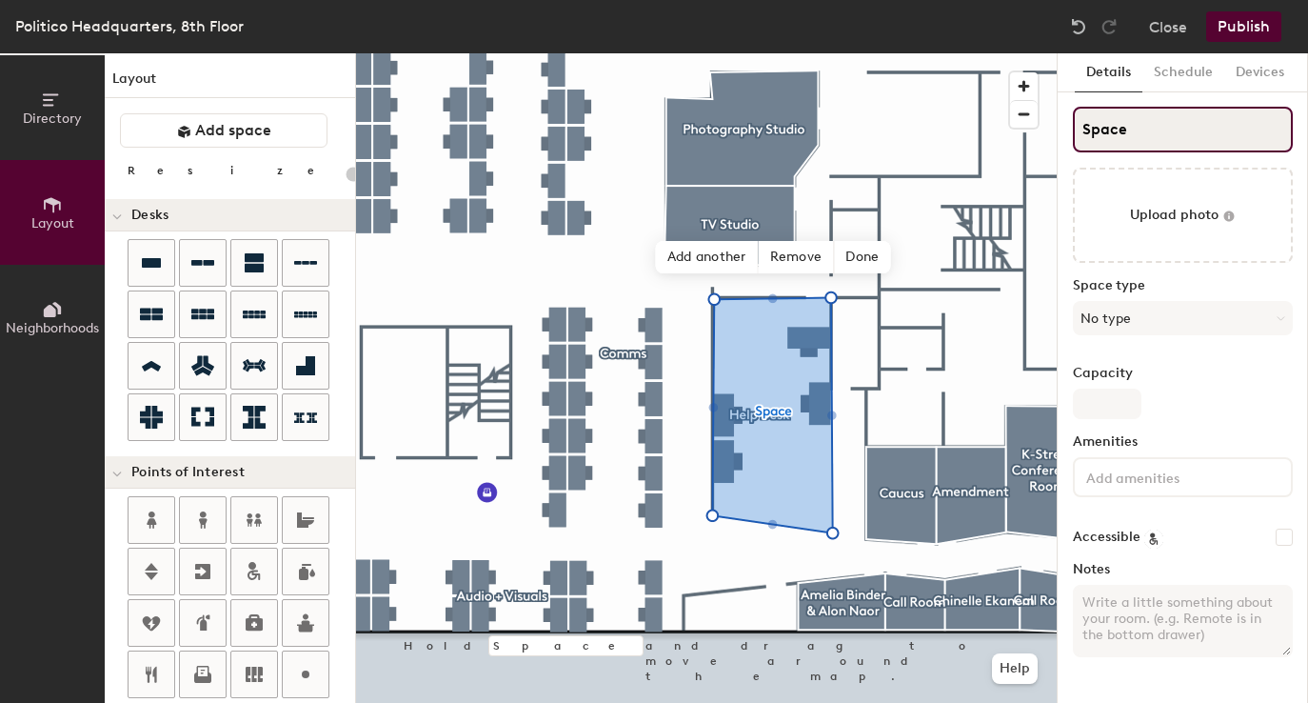
click at [1112, 139] on input "Space" at bounding box center [1183, 130] width 220 height 46
type input "Help"
type input "20"
type input "Help D"
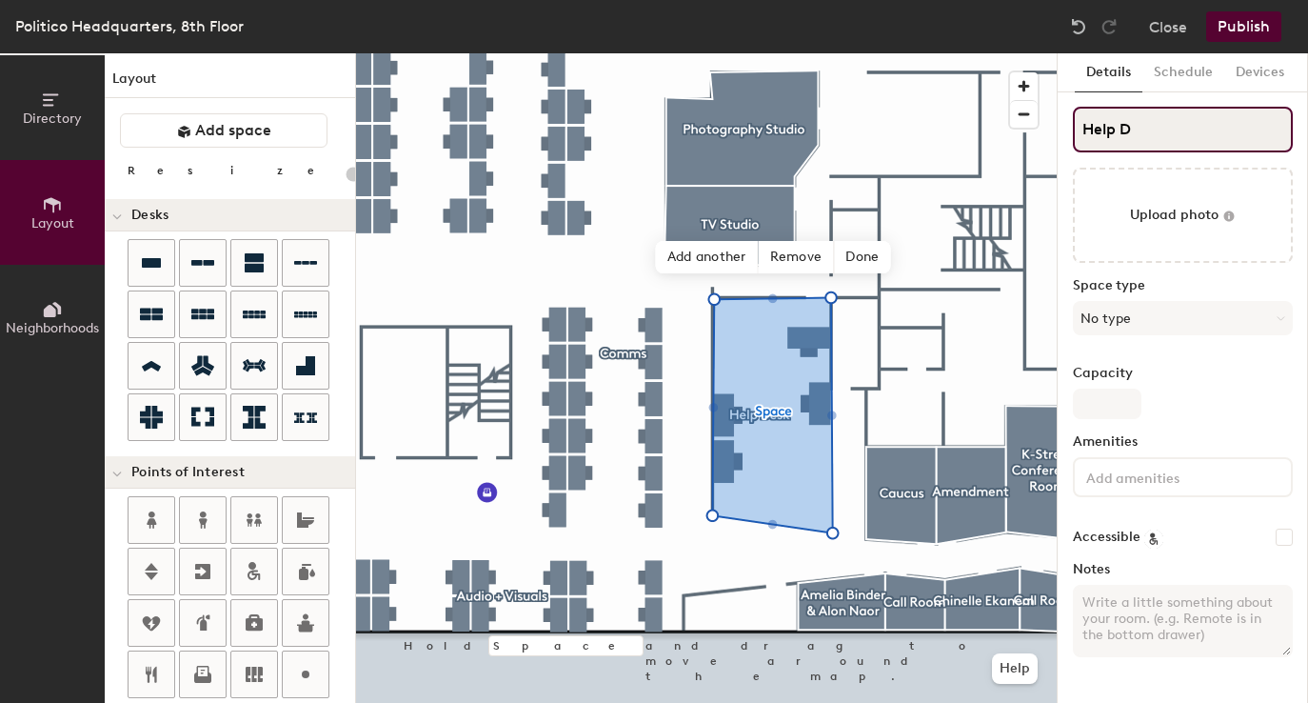
type input "20"
type input "Help Desk"
type input "20"
type input "Help Desk"
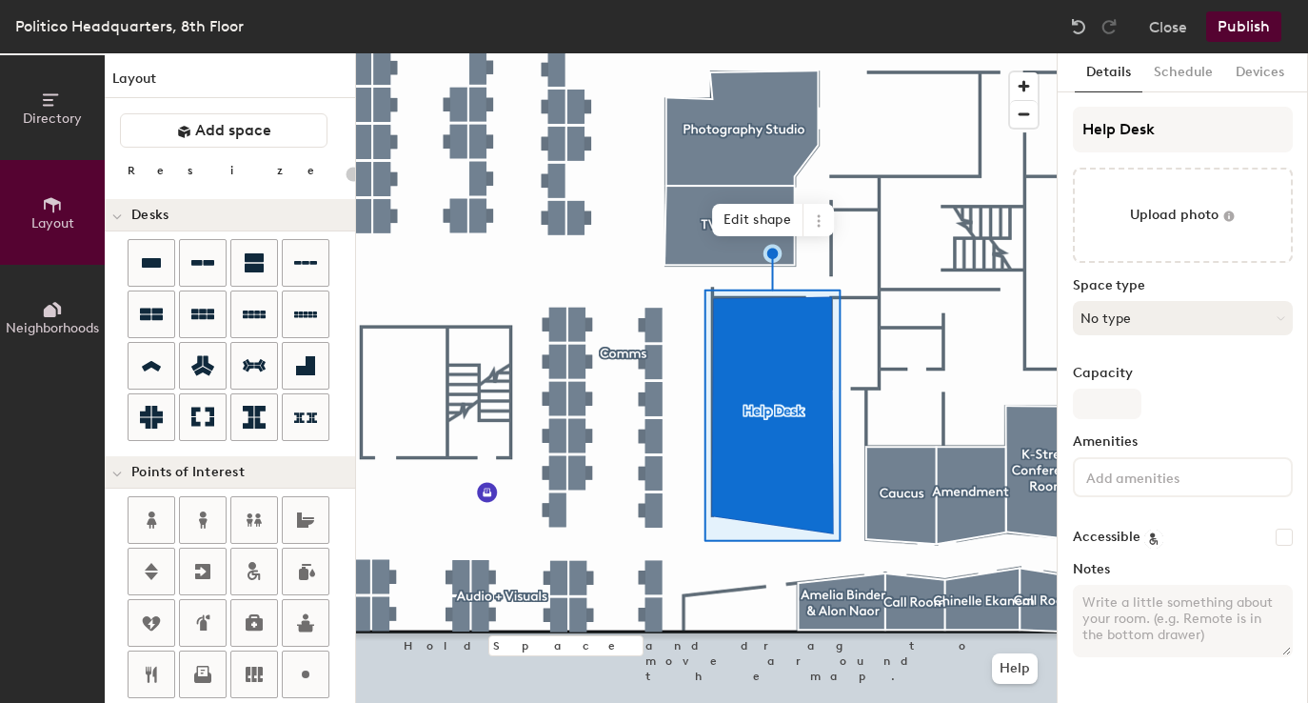
click at [1186, 318] on button "No type" at bounding box center [1183, 318] width 220 height 34
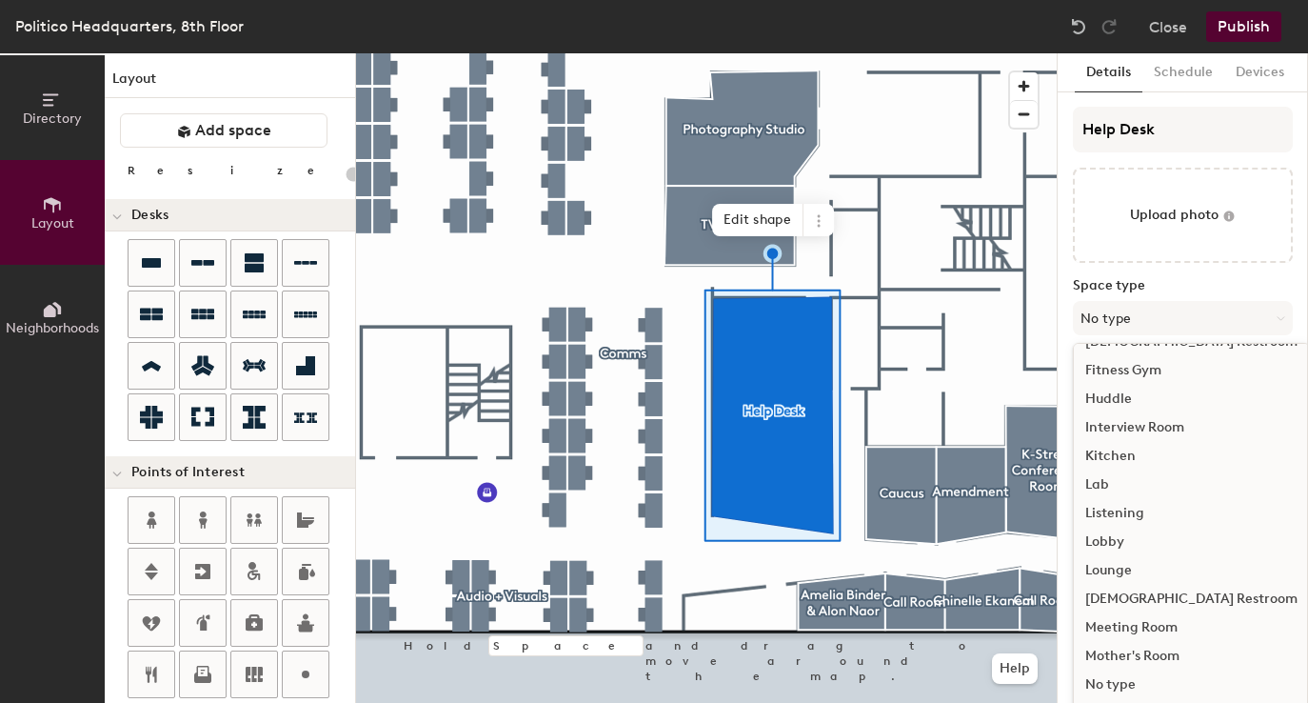
scroll to position [427, 0]
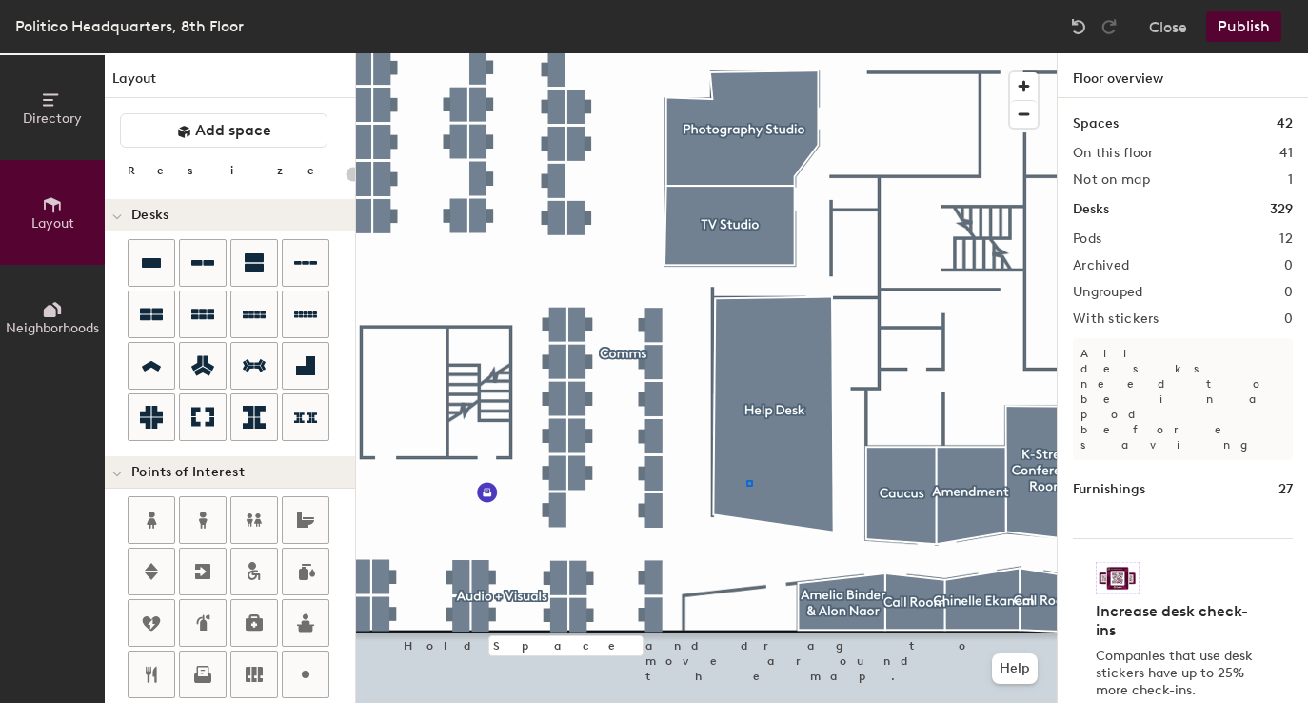
click at [745, 53] on div at bounding box center [706, 53] width 701 height 0
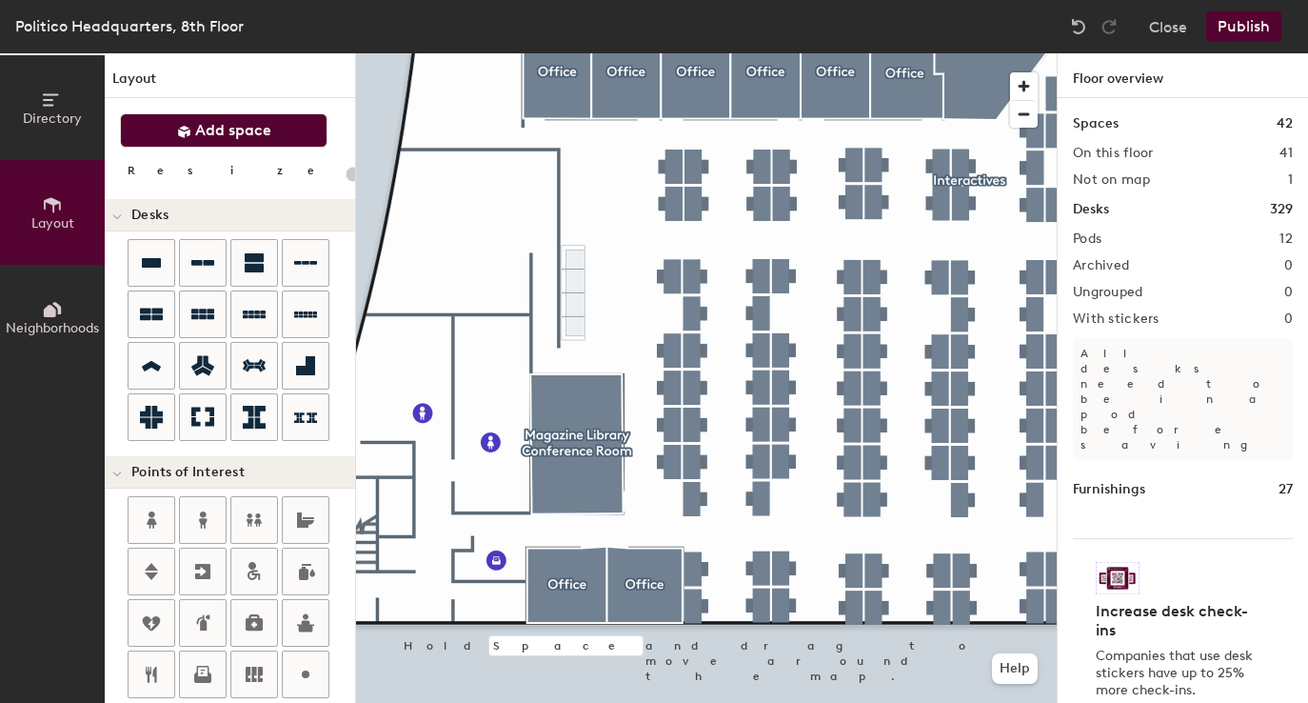
click at [242, 136] on span "Add space" at bounding box center [233, 130] width 76 height 19
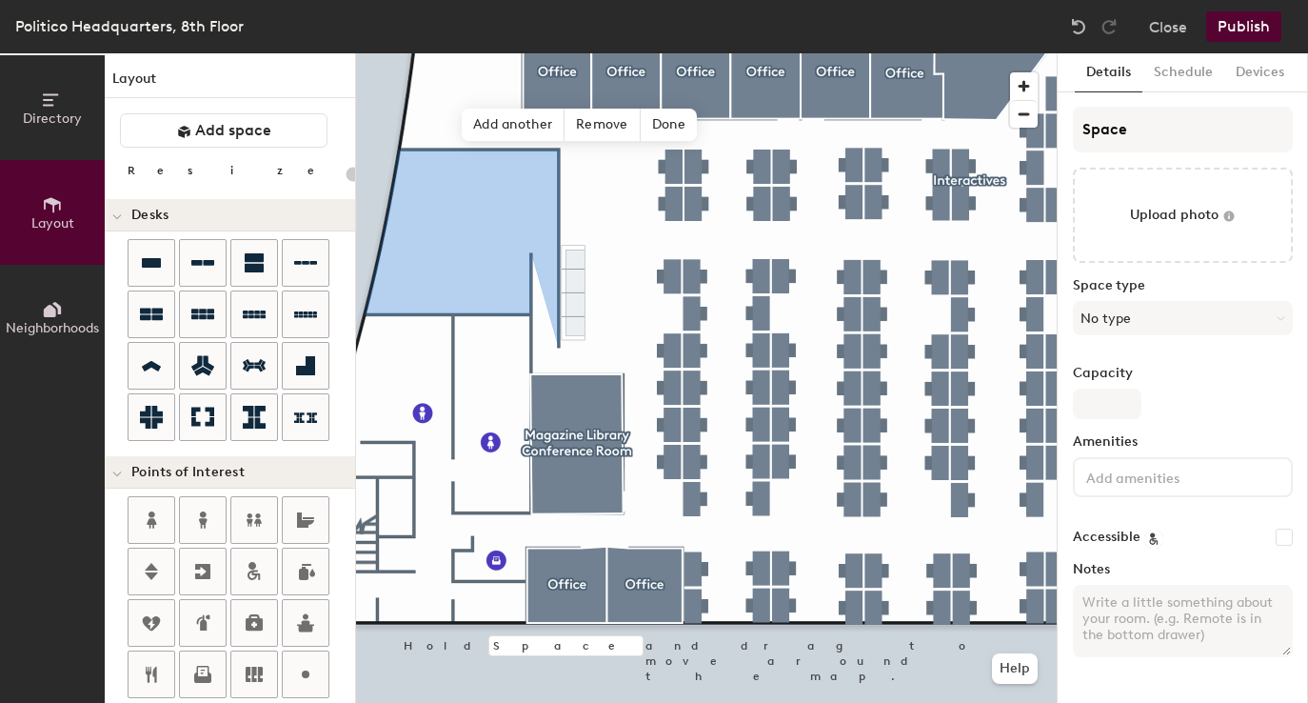
type input "20"
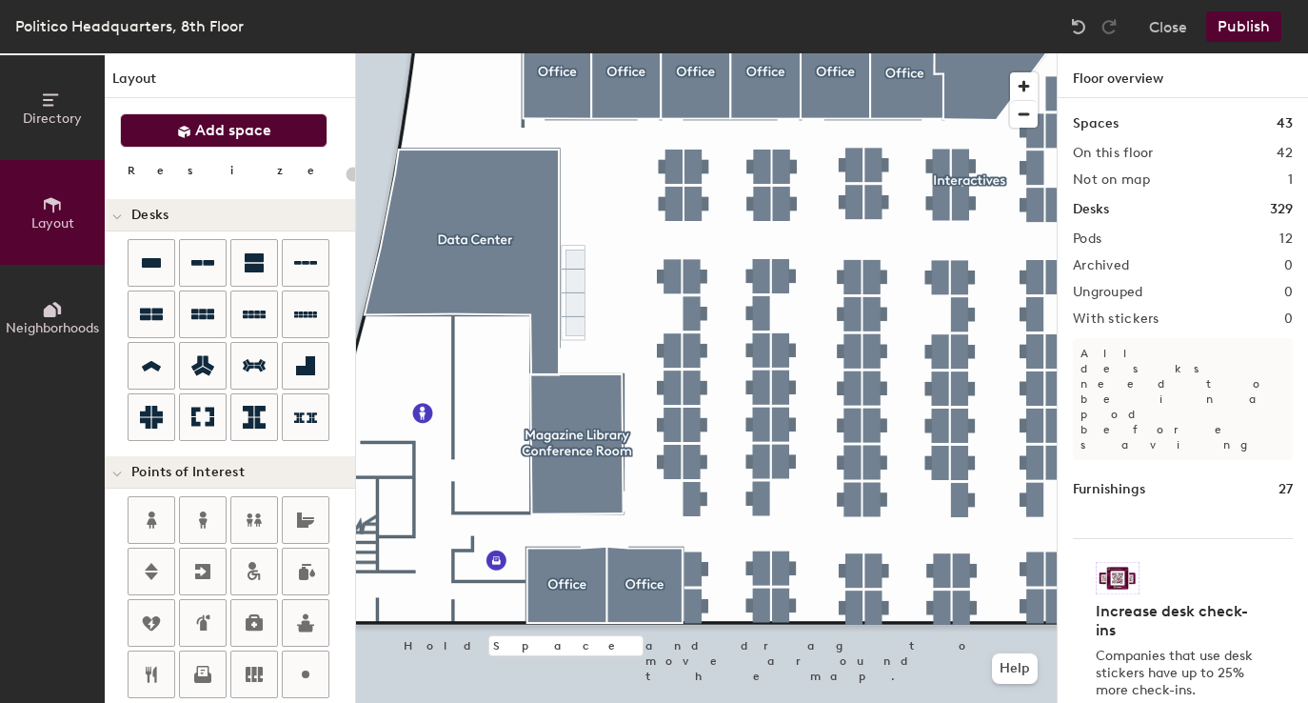
click at [284, 129] on button "Add space" at bounding box center [224, 130] width 208 height 34
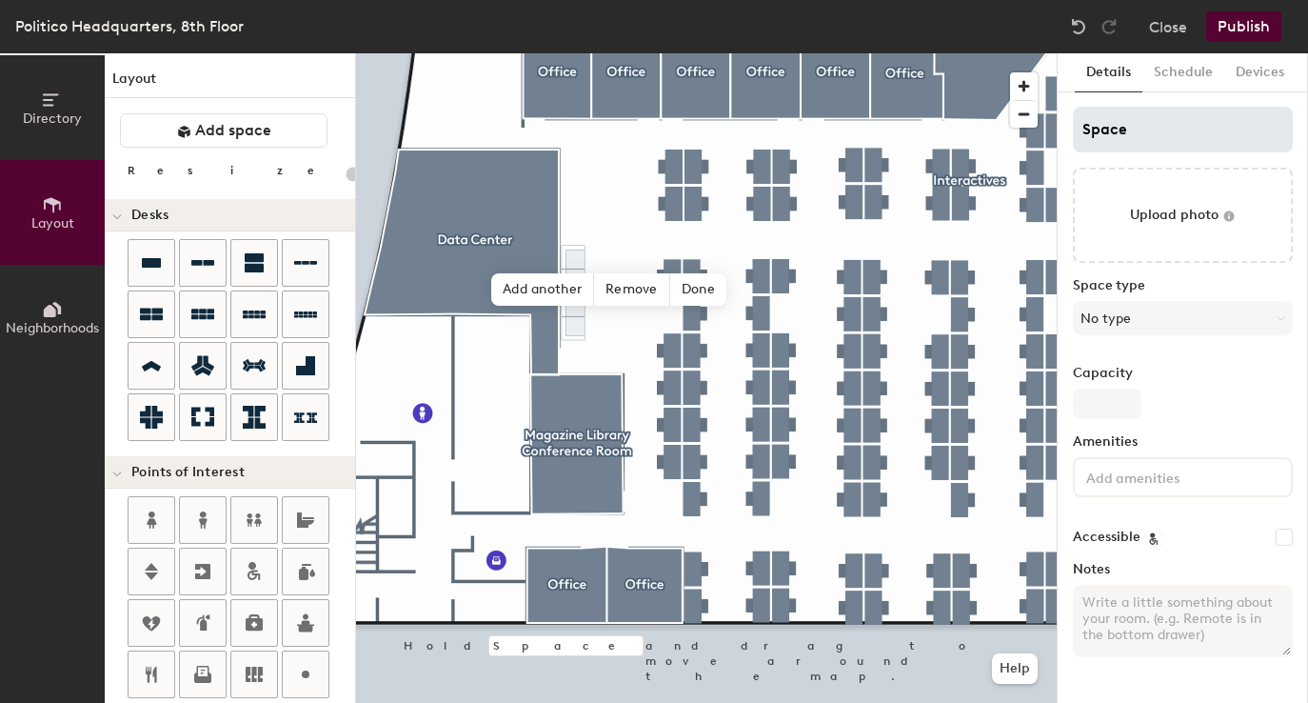
type input "20"
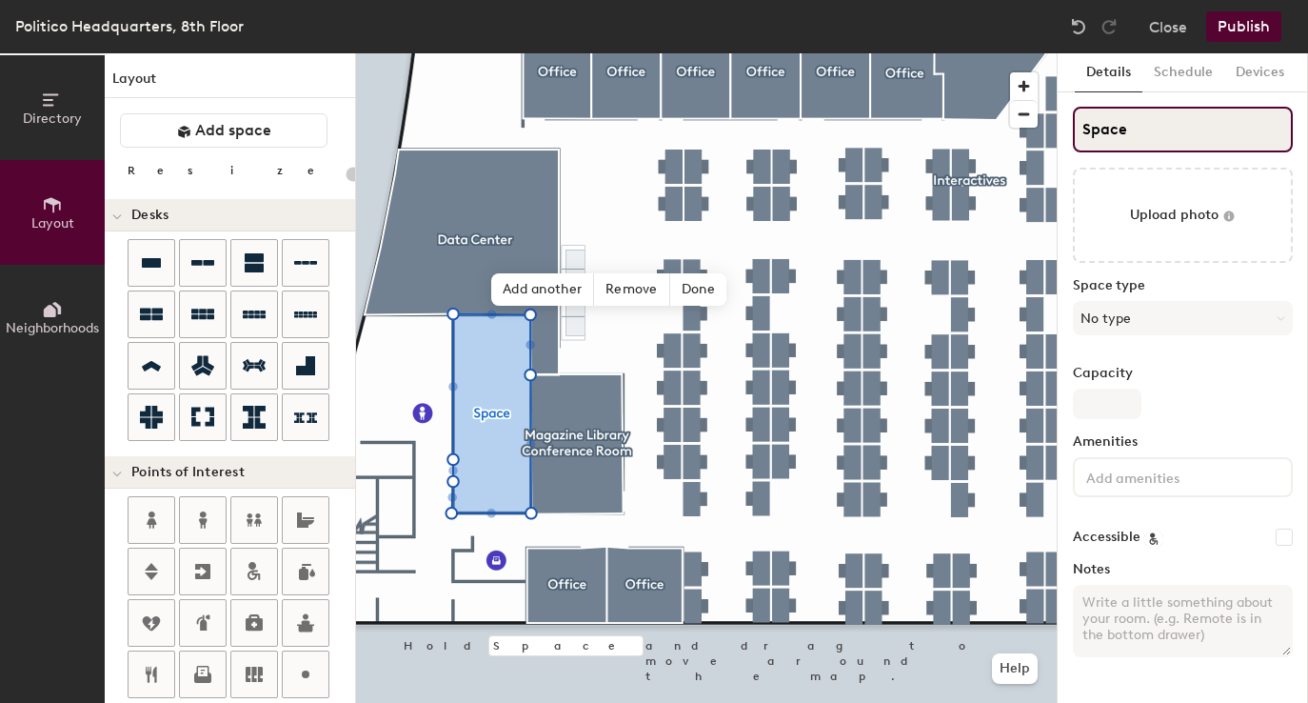
click at [1152, 135] on input "Space" at bounding box center [1183, 130] width 220 height 46
type input "L"
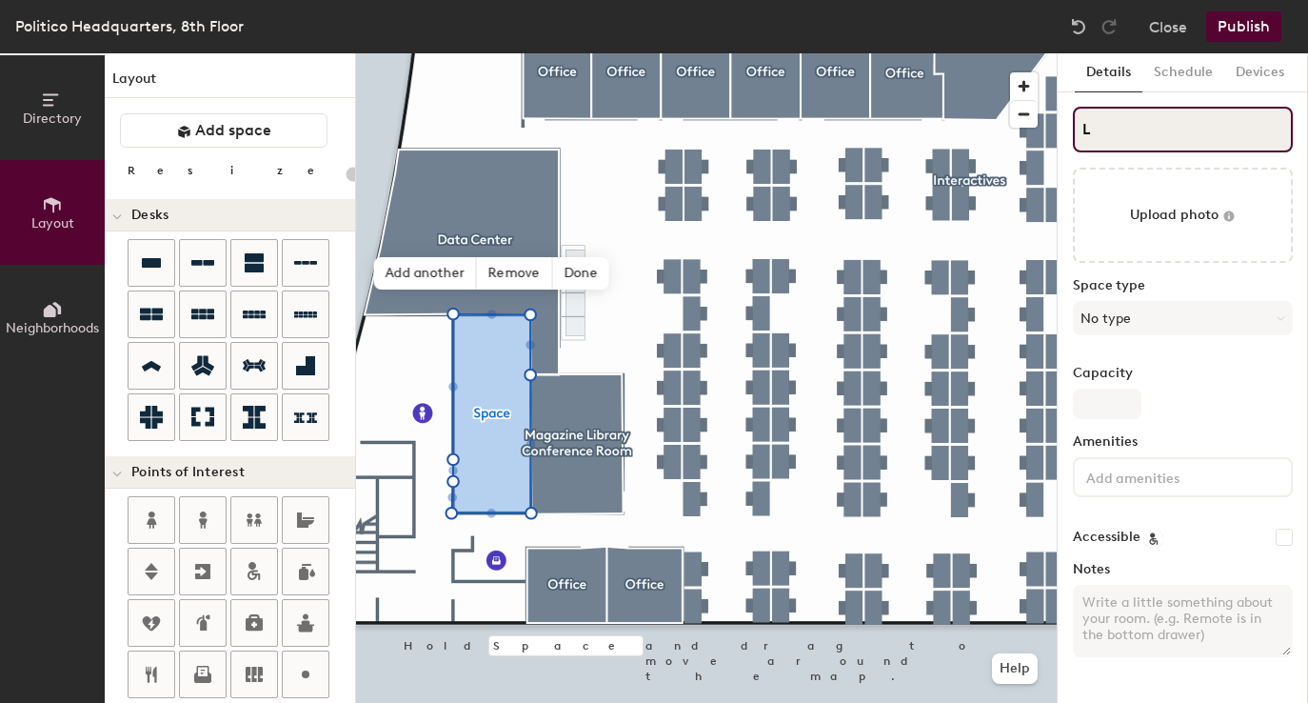
type input "20"
type input "La"
type input "20"
type input "Lad"
type input "20"
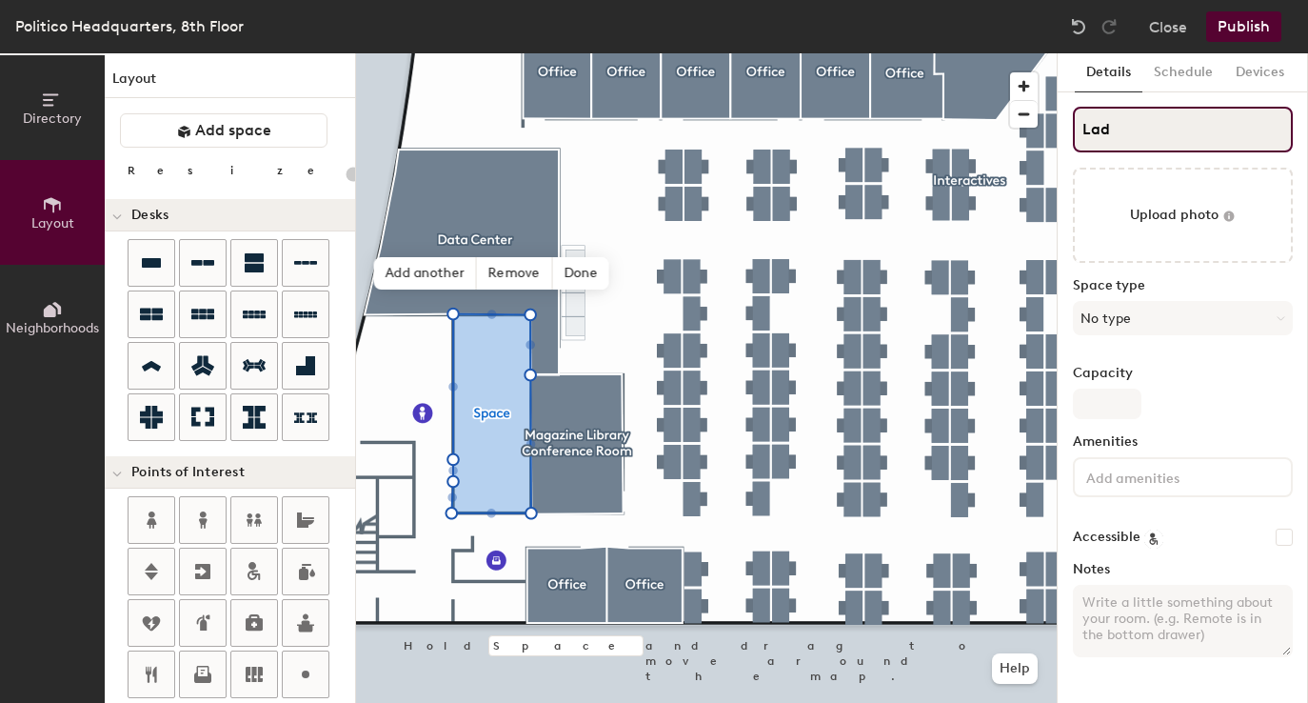
type input "Ladi"
type input "20"
type input "Ladies"
type input "20"
type input "Ladies r"
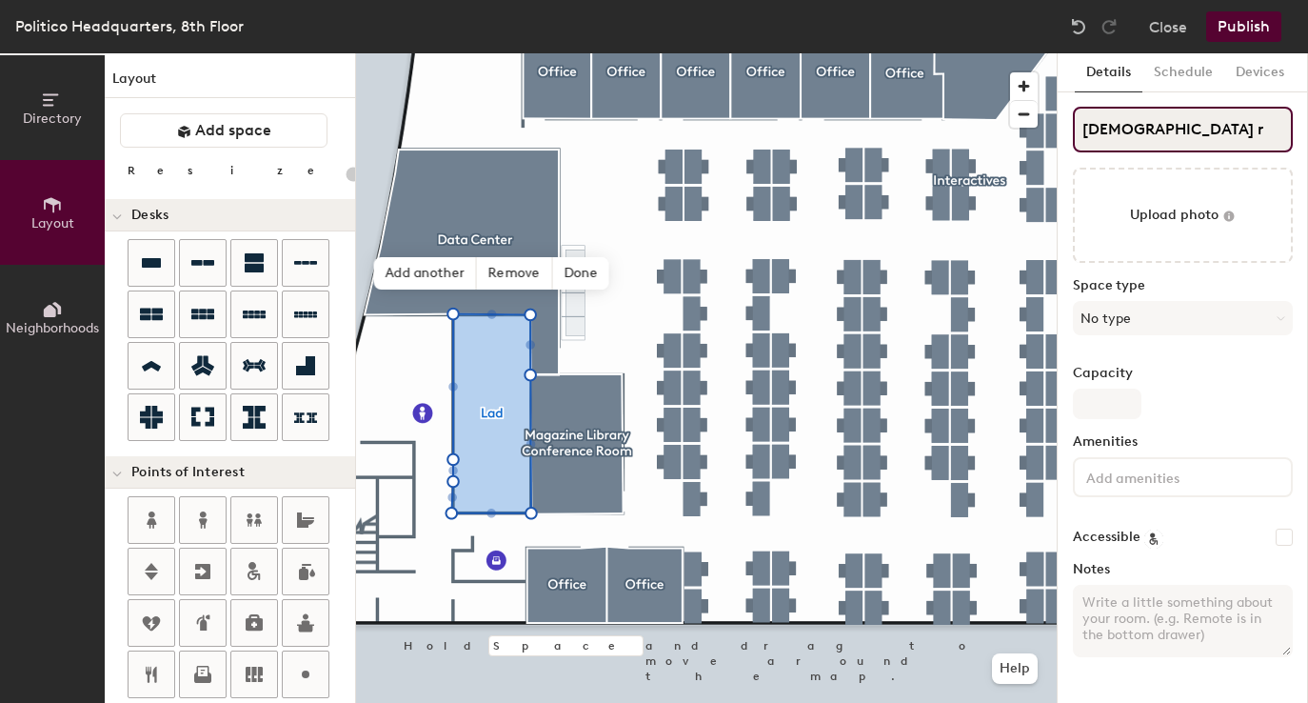
type input "20"
type input "Ladies r"
type input "20"
type input "Ladies"
type input "20"
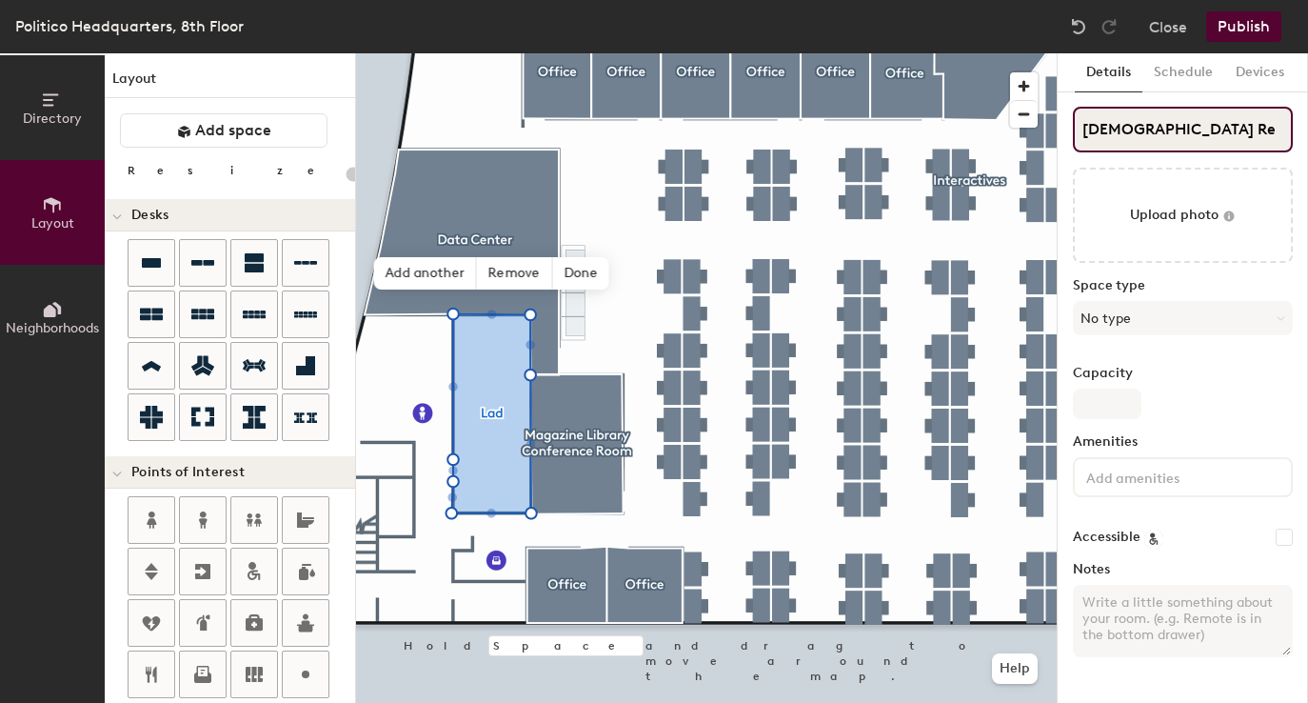
type input "Ladies Res"
type input "20"
type input "Ladies Rest"
type input "20"
type input "Ladies Restr"
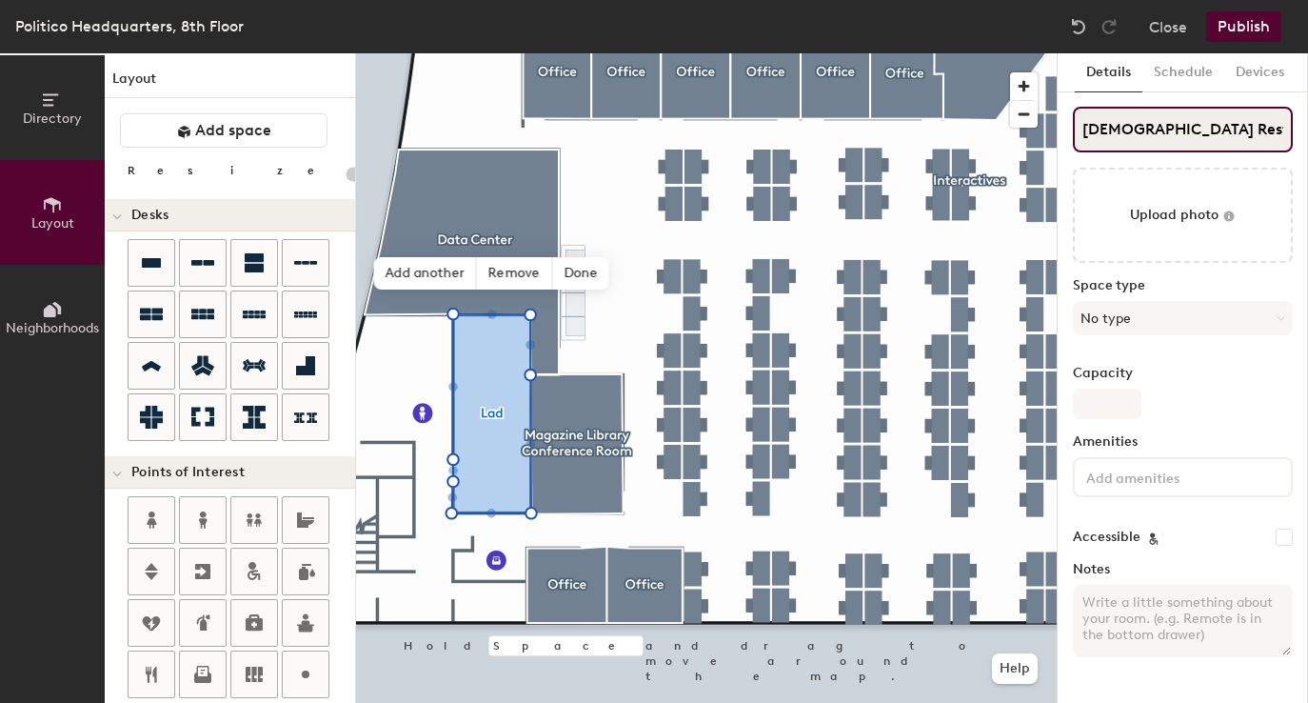
type input "20"
type input "Ladies Restro"
type input "20"
type input "Ladies Restrooms"
type input "20"
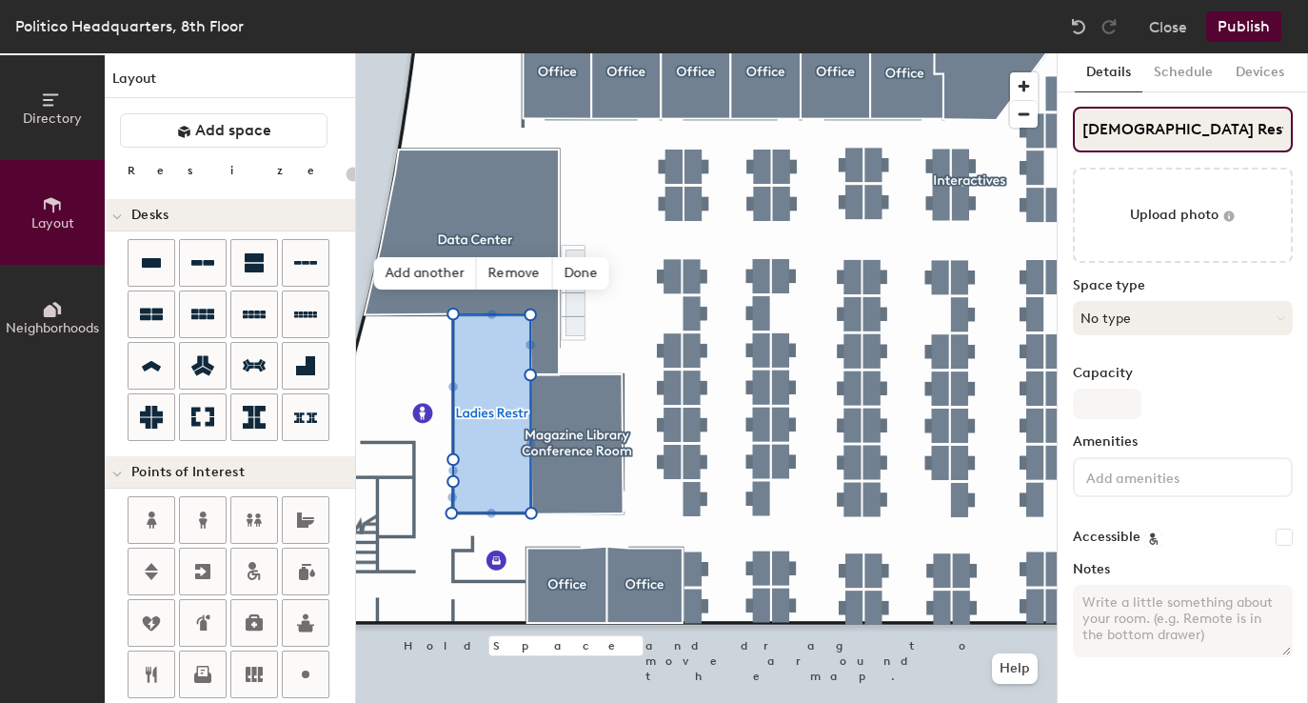
type input "Ladies Restrooms"
click at [1117, 318] on button "No type" at bounding box center [1183, 318] width 220 height 34
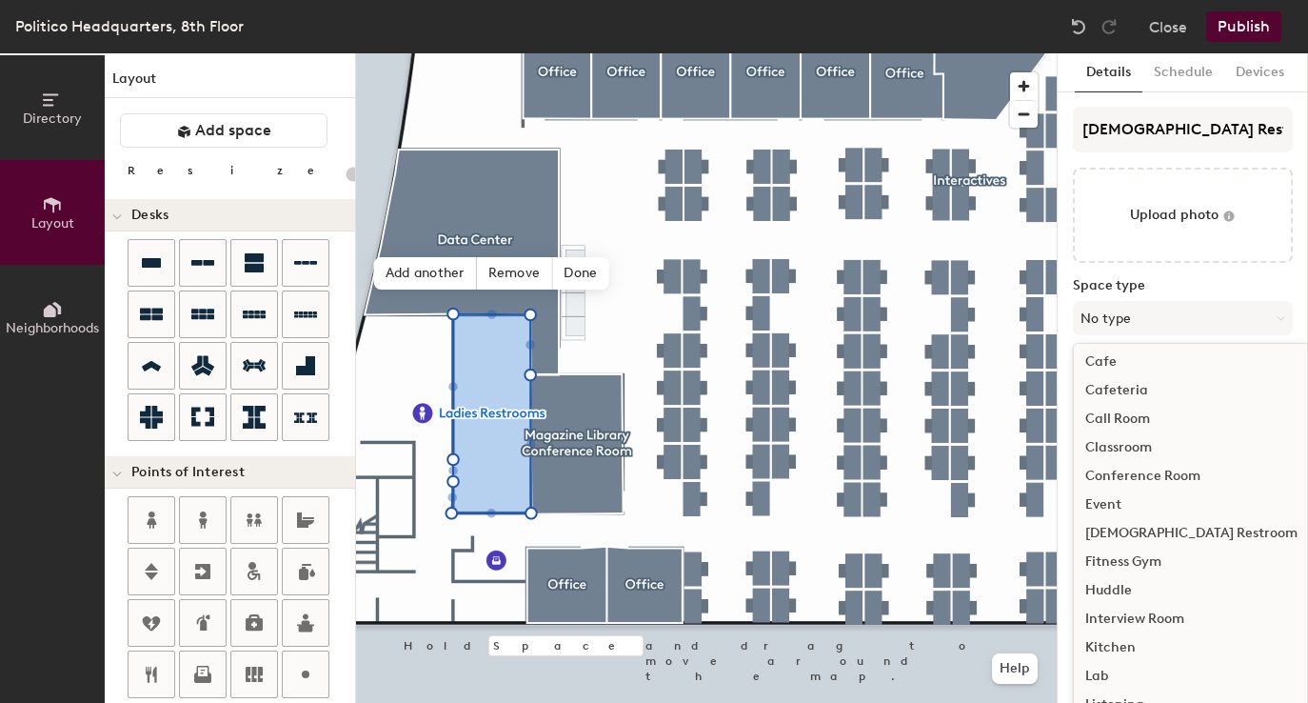
scroll to position [67, 0]
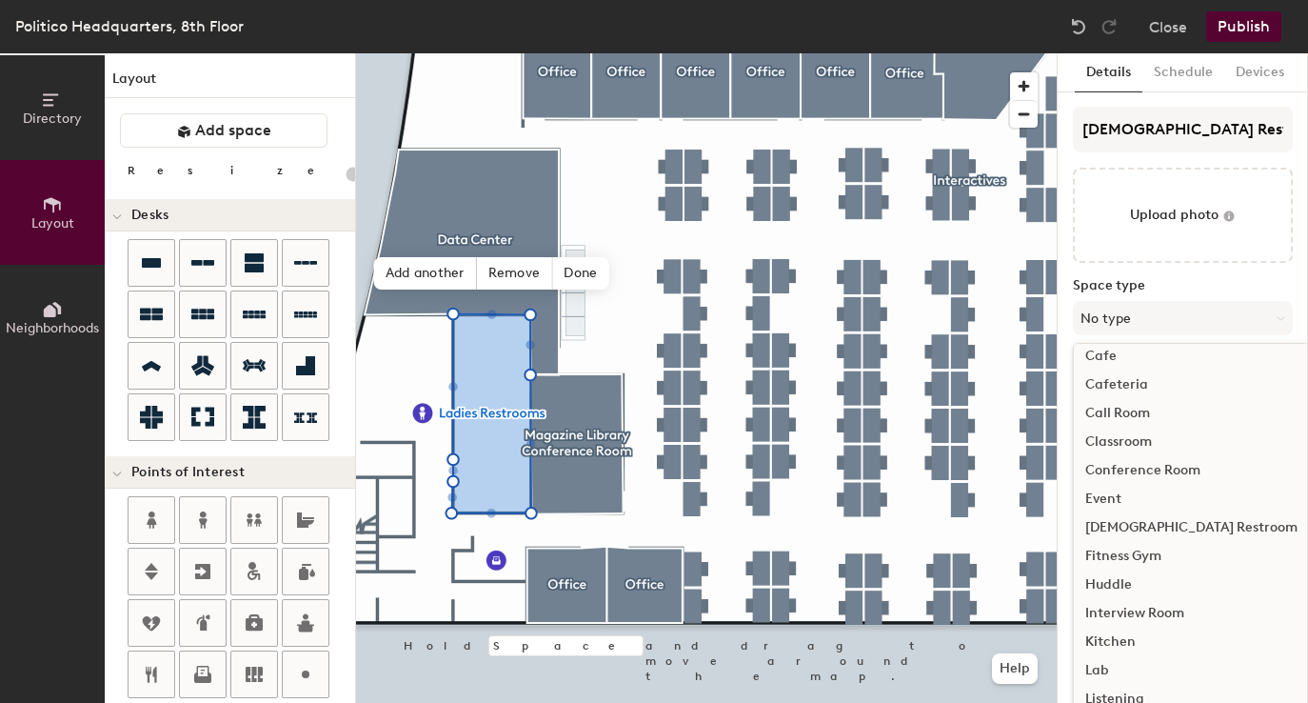
click at [1122, 519] on div "[DEMOGRAPHIC_DATA] Restroom" at bounding box center [1191, 527] width 235 height 29
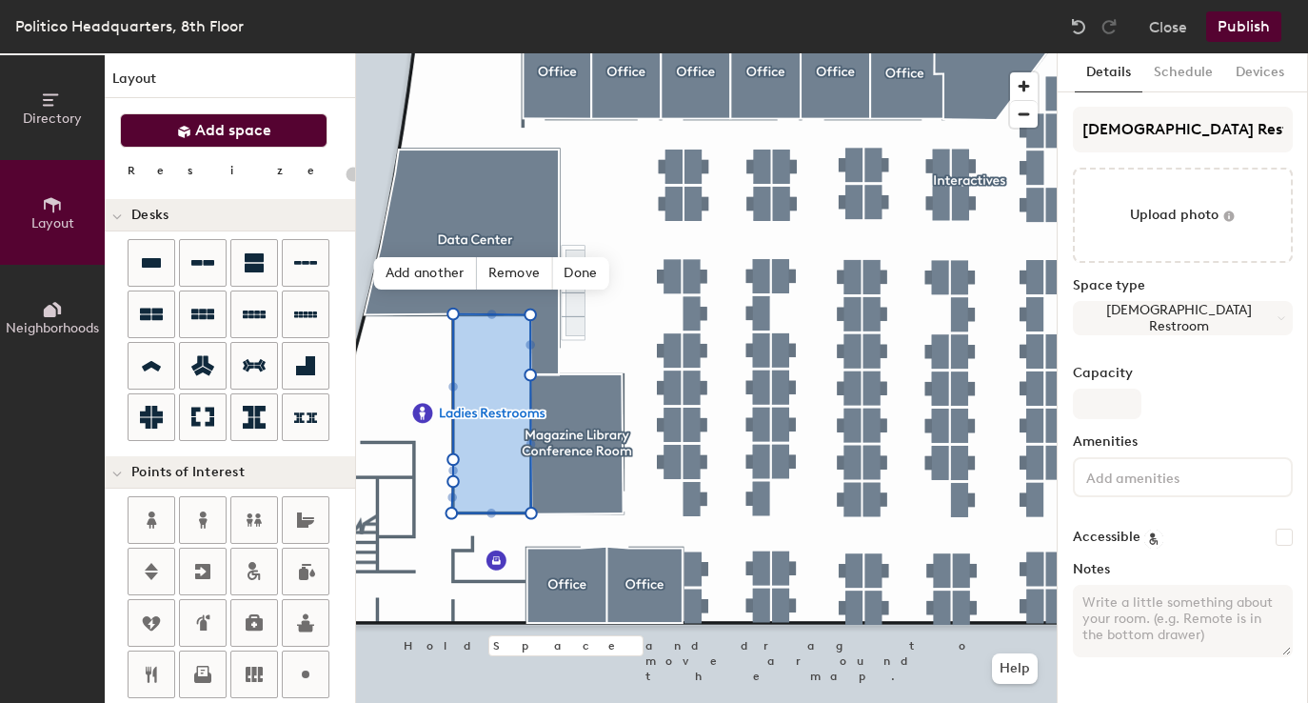
click at [216, 133] on span "Add space" at bounding box center [233, 130] width 76 height 19
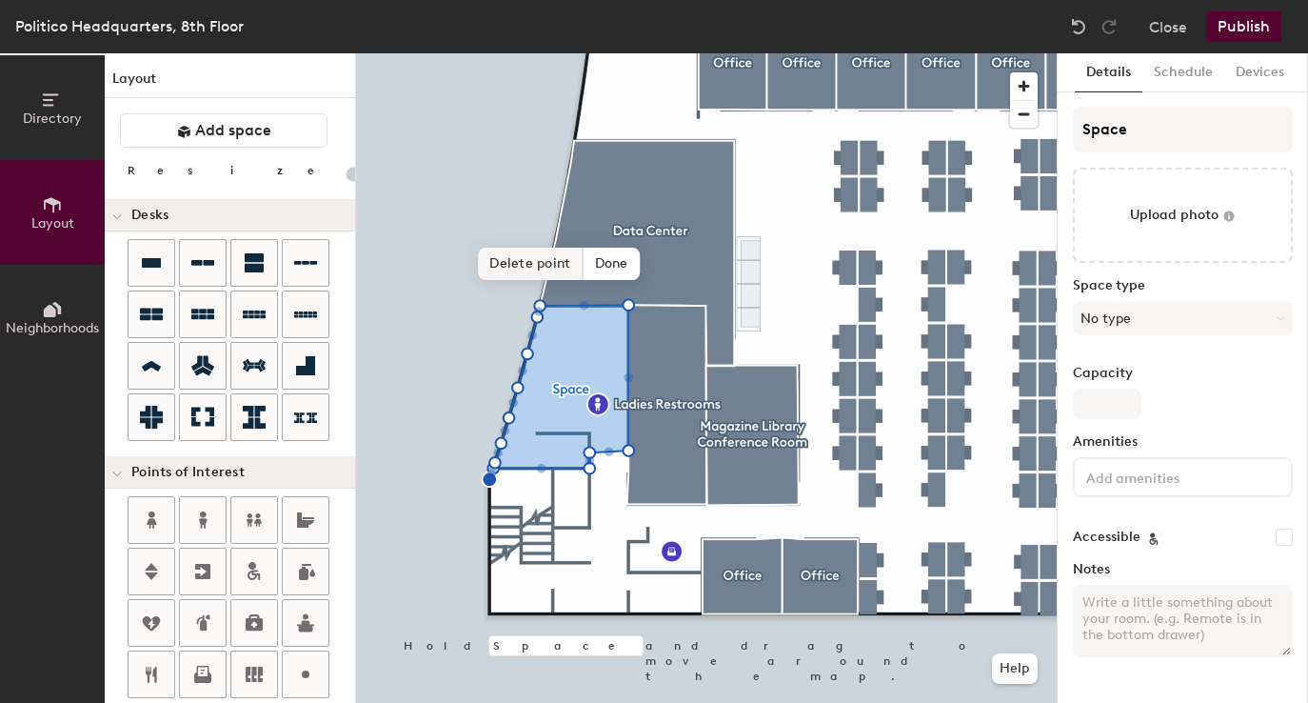
click at [539, 261] on span "Delete point" at bounding box center [530, 264] width 105 height 32
click at [537, 253] on span "Delete point" at bounding box center [532, 264] width 105 height 32
type input "20"
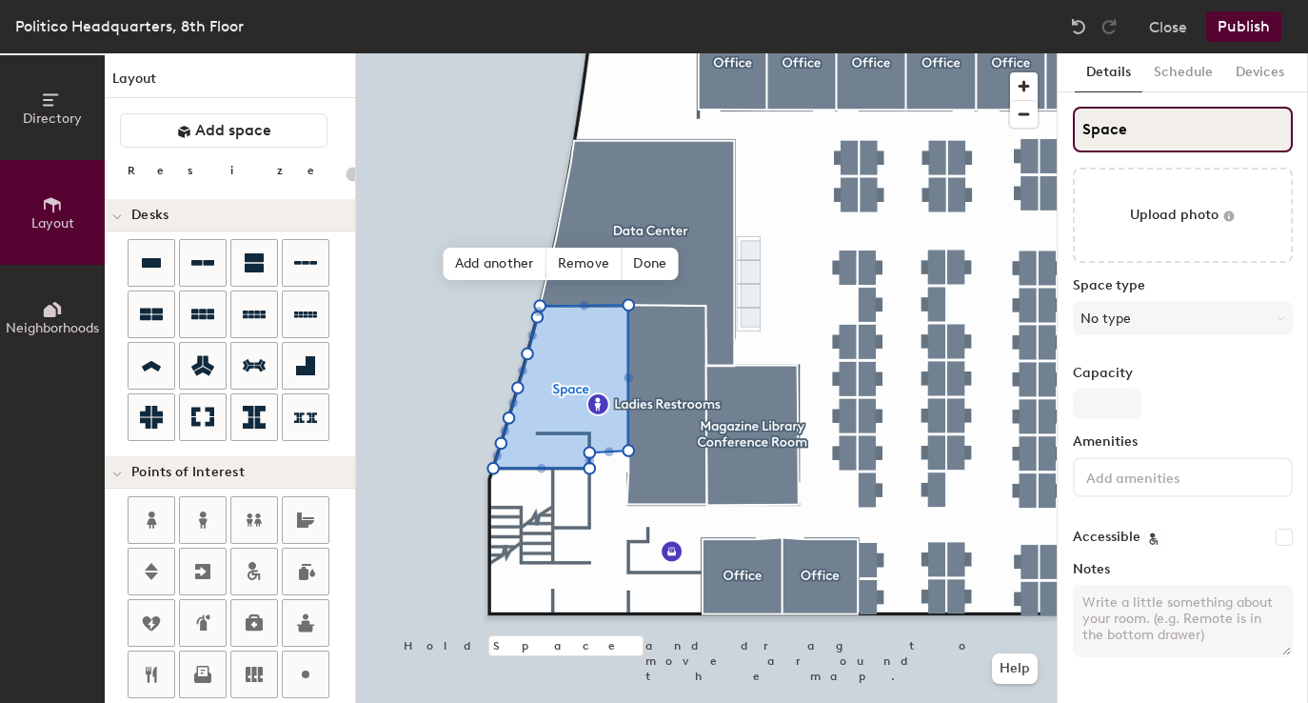
click at [1108, 146] on input "Space" at bounding box center [1183, 130] width 220 height 46
click at [1131, 144] on input "Space" at bounding box center [1183, 130] width 220 height 46
type input "M"
type input "20"
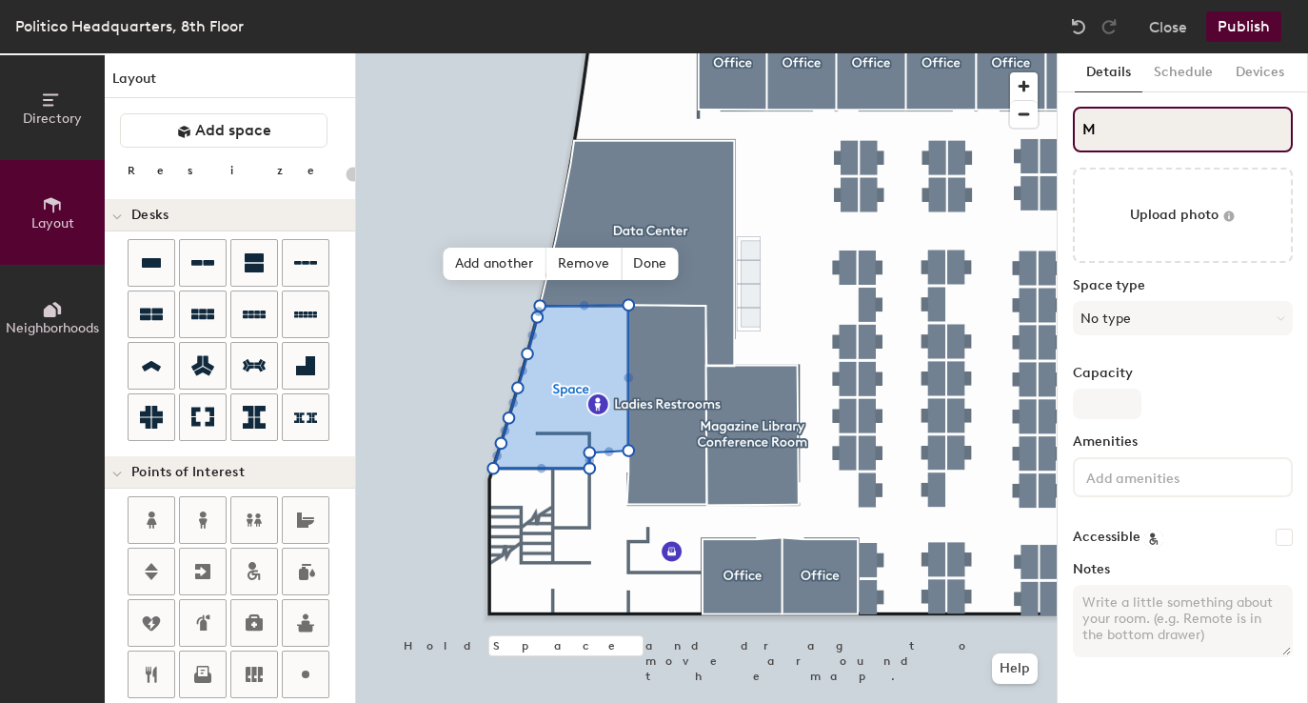
type input "Me"
type input "20"
type input "Mens"
type input "20"
type input "Men"
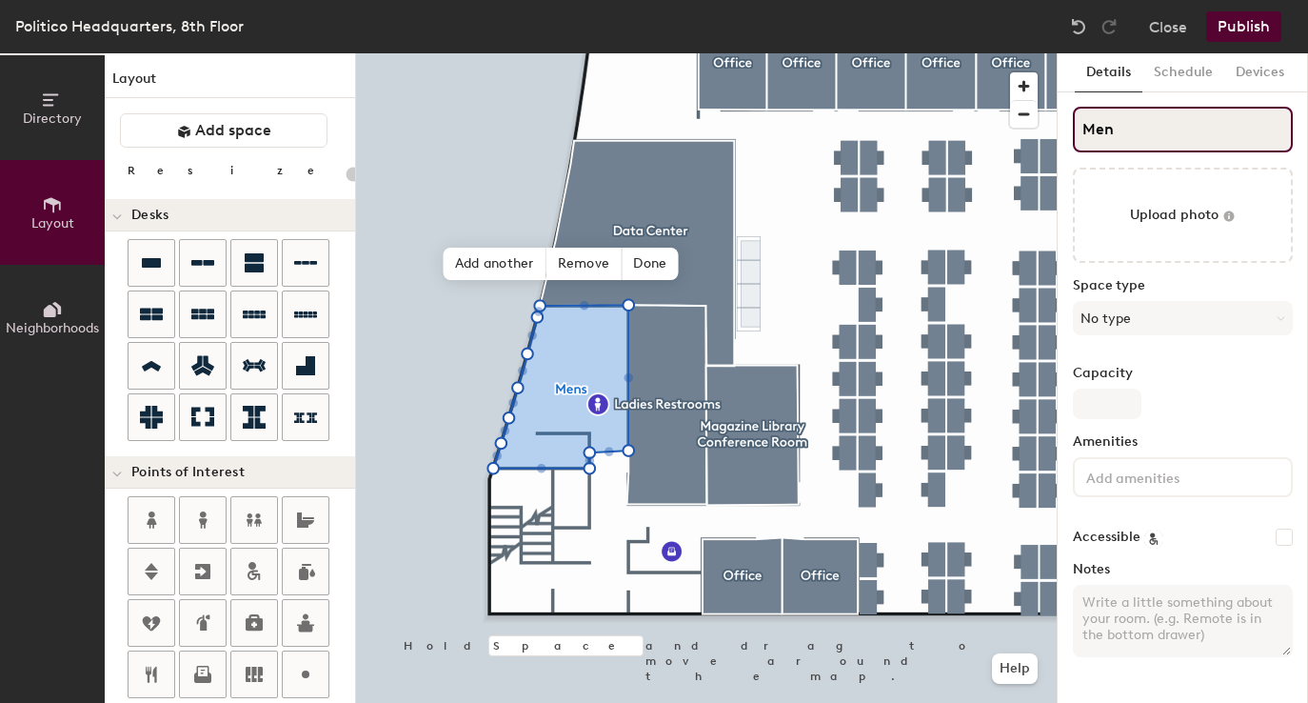
type input "20"
type input "Men's"
type input "20"
type input "Men's"
type input "20"
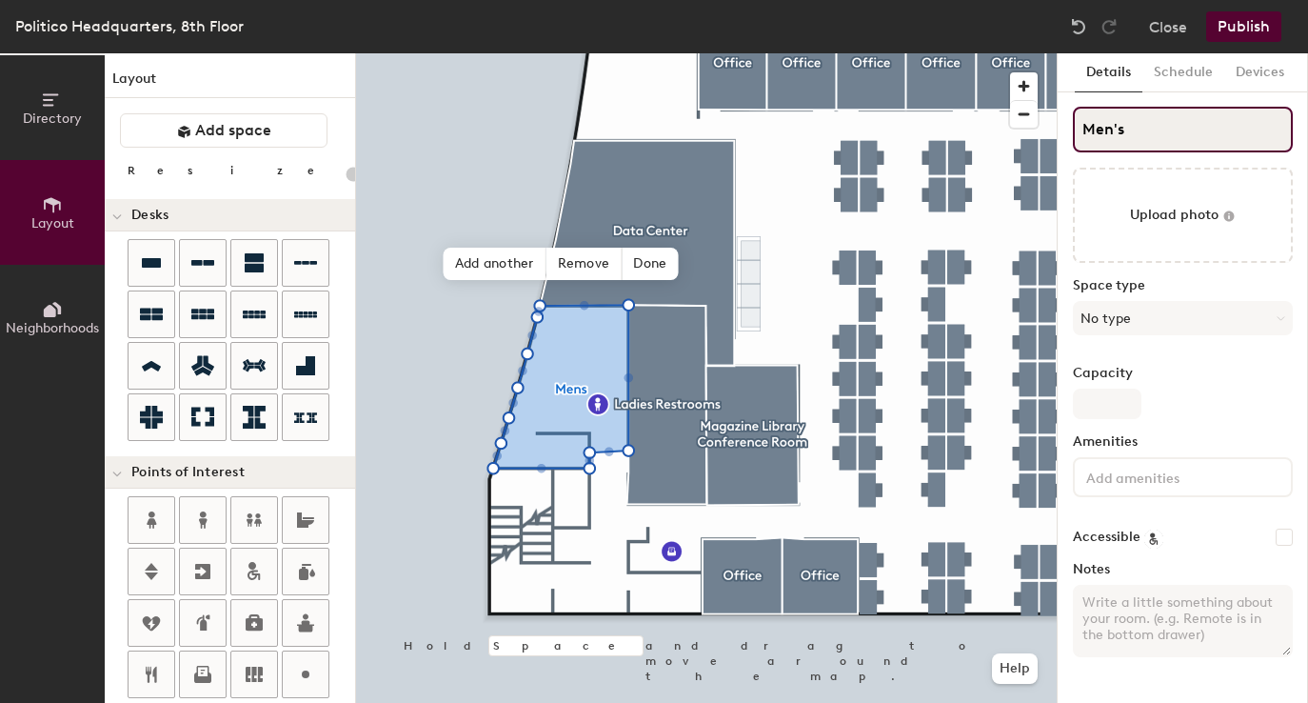
type input "Men's R"
type input "20"
type input "Men's Res"
type input "20"
type input "Men's Rest"
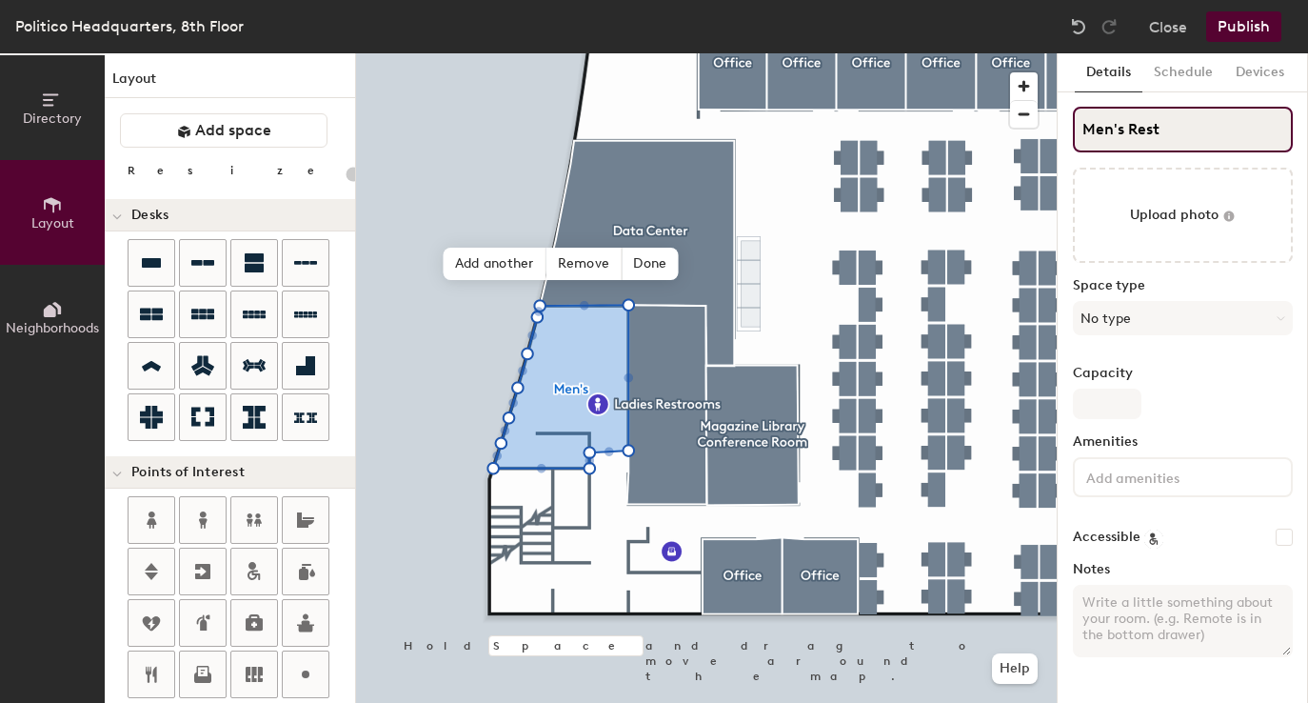
type input "20"
type input "Men's Restroo"
type input "20"
type input "Men's Restroom"
type input "20"
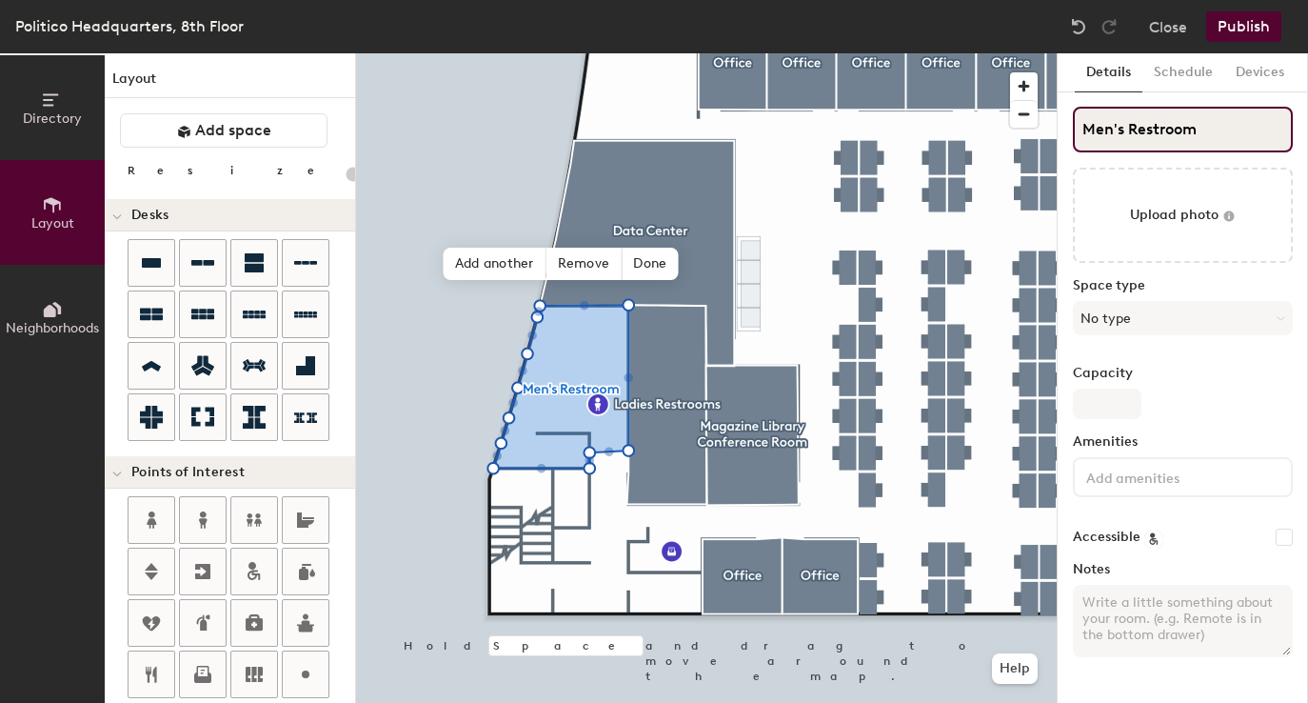
type input "Men's Restroom"
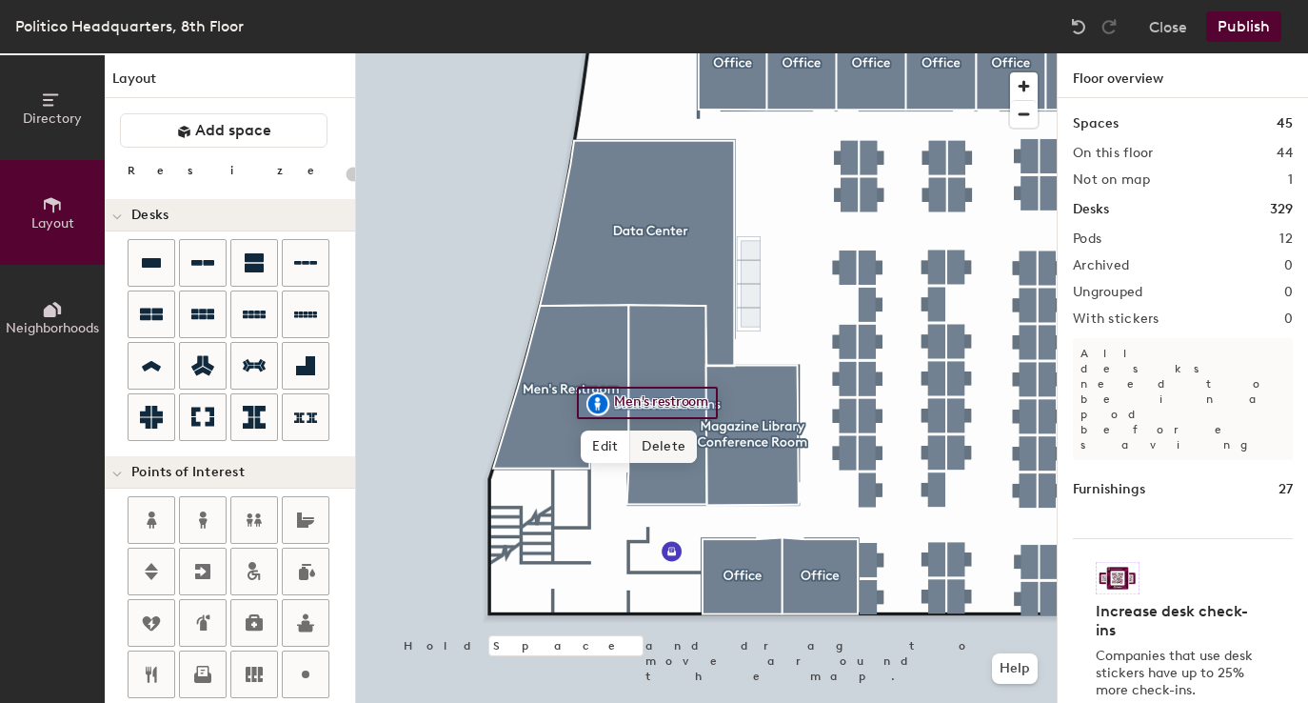
click at [651, 440] on span "Delete" at bounding box center [663, 446] width 67 height 32
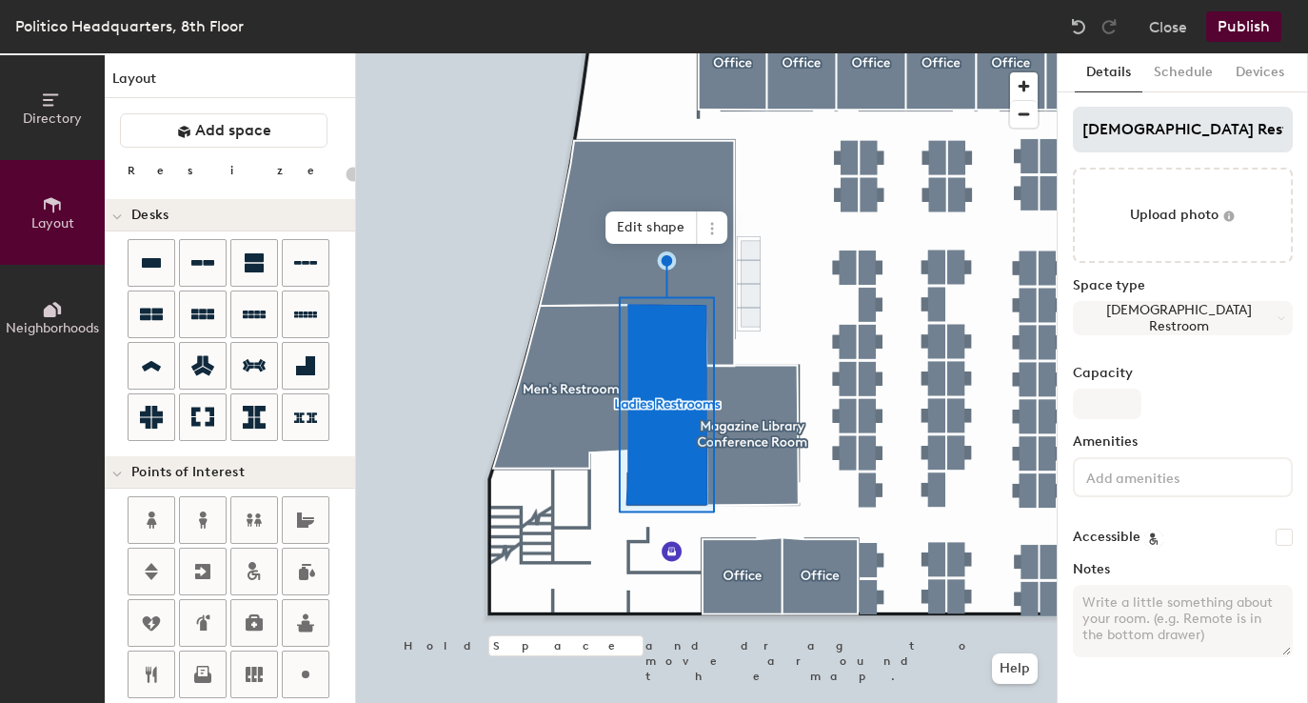
type input "20"
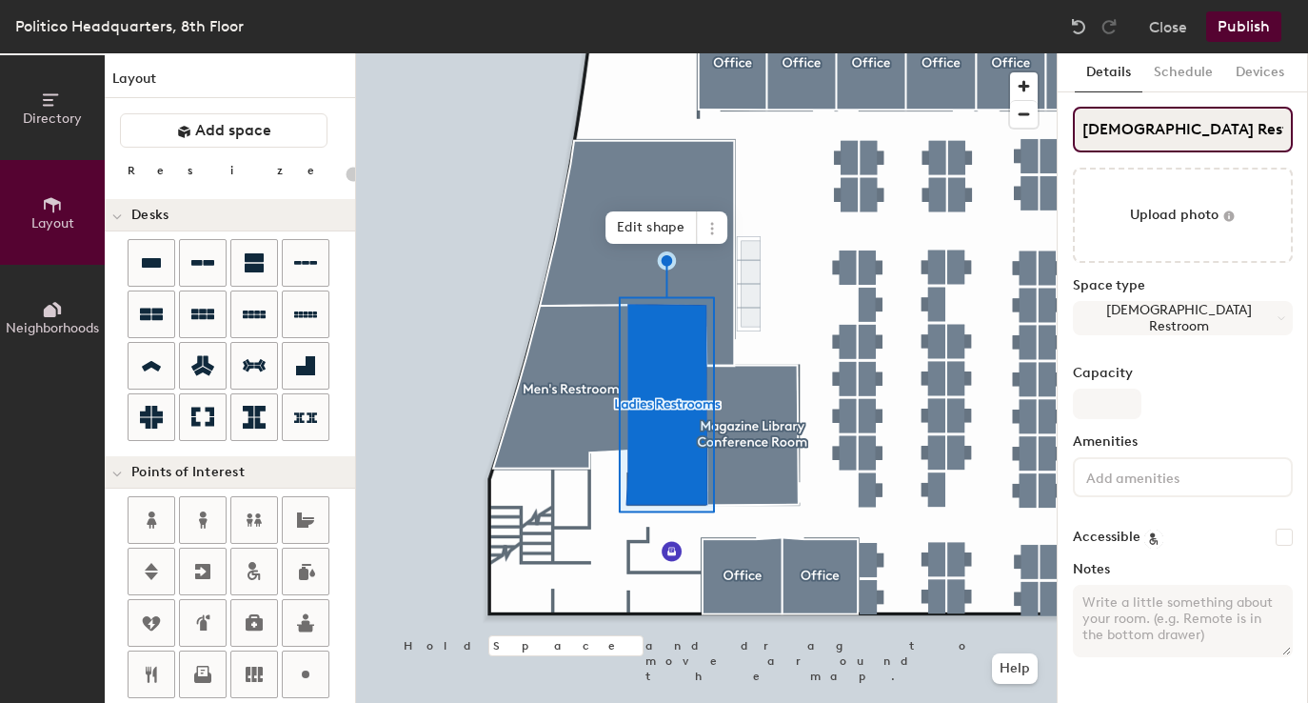
click at [1127, 131] on input "Ladies Restrooms" at bounding box center [1183, 130] width 220 height 46
type input "Ladie's Restrooms"
type input "20"
type input "Ladie's Restrooms"
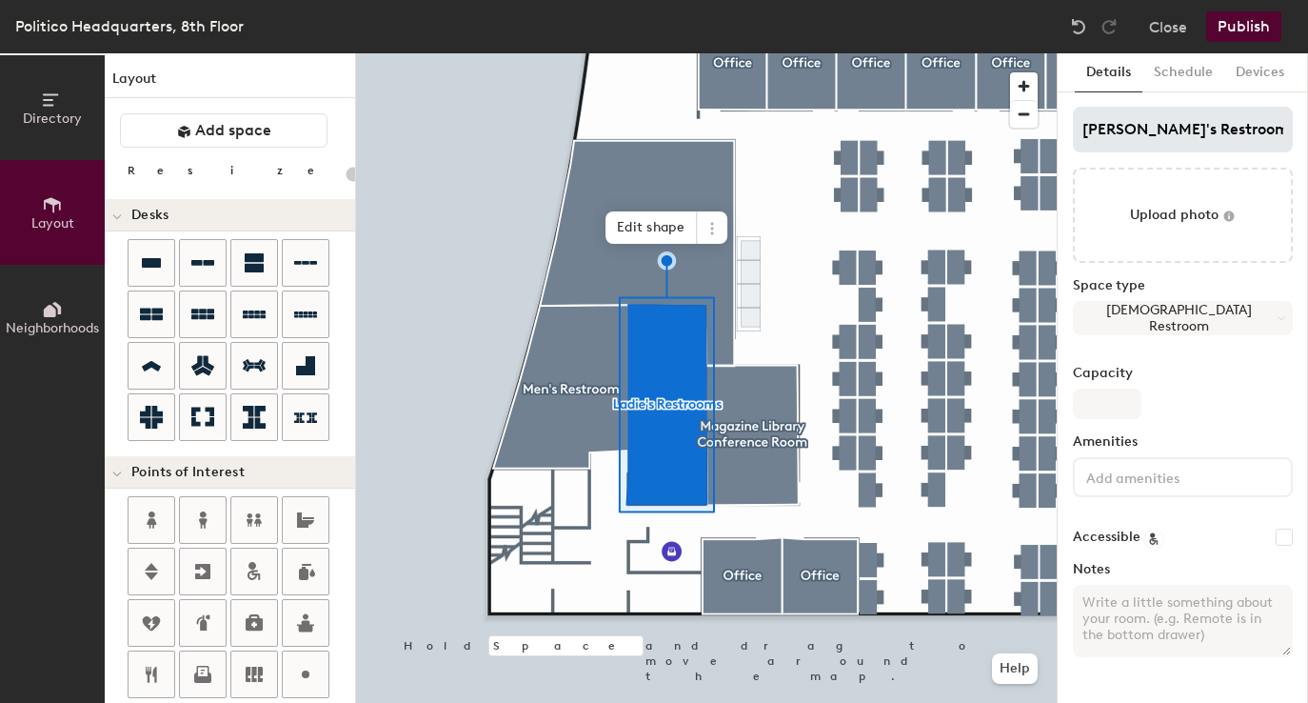
type input "20"
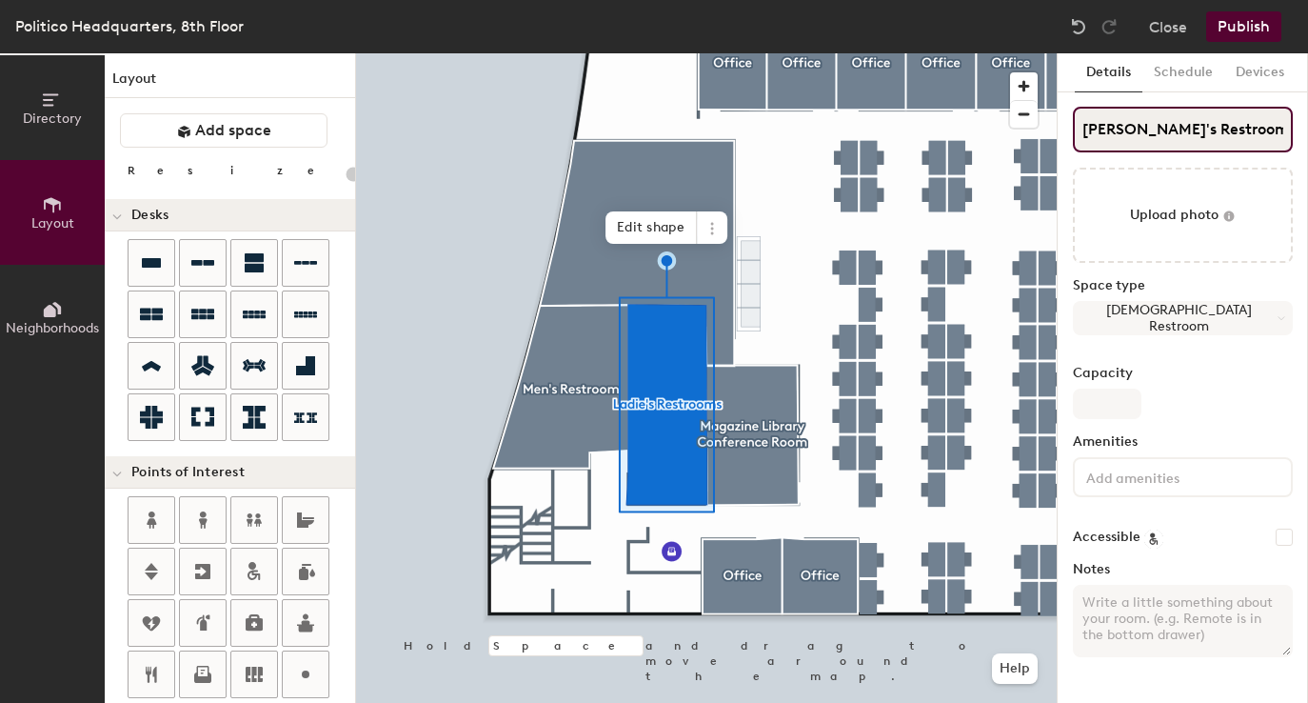
click at [1125, 125] on input "Ladie's Restrooms" at bounding box center [1183, 130] width 220 height 46
type input "Ladies Restrooms"
type input "20"
drag, startPoint x: 1126, startPoint y: 128, endPoint x: 1070, endPoint y: 128, distance: 56.2
click at [1070, 128] on div "Details Schedule Devices Ladies Restrooms Upload photo Space type Female Restro…" at bounding box center [1183, 377] width 250 height 649
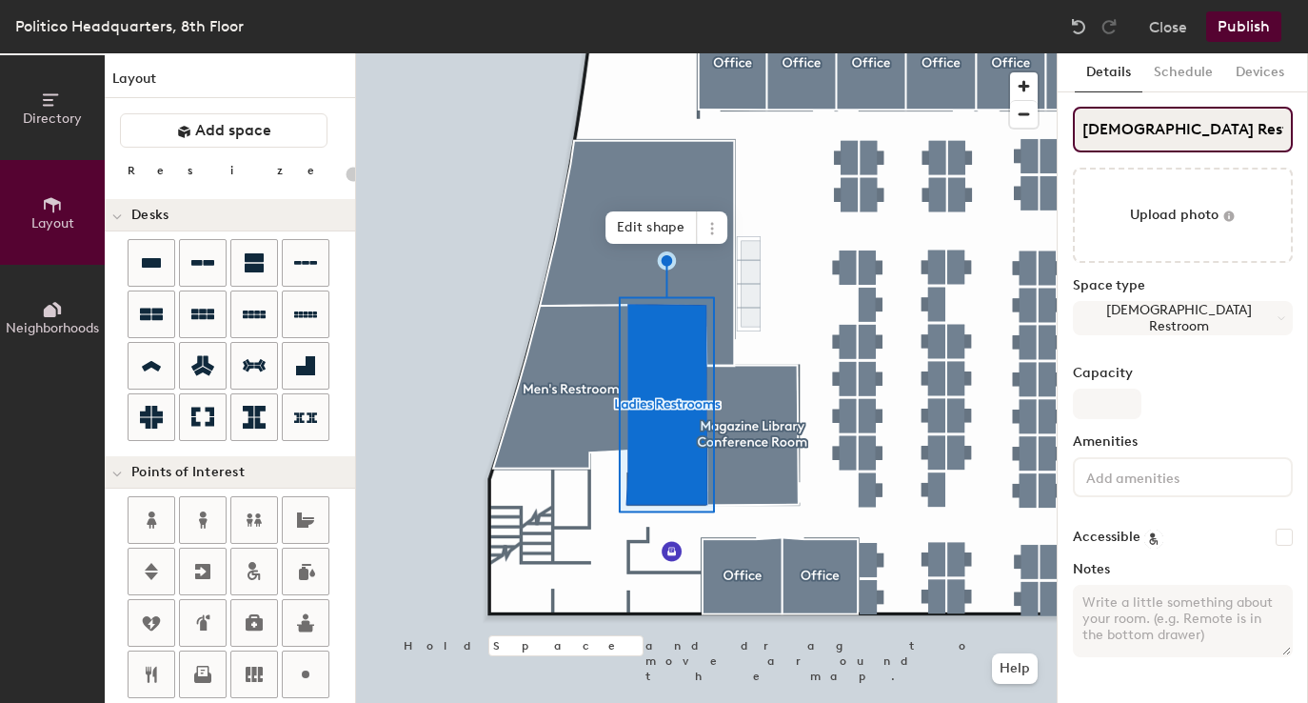
type input "W Restrooms"
type input "20"
type input "Women Restrooms"
type input "20"
type input "Women's Restrooms"
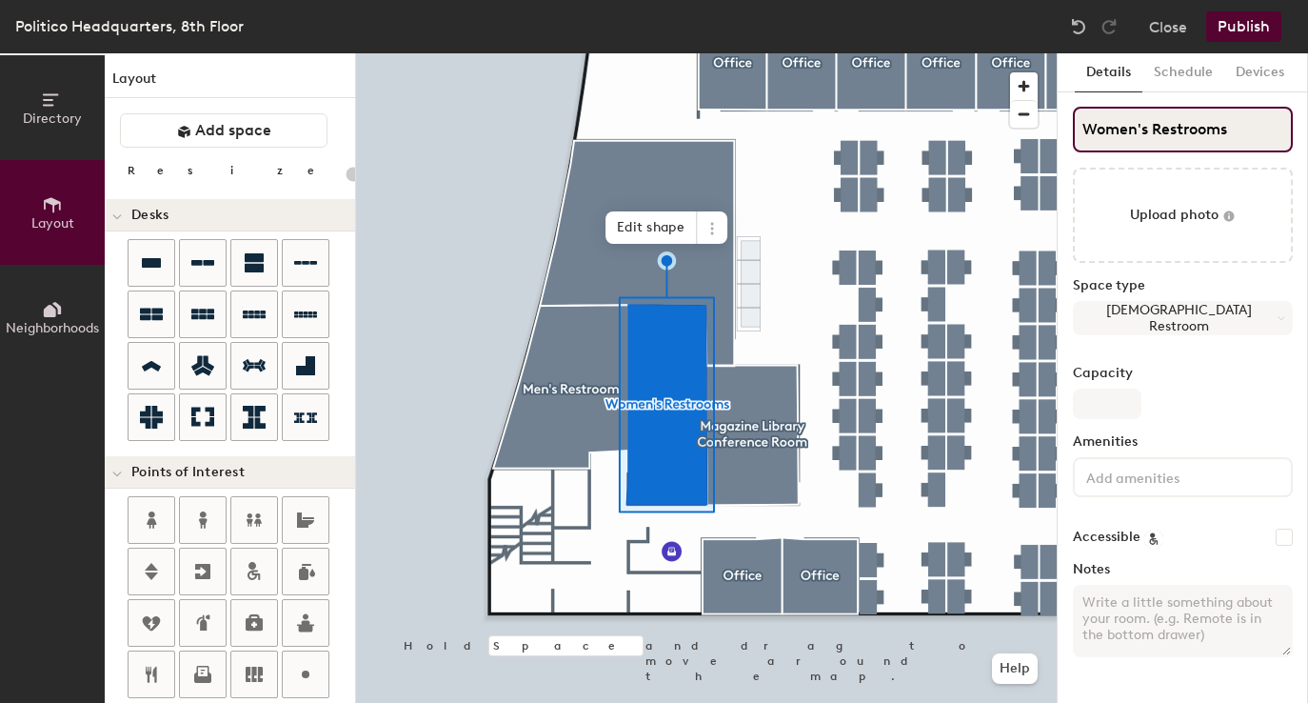
type input "20"
click at [1246, 138] on input "Women's Restrooms" at bounding box center [1183, 130] width 220 height 46
type input "Women's Restroom"
type input "20"
type input "Women's Restroom"
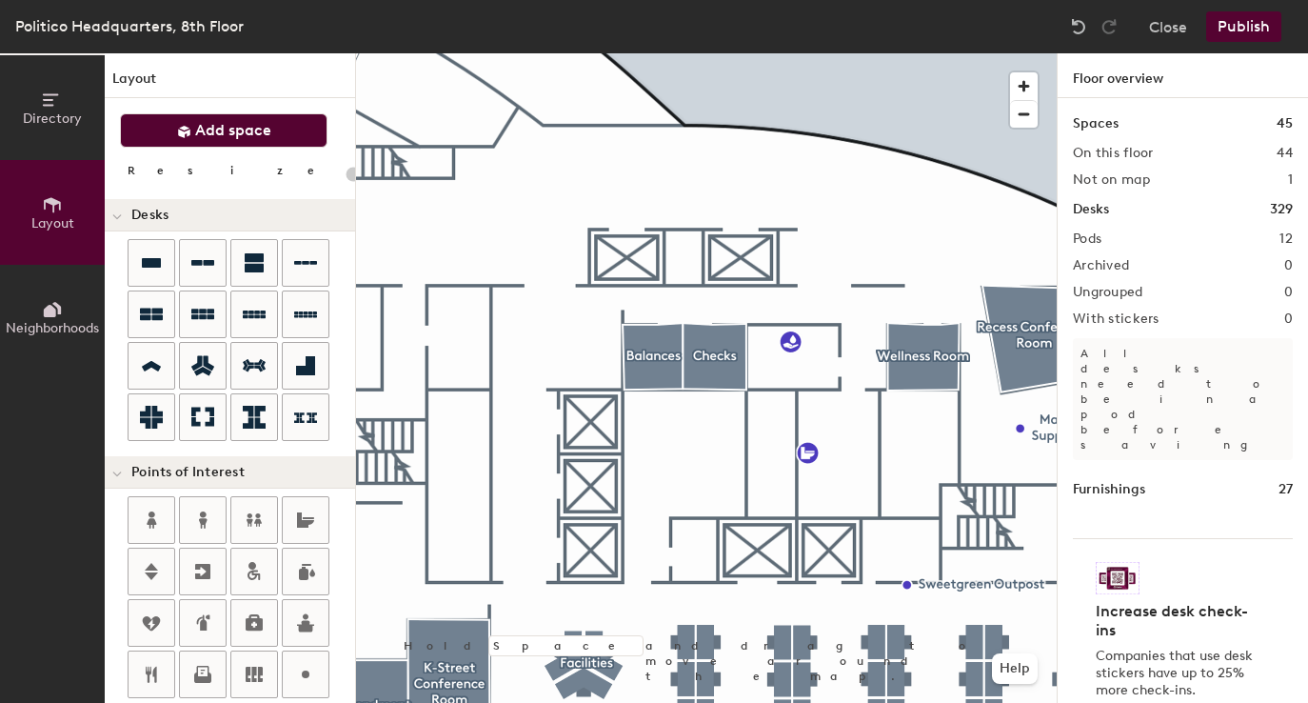
click at [189, 119] on button "Add space" at bounding box center [224, 130] width 208 height 34
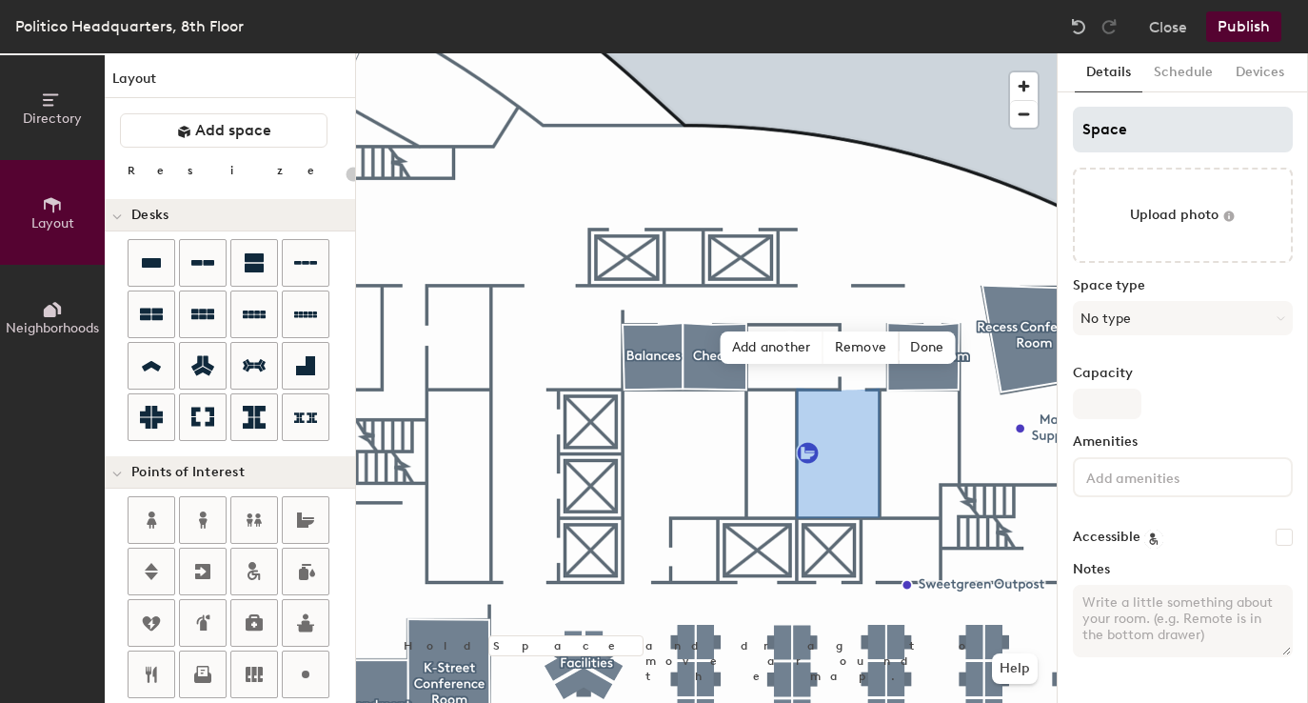
type input "20"
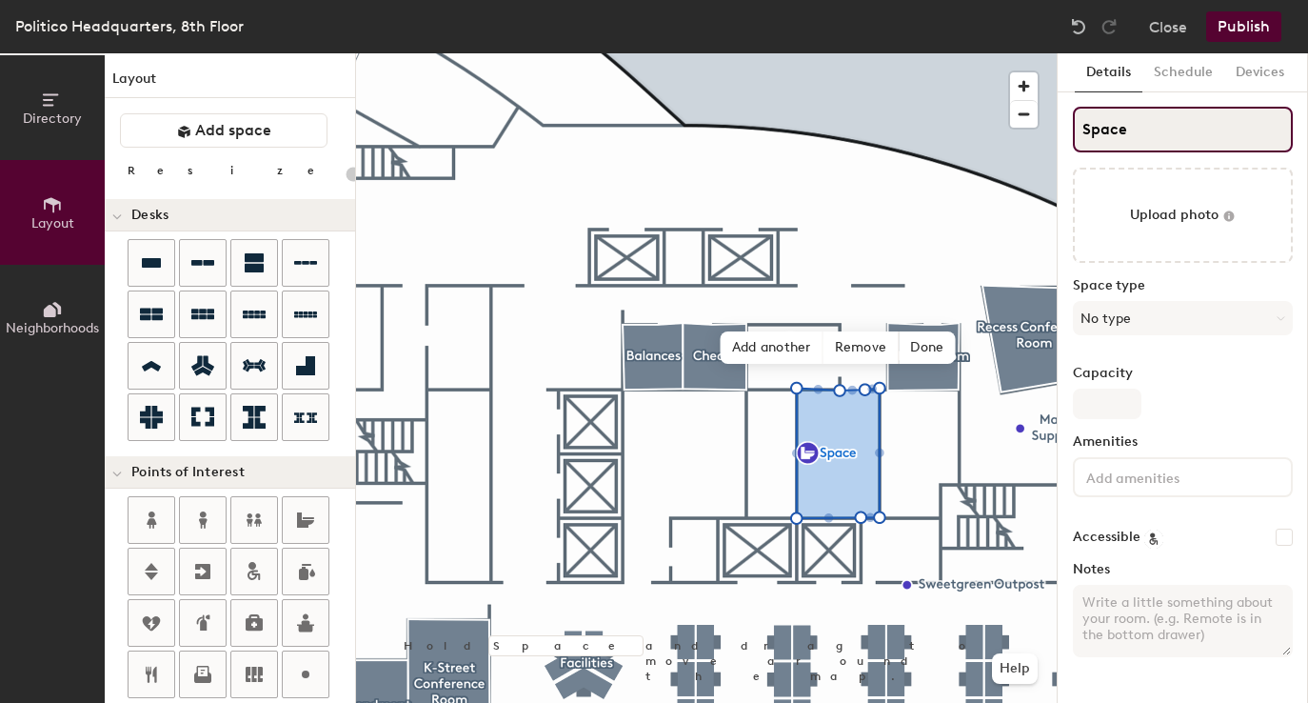
click at [1110, 130] on input "Space" at bounding box center [1183, 130] width 220 height 46
type input "G"
type input "20"
type input "Gend"
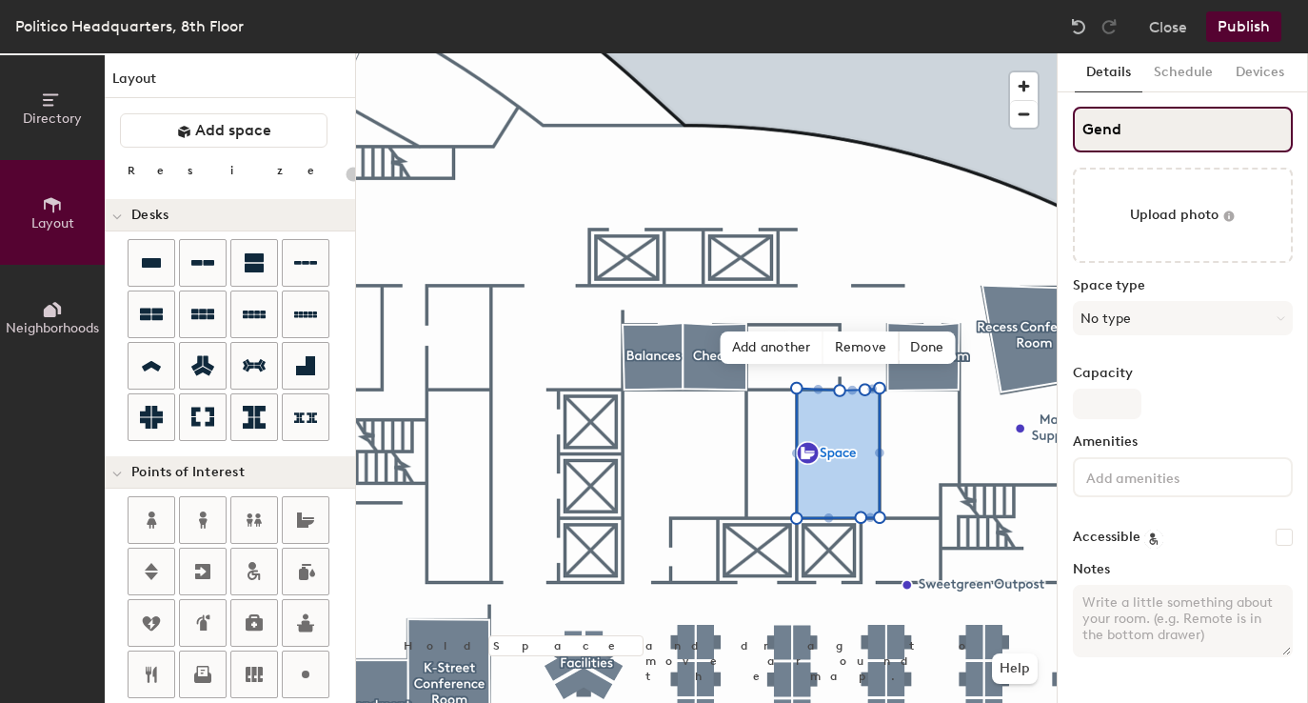
type input "20"
type input "Gender"
type input "20"
type input "Gender N"
type input "20"
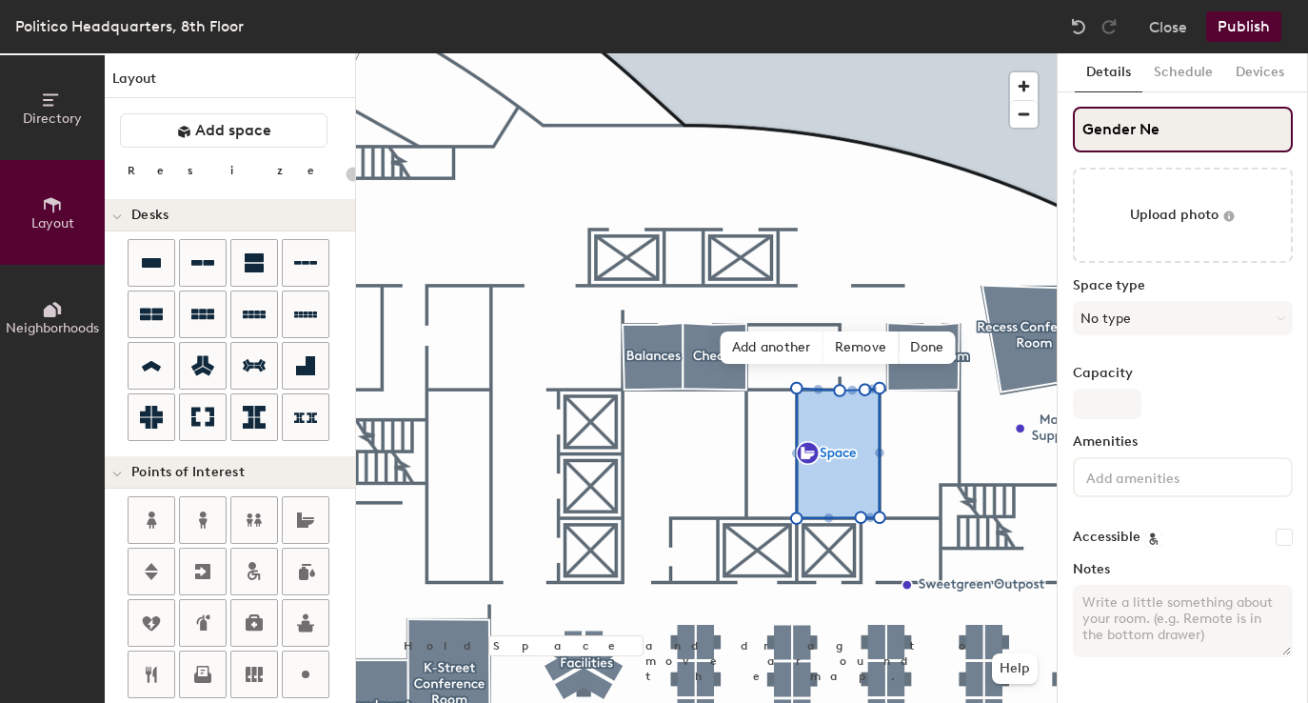
type input "Gender Neu"
type input "20"
type input "Gender Neut"
type input "20"
type input "Gender Neutr"
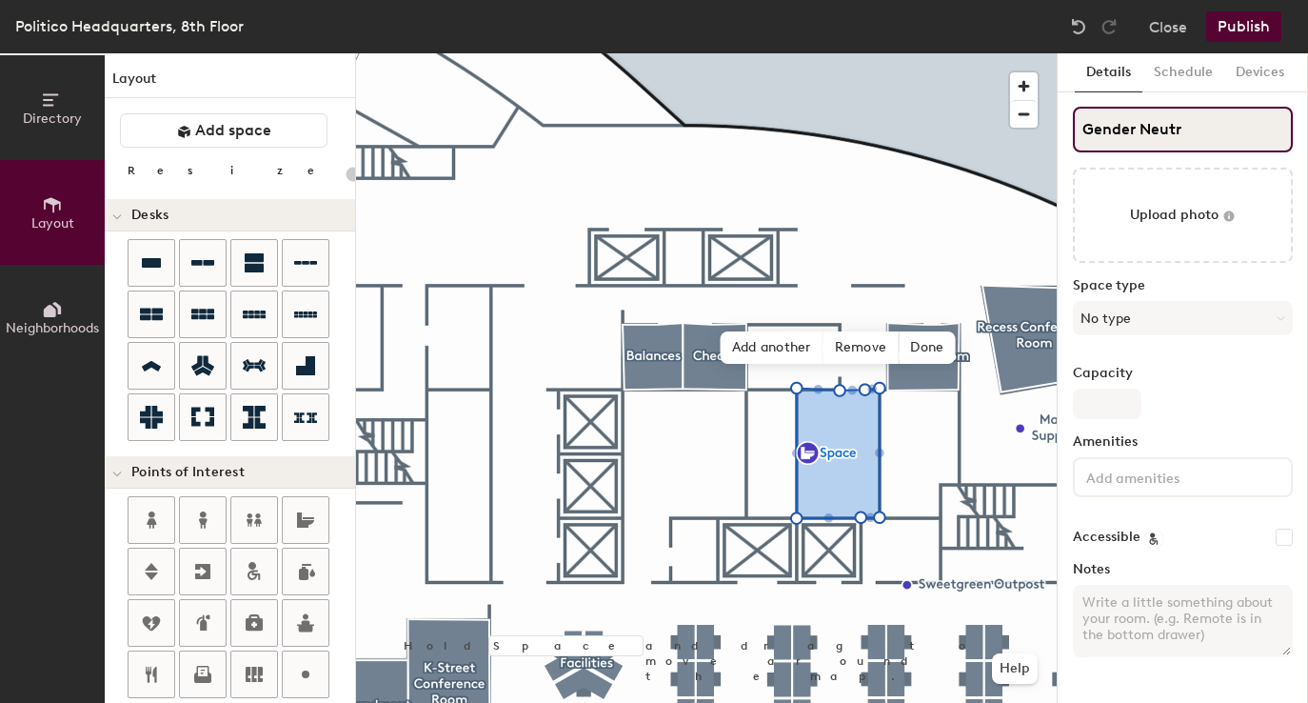
type input "20"
type input "Gender Neutral"
type input "20"
type input "Gender Neutral Re"
type input "20"
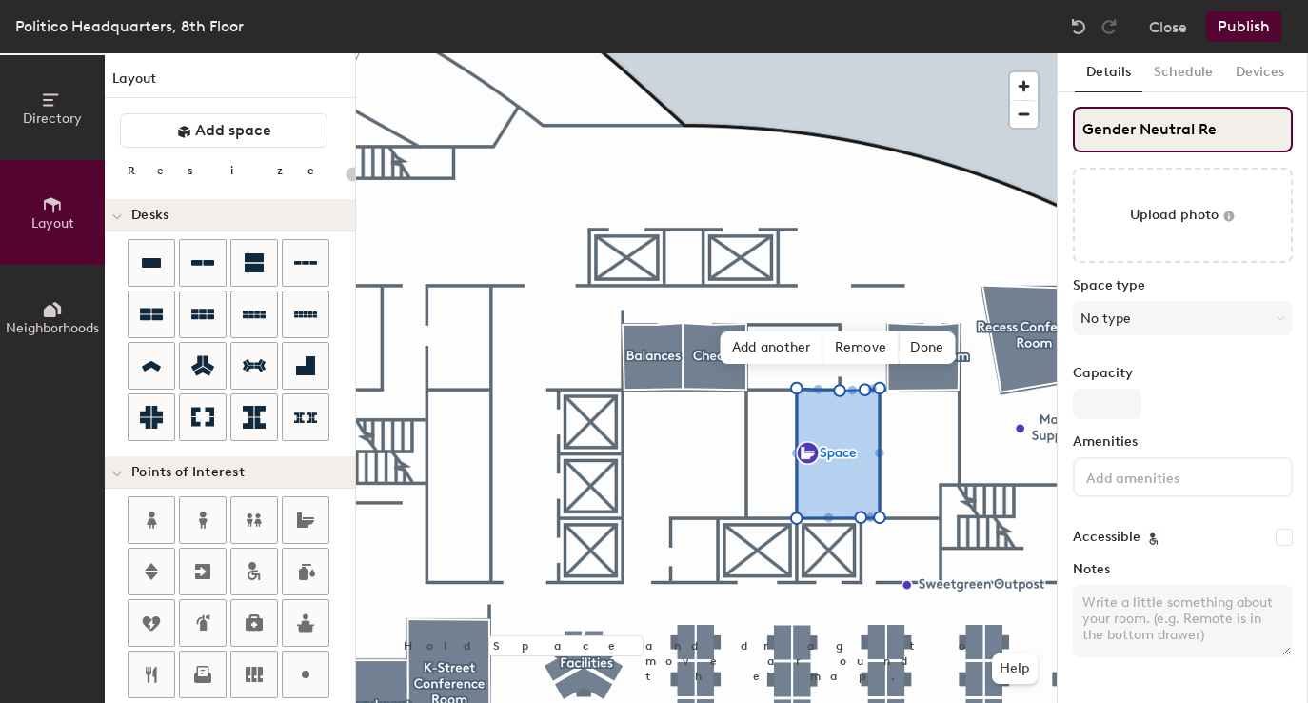
type input "Gender Neutral Res"
type input "20"
type input "Gender Neutral Rest"
type input "20"
type input "Gender Neutral Restor"
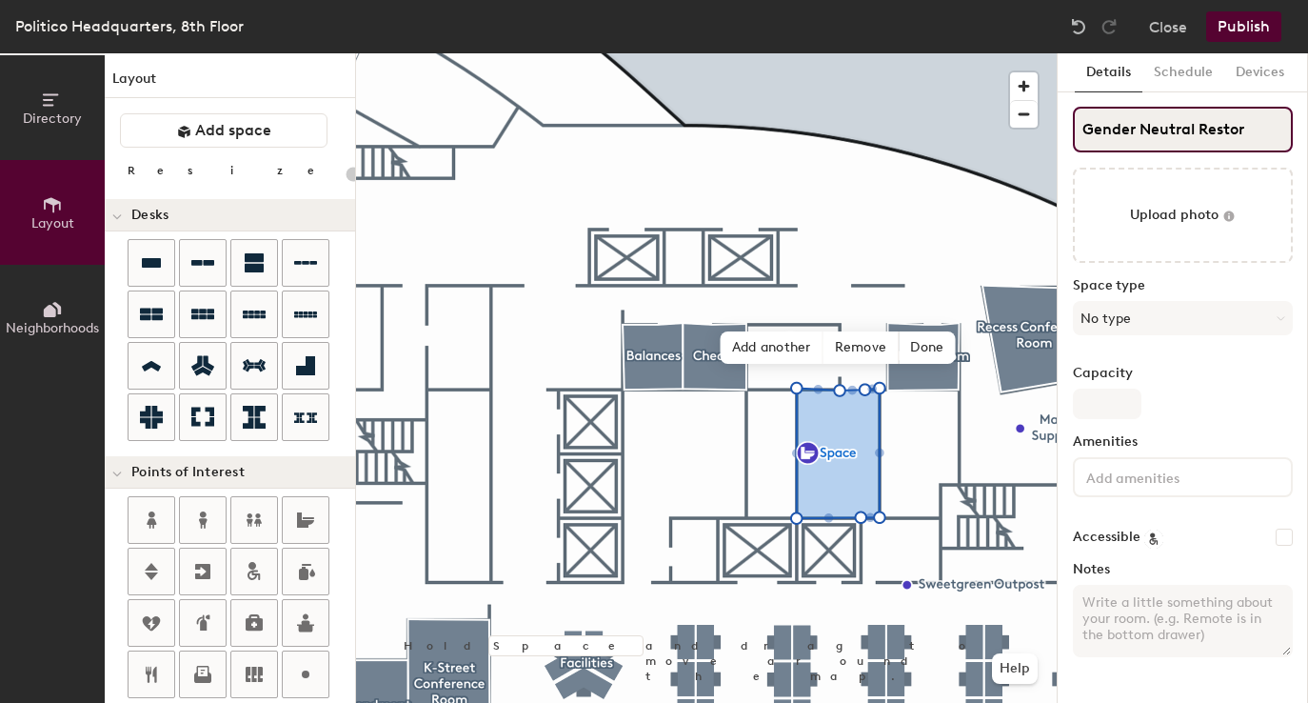
type input "20"
type input "Gender Neutral Restormm"
type input "20"
type input "Gender Neutral Resto"
type input "20"
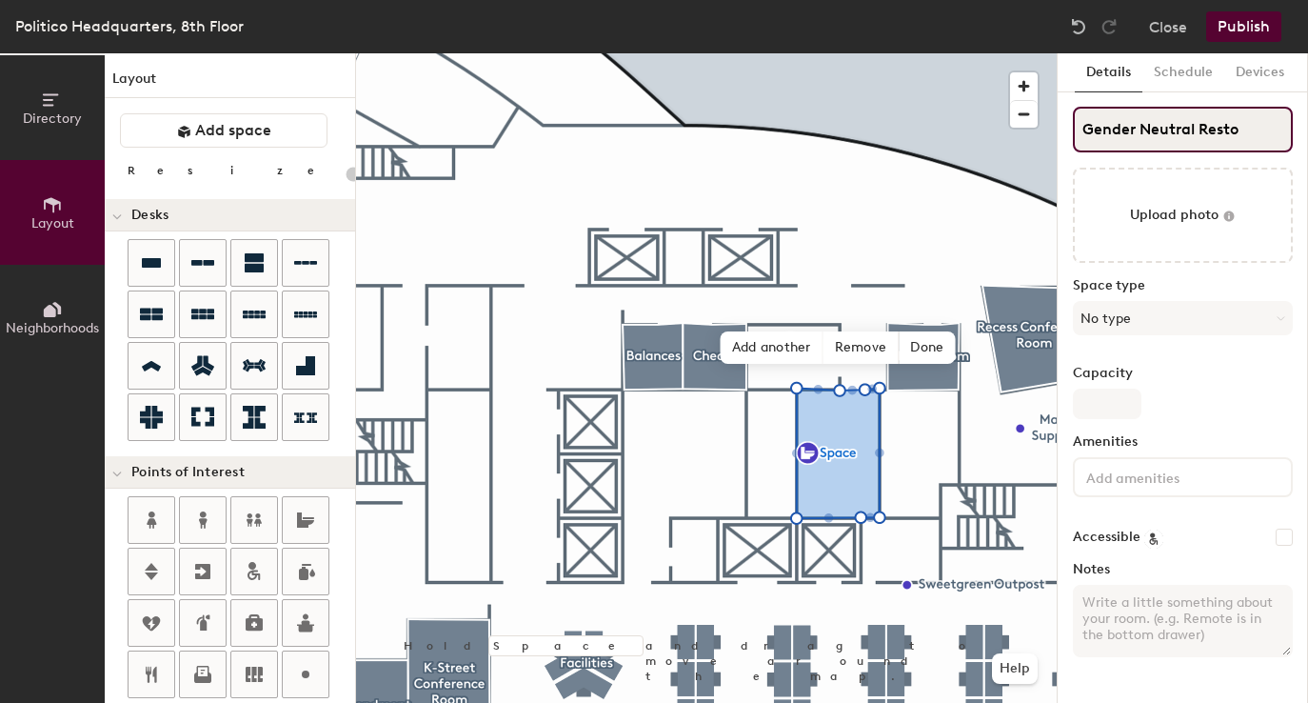
type input "Gender Neutral Rest"
type input "20"
type input "Gender Neutral Restrooms"
type input "20"
type input "Gender Neutral Restrooms"
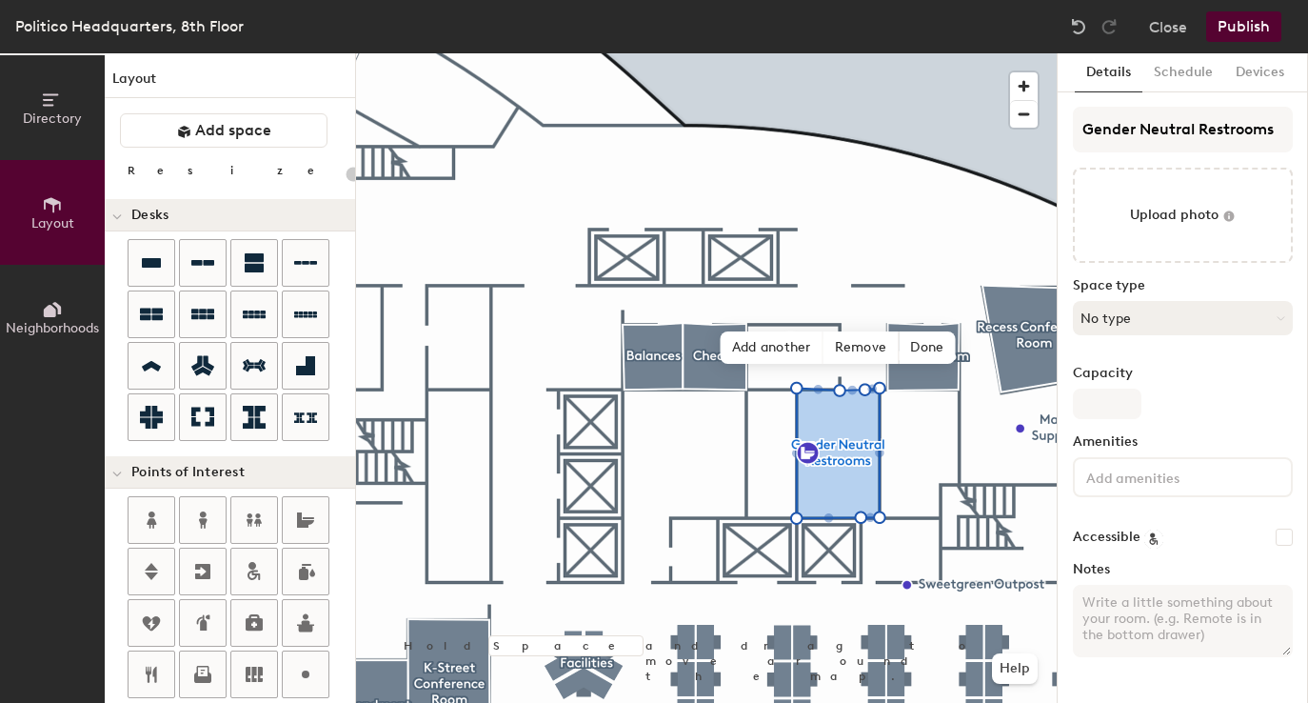
click at [1087, 320] on button "No type" at bounding box center [1183, 318] width 220 height 34
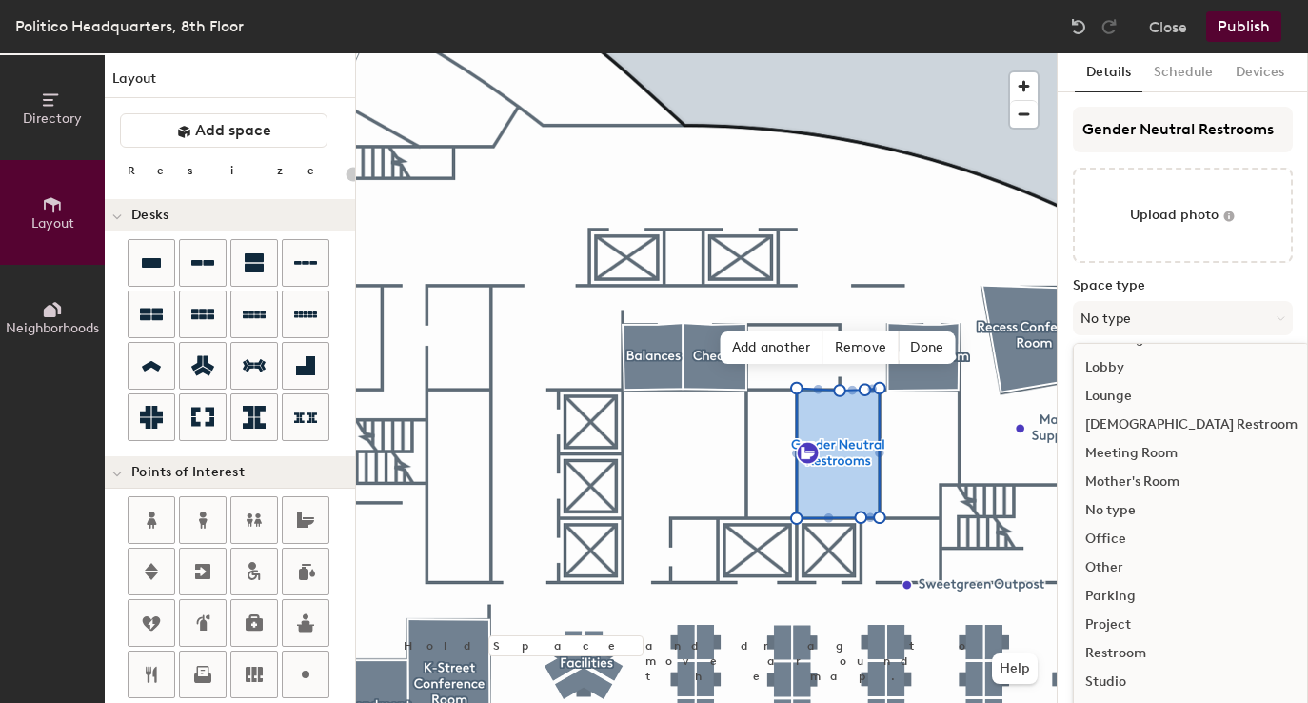
scroll to position [5, 0]
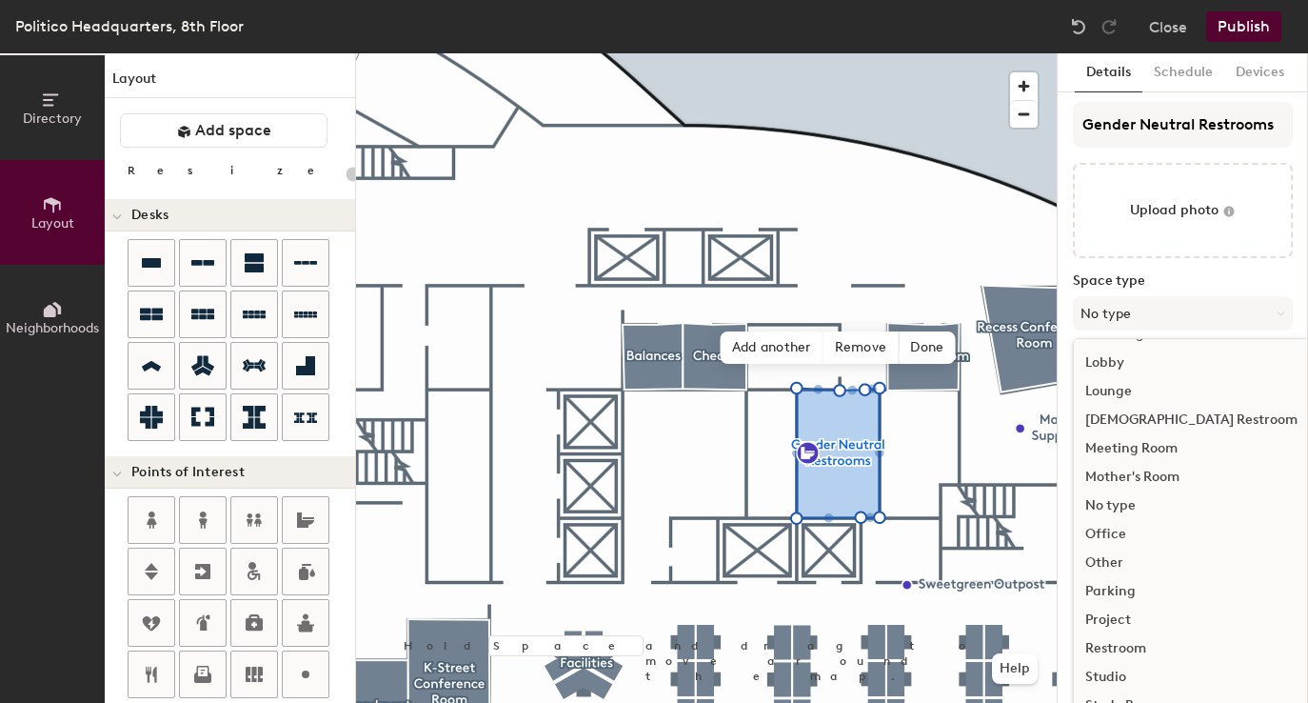
click at [1109, 654] on div "Restroom" at bounding box center [1191, 648] width 235 height 29
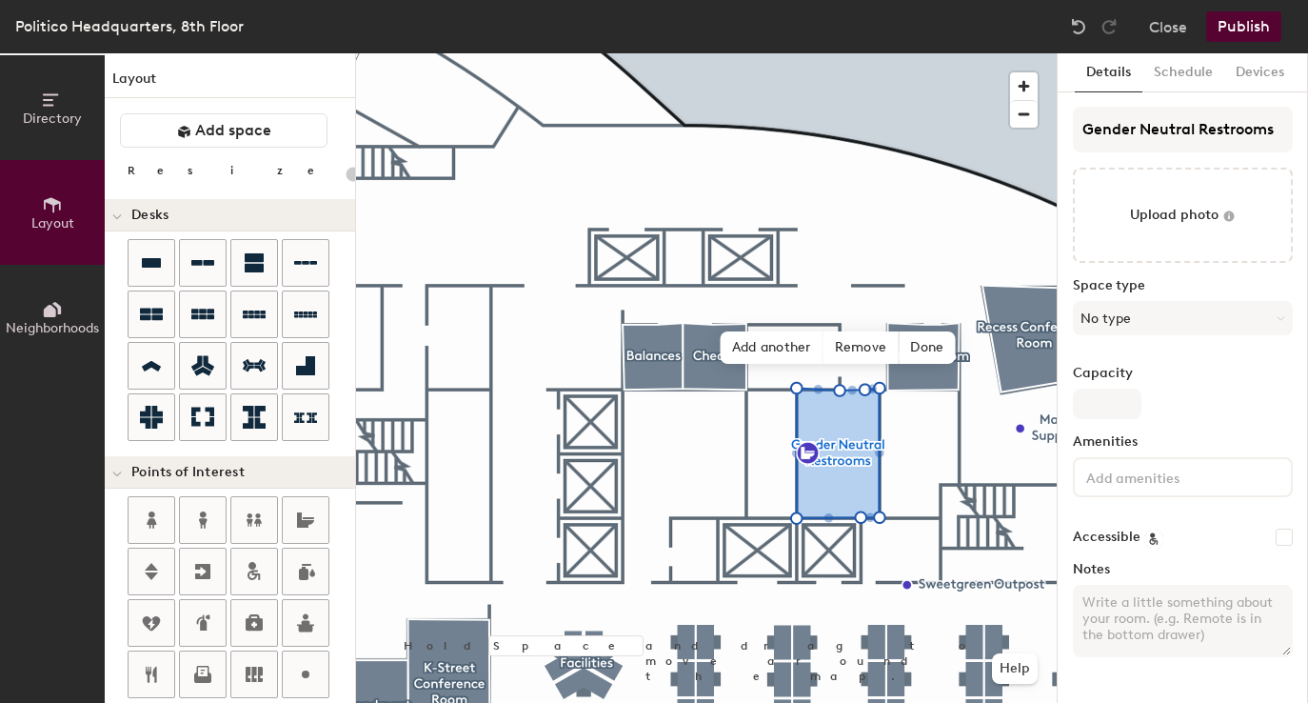
scroll to position [0, 0]
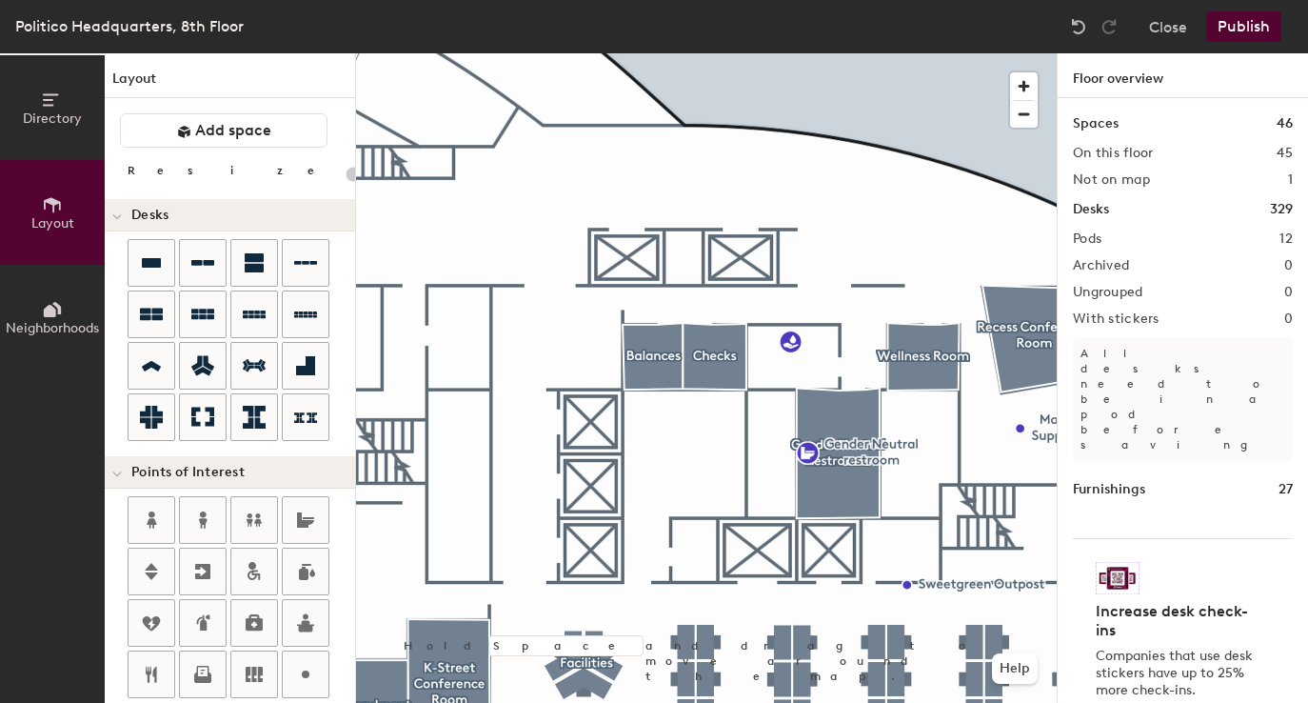
type input "20"
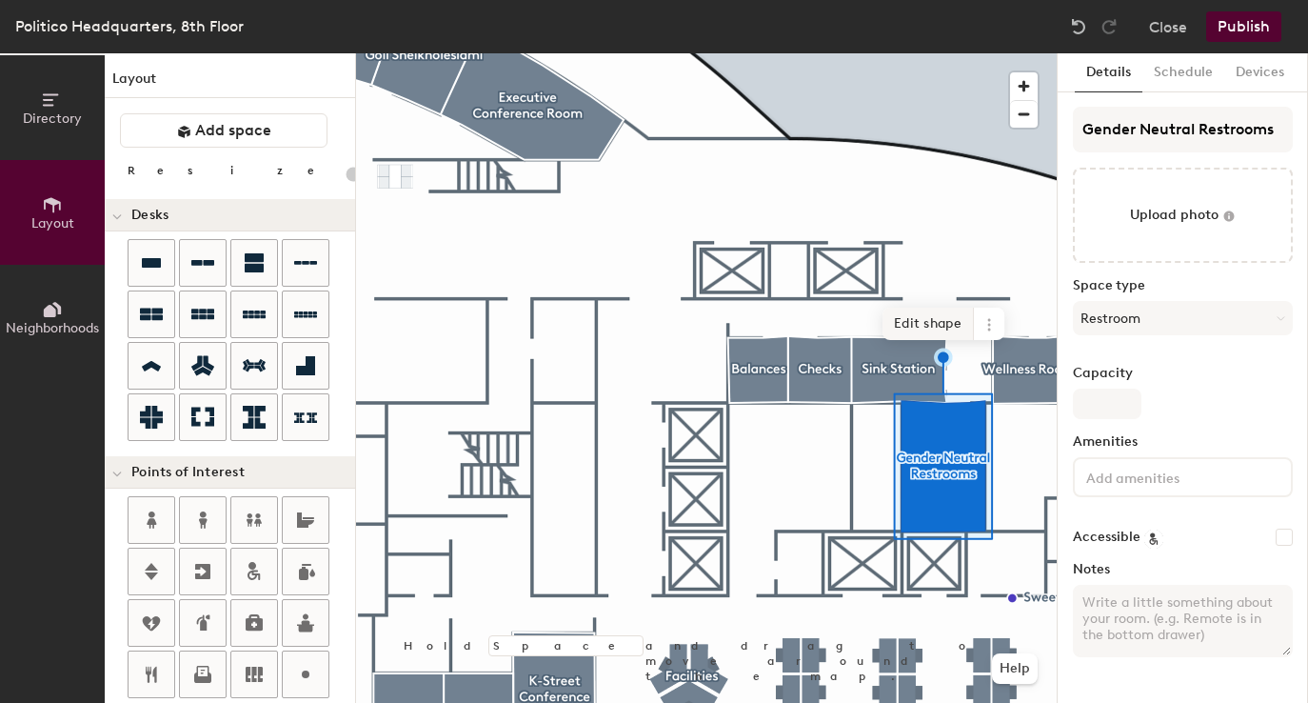
click at [933, 321] on span "Edit shape" at bounding box center [928, 324] width 91 height 32
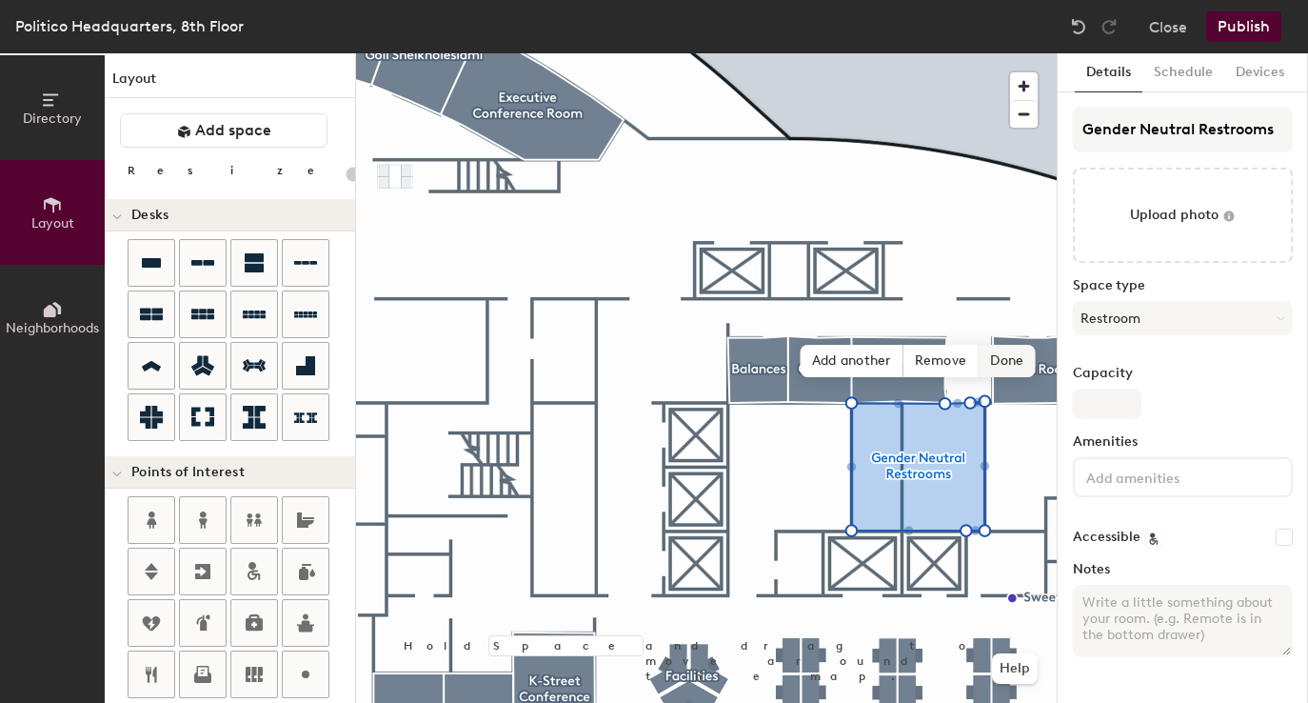
click at [1001, 359] on span "Done" at bounding box center [1007, 361] width 56 height 32
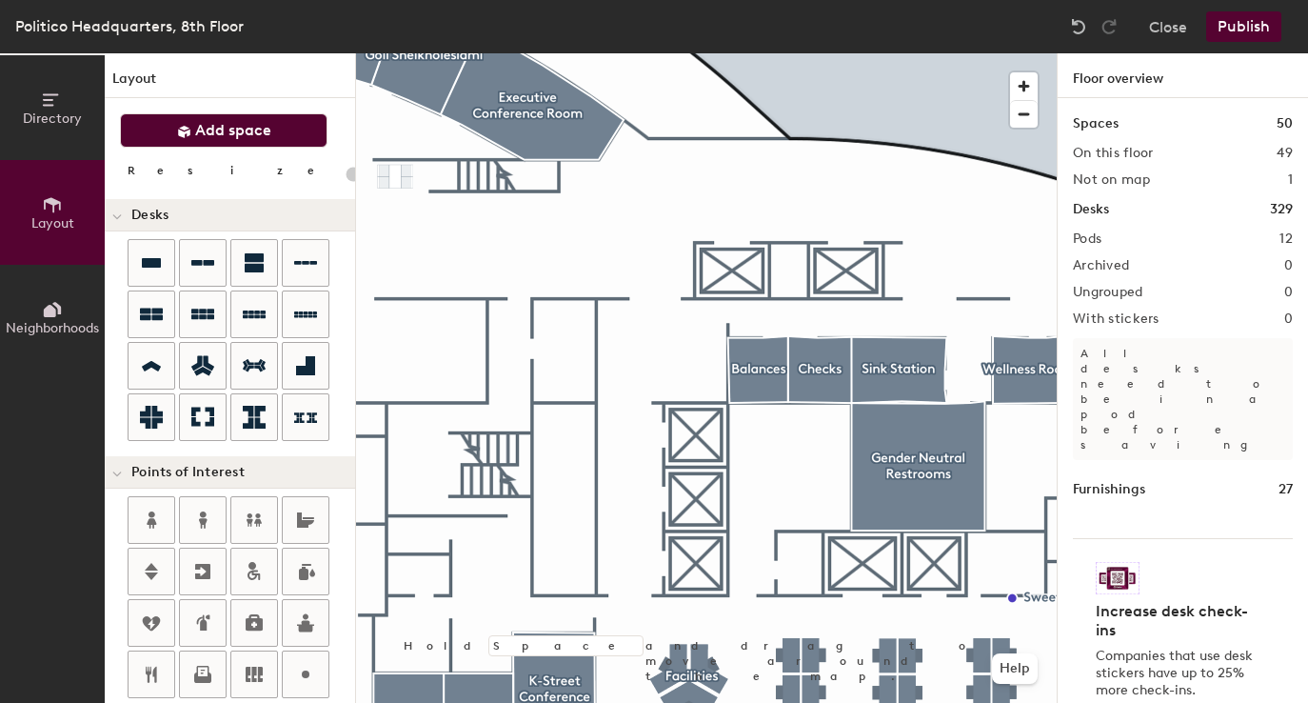
click at [270, 133] on button "Add space" at bounding box center [224, 130] width 208 height 34
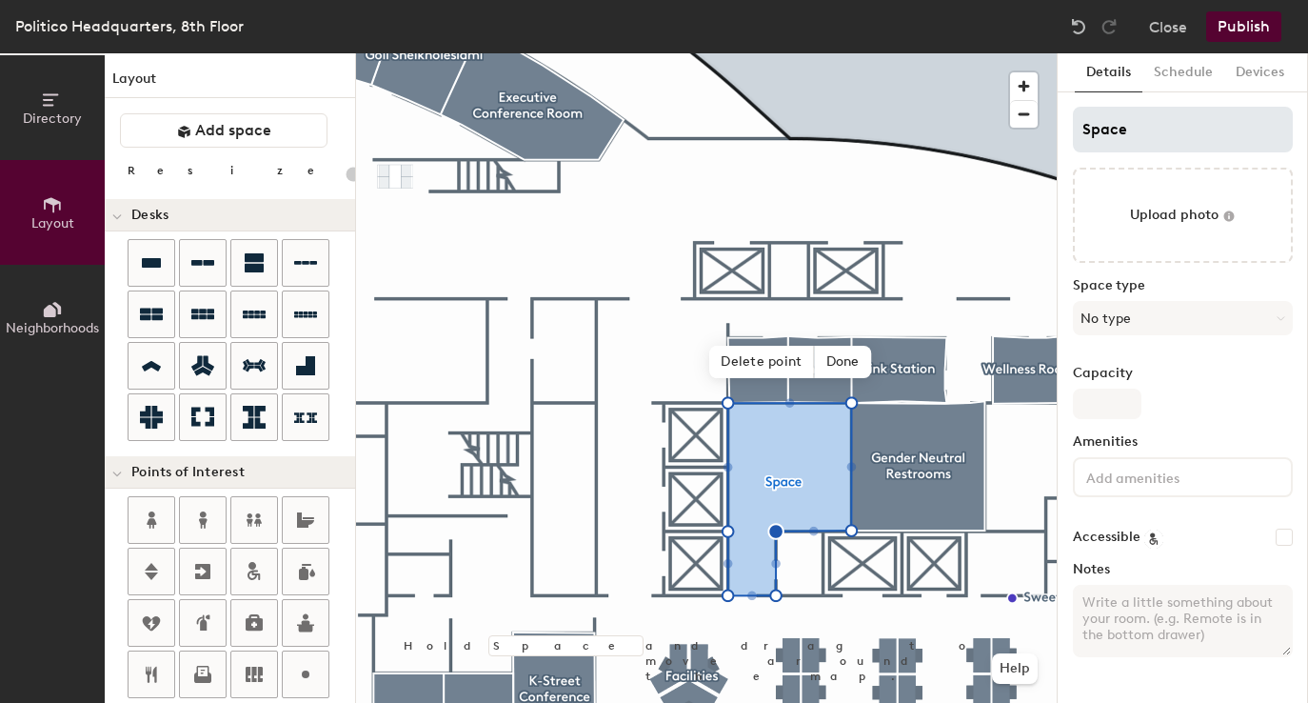
type input "20"
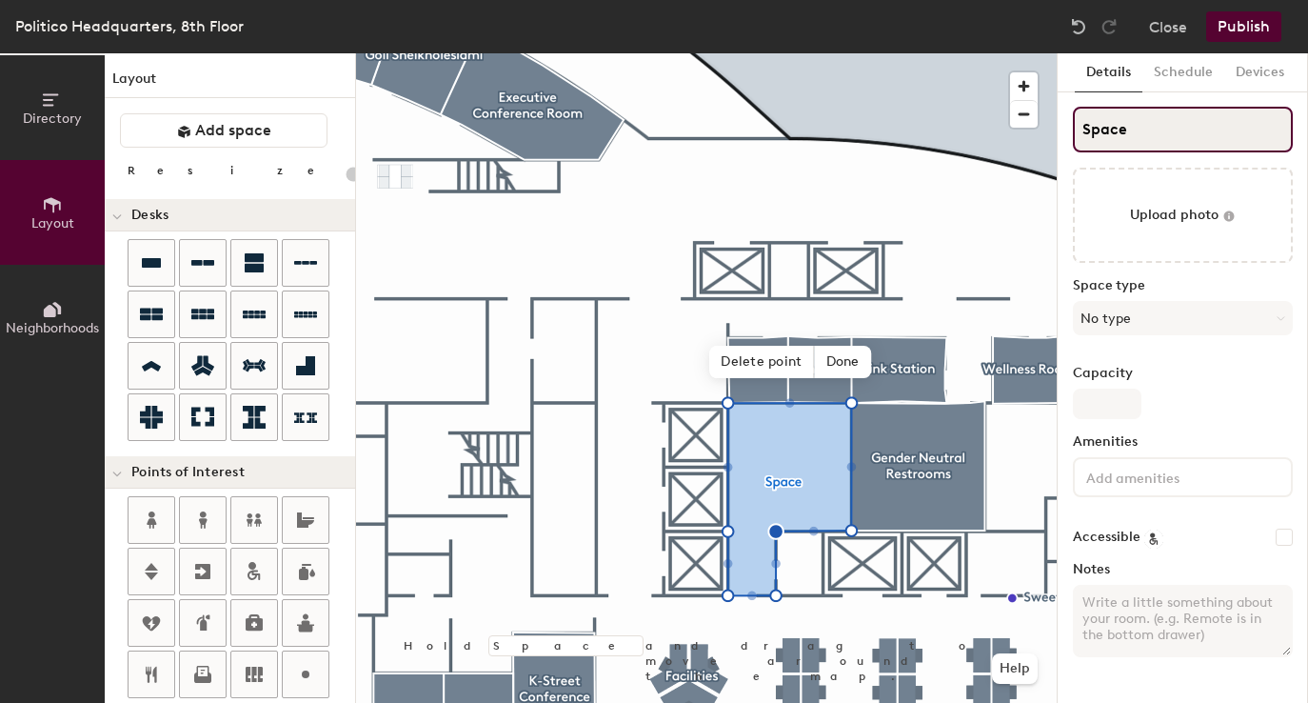
click at [1118, 140] on input "Space" at bounding box center [1183, 130] width 220 height 46
type input "P"
type input "20"
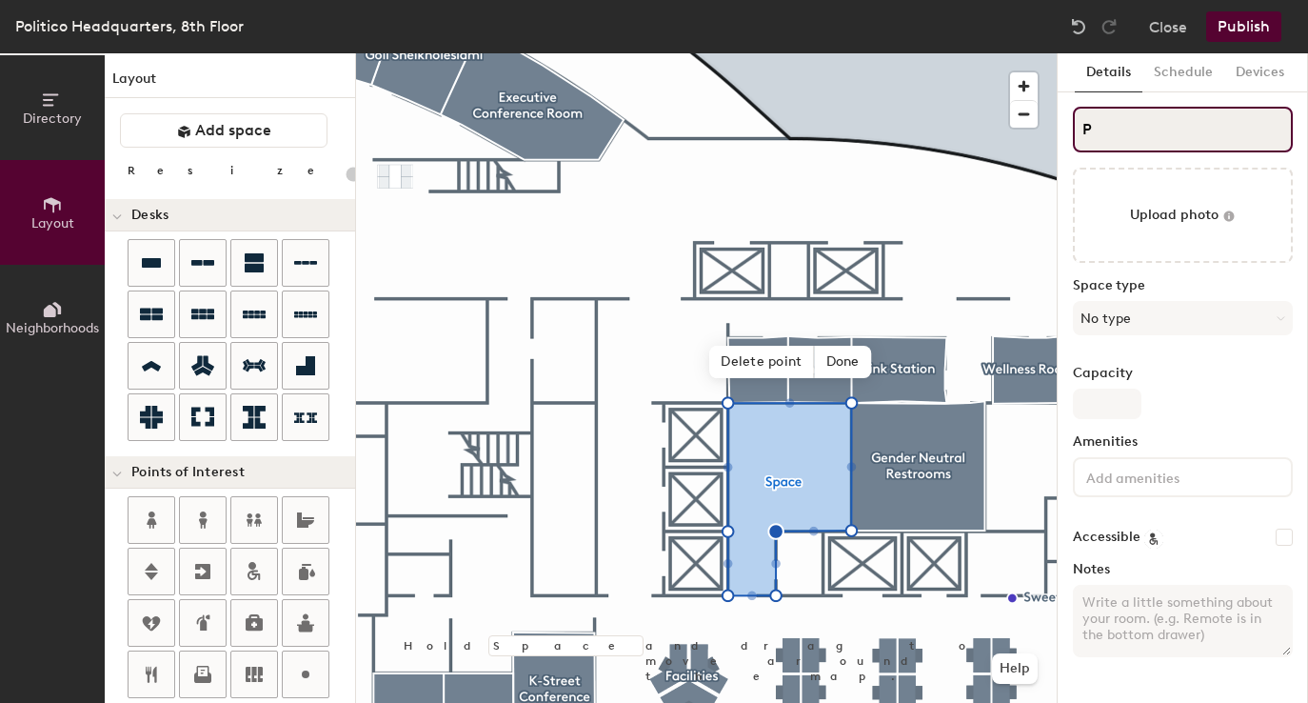
type input "P"
type input "20"
click at [1122, 137] on input "P" at bounding box center [1183, 130] width 220 height 46
type input "St"
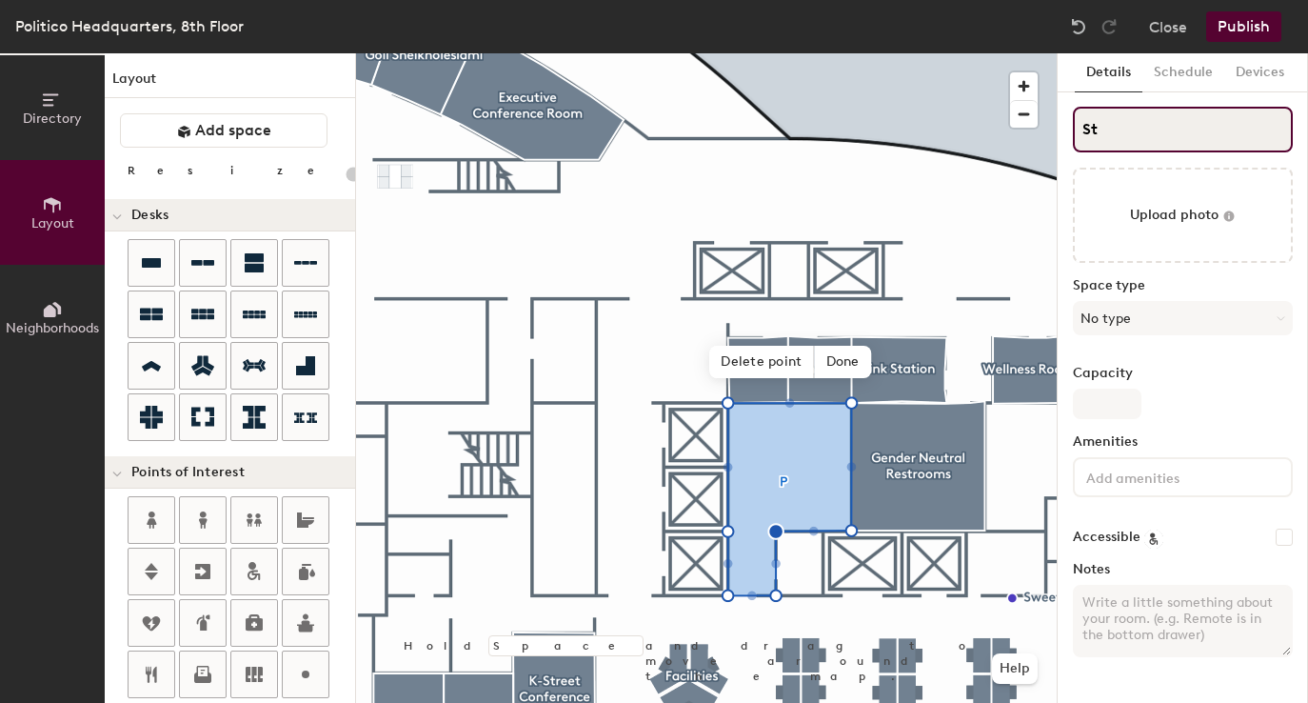
type input "20"
type input "Stor"
type input "20"
type input "Stora"
type input "20"
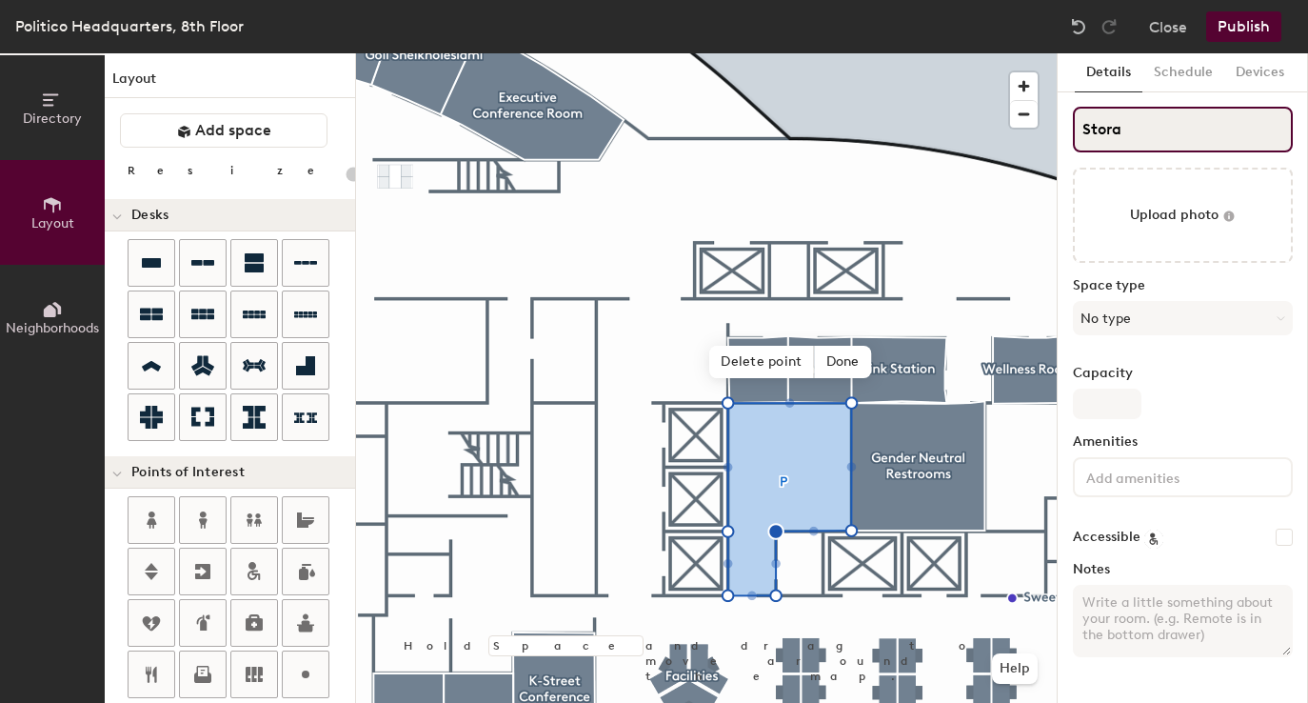
type input "Storag"
type input "20"
type input "Storage"
type input "20"
type input "Storage"
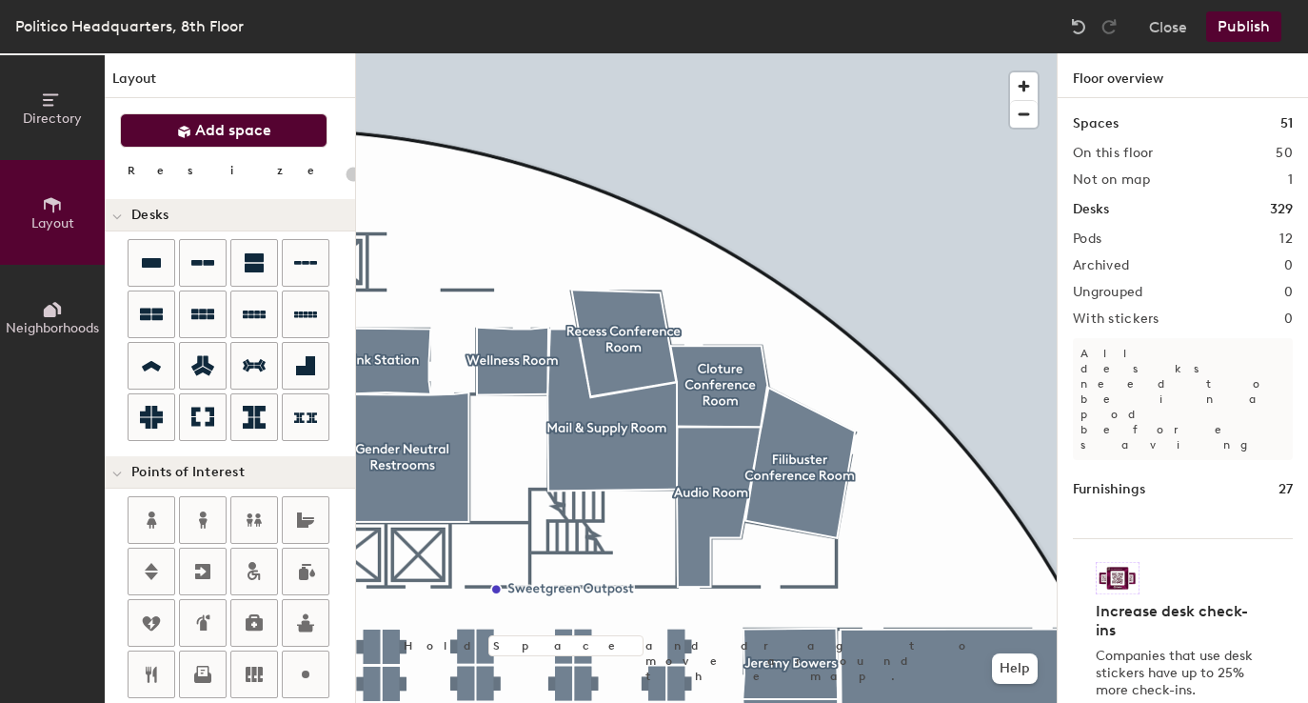
click at [283, 133] on button "Add space" at bounding box center [224, 130] width 208 height 34
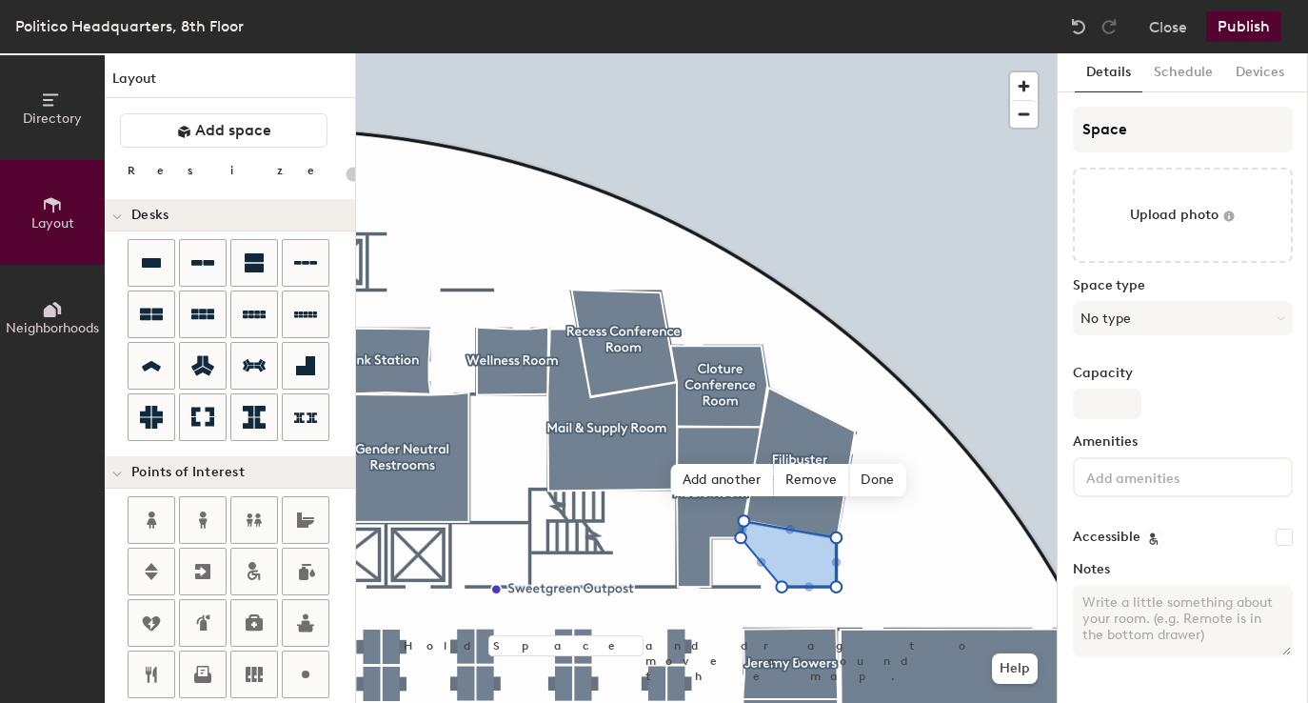
type input "20"
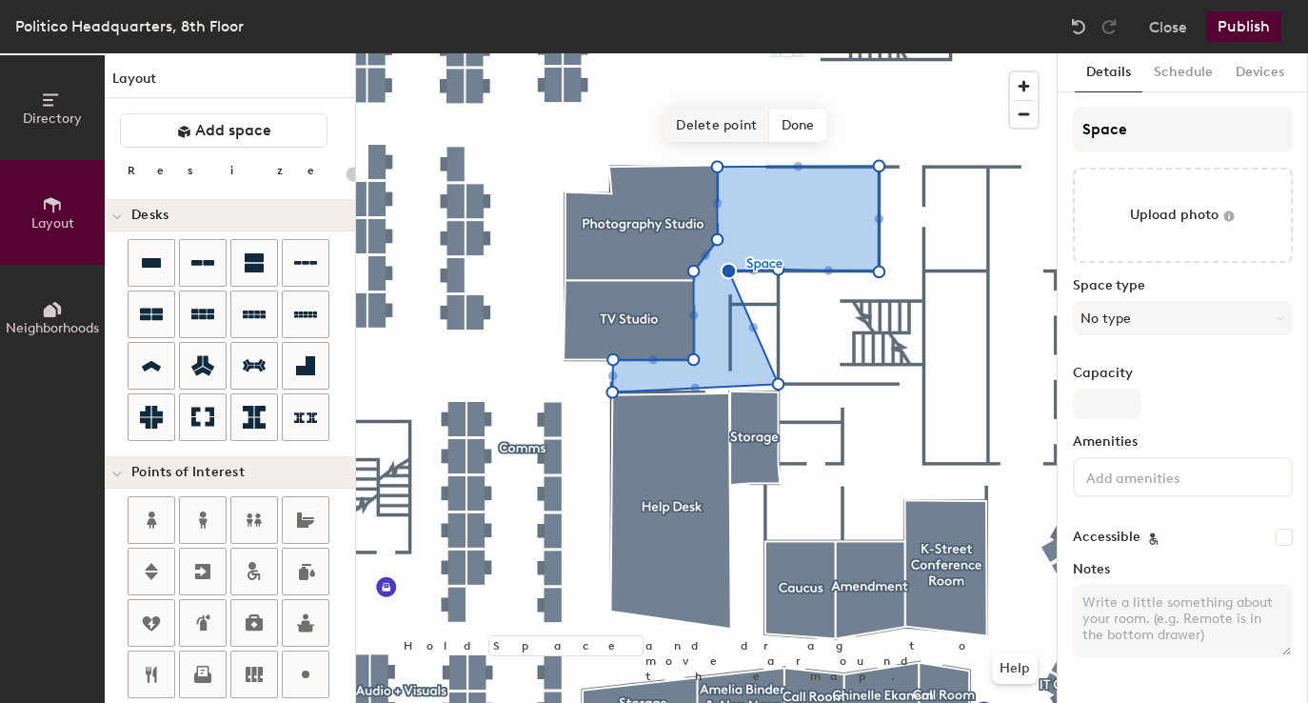
click at [727, 130] on span "Delete point" at bounding box center [717, 125] width 105 height 32
type input "20"
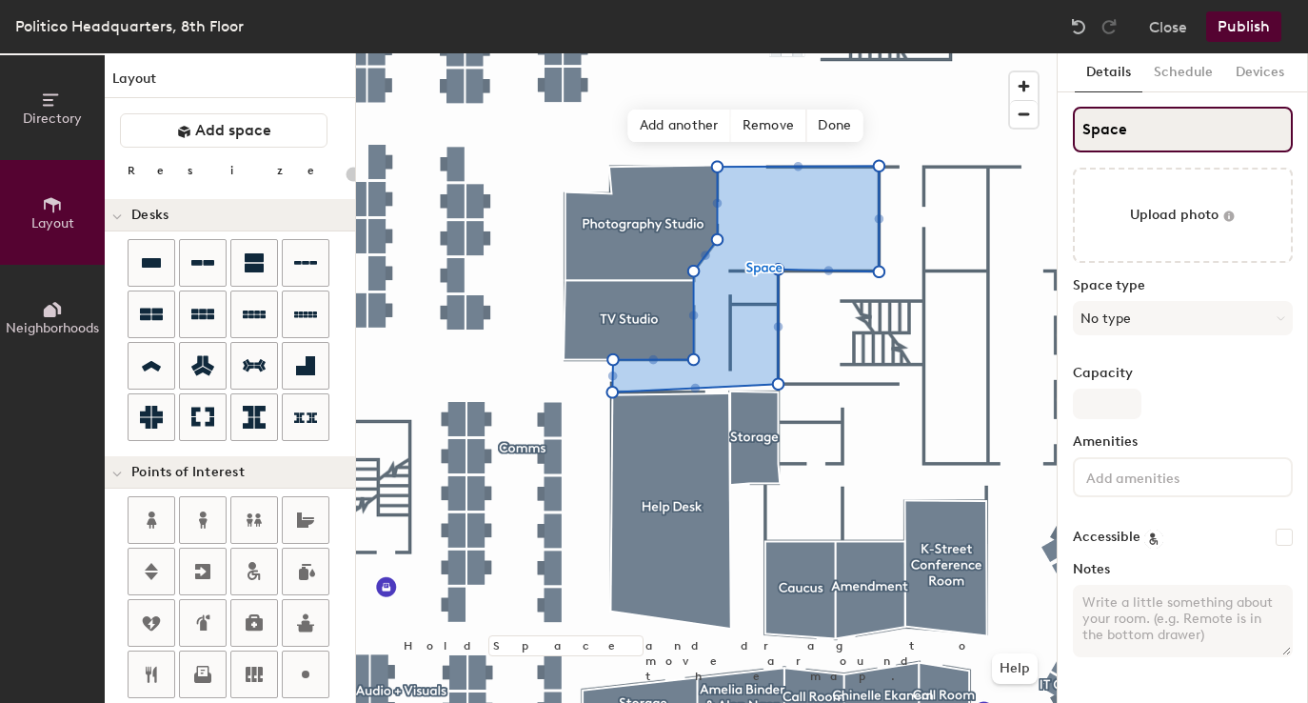
click at [1114, 135] on input "Space" at bounding box center [1183, 130] width 220 height 46
type input "P"
type input "20"
type input "PC"
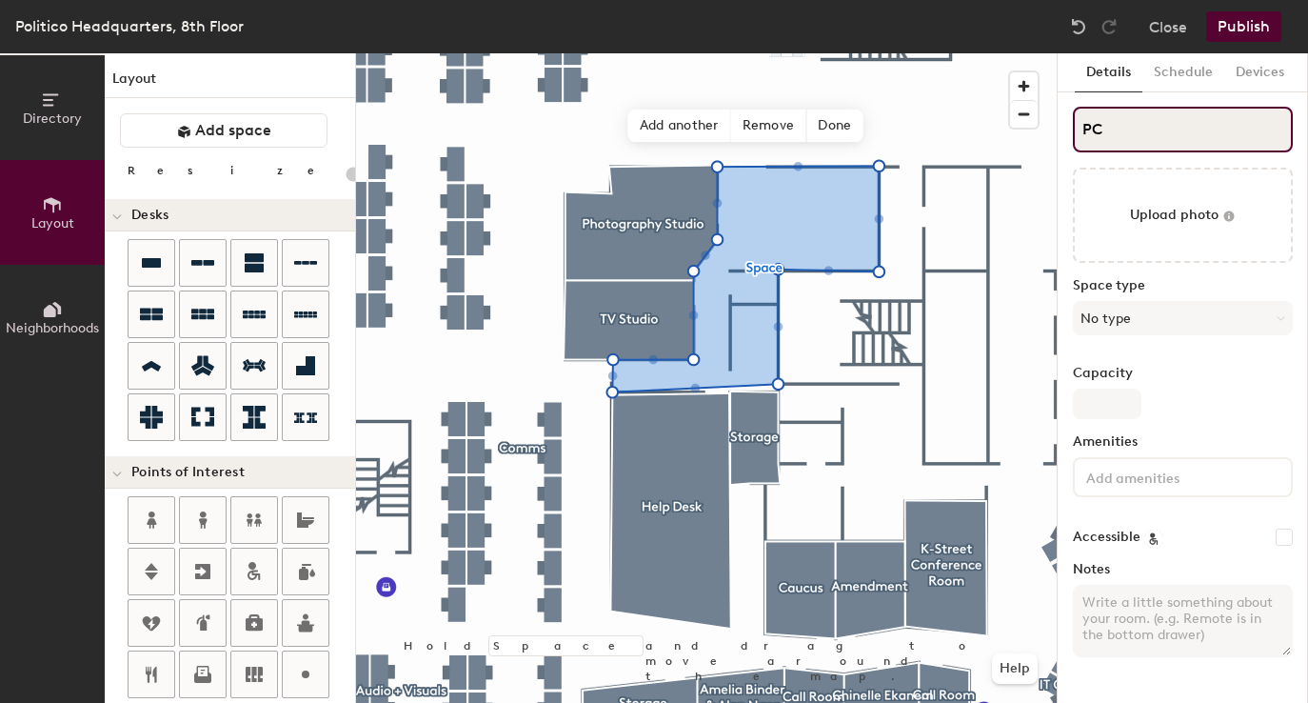
type input "20"
type input "PCR"
type input "20"
type input "PCR"
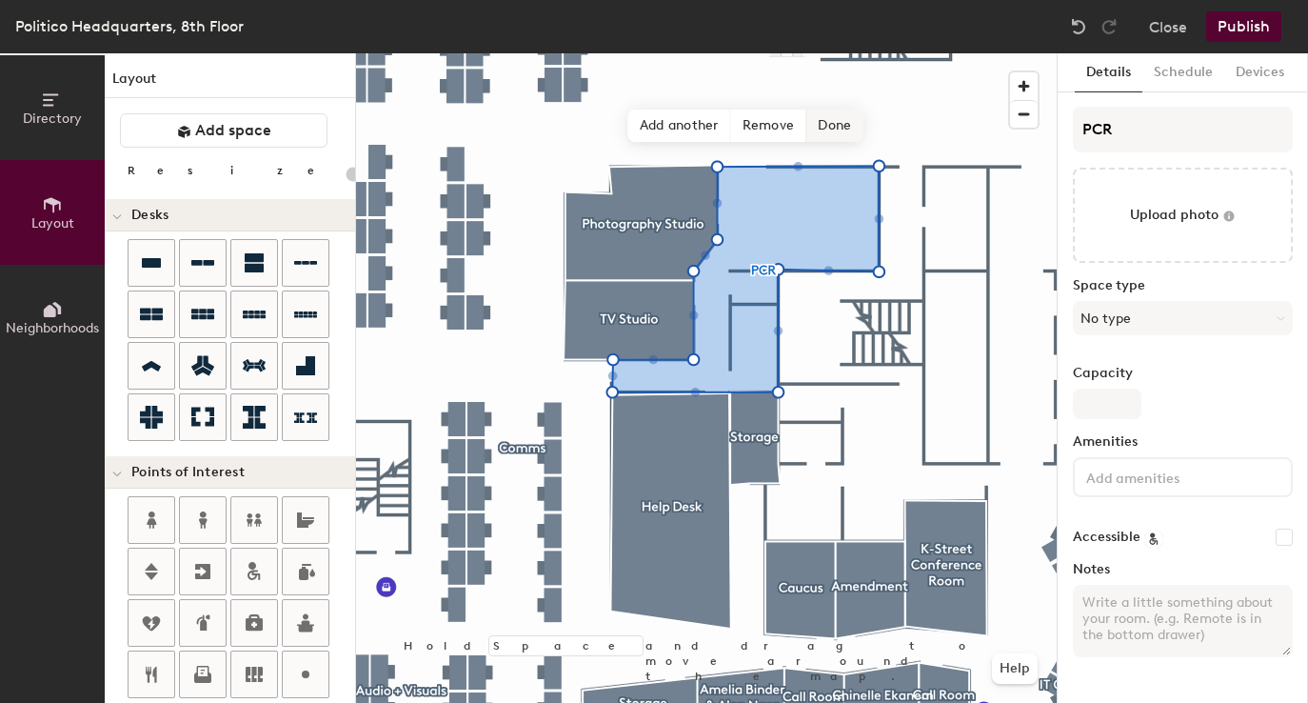
click at [855, 127] on span "Done" at bounding box center [834, 125] width 56 height 32
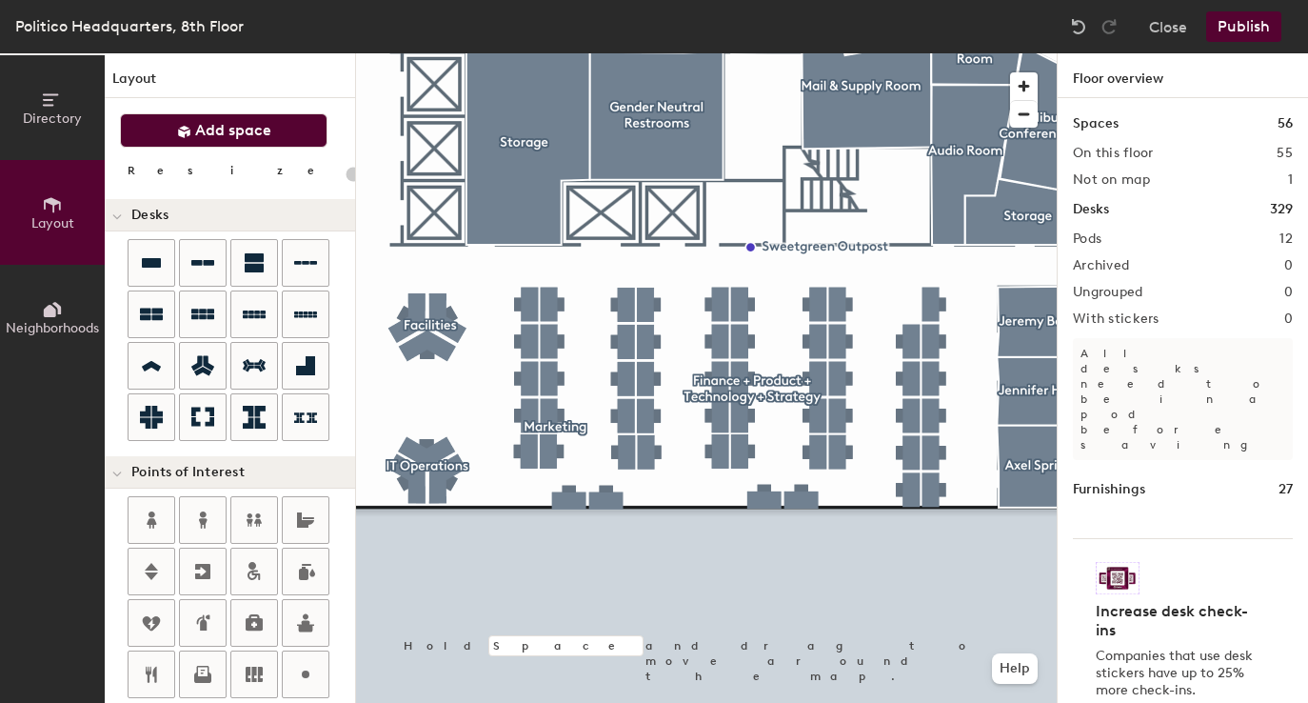
click at [287, 138] on button "Add space" at bounding box center [224, 130] width 208 height 34
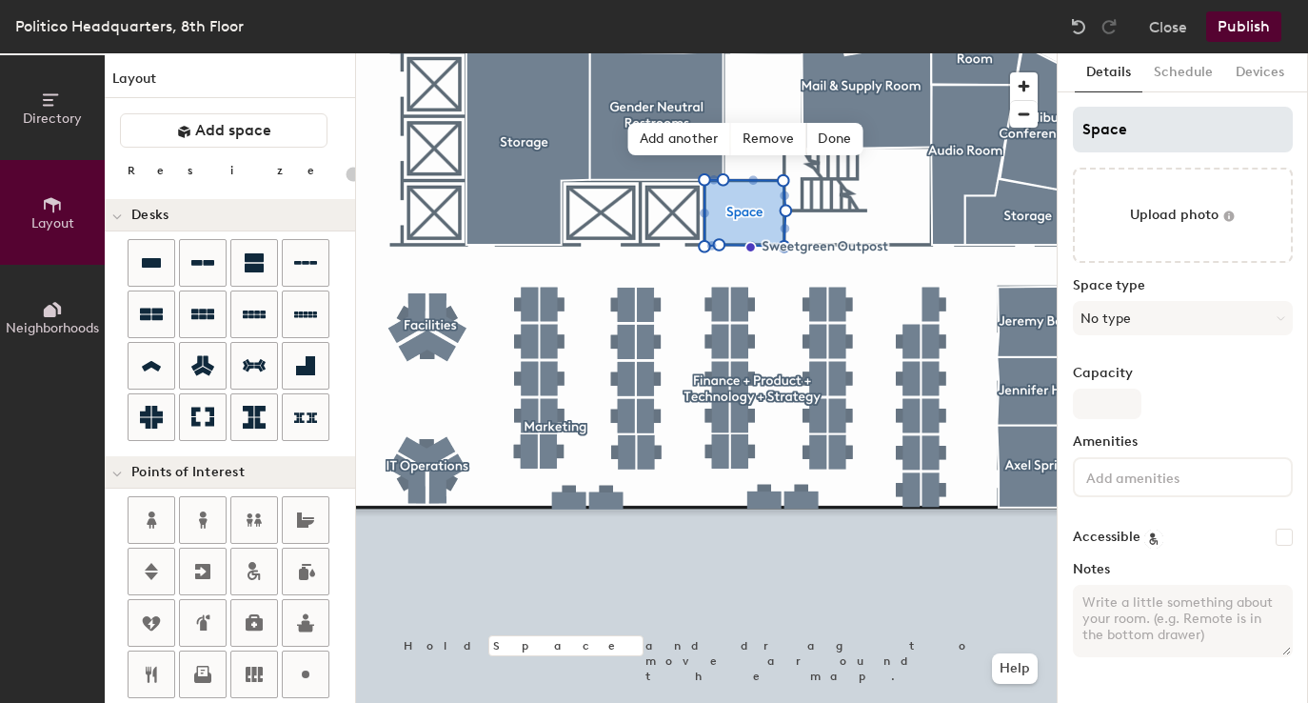
type input "20"
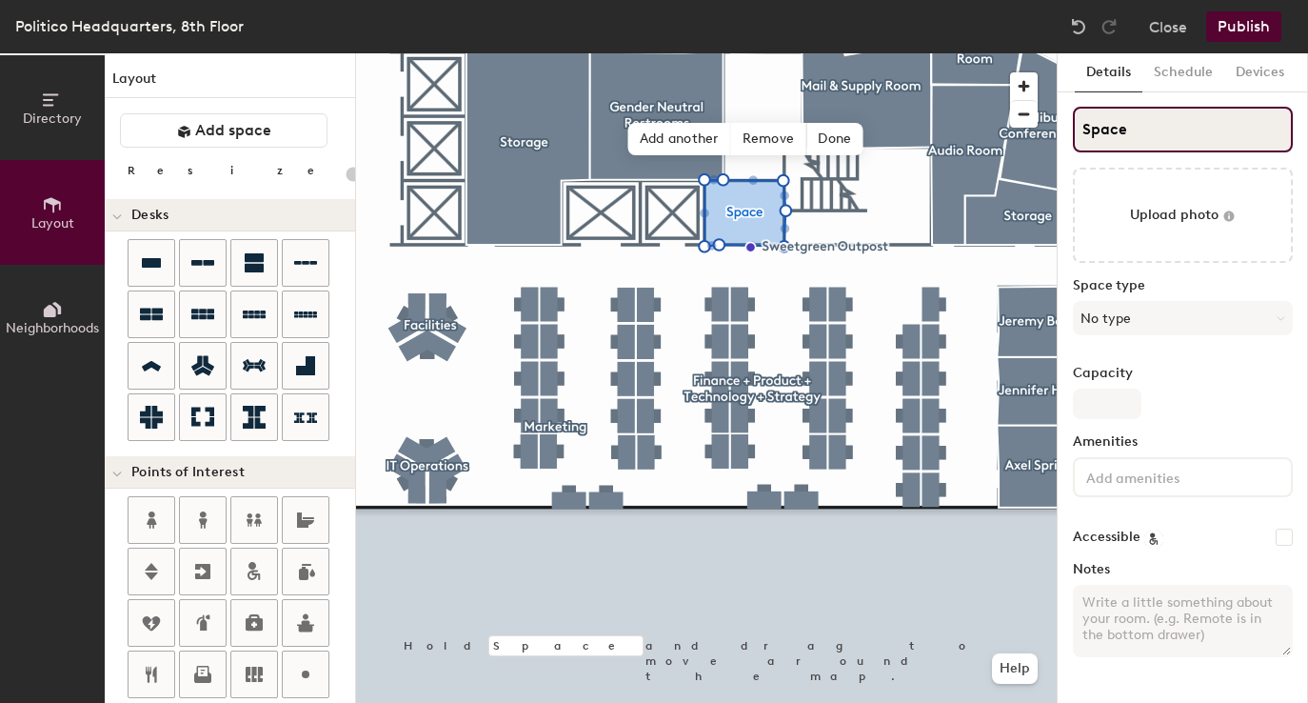
click at [1119, 127] on input "Space" at bounding box center [1183, 130] width 220 height 46
type input "S"
type input "20"
type input "St"
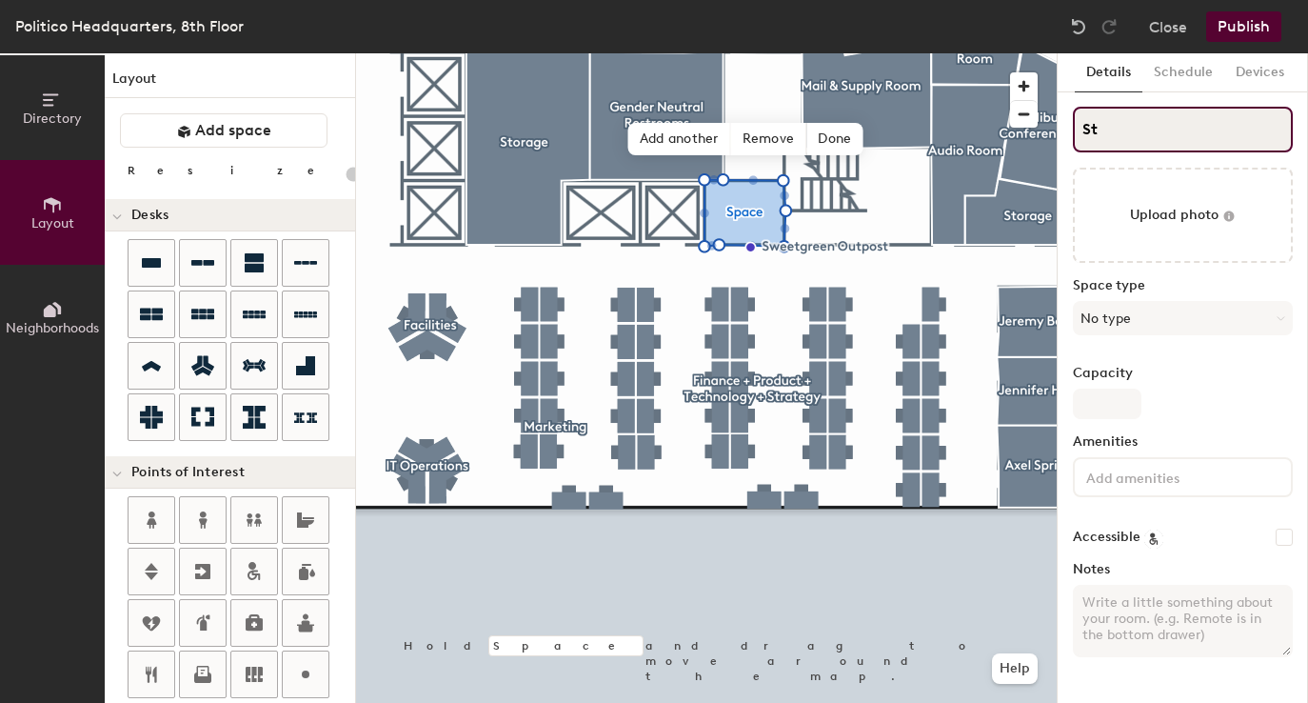
type input "20"
type input "Stor"
type input "20"
type input "Storage"
type input "20"
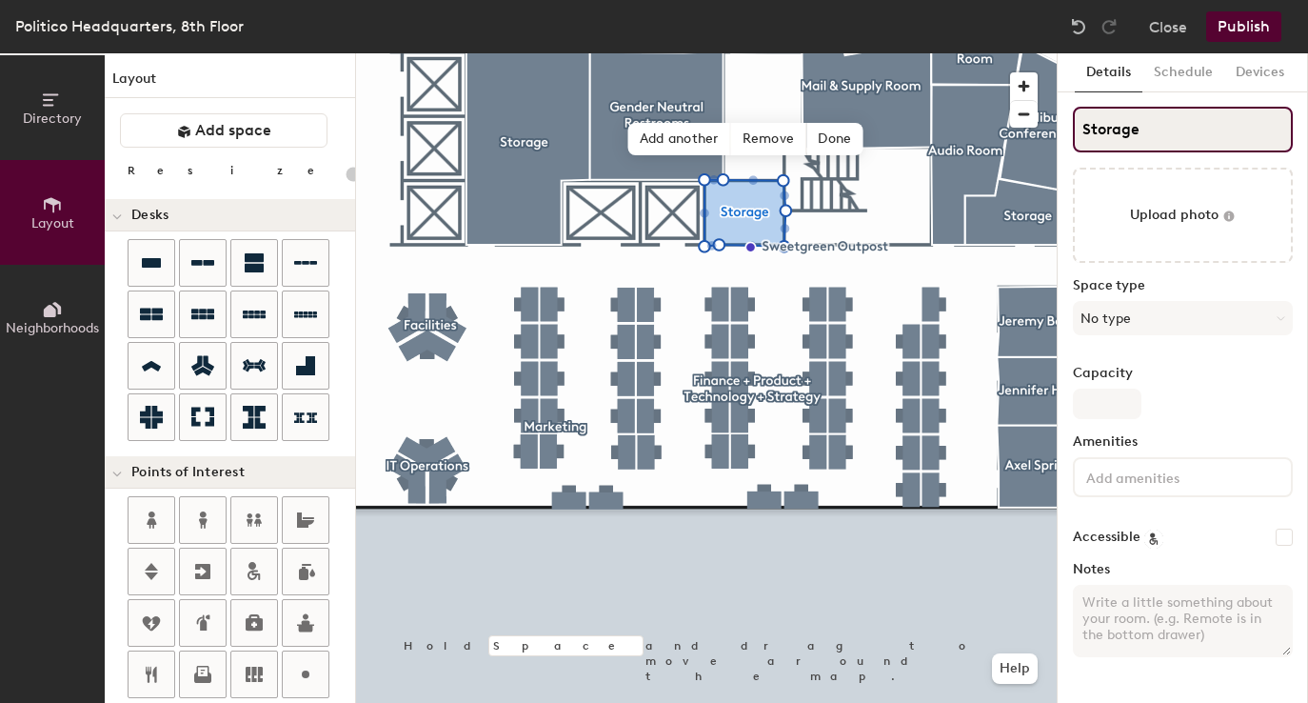
type input "Storage"
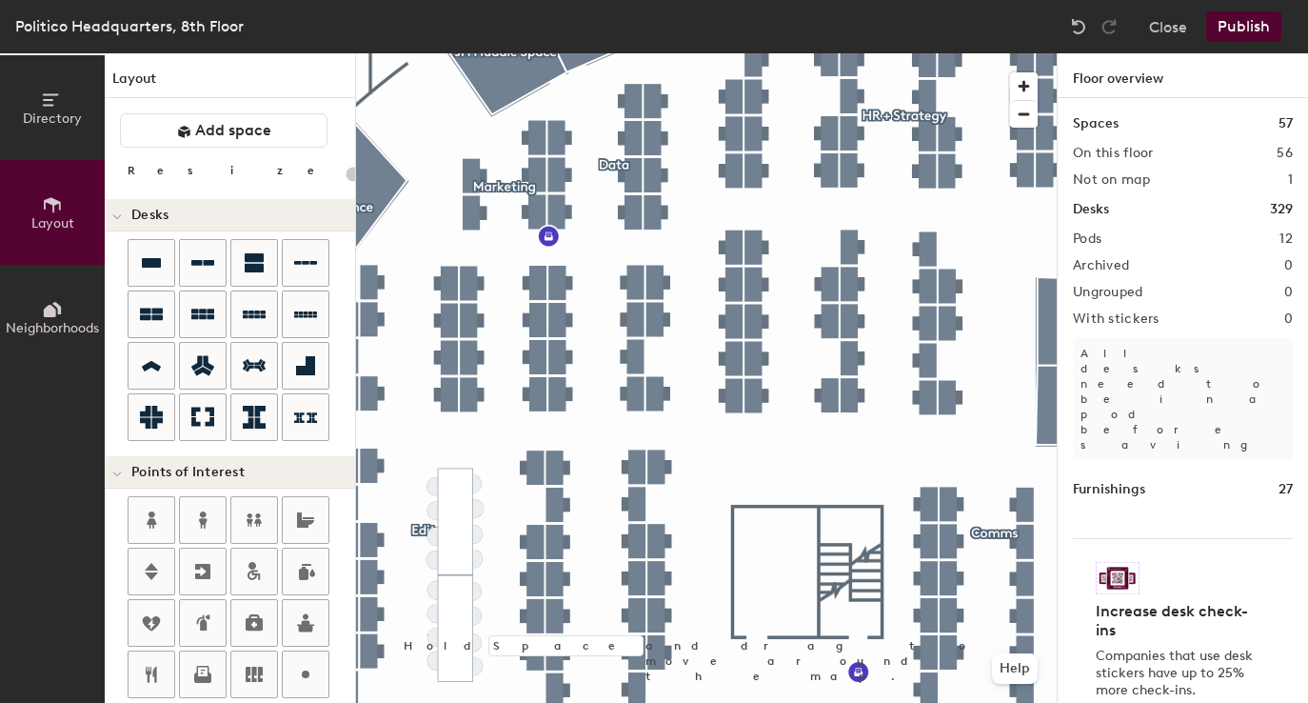
click at [1246, 28] on button "Publish" at bounding box center [1243, 26] width 75 height 30
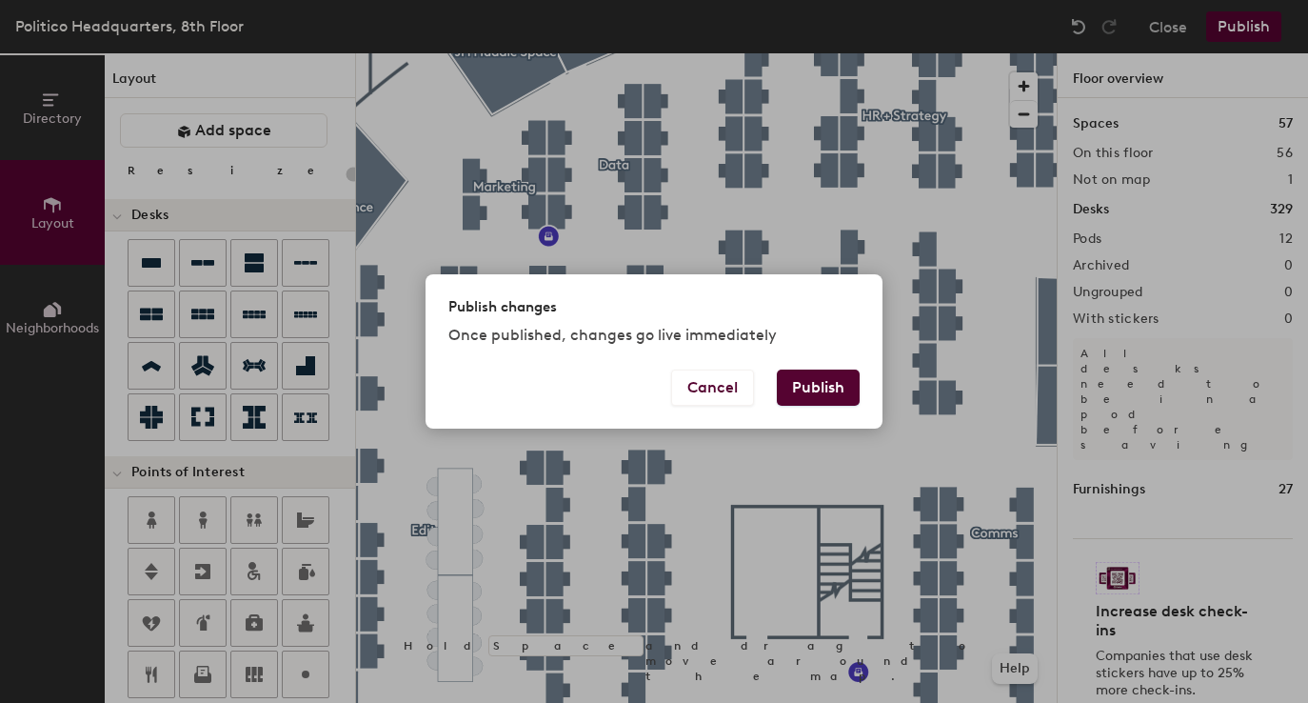
click at [832, 383] on button "Publish" at bounding box center [818, 387] width 83 height 36
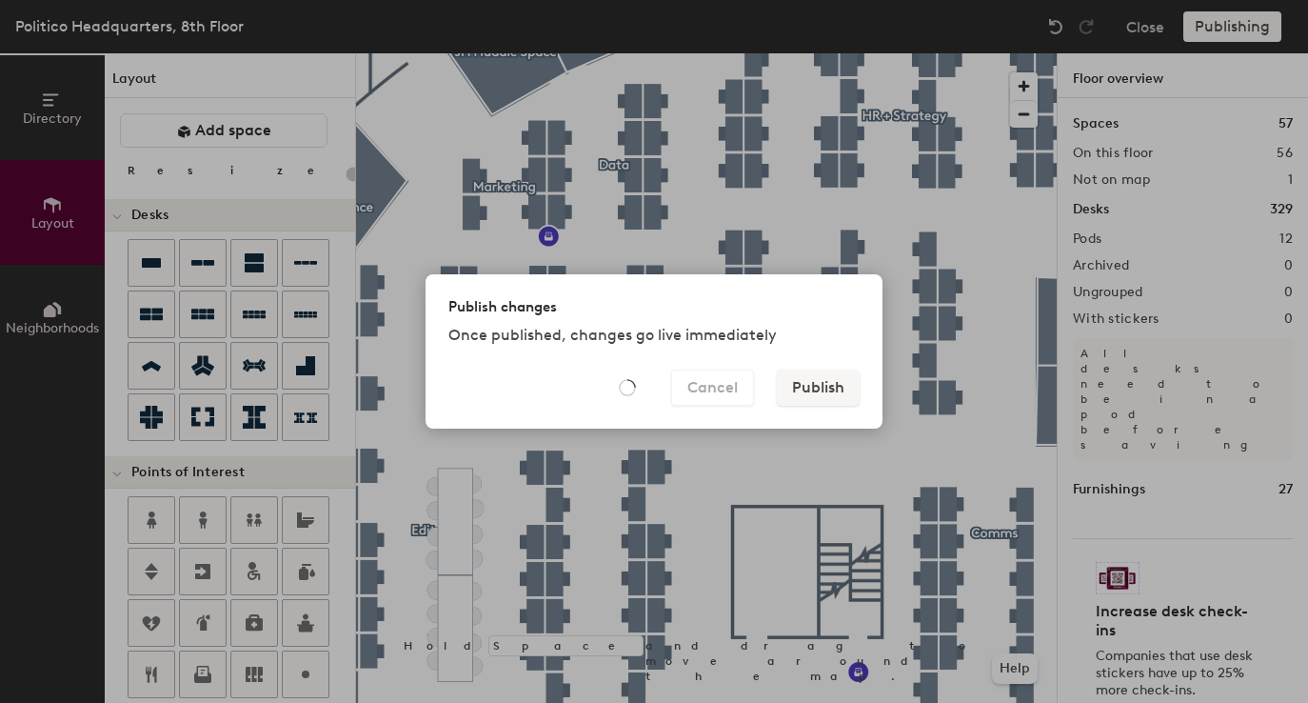
type input "20"
